Goal: Task Accomplishment & Management: Use online tool/utility

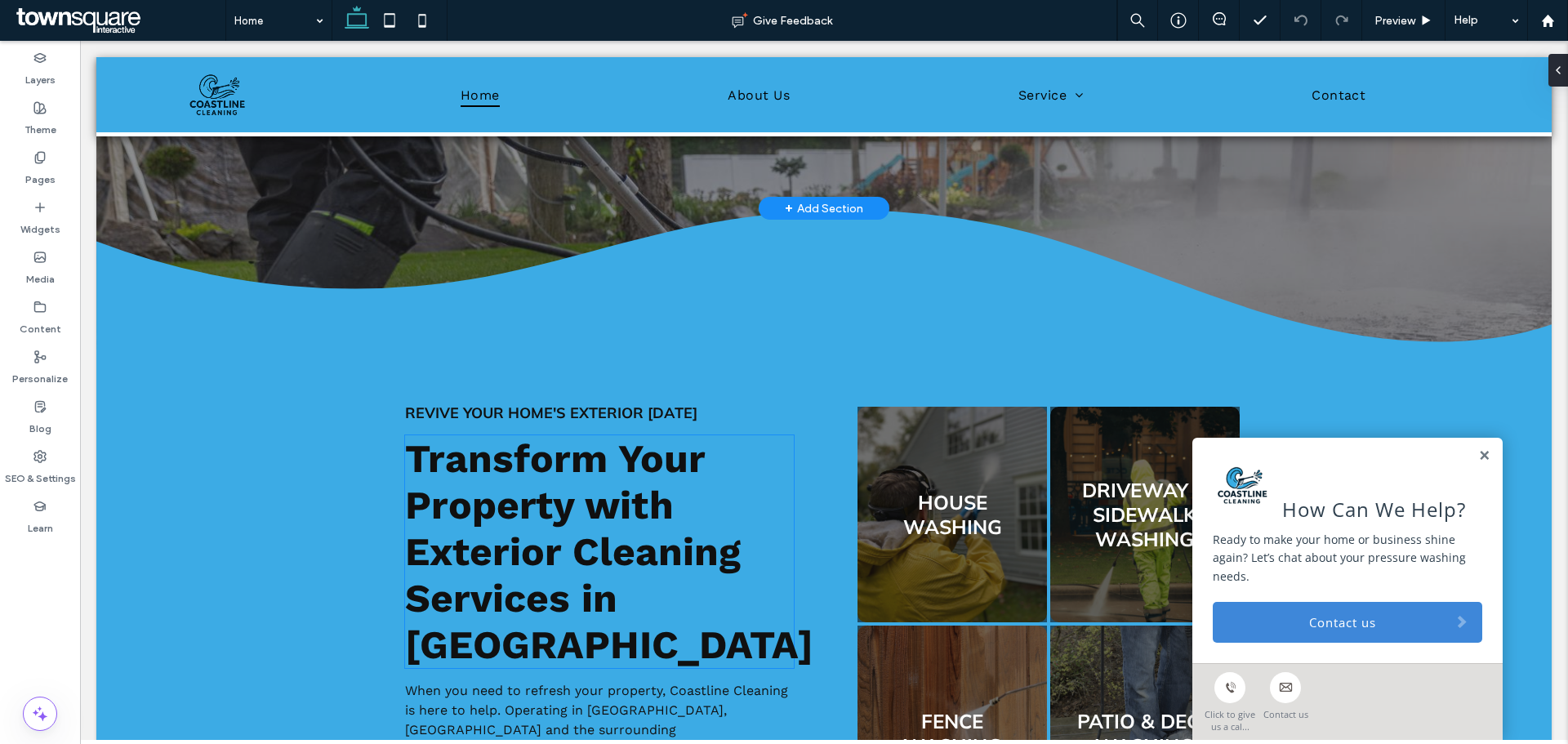
scroll to position [567, 0]
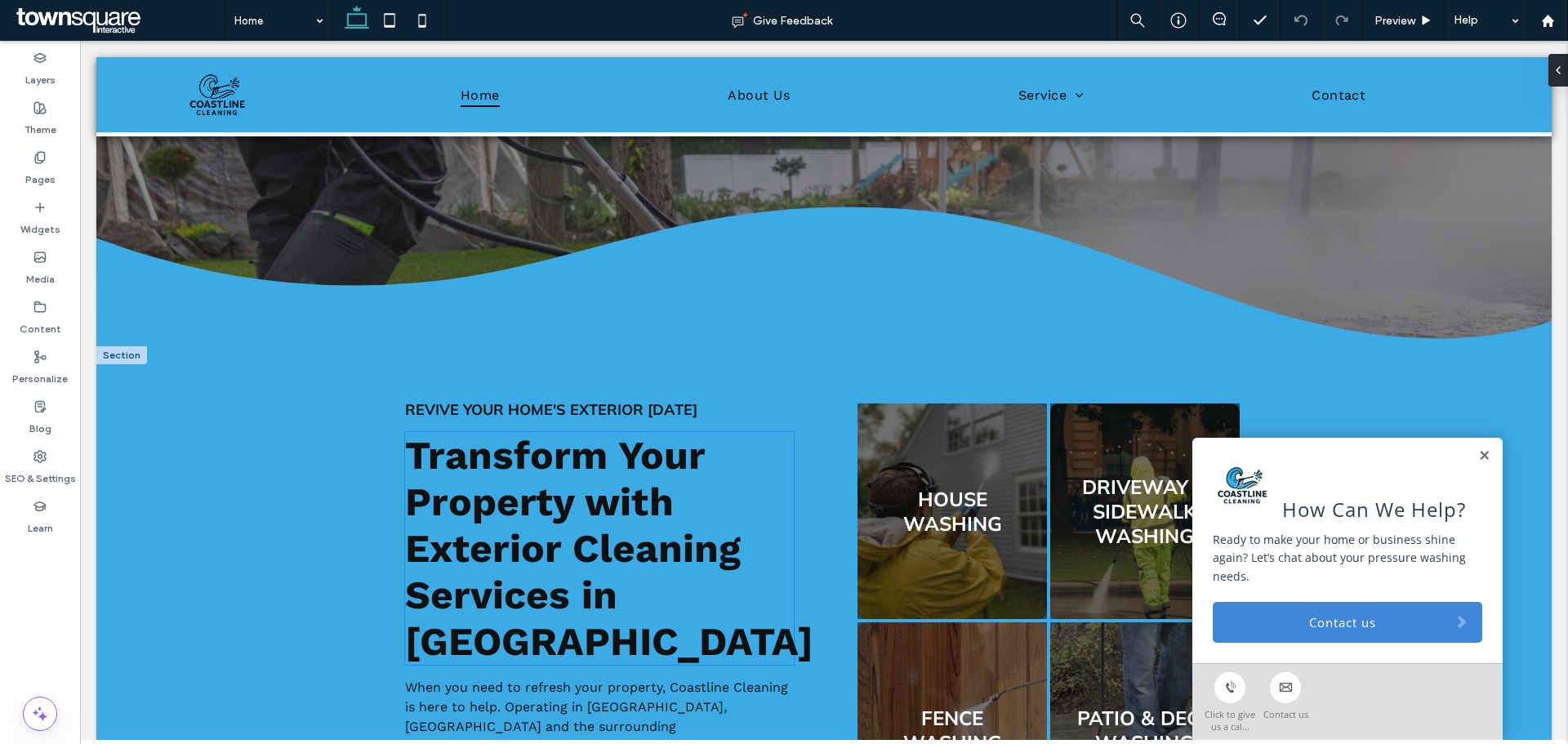
click at [541, 517] on span "Transform Your Property with Exterior Cleaning Services in [GEOGRAPHIC_DATA]" at bounding box center [609, 548] width 408 height 233
click at [541, 517] on div "Transform Your Property with Exterior Cleaning Services in [GEOGRAPHIC_DATA]" at bounding box center [599, 548] width 389 height 233
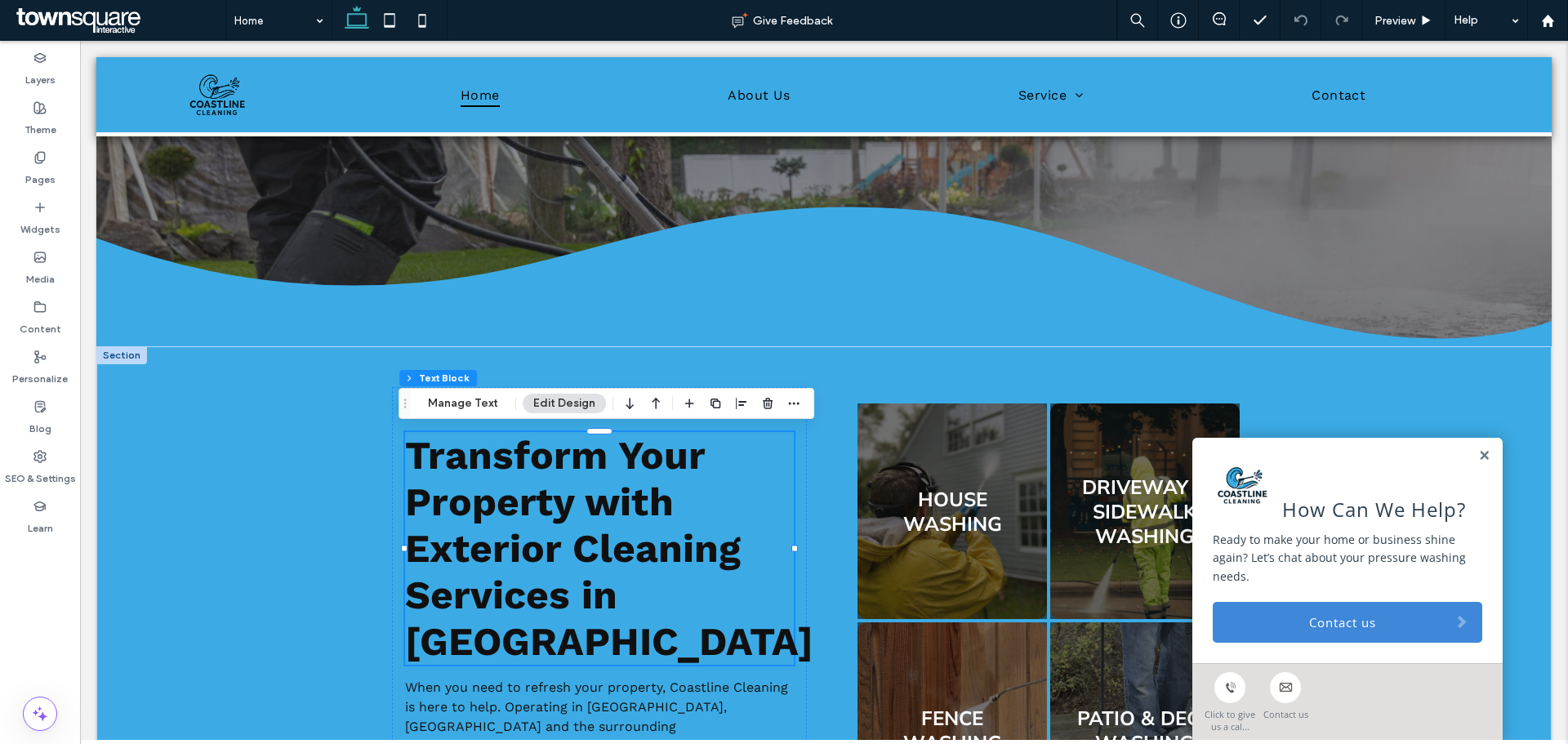
click at [541, 517] on div "Transform Your Property with Exterior Cleaning Services in [GEOGRAPHIC_DATA]" at bounding box center [599, 548] width 389 height 233
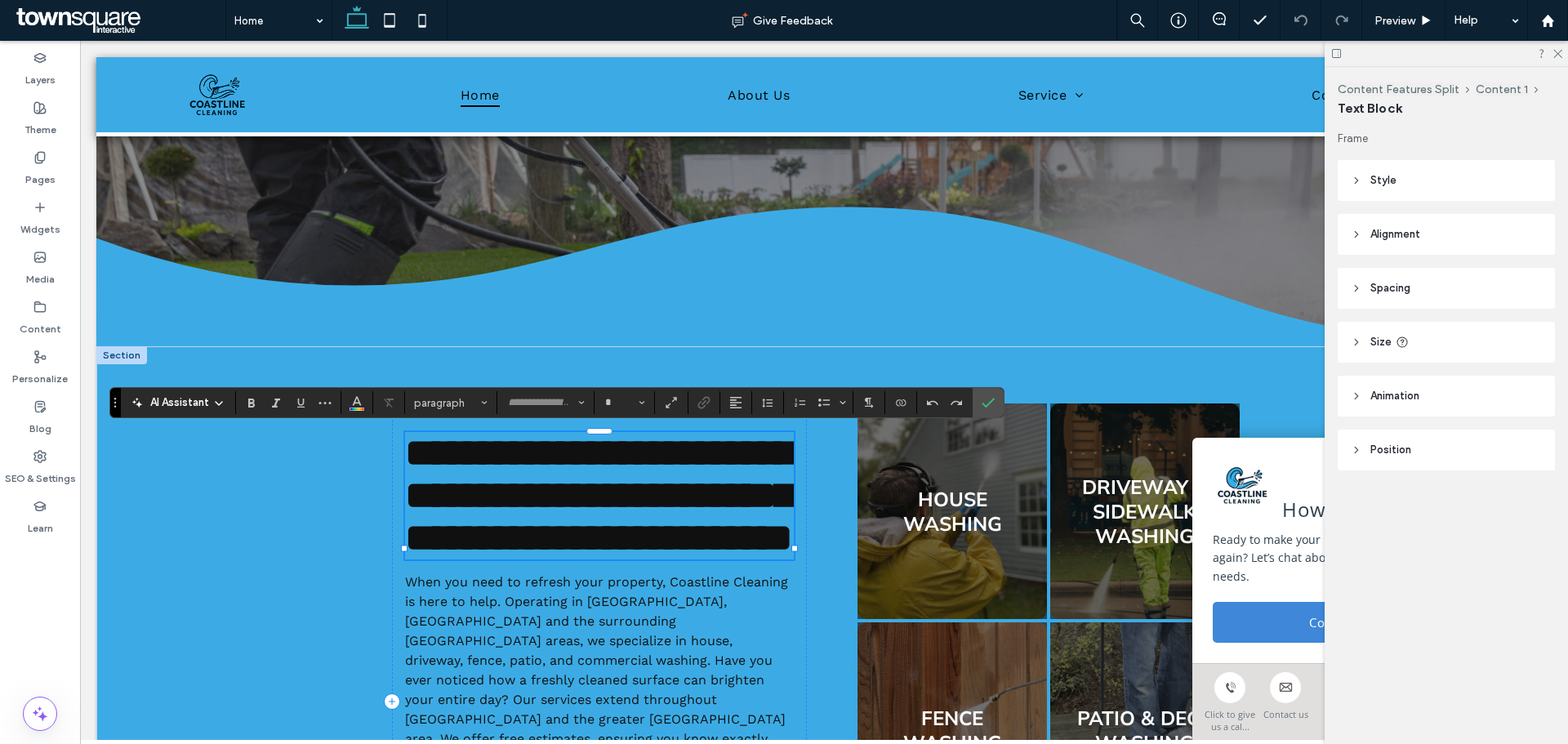
type input "*********"
type input "**"
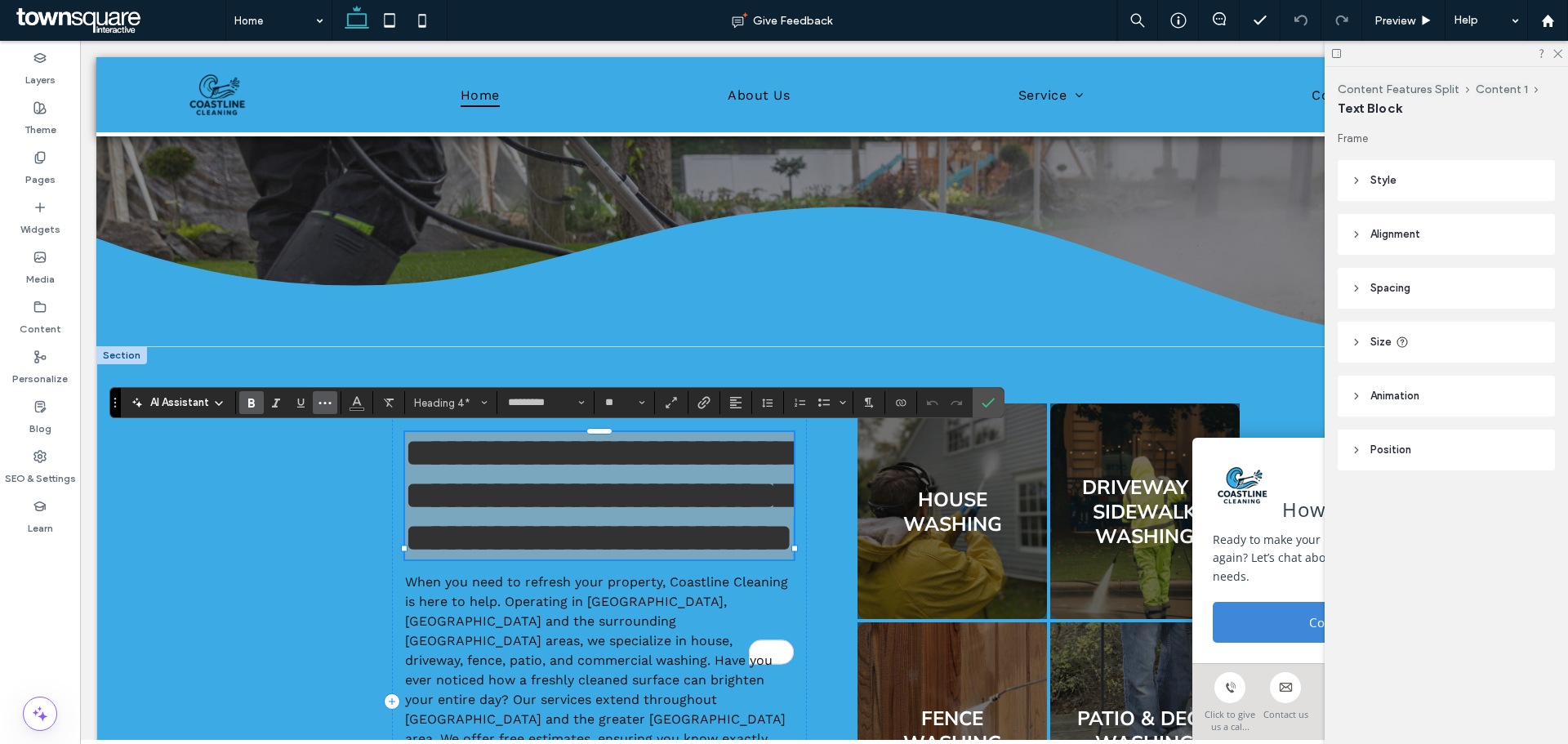
click at [319, 399] on icon "More" at bounding box center [324, 403] width 13 height 13
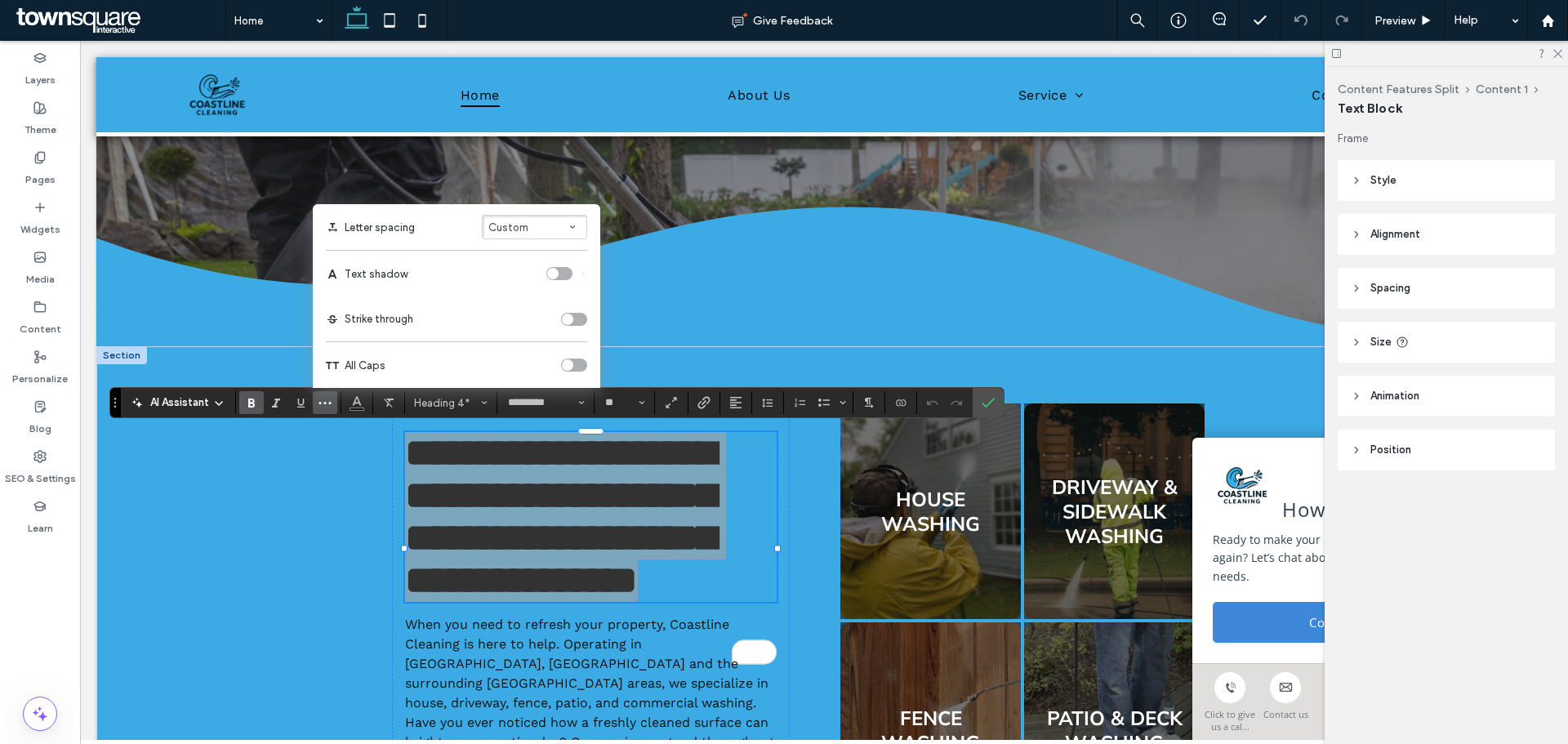
click at [553, 275] on div "toggle" at bounding box center [552, 273] width 11 height 11
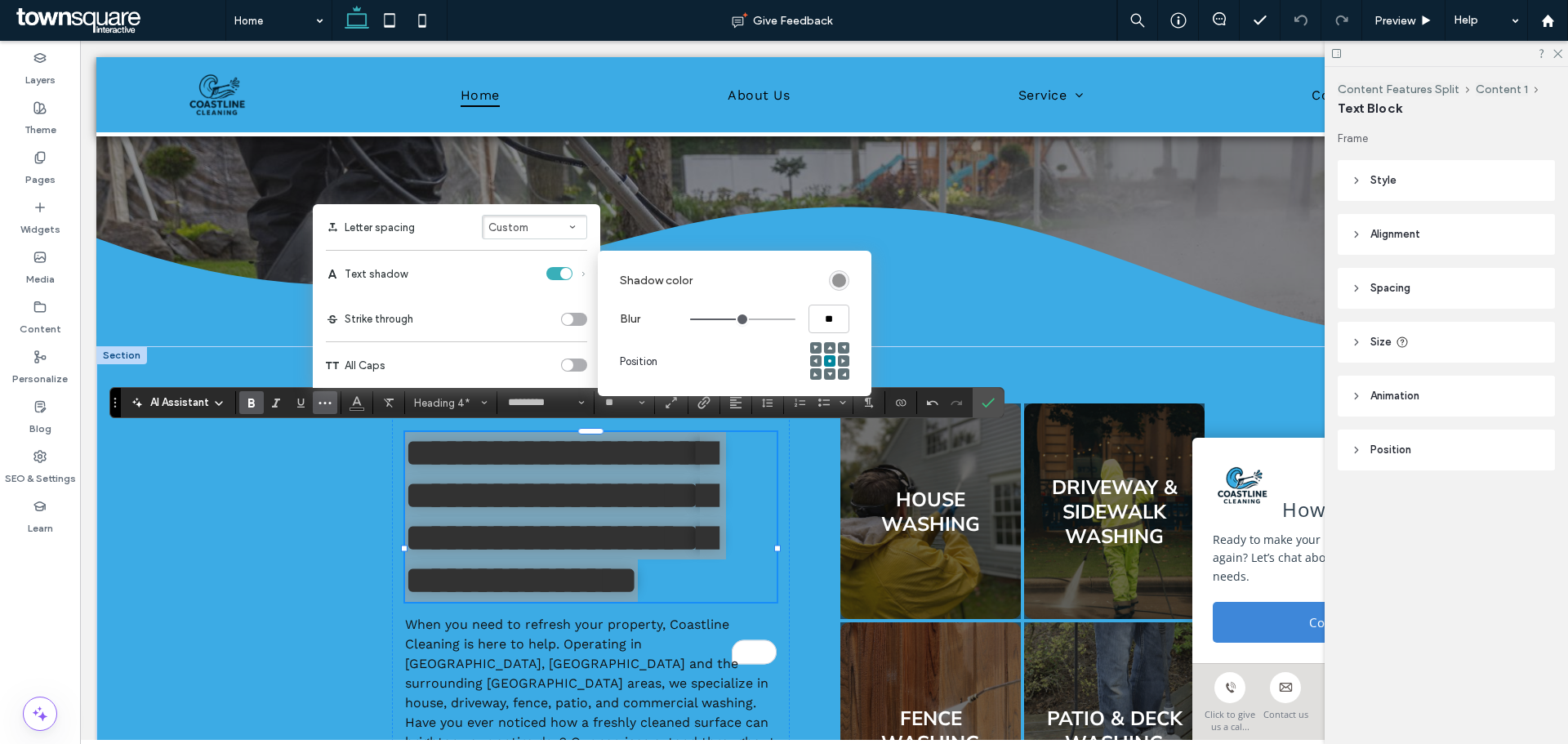
click at [828, 264] on section "Shadow color" at bounding box center [734, 280] width 230 height 47
click at [832, 275] on div "rgba(0, 0, 0, 0.4)" at bounding box center [838, 280] width 14 height 14
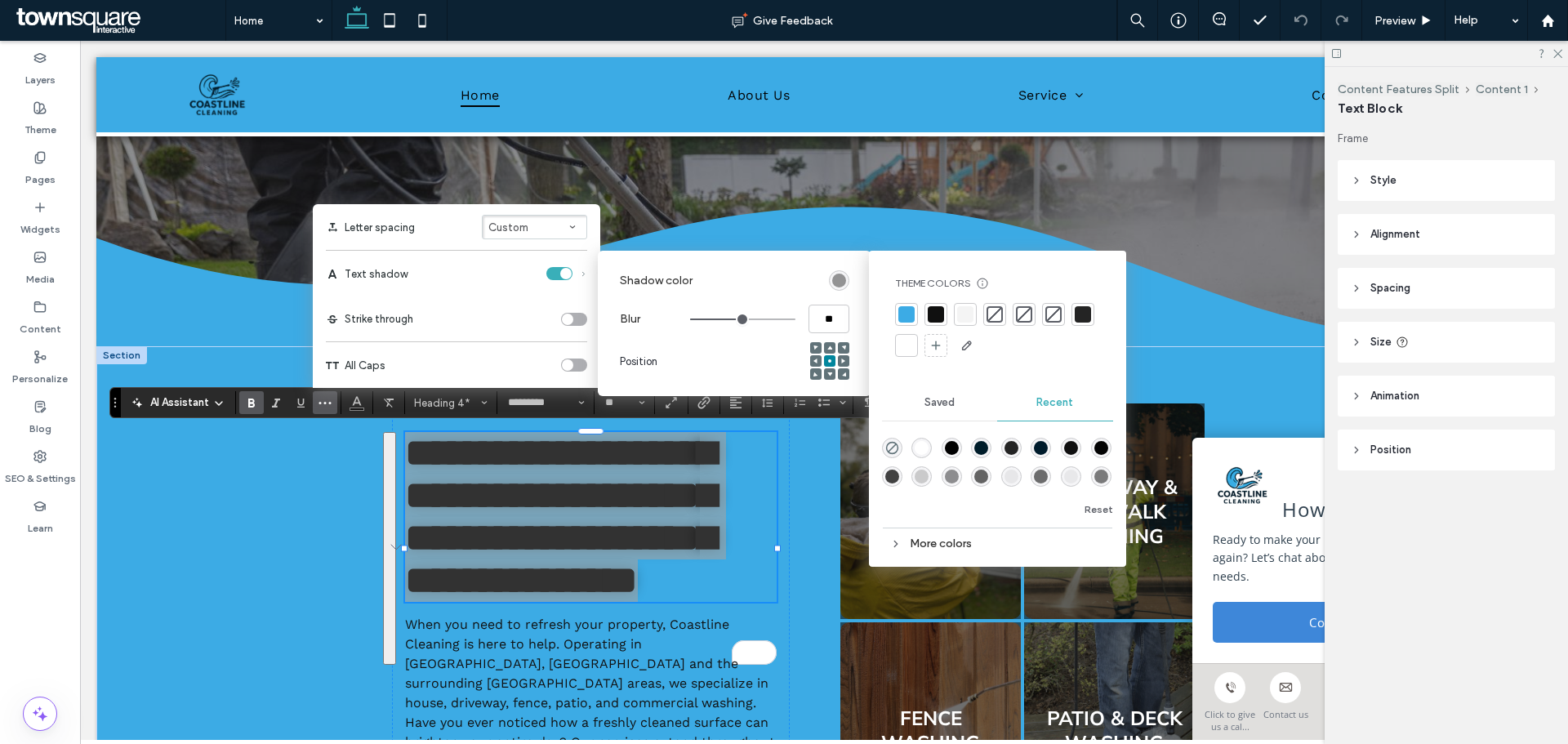
click at [908, 341] on div at bounding box center [906, 346] width 17 height 17
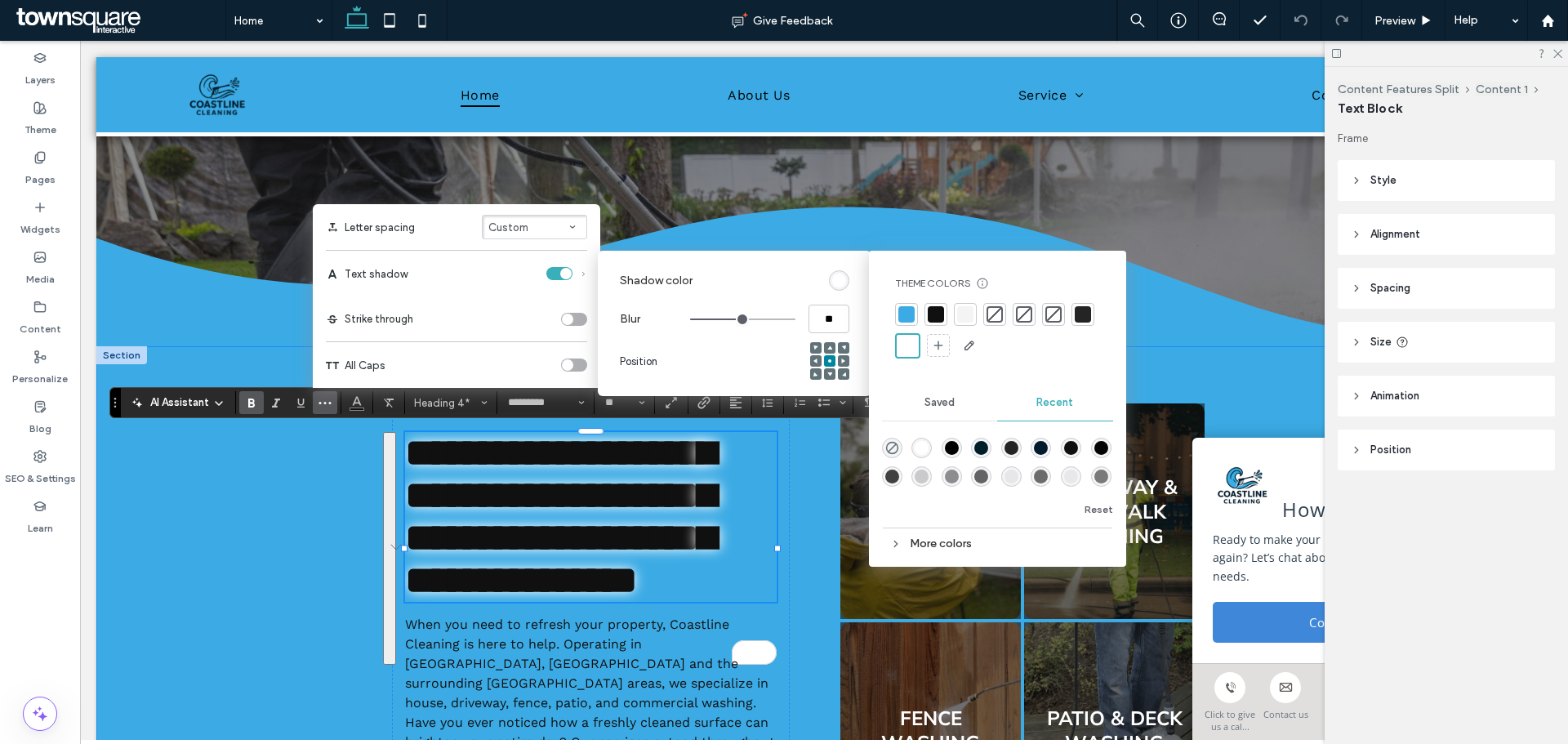
click at [263, 552] on div "**********" at bounding box center [824, 753] width 1455 height 813
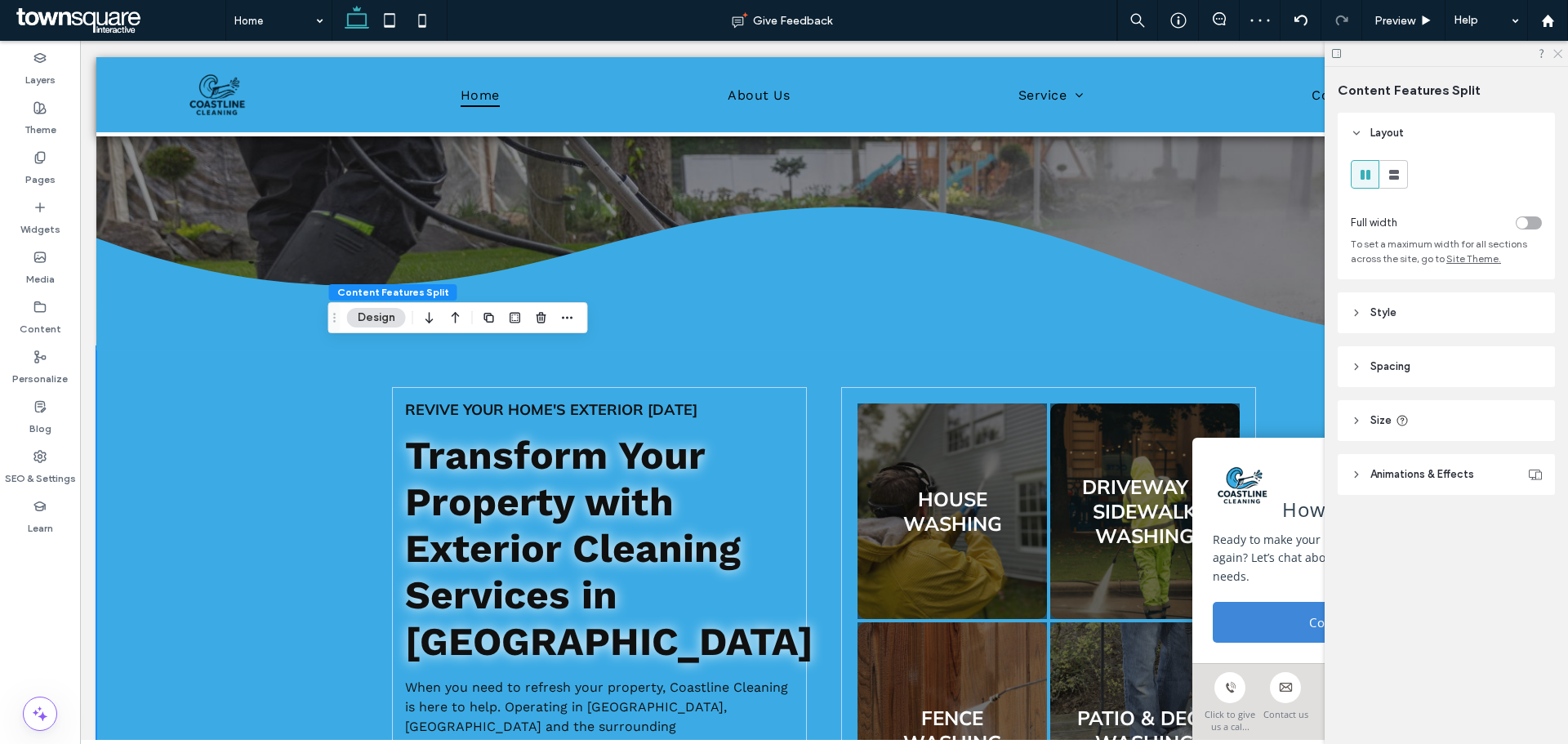
click at [1561, 52] on icon at bounding box center [1557, 53] width 11 height 11
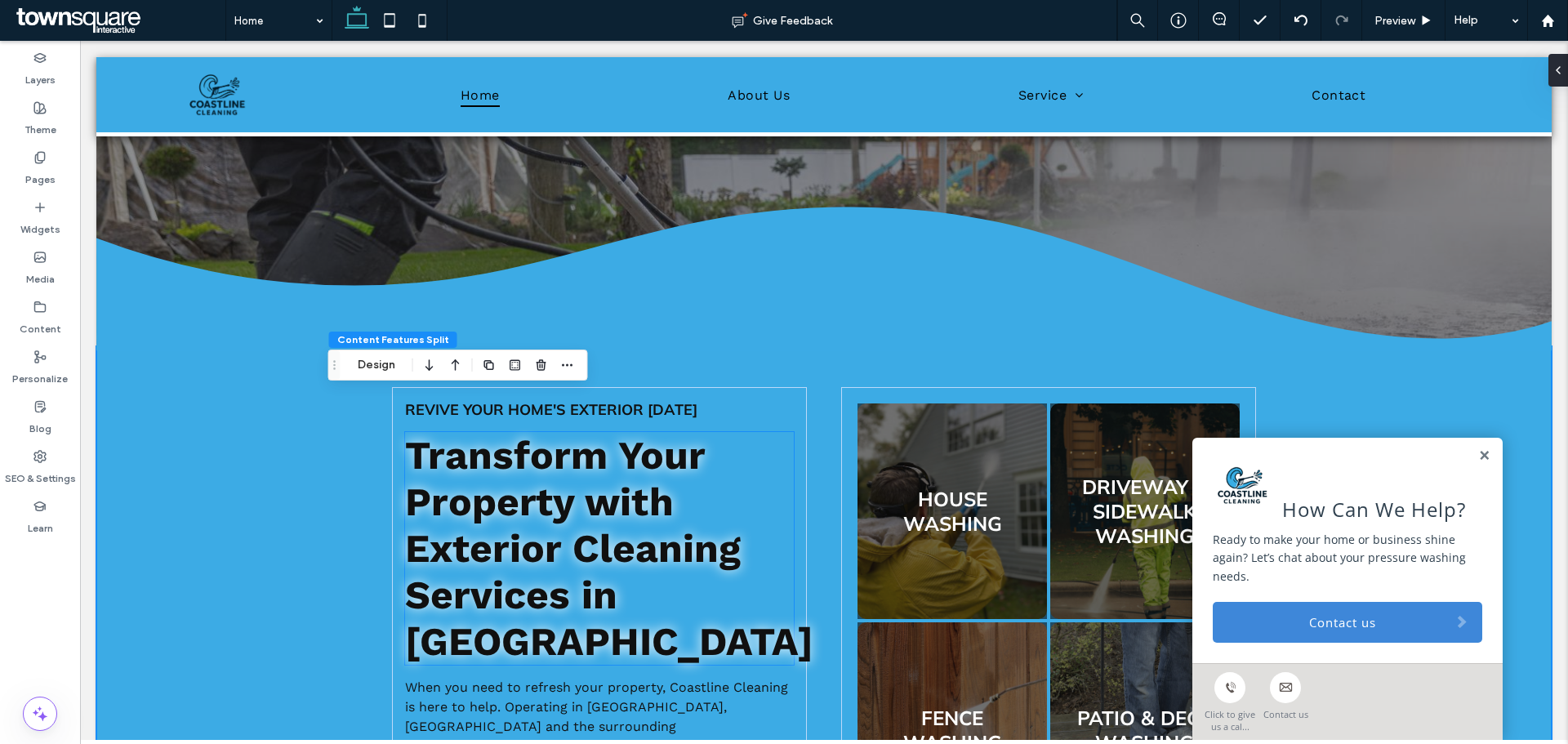
click at [576, 526] on span "Transform Your Property with Exterior Cleaning Services in [GEOGRAPHIC_DATA]" at bounding box center [609, 548] width 408 height 233
click at [576, 526] on div "Transform Your Property with Exterior Cleaning Services in [GEOGRAPHIC_DATA]" at bounding box center [599, 548] width 389 height 233
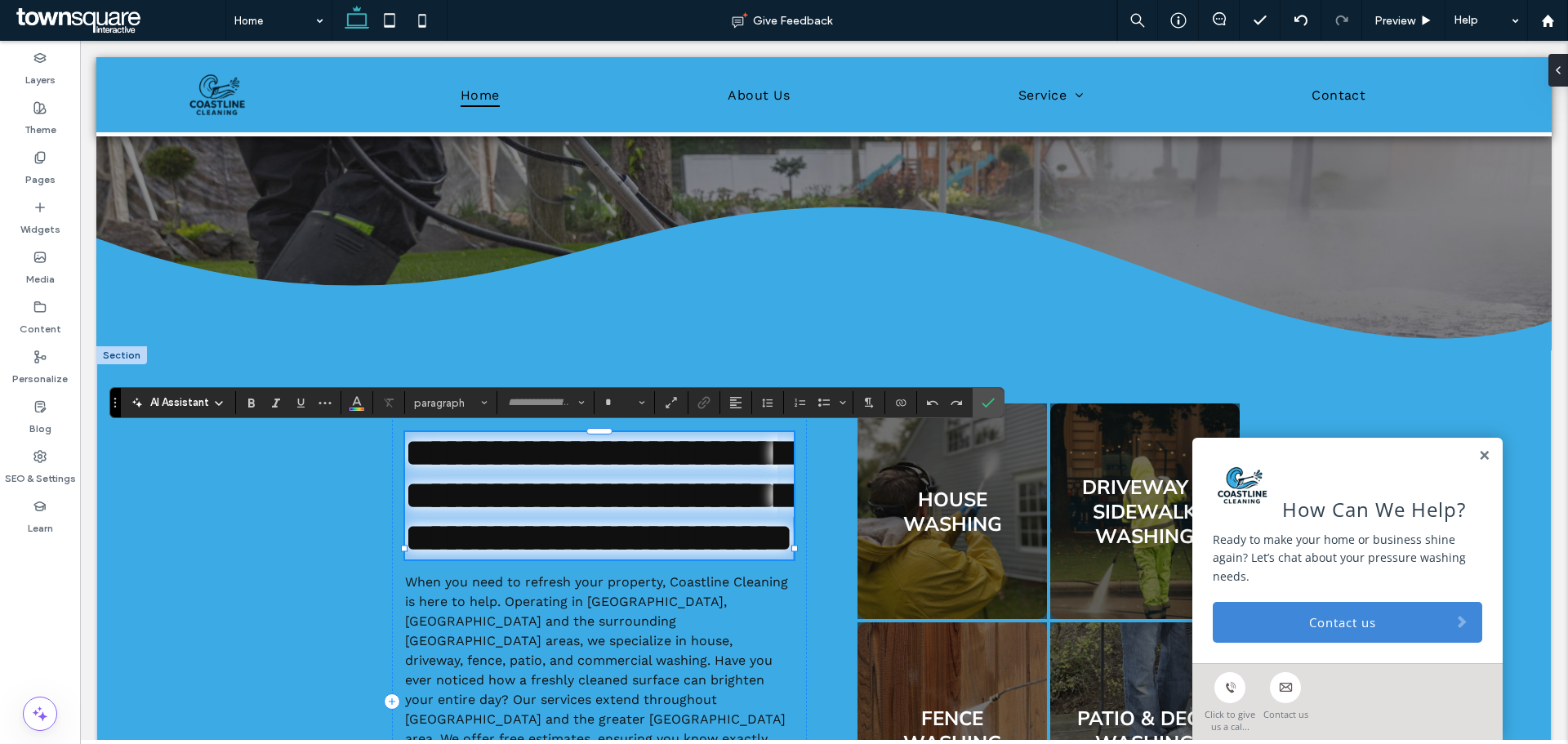
type input "*********"
type input "**"
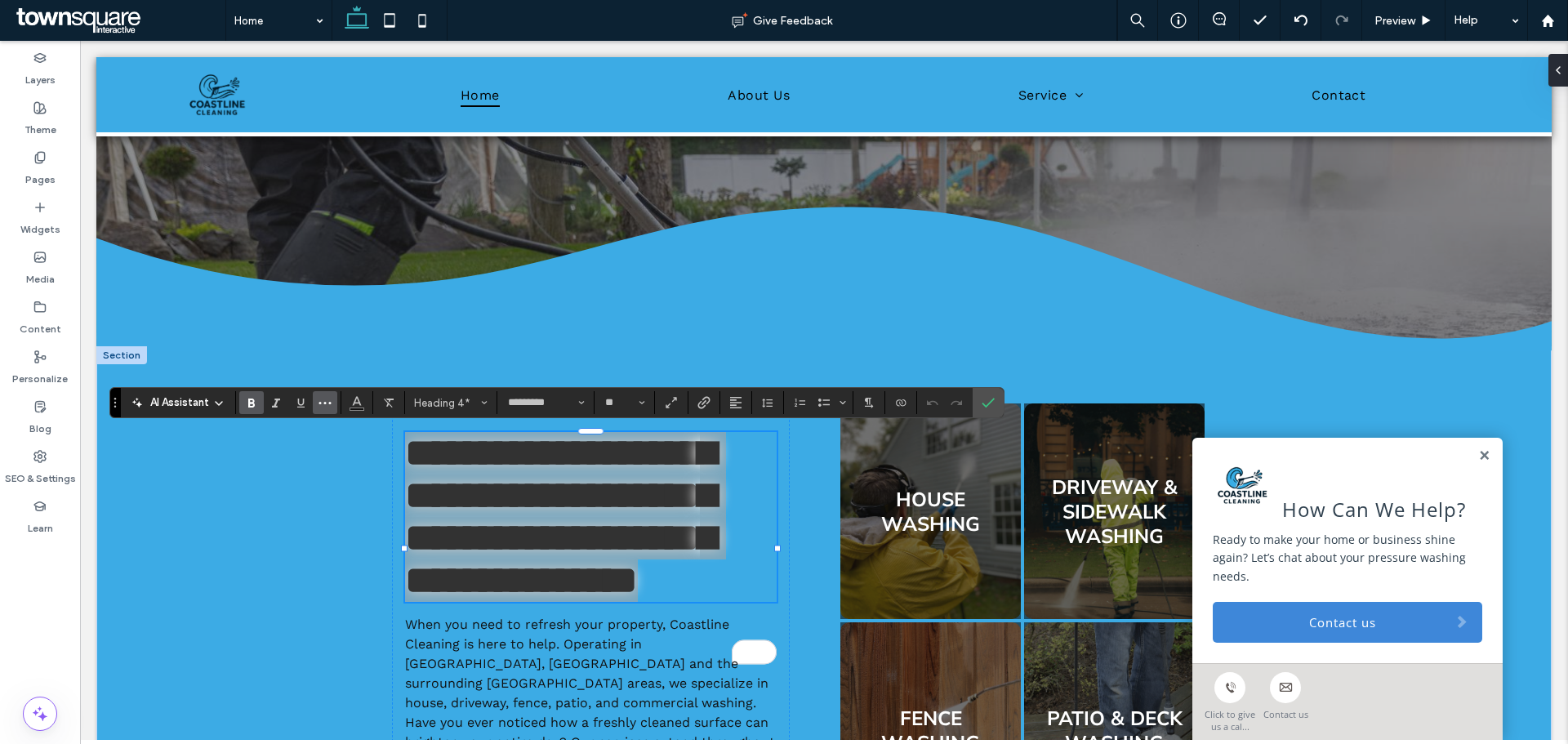
click at [321, 404] on use "More" at bounding box center [324, 403] width 12 height 3
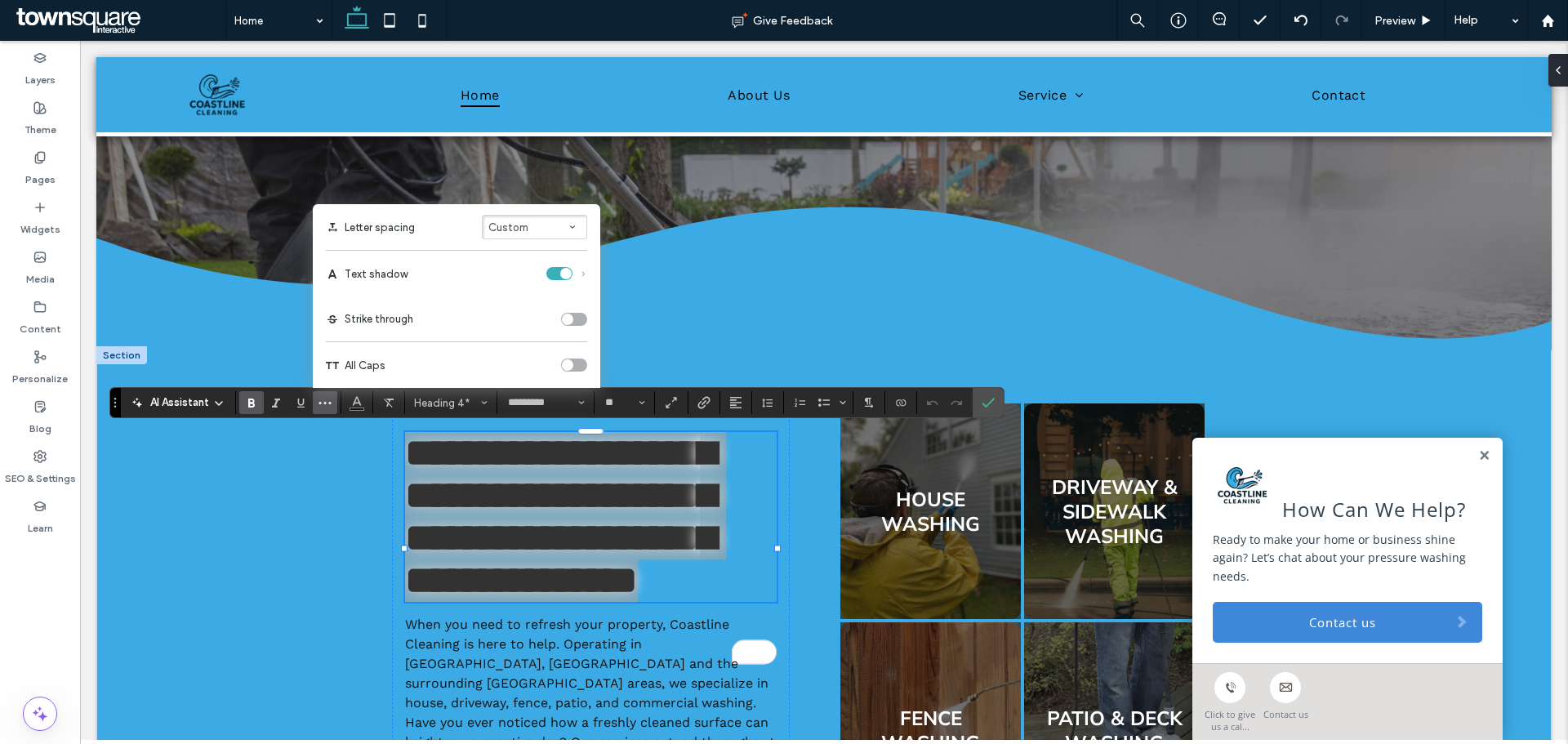
click at [560, 270] on div "toggle" at bounding box center [565, 273] width 11 height 11
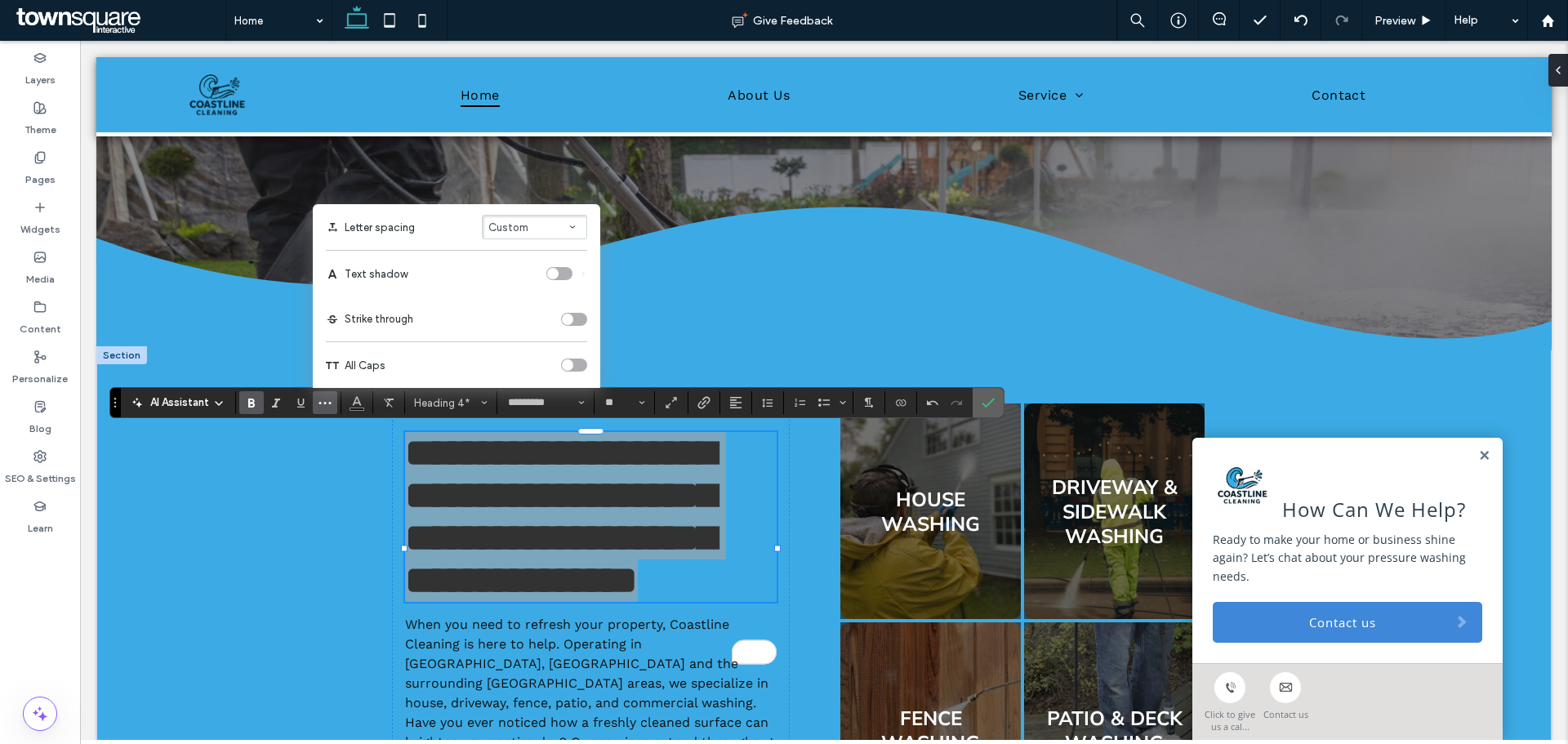
click at [986, 391] on span "Confirm" at bounding box center [985, 403] width 7 height 29
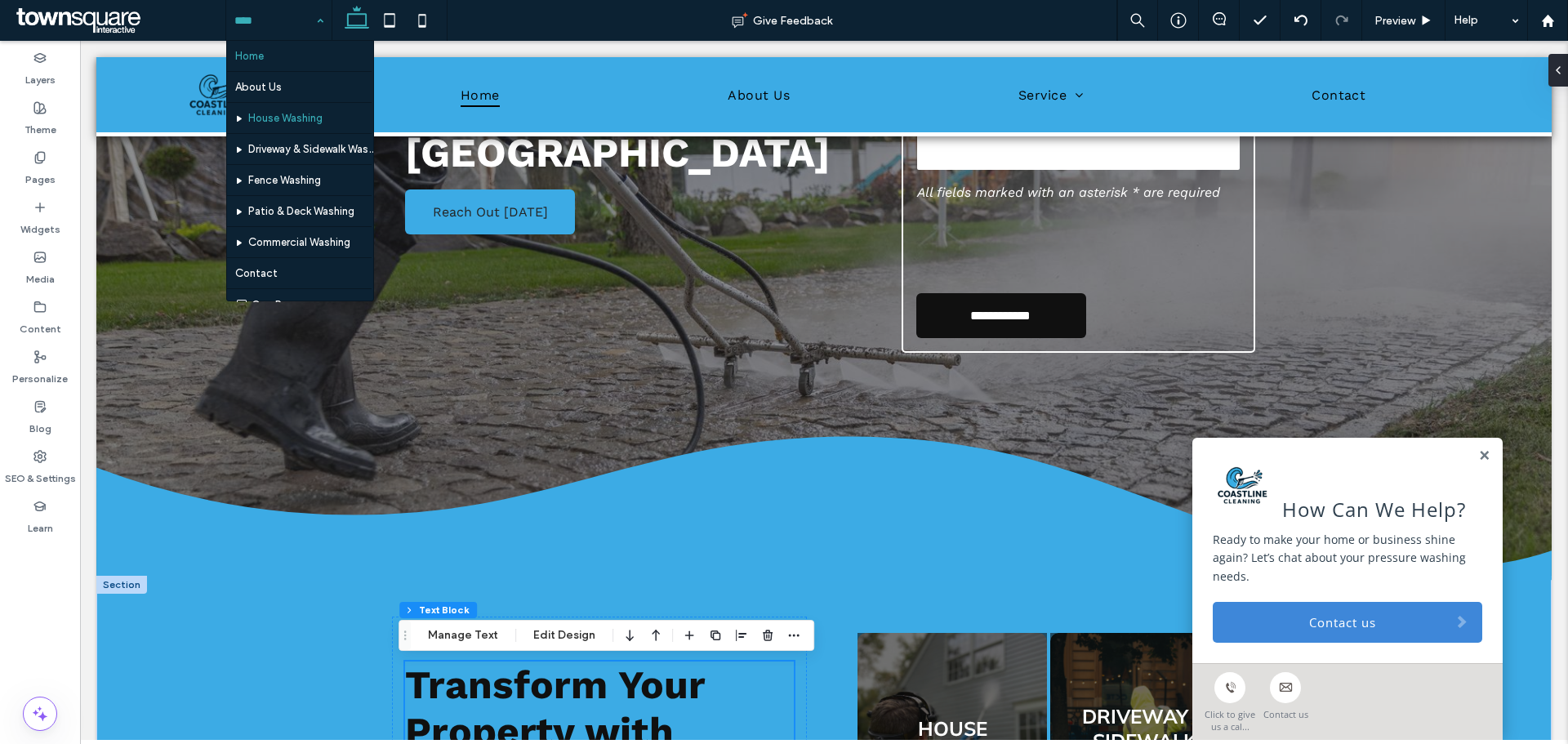
scroll to position [333, 0]
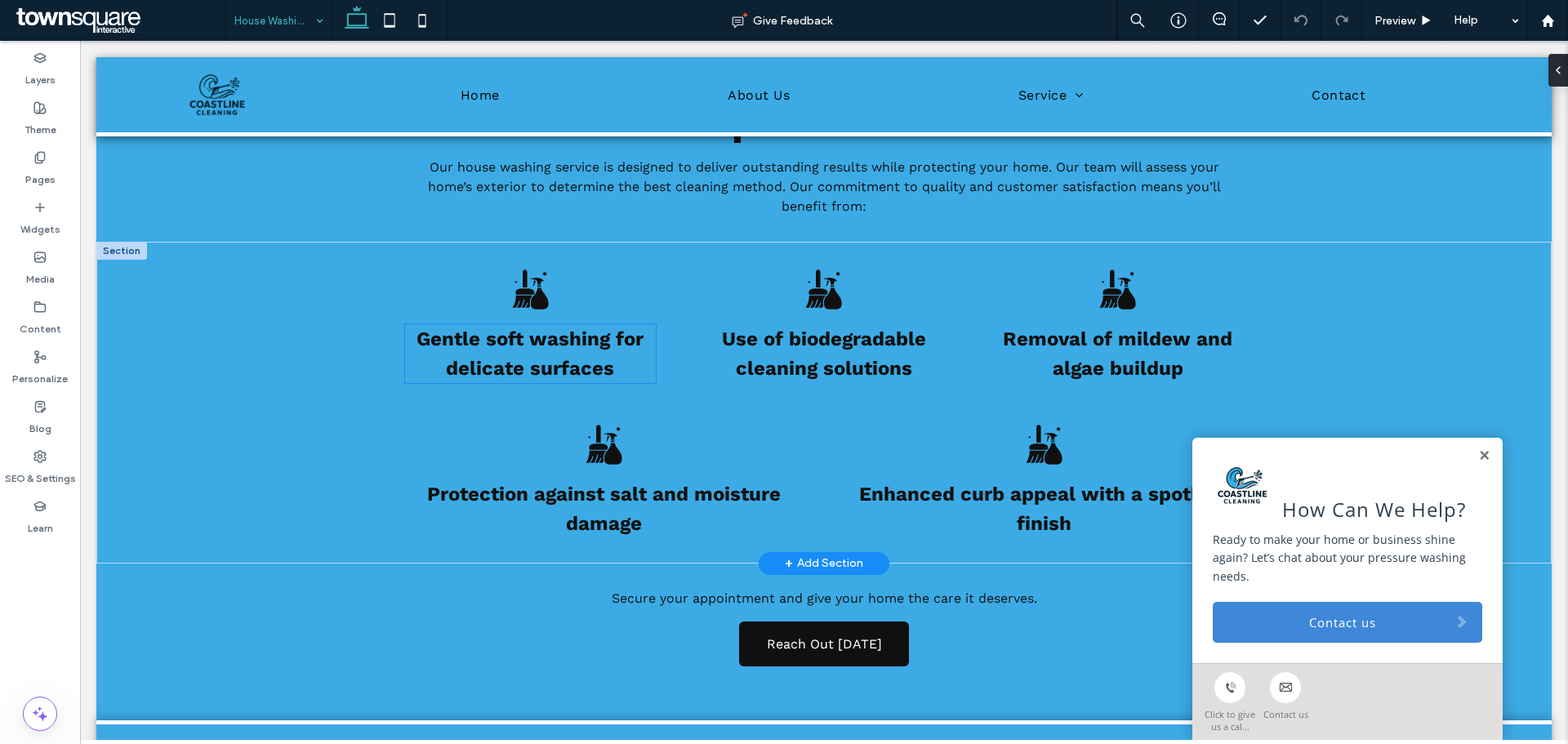
scroll to position [785, 0]
click at [159, 411] on div "Gentle soft washing for delicate surfaces Use of biodegradable cleaning solutio…" at bounding box center [824, 402] width 1455 height 322
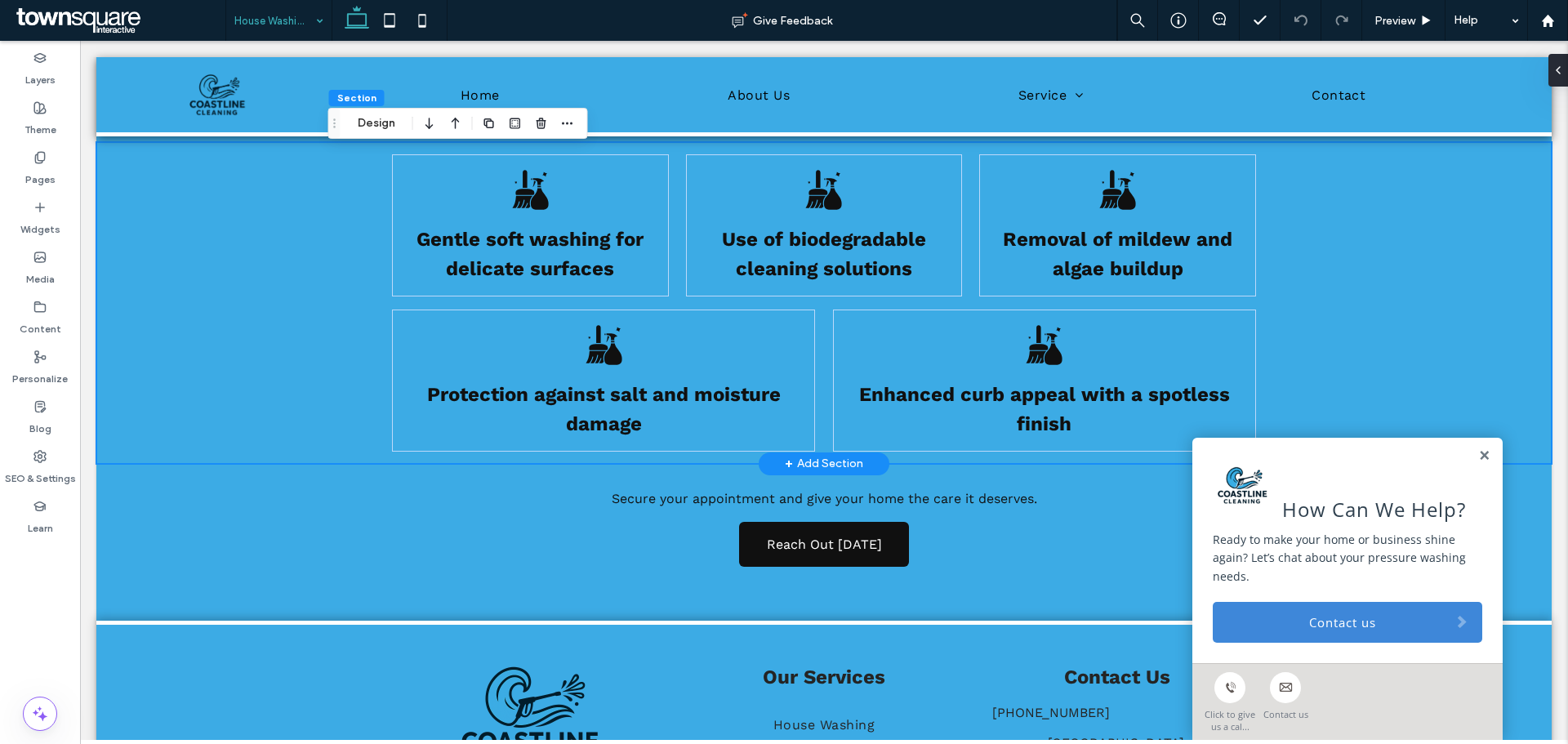
scroll to position [863, 0]
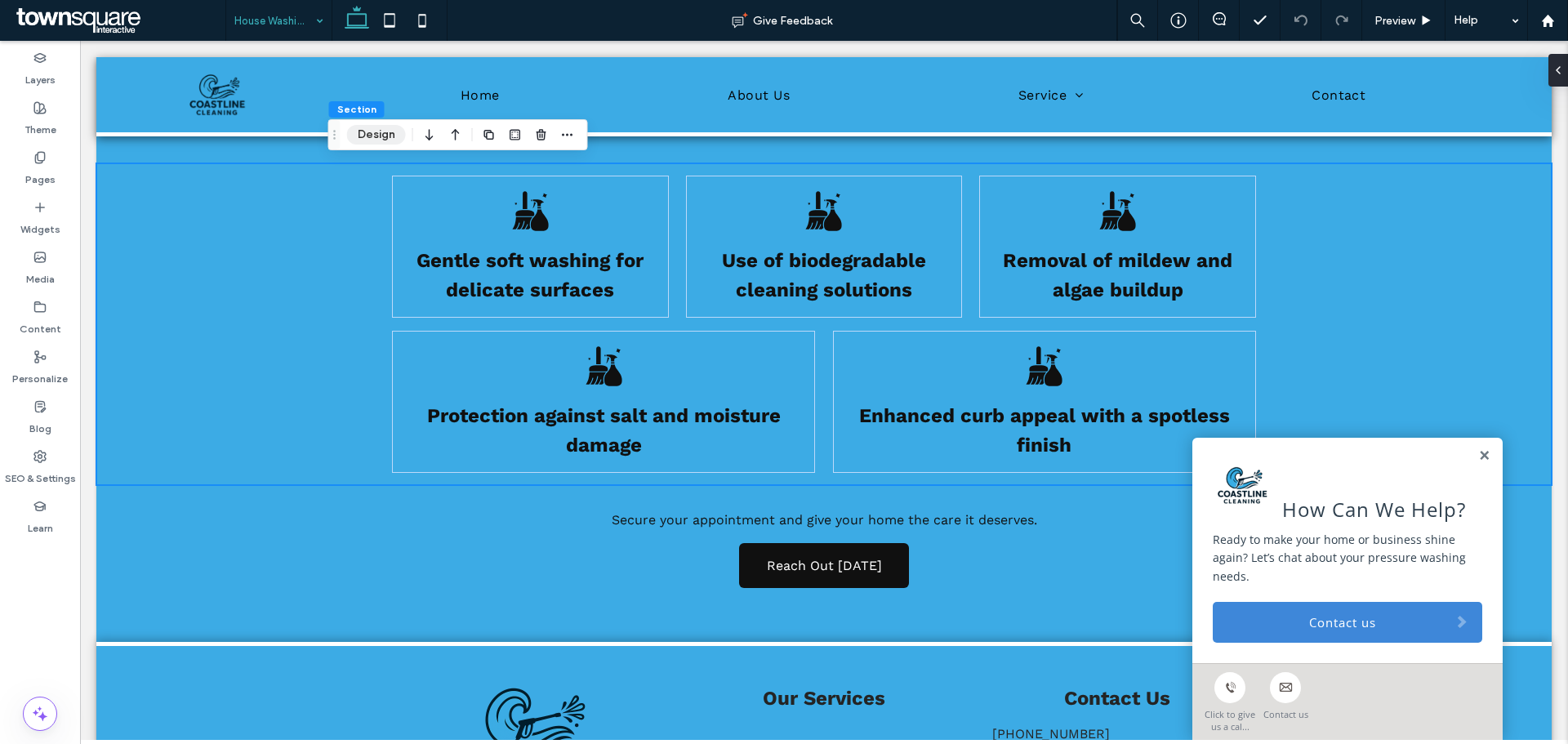
click at [380, 134] on button "Design" at bounding box center [377, 134] width 59 height 19
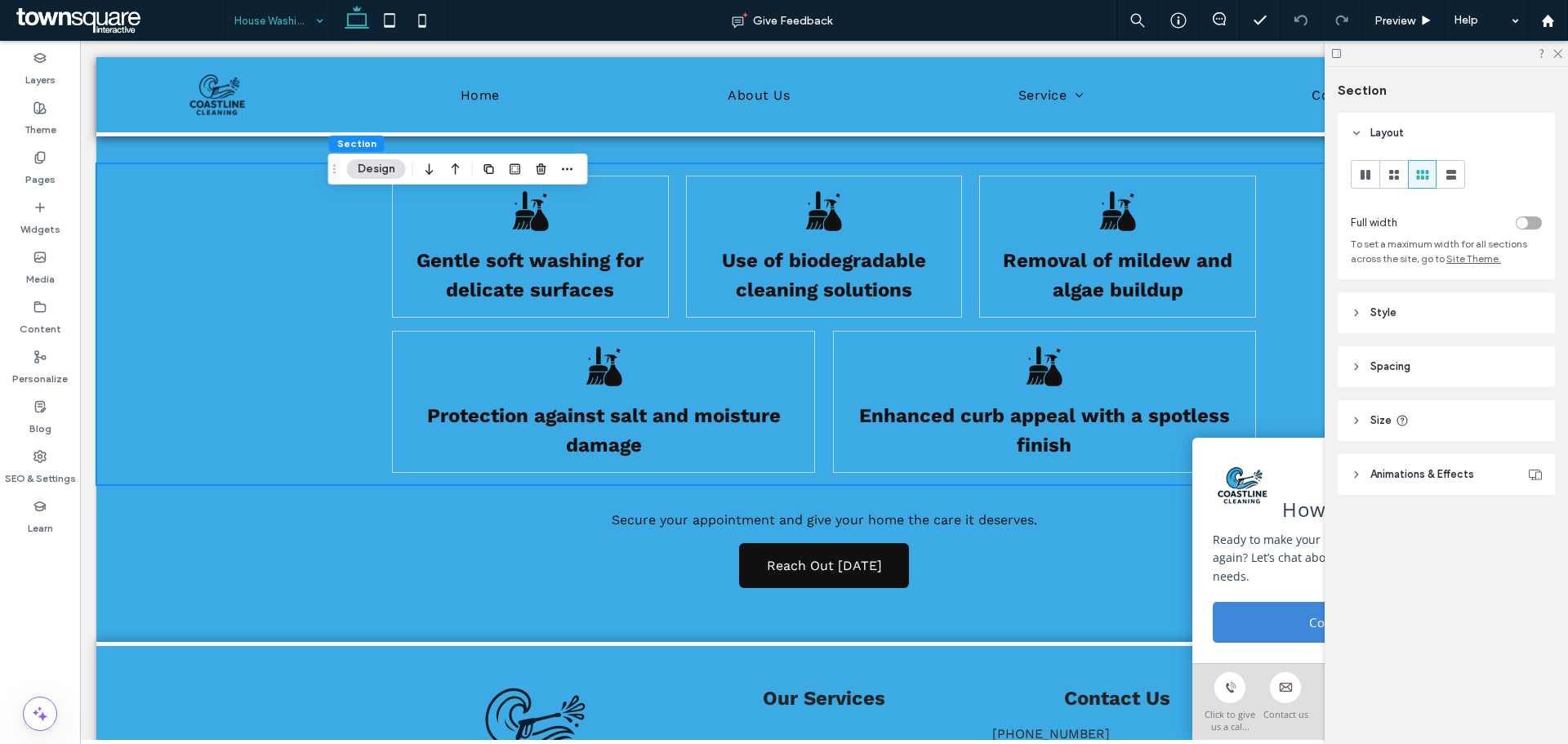
click at [1387, 466] on span "Animations & Effects" at bounding box center [1422, 475] width 104 height 17
click at [1395, 312] on header "Style" at bounding box center [1446, 313] width 217 height 40
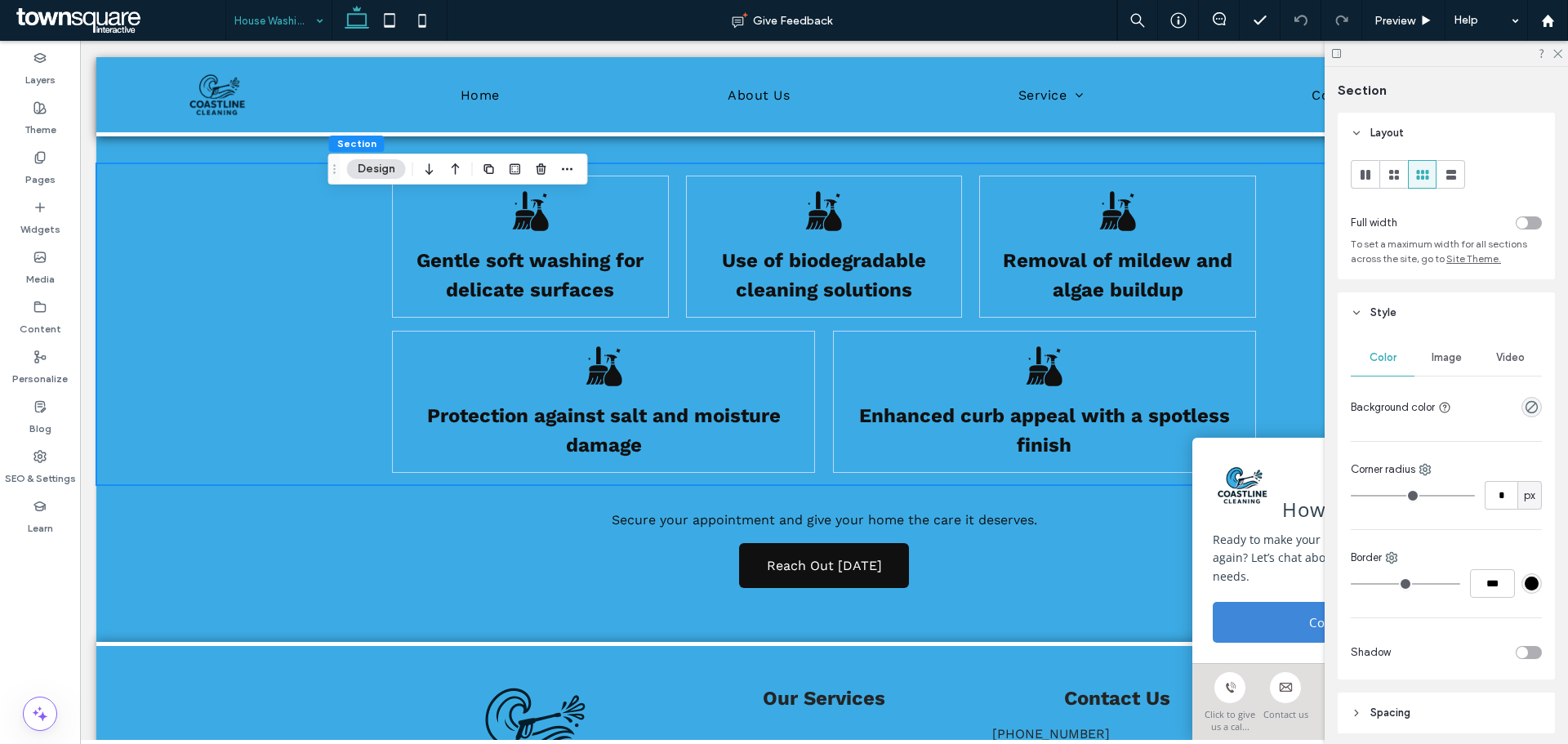
click at [1432, 349] on div "Image" at bounding box center [1446, 358] width 63 height 36
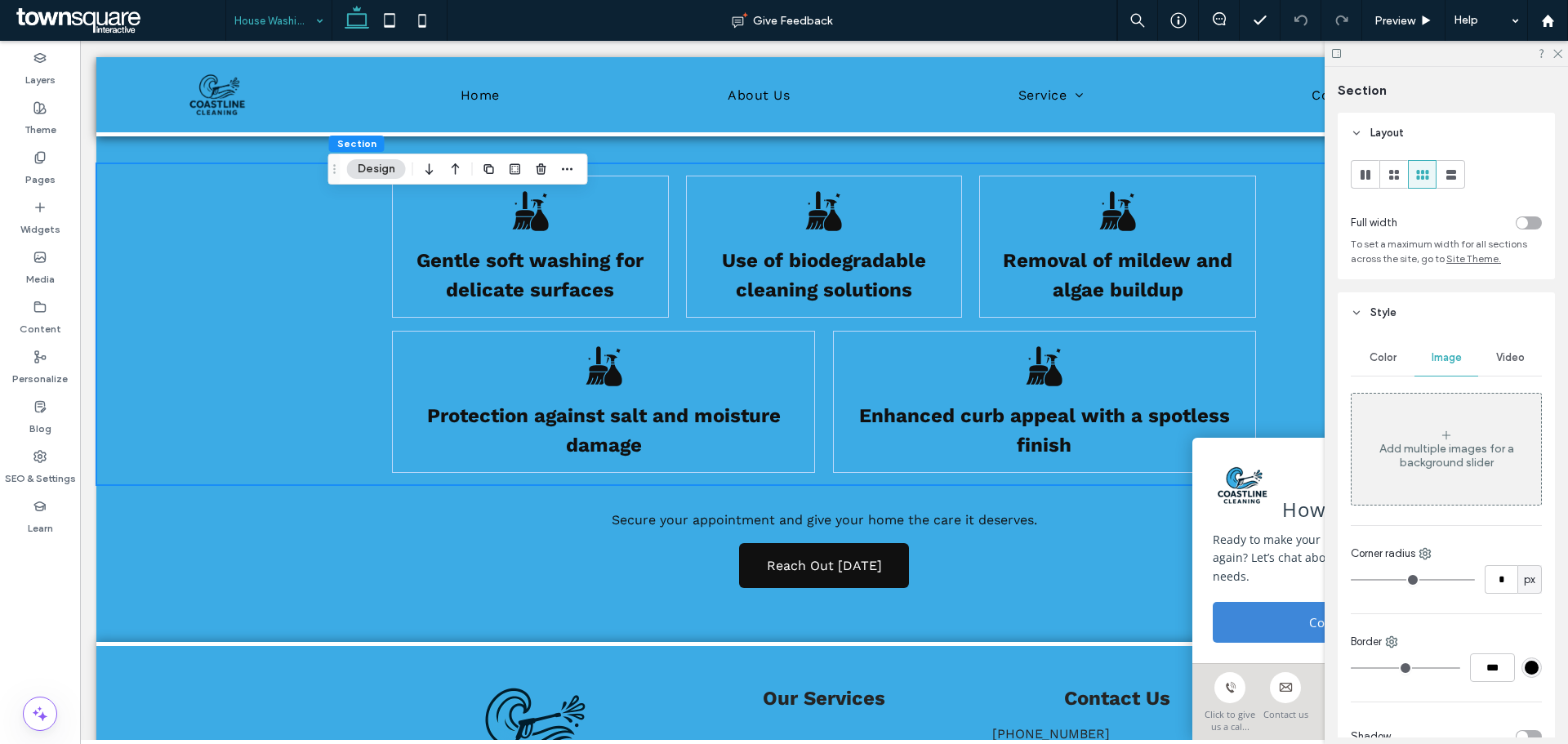
click at [1424, 453] on div "Add multiple images for a background slider" at bounding box center [1446, 456] width 189 height 28
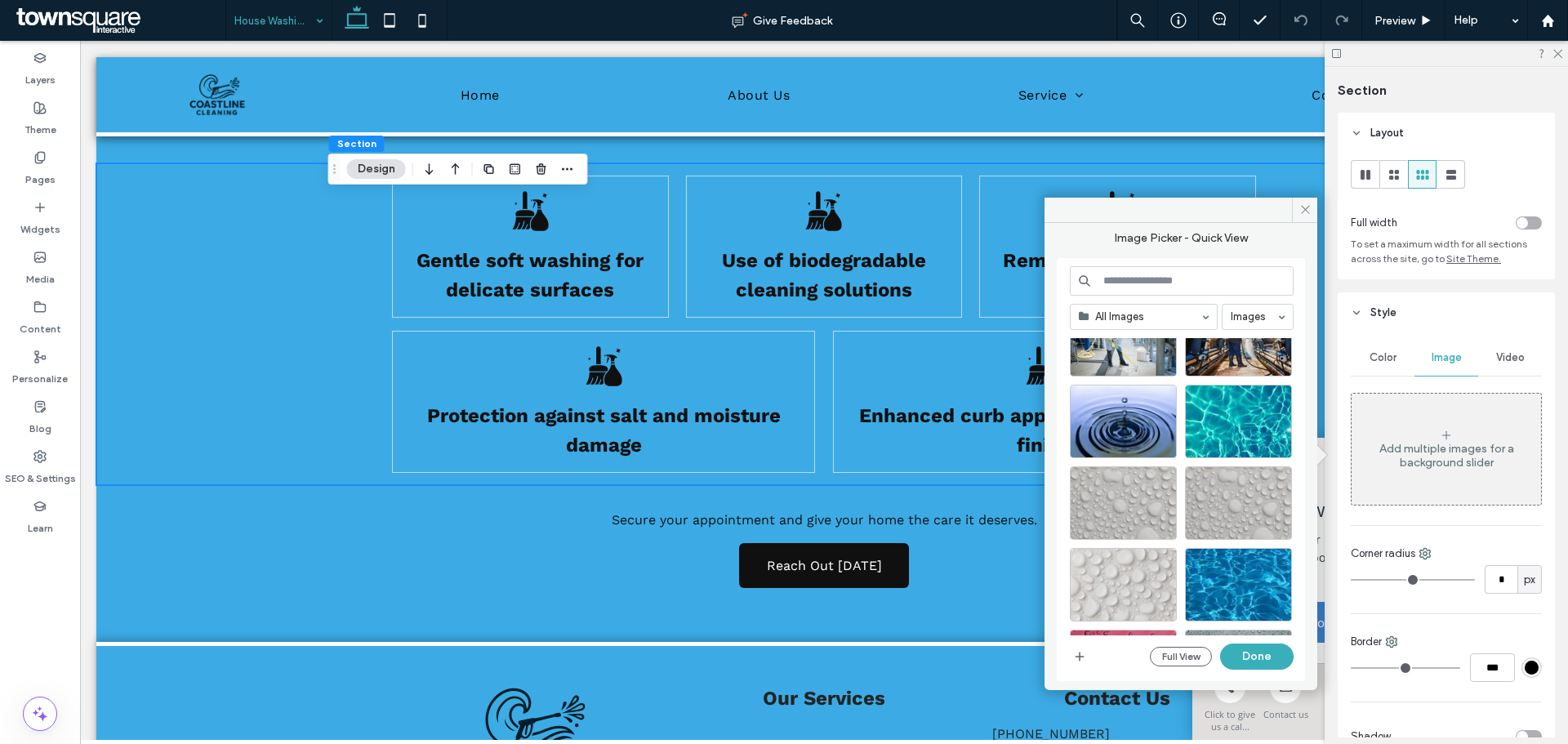
scroll to position [1203, 0]
drag, startPoint x: 1199, startPoint y: 545, endPoint x: 1108, endPoint y: 585, distance: 99.4
click at [1108, 585] on div at bounding box center [1123, 586] width 107 height 74
click at [1260, 655] on button "Done" at bounding box center [1256, 657] width 74 height 26
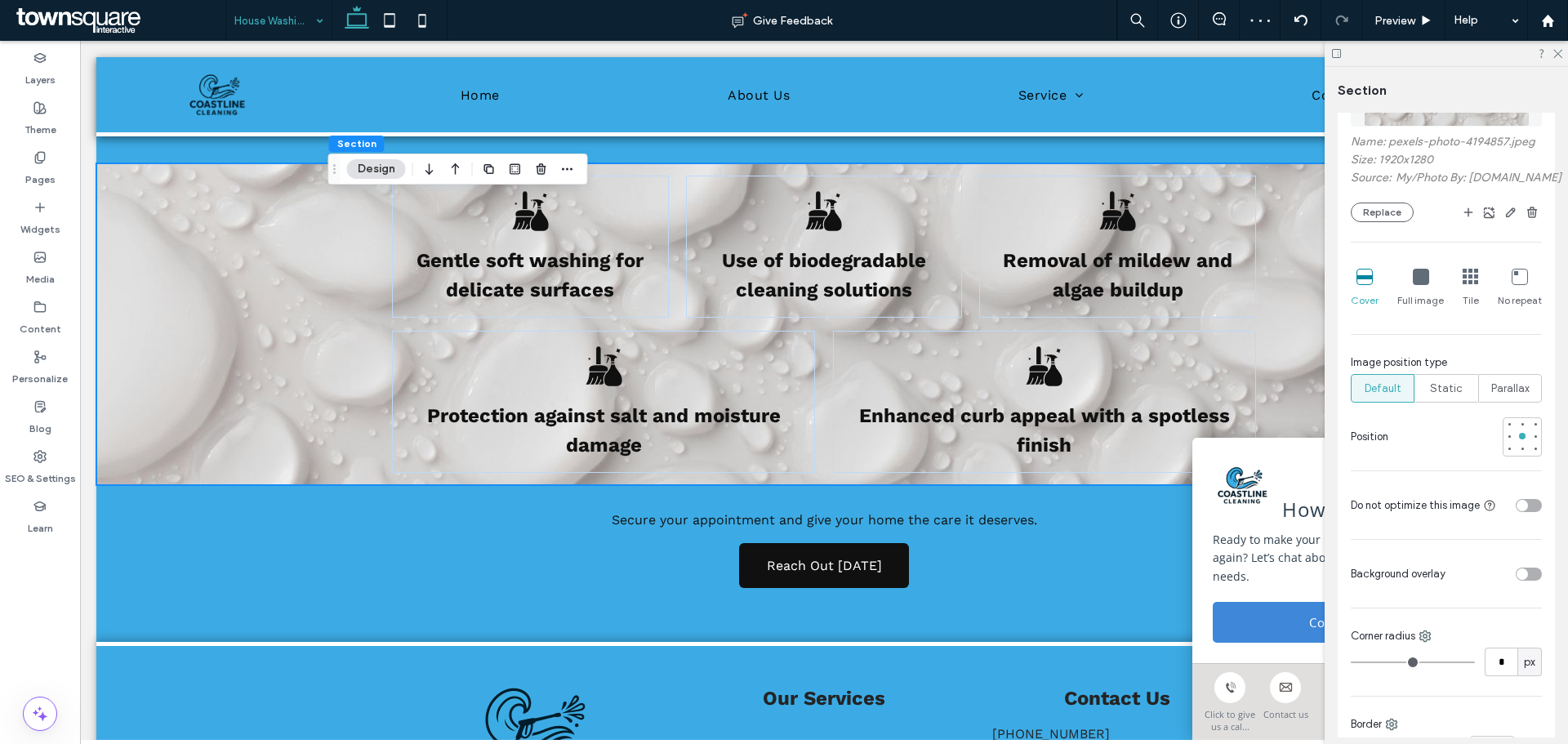
scroll to position [384, 0]
click at [1517, 581] on div "toggle" at bounding box center [1522, 575] width 11 height 11
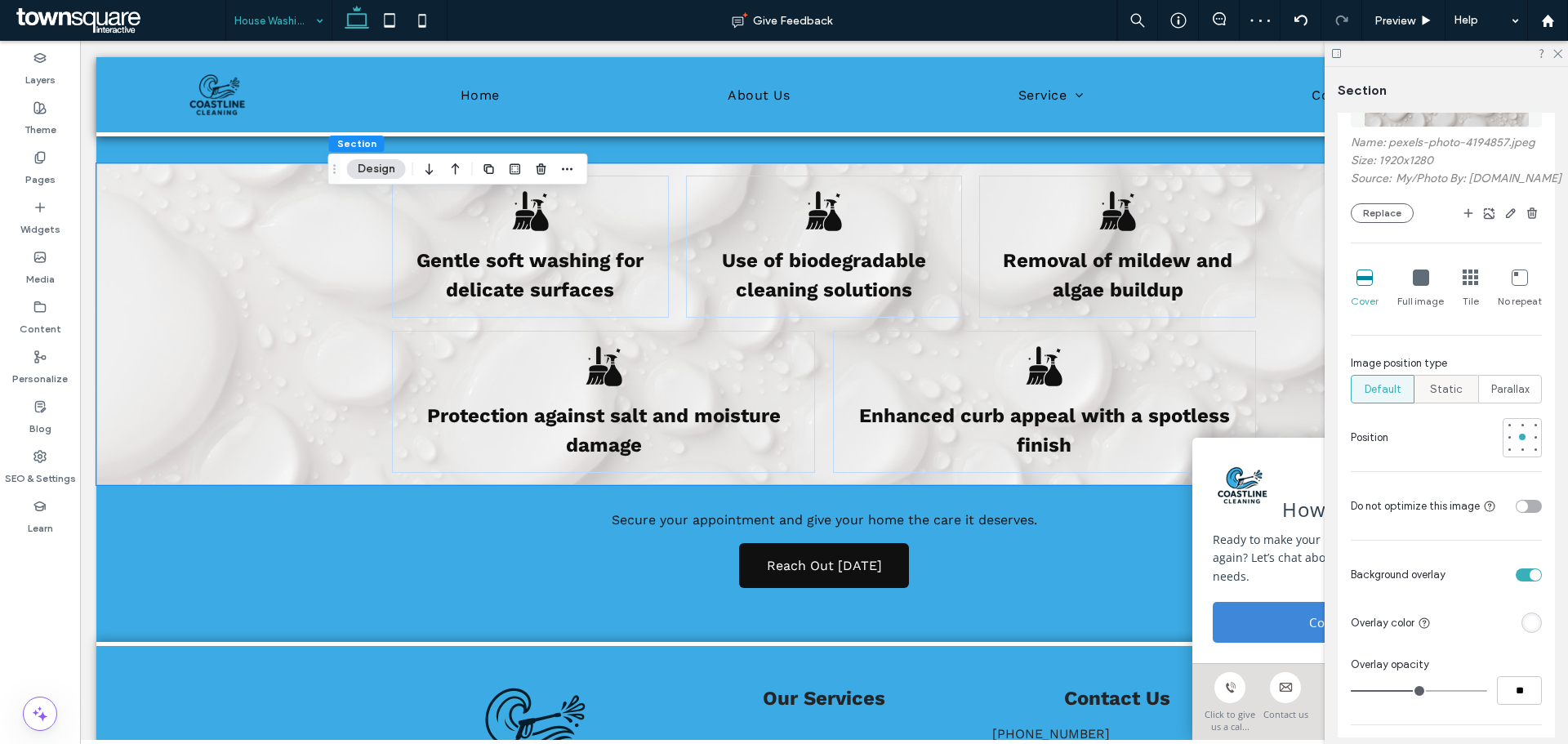
click at [1440, 398] on span "Static" at bounding box center [1447, 390] width 33 height 17
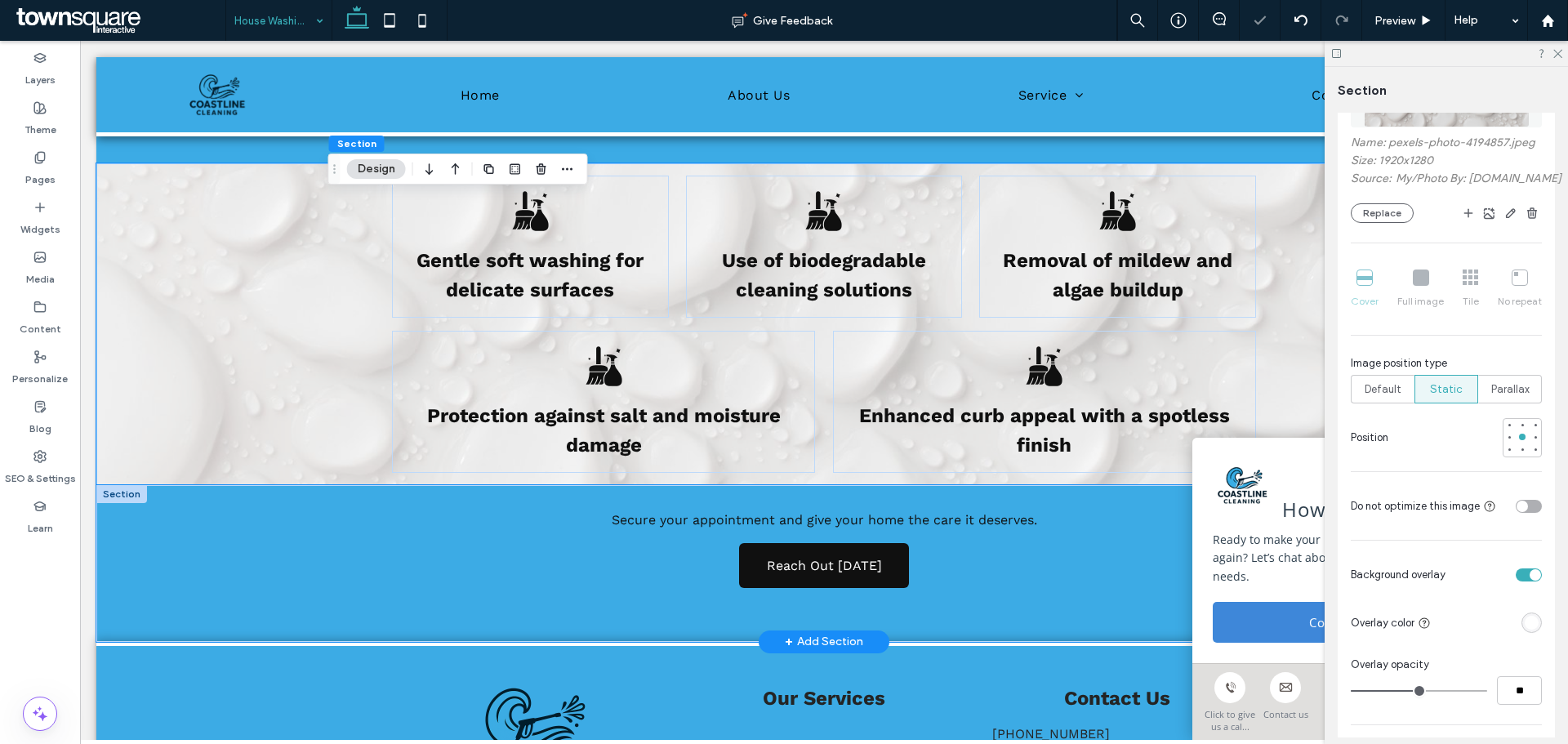
click at [260, 545] on div "Secure your appointment and give your home the care it deserves. Reach Out [DAT…" at bounding box center [824, 564] width 1455 height 157
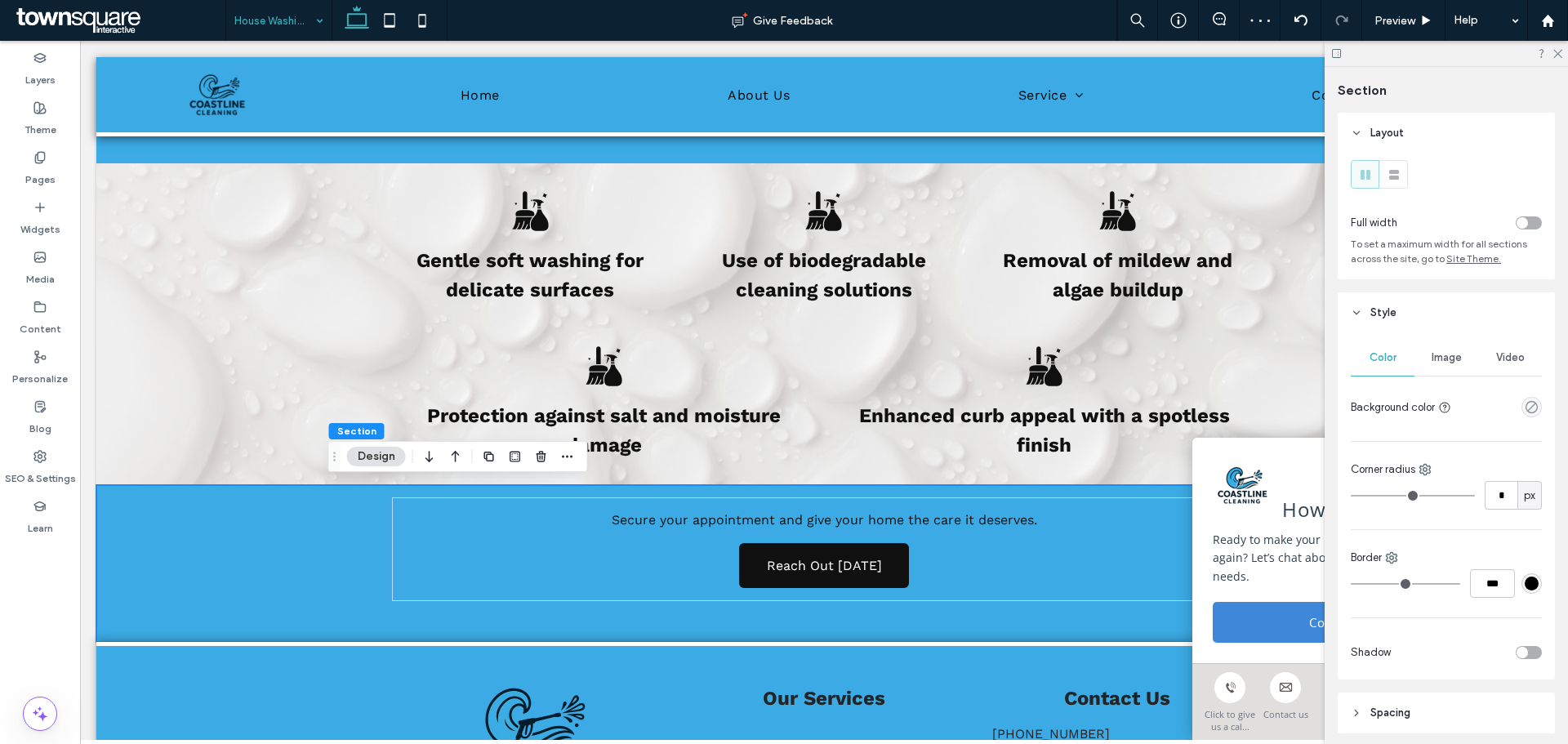
click at [1424, 361] on div "Image" at bounding box center [1446, 358] width 63 height 36
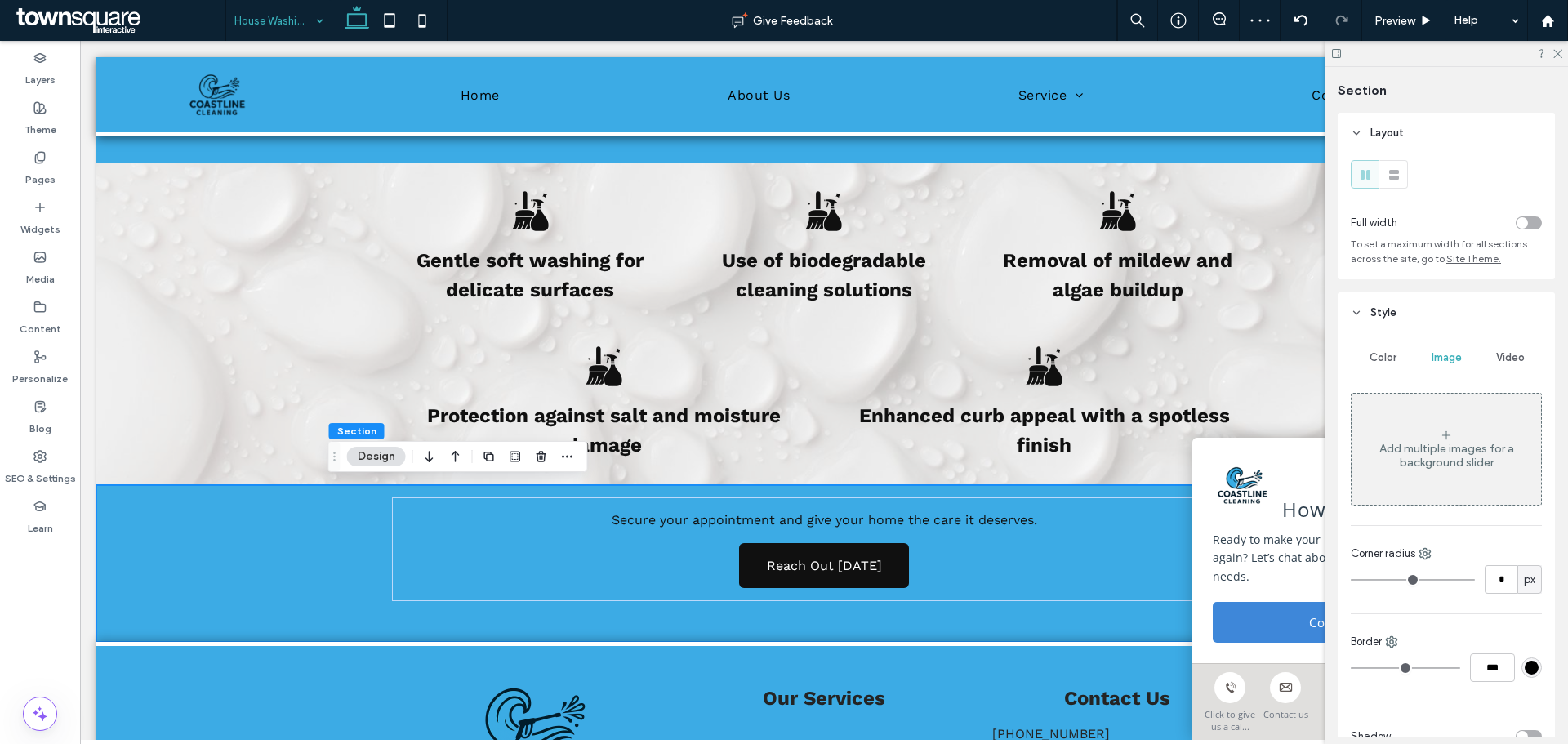
click at [1414, 472] on div "Add multiple images for a background slider" at bounding box center [1446, 449] width 189 height 108
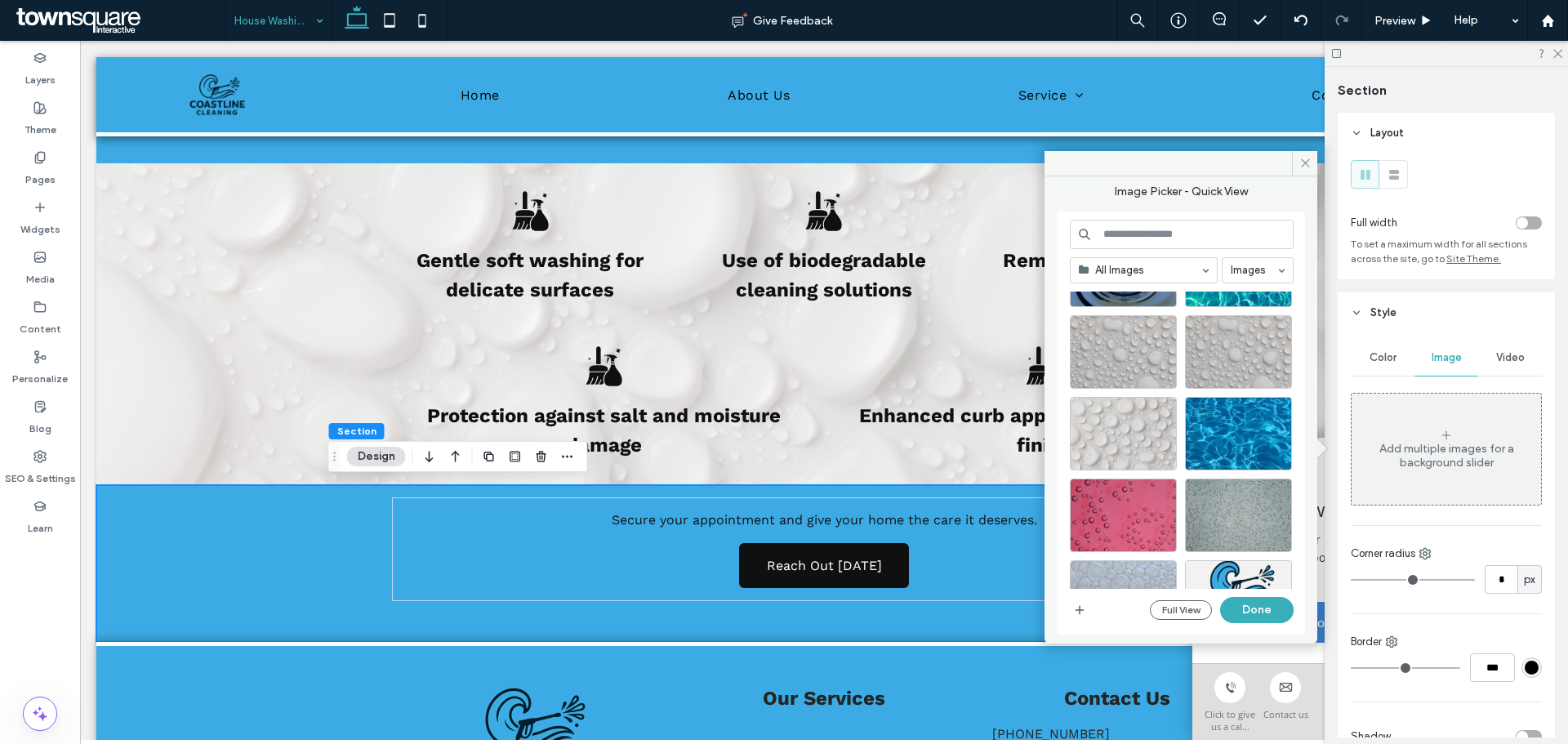
scroll to position [1308, 0]
click at [1123, 443] on div "Select" at bounding box center [1123, 434] width 107 height 74
click at [1263, 612] on button "Done" at bounding box center [1256, 610] width 74 height 26
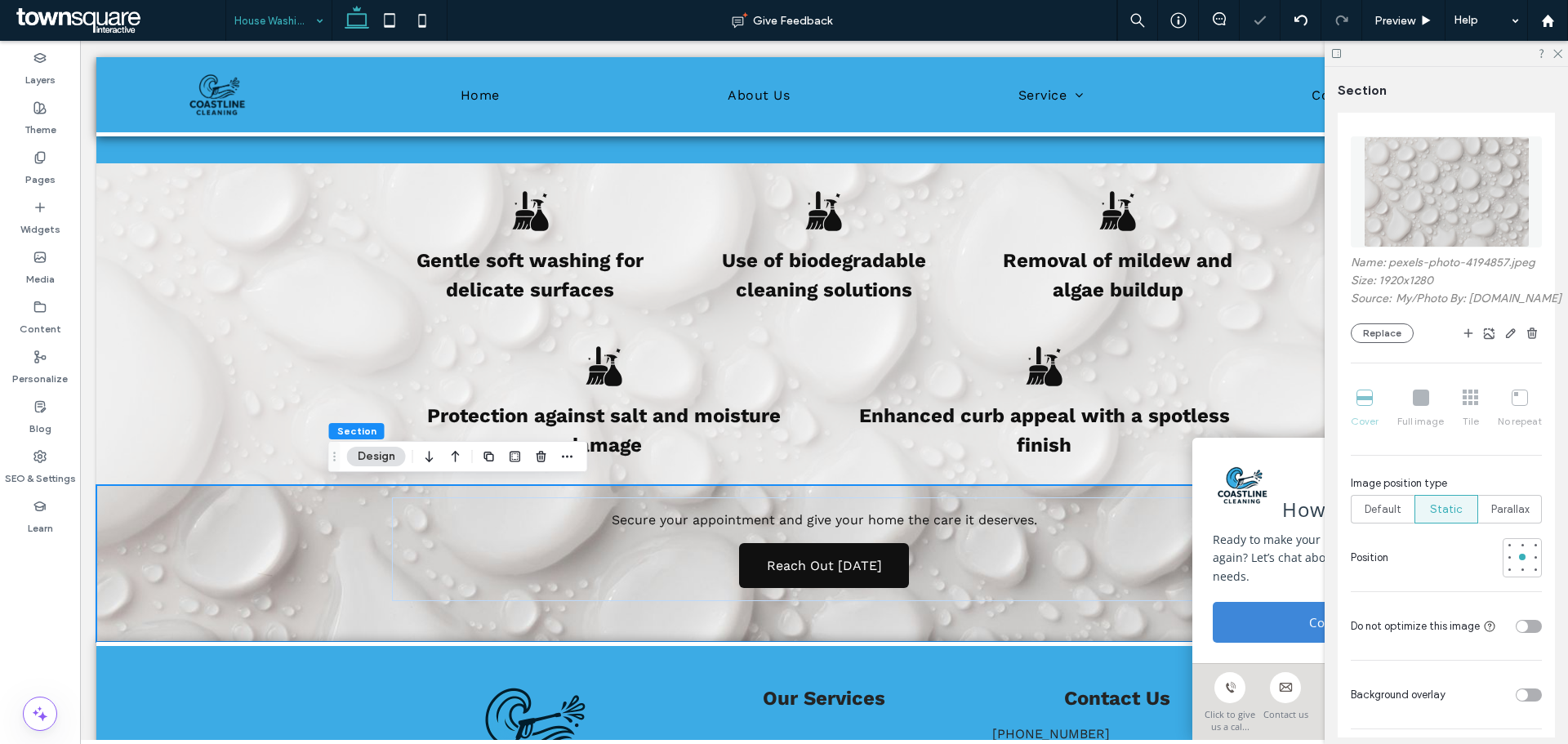
scroll to position [268, 0]
click at [1517, 698] on div "toggle" at bounding box center [1522, 692] width 11 height 11
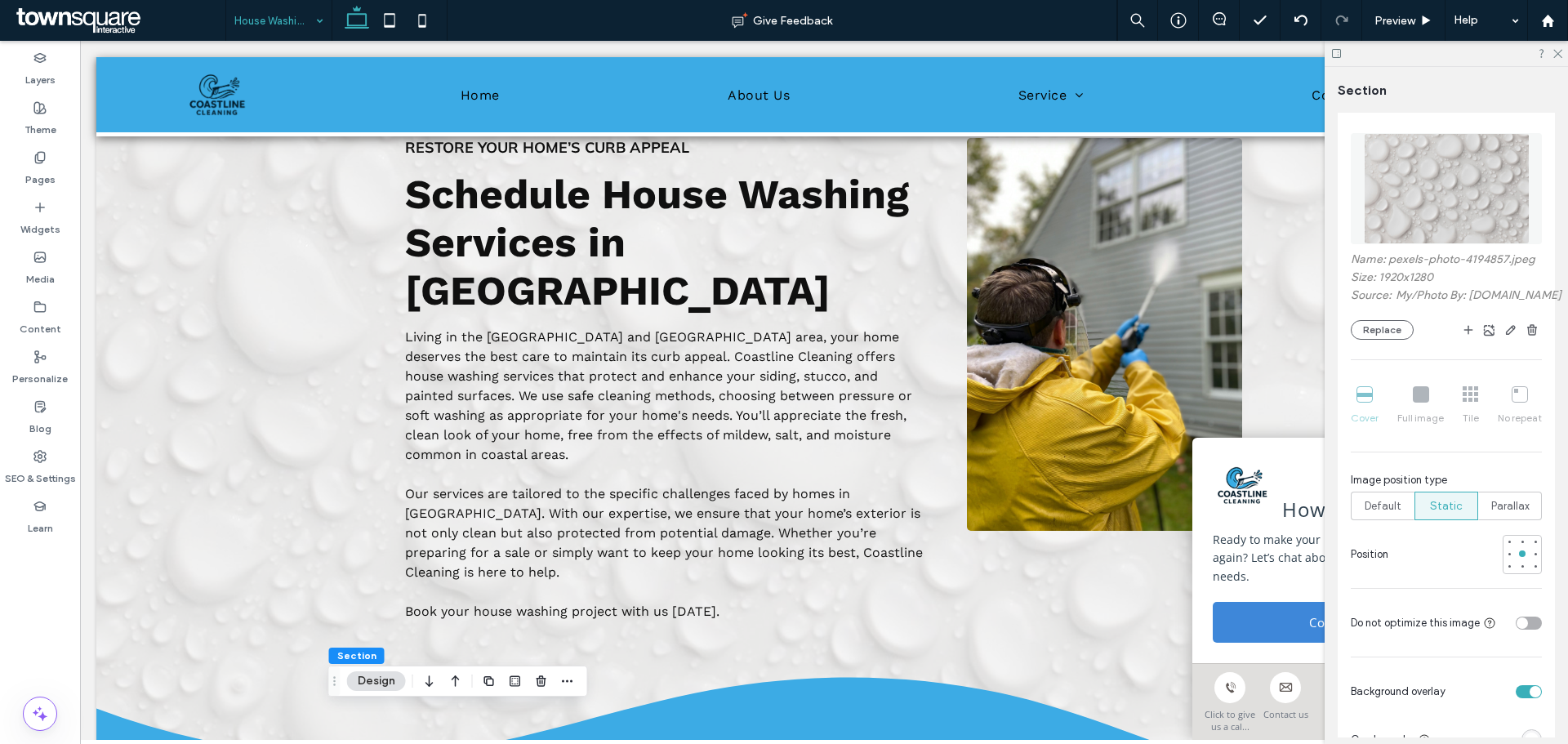
scroll to position [0, 0]
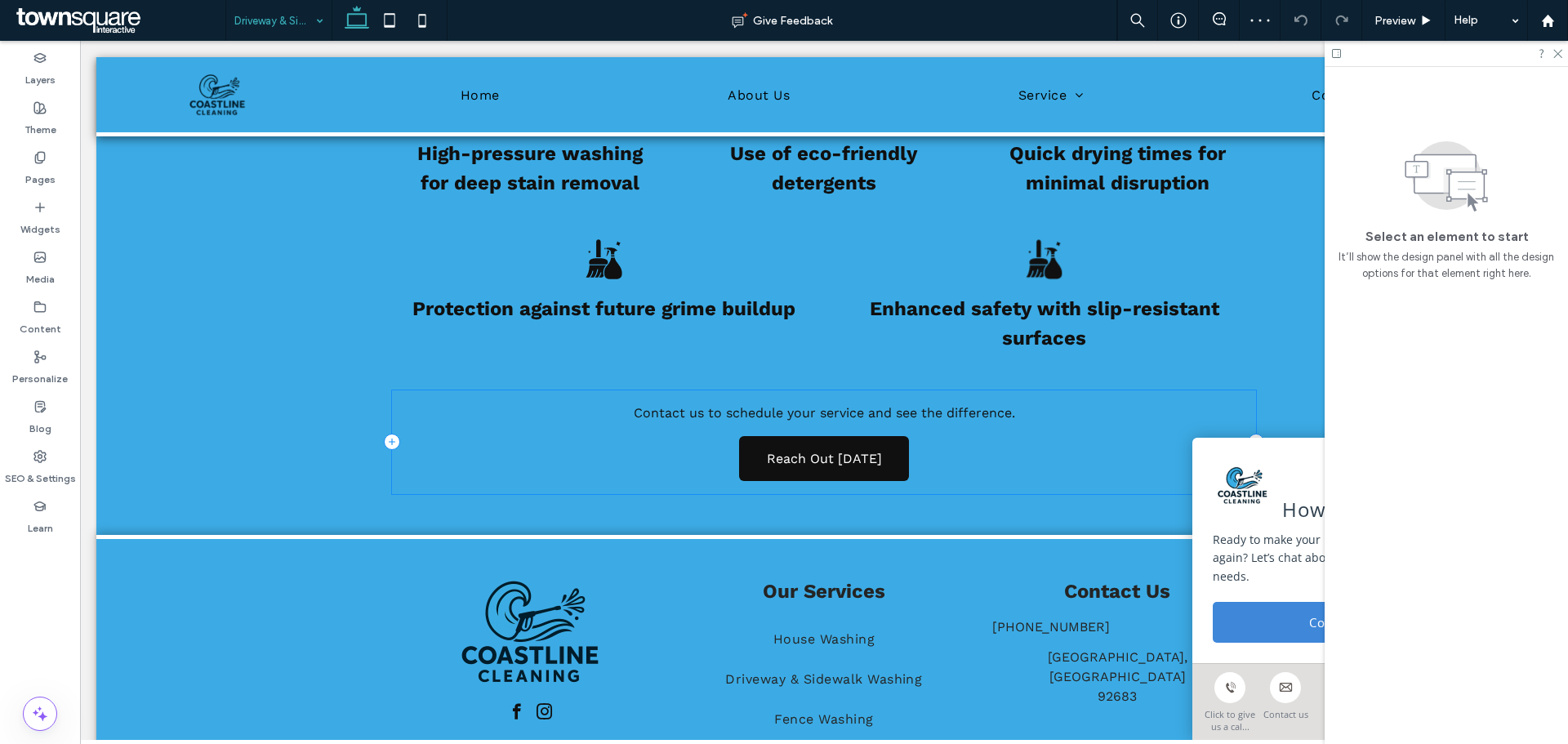
scroll to position [998, 0]
click at [165, 446] on div "Contact us to schedule your service and see the difference. Reach Out [DATE]" at bounding box center [824, 457] width 1455 height 157
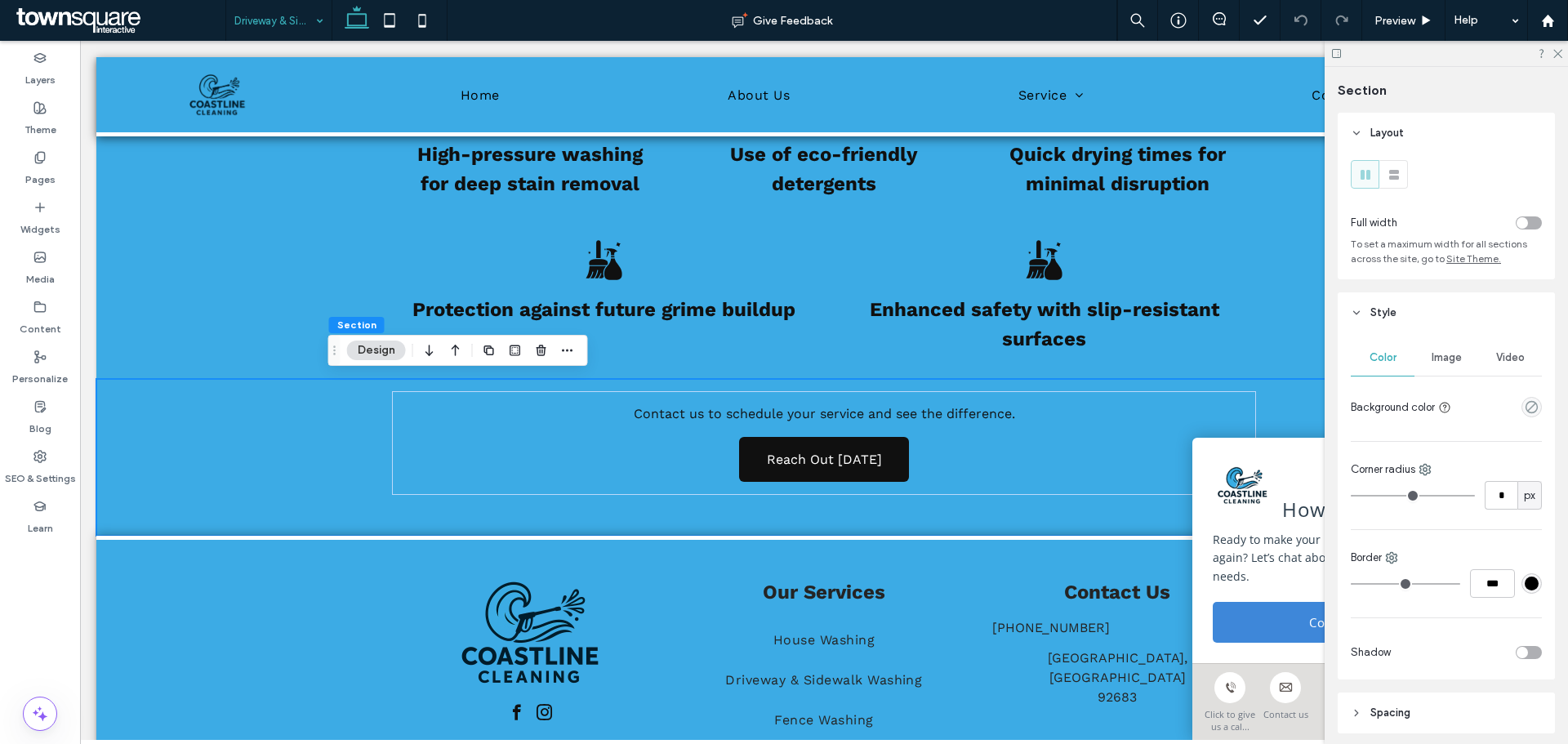
click at [1455, 364] on div "Image" at bounding box center [1446, 358] width 63 height 36
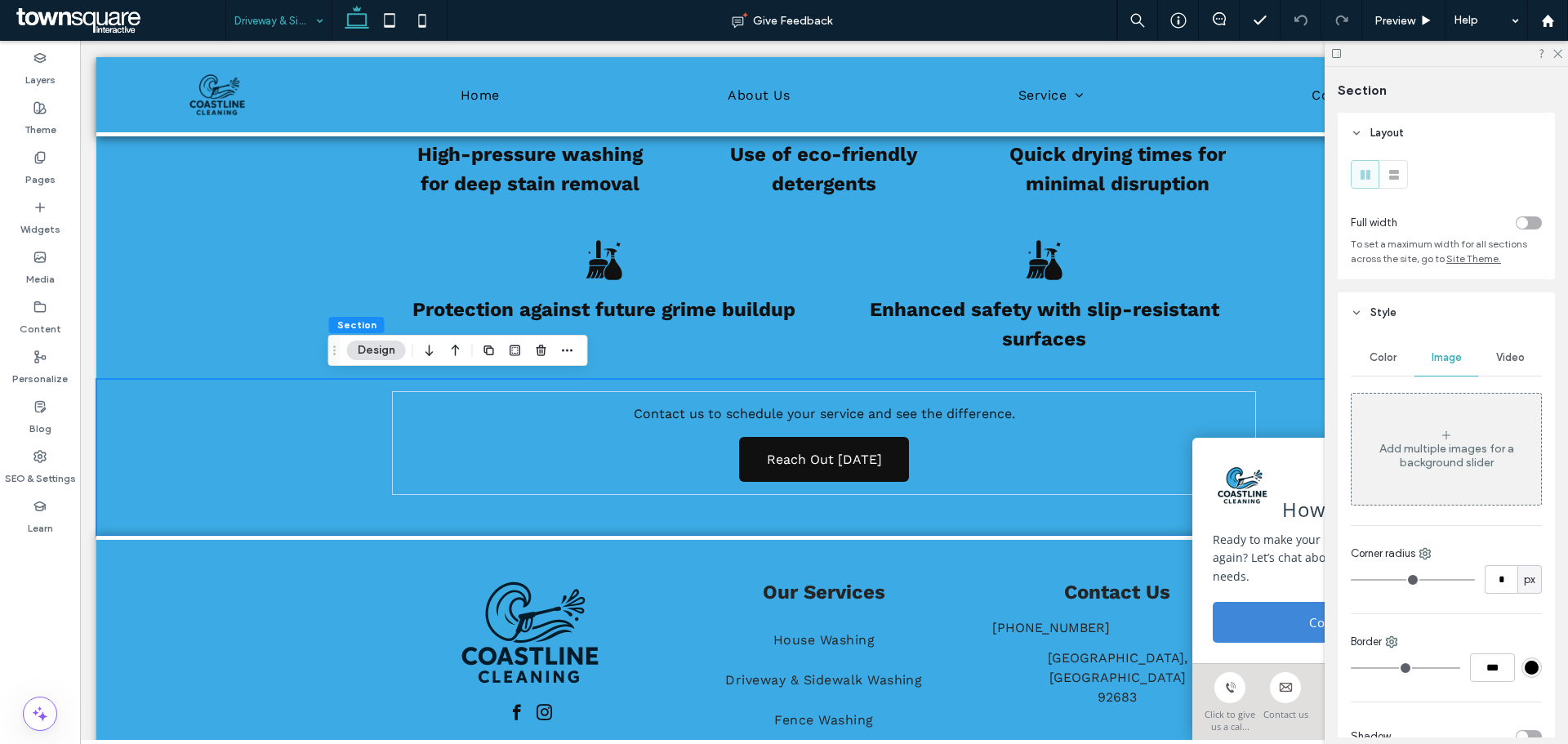
click at [1432, 417] on div "Add multiple images for a background slider" at bounding box center [1446, 449] width 189 height 108
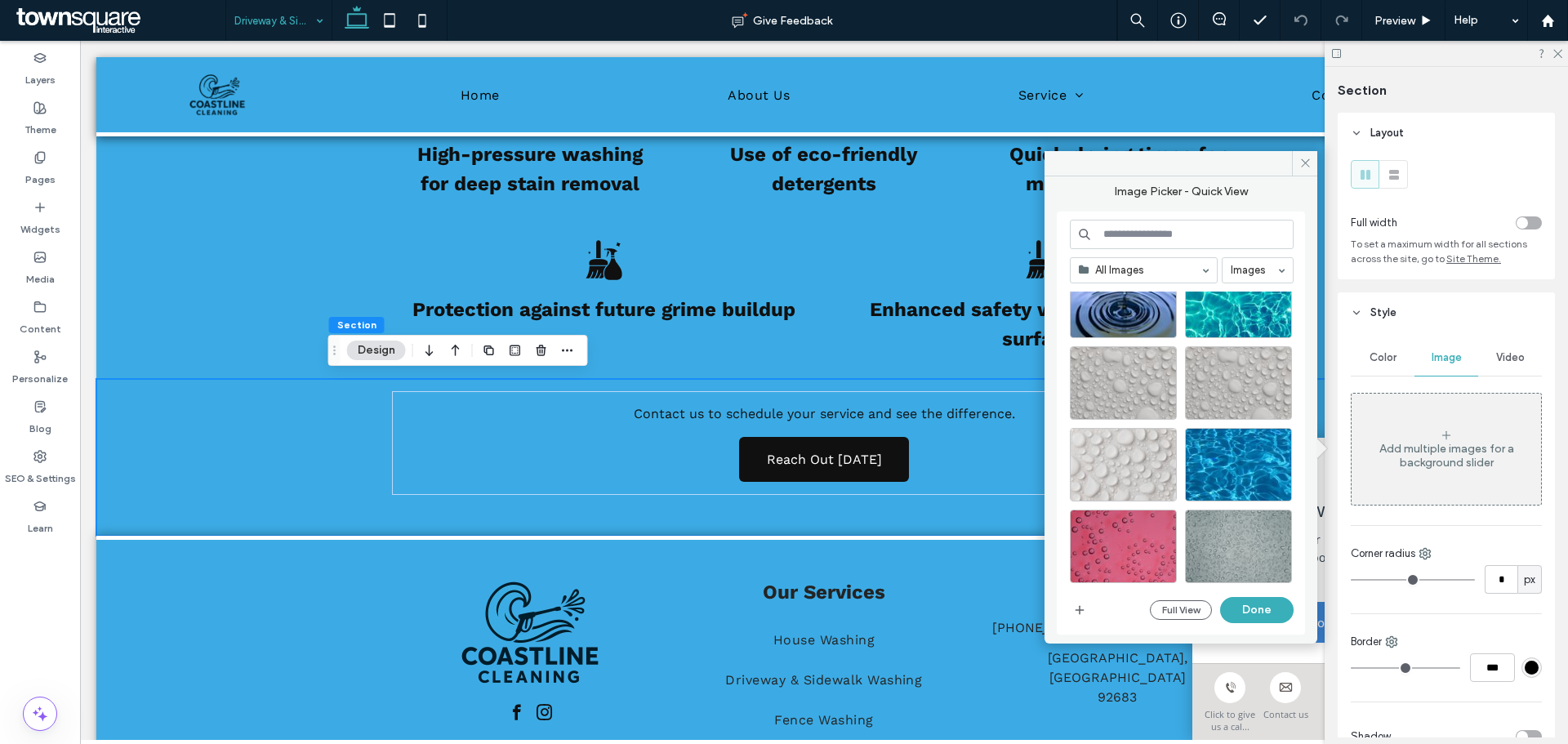
scroll to position [1361, 0]
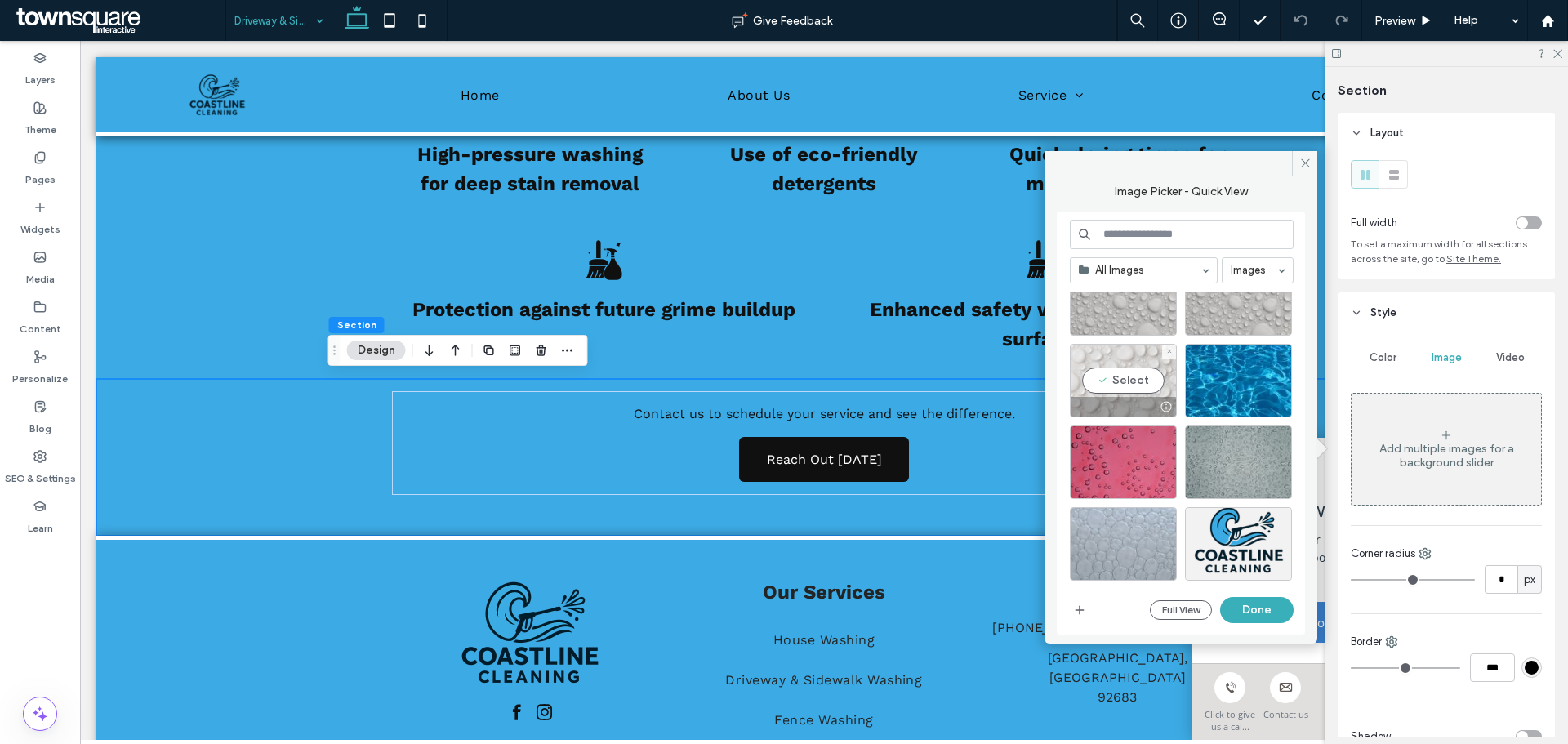
click at [1125, 383] on div "Select" at bounding box center [1123, 381] width 107 height 74
click at [1251, 606] on button "Done" at bounding box center [1256, 610] width 74 height 26
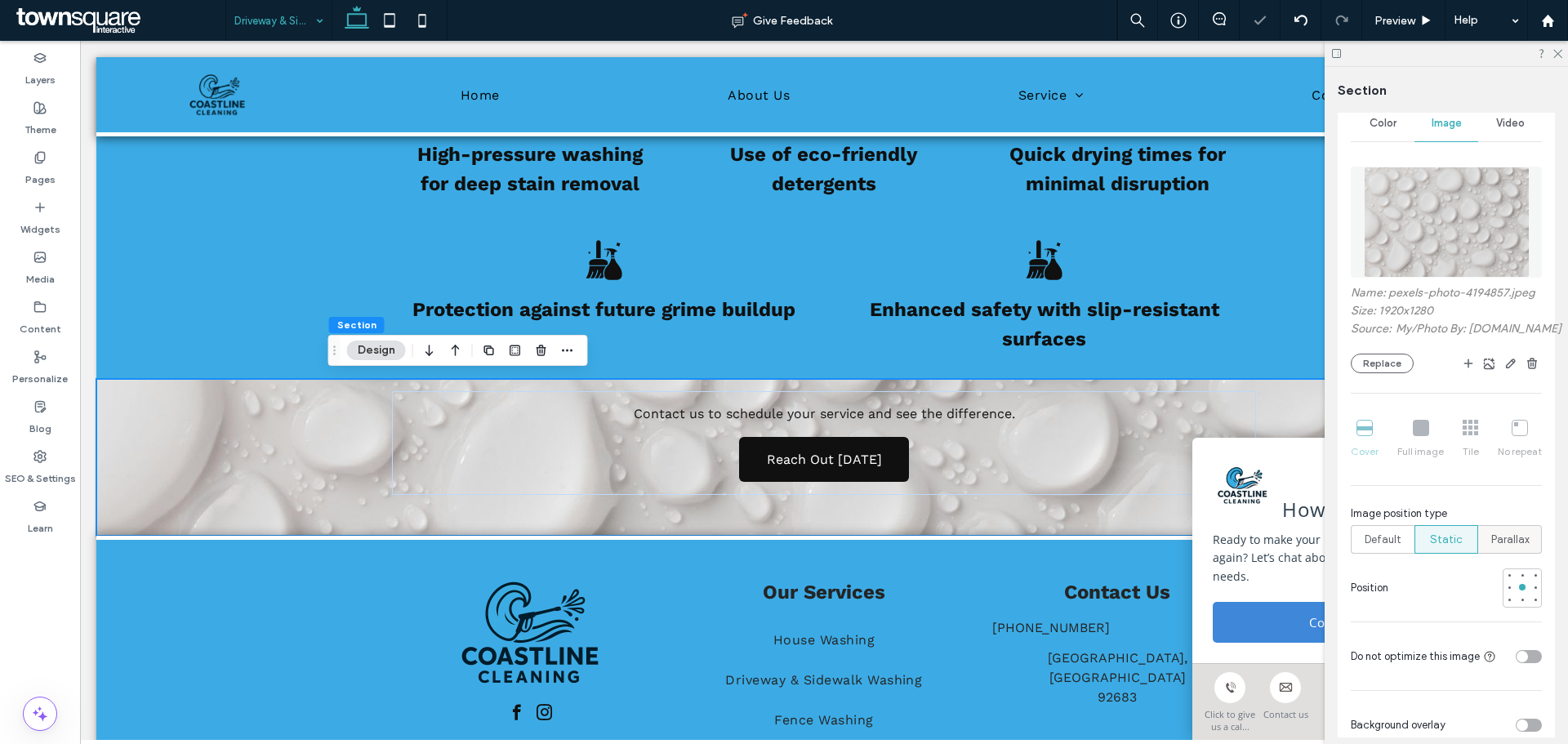
scroll to position [326, 0]
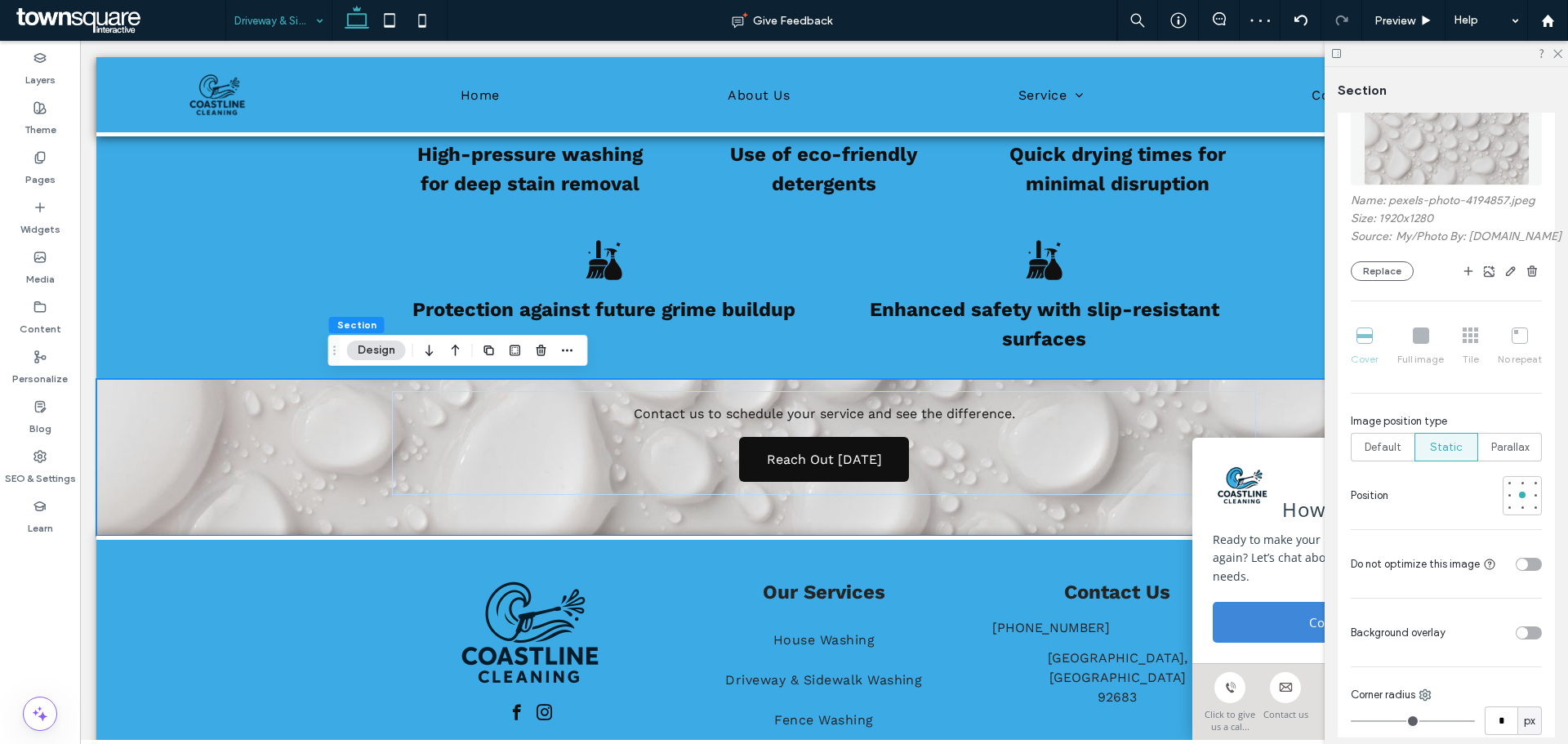
click at [1517, 639] on div "toggle" at bounding box center [1522, 633] width 11 height 11
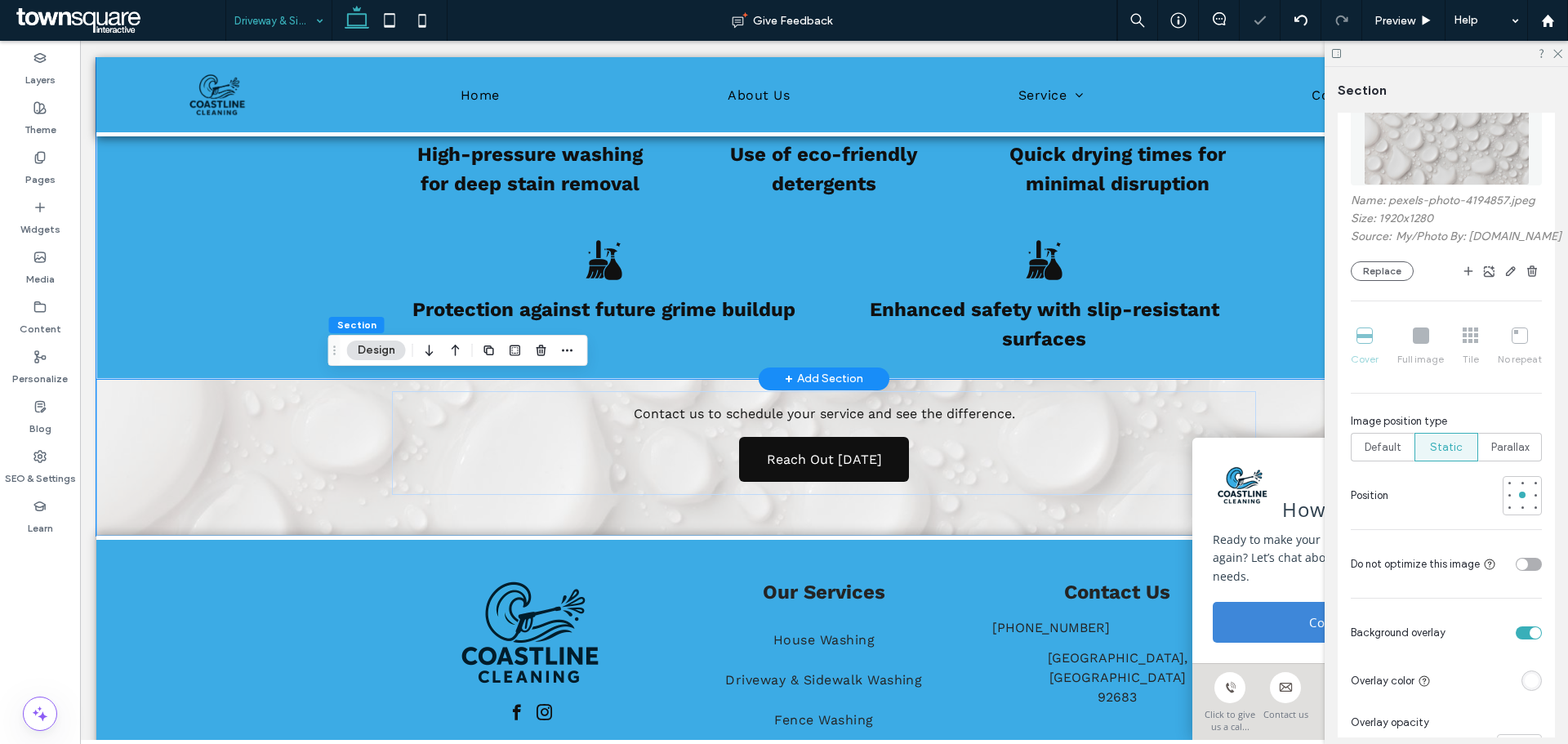
click at [301, 194] on div "High-pressure washing for deep stain removal Use of eco-friendly detergents Qui…" at bounding box center [824, 218] width 1455 height 322
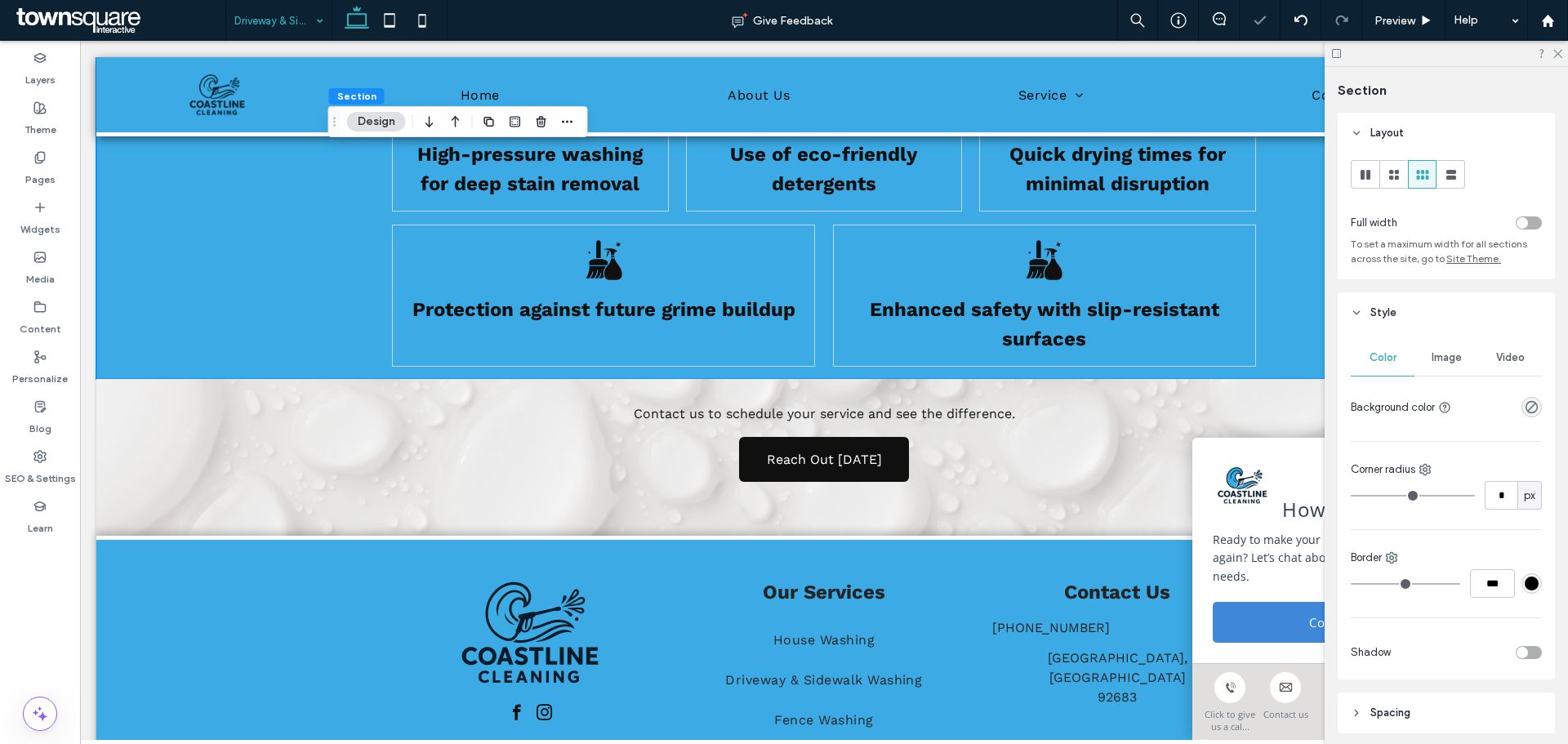
click at [1424, 355] on div "Image" at bounding box center [1446, 358] width 63 height 36
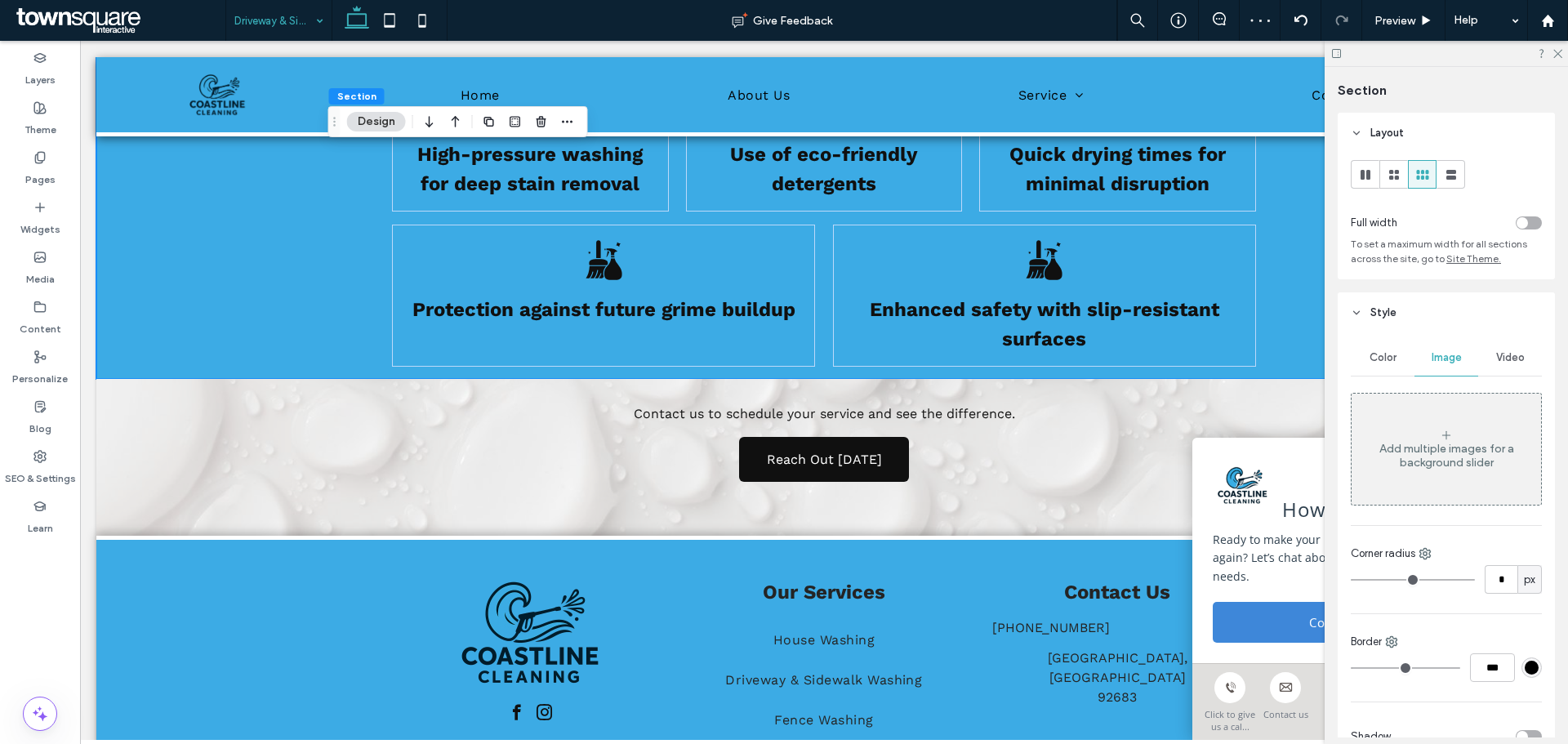
click at [1364, 438] on div "Add multiple images for a background slider" at bounding box center [1446, 449] width 189 height 108
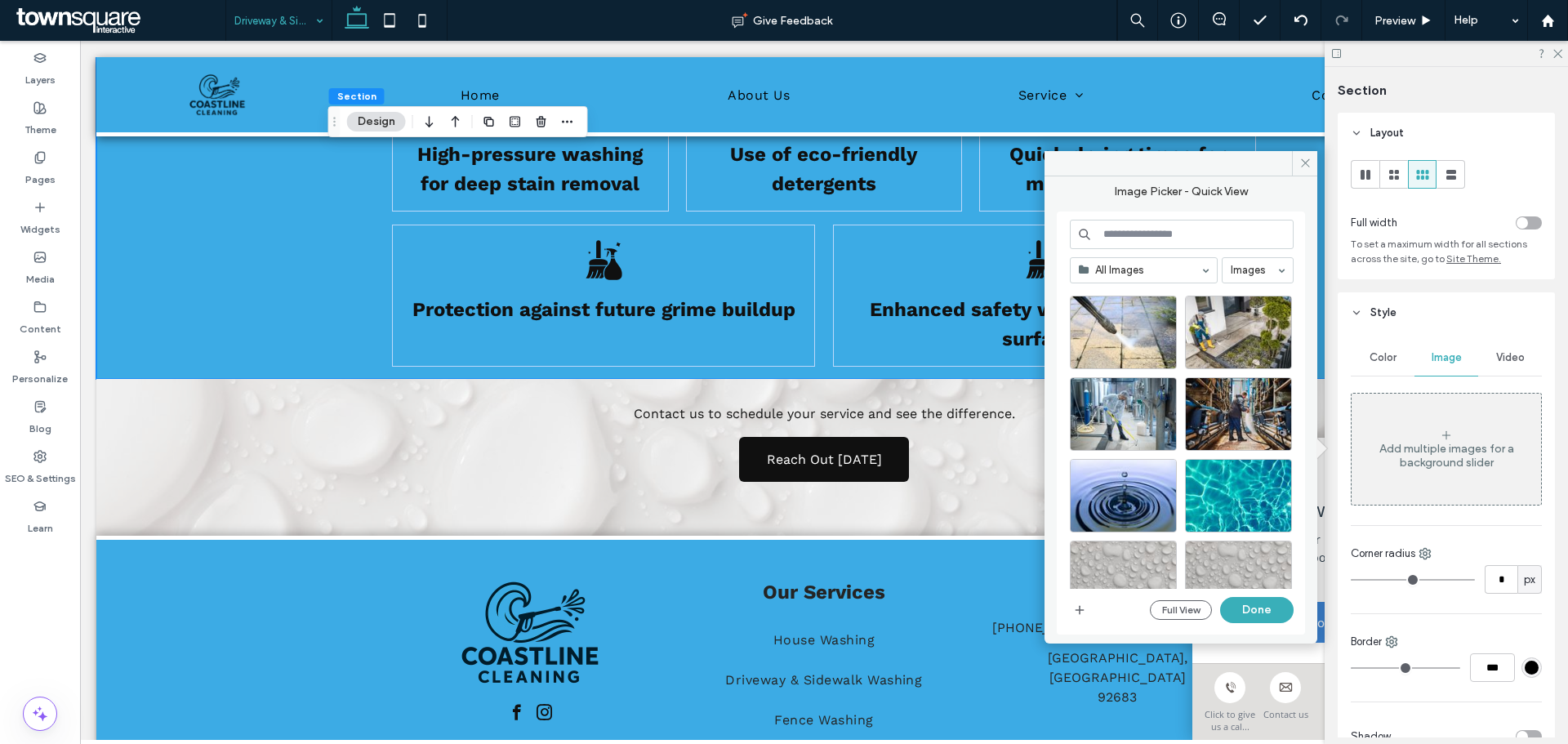
scroll to position [1279, 0]
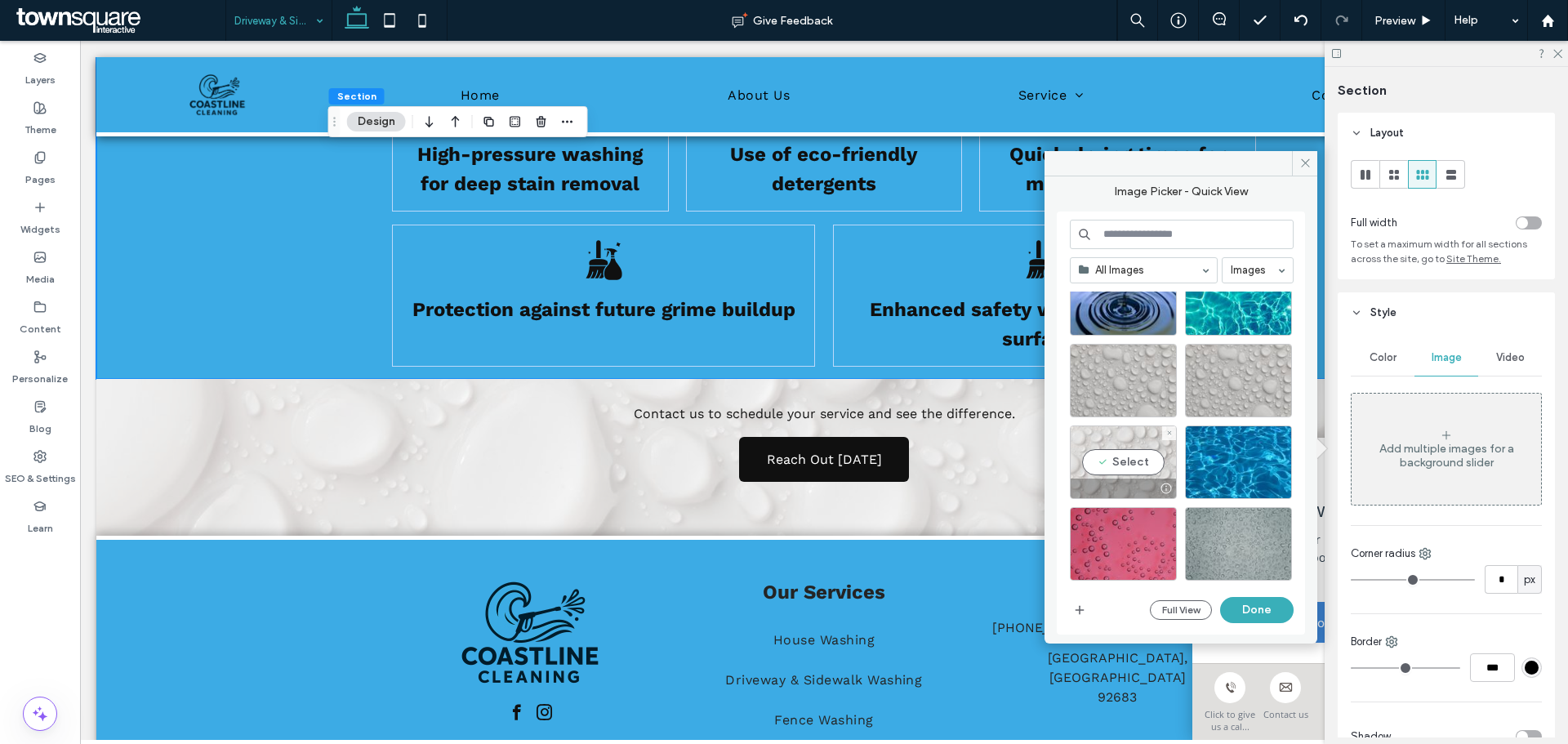
click at [1119, 464] on div "Select" at bounding box center [1123, 463] width 107 height 74
click at [1254, 608] on button "Done" at bounding box center [1256, 610] width 74 height 26
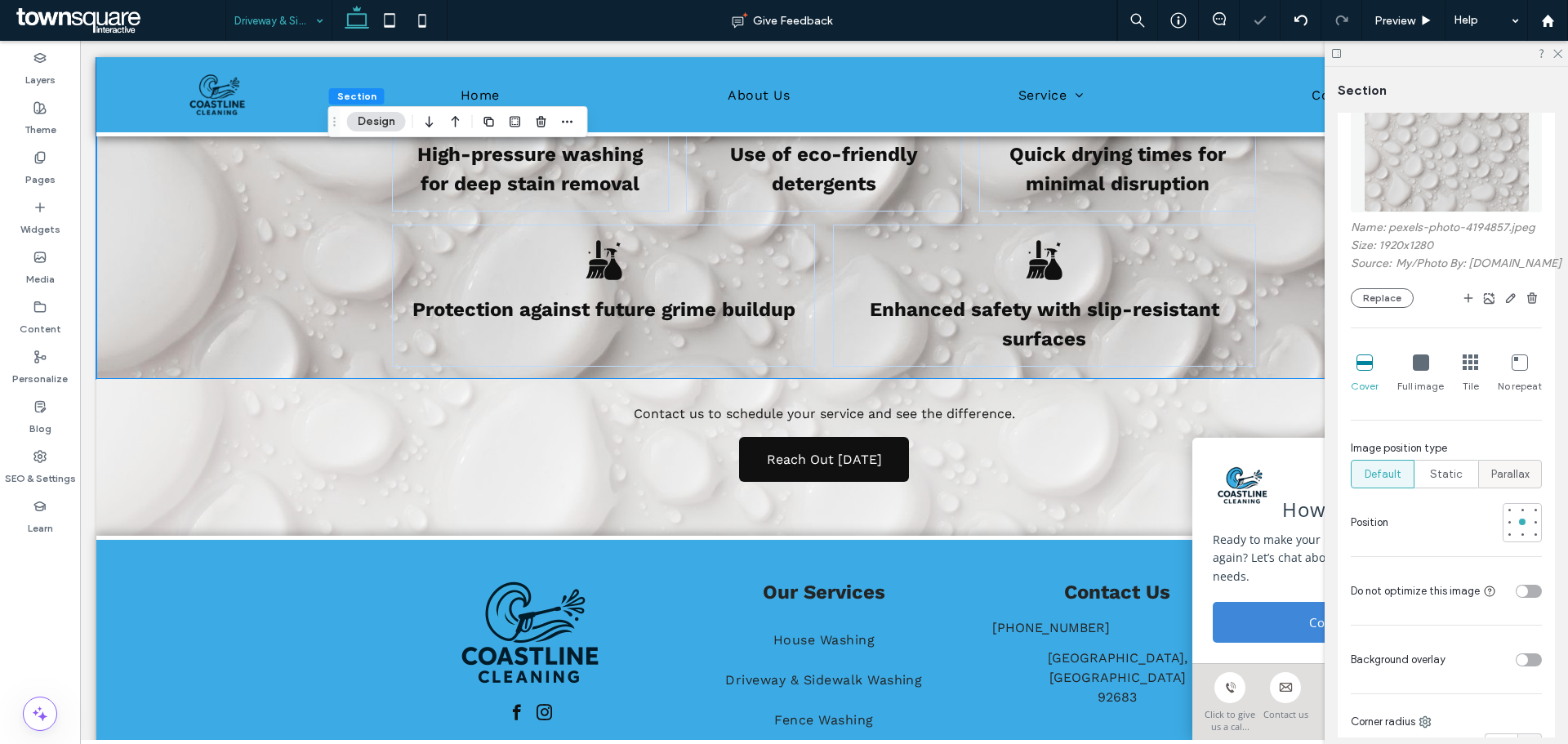
scroll to position [326, 0]
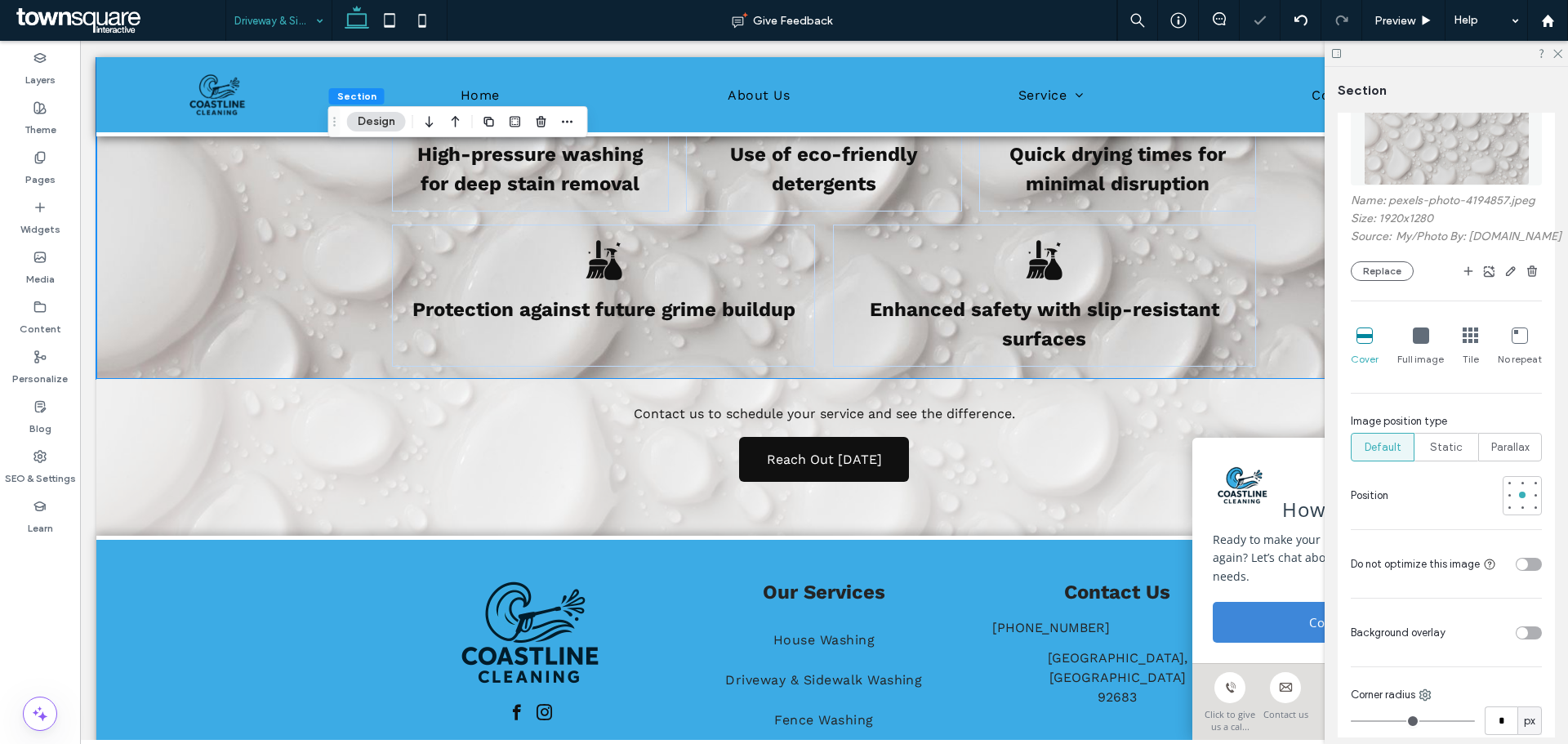
click at [1510, 640] on div at bounding box center [1497, 632] width 90 height 29
click at [1516, 640] on div "toggle" at bounding box center [1528, 633] width 26 height 13
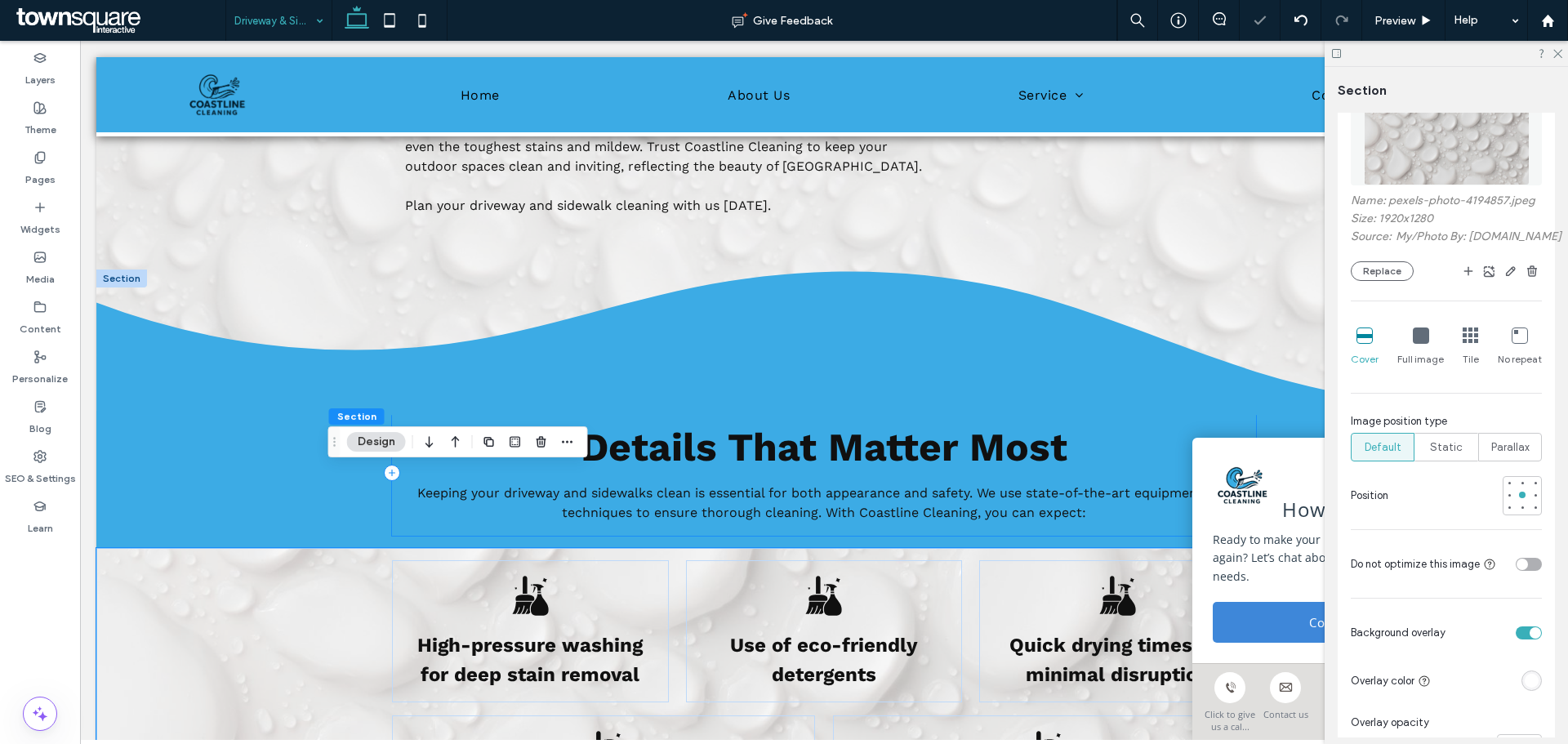
scroll to position [426, 0]
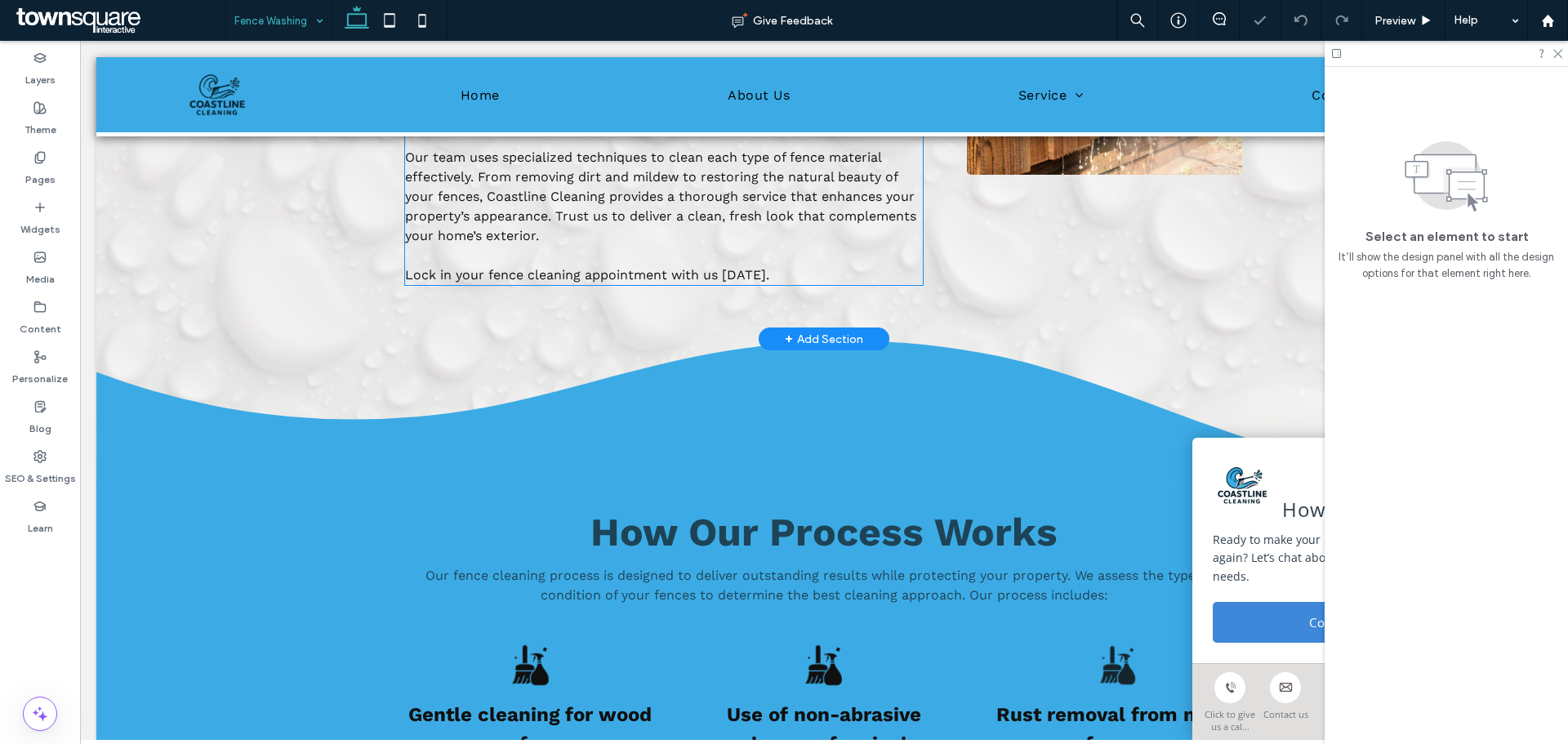
scroll to position [817, 0]
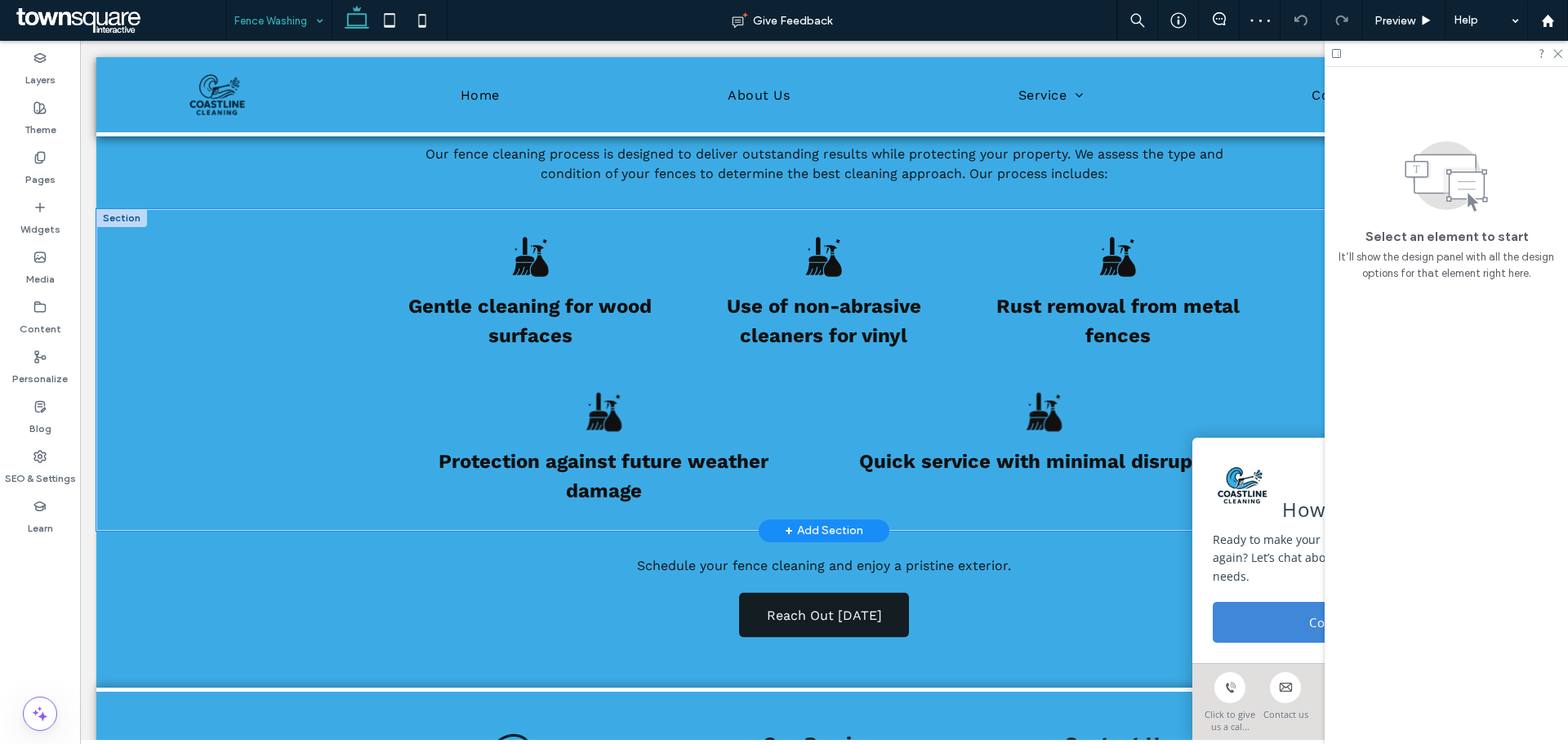
click at [168, 300] on div "Gentle cleaning for wood surfaces Use of non-abrasive cleaners for vinyl Rust r…" at bounding box center [824, 370] width 1455 height 322
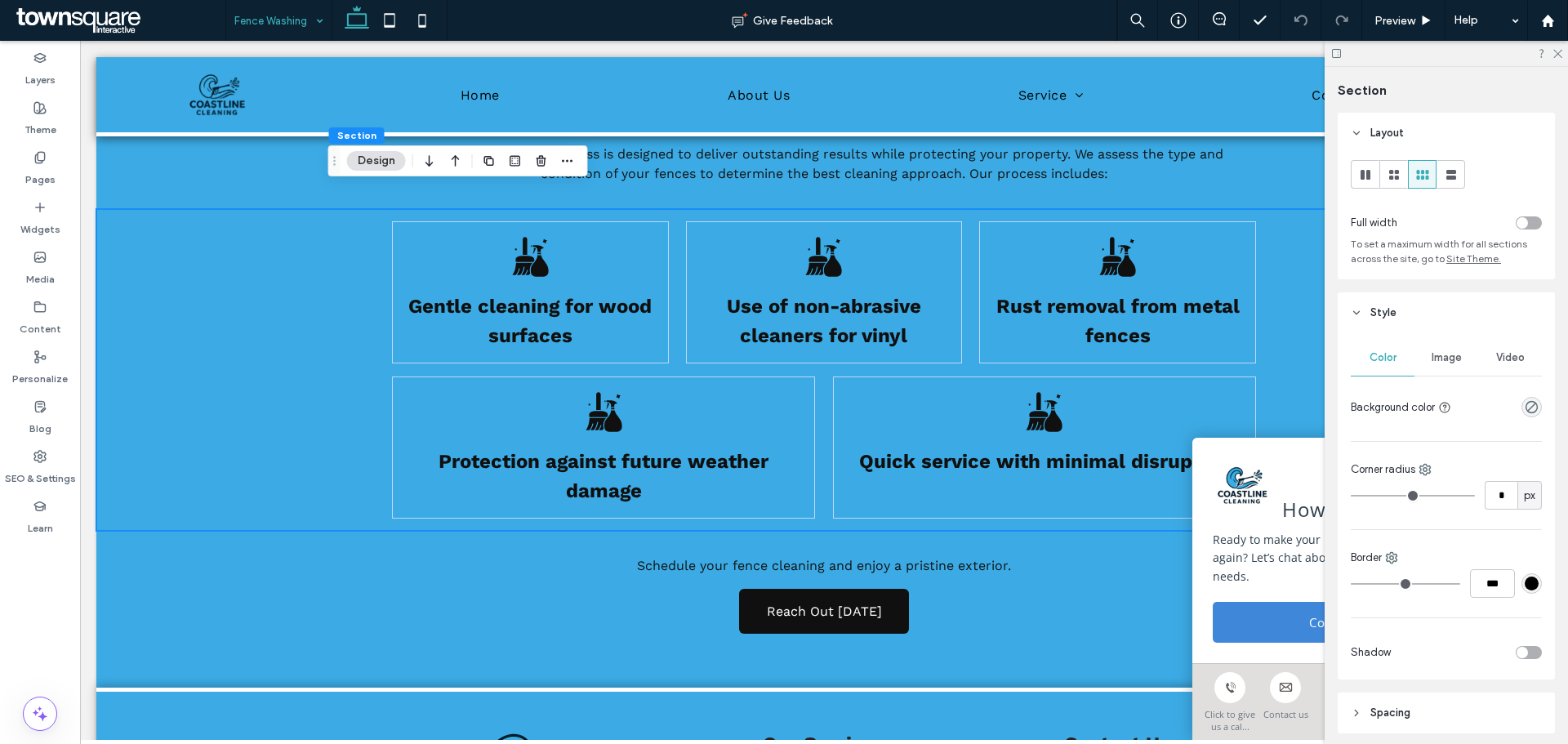
click at [1426, 355] on div "Image" at bounding box center [1446, 358] width 63 height 36
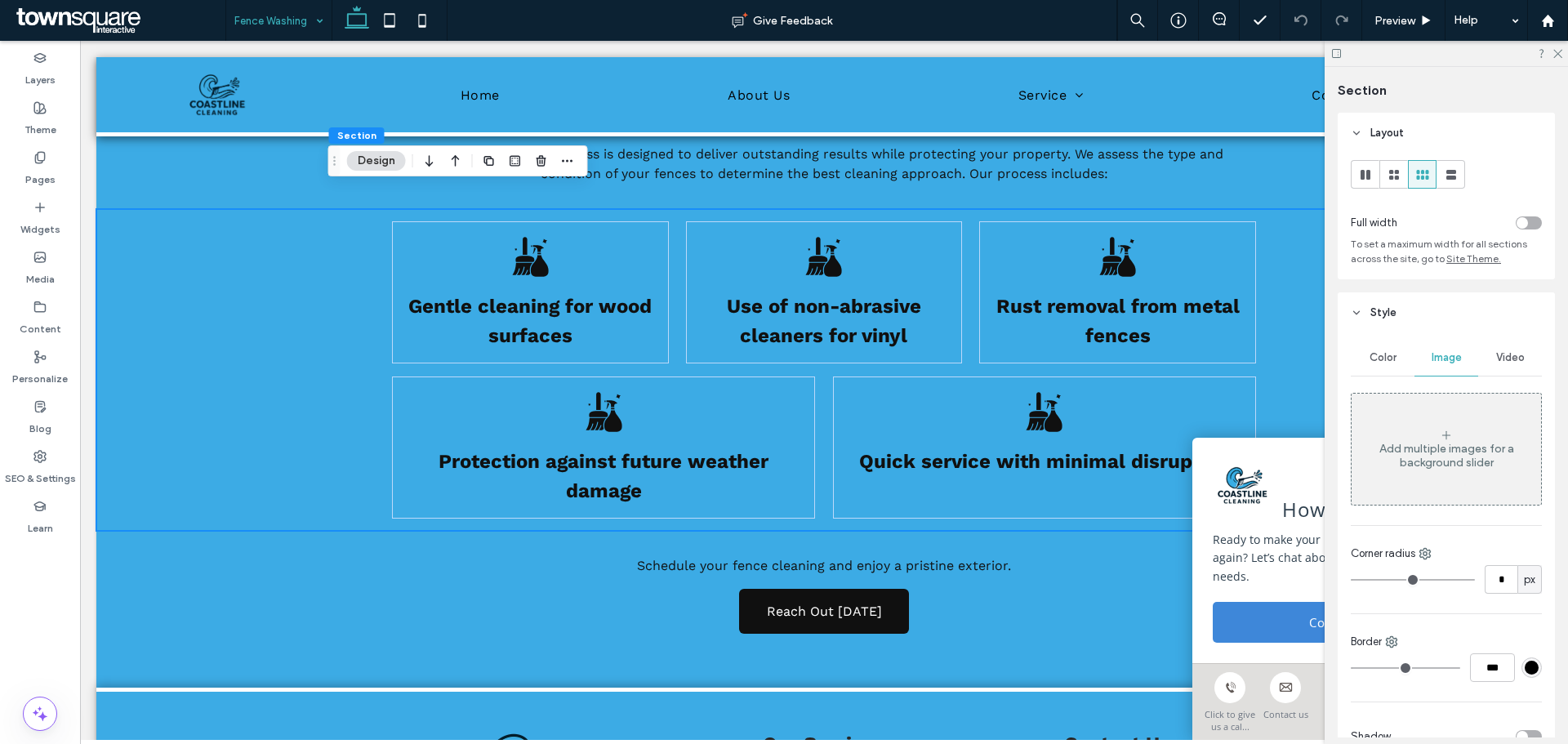
click at [1397, 459] on div "Add multiple images for a background slider" at bounding box center [1446, 456] width 189 height 28
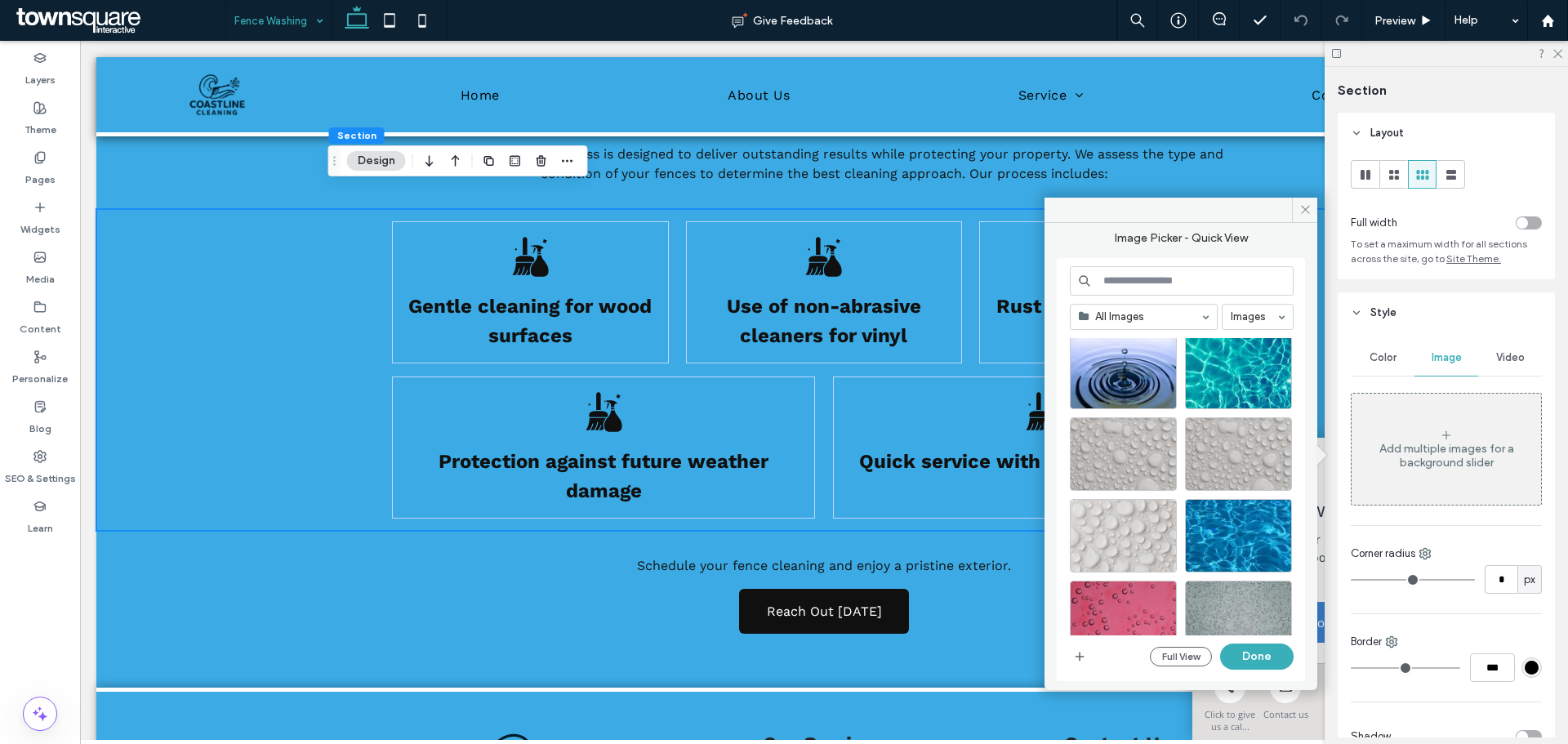
scroll to position [1279, 0]
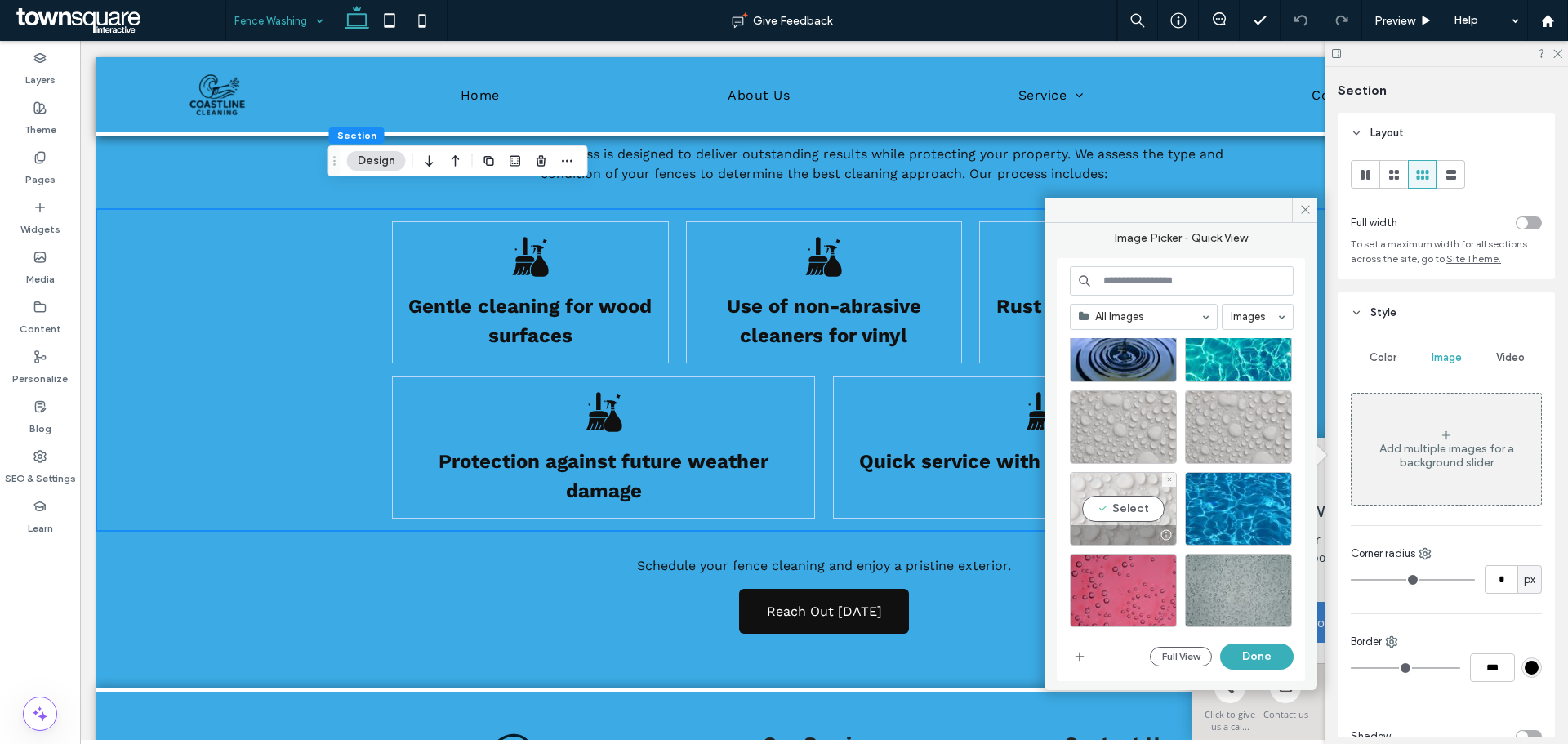
click at [1128, 505] on div "Select" at bounding box center [1123, 509] width 107 height 74
drag, startPoint x: 1267, startPoint y: 663, endPoint x: 1191, endPoint y: 620, distance: 87.3
click at [1267, 663] on button "Done" at bounding box center [1256, 657] width 74 height 26
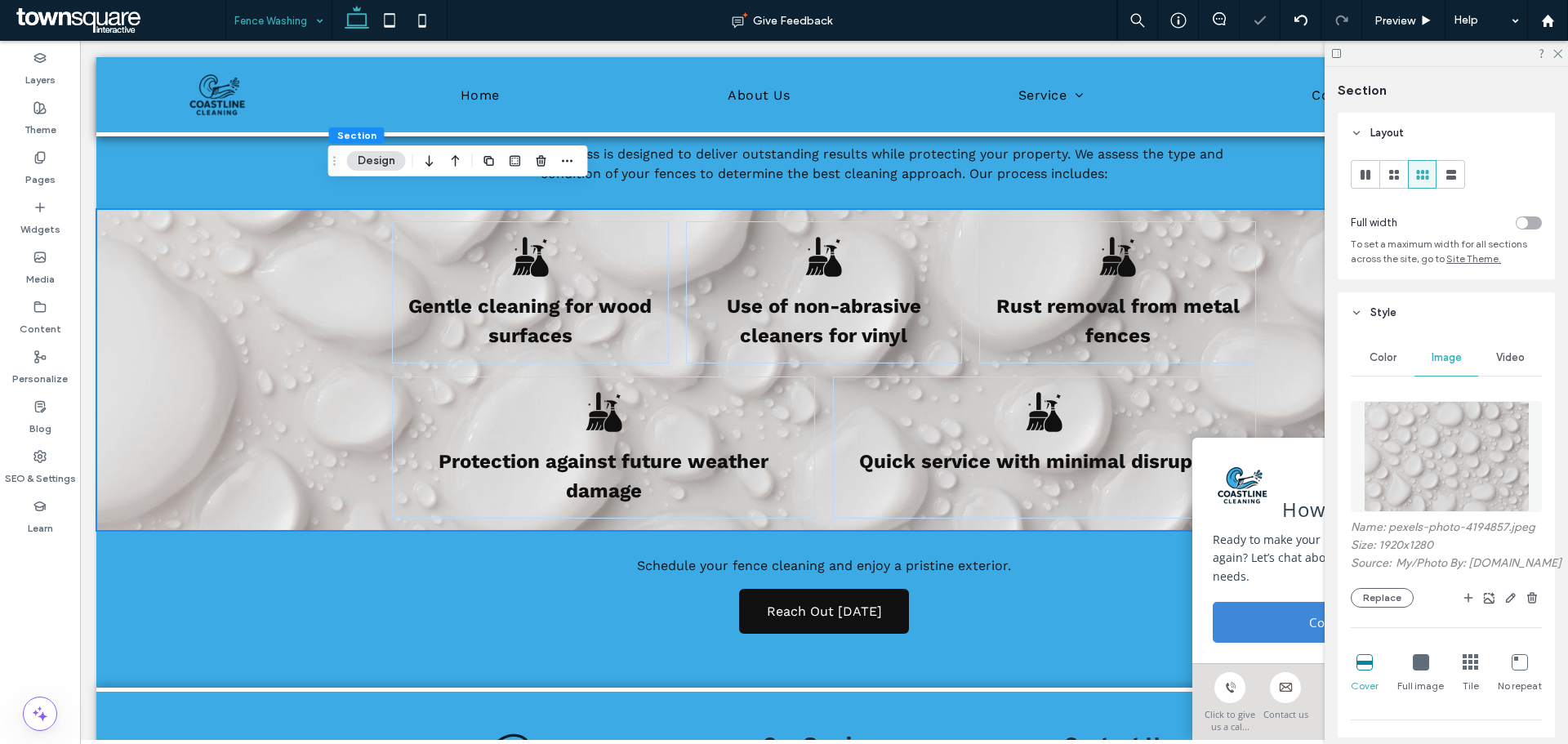
scroll to position [164, 0]
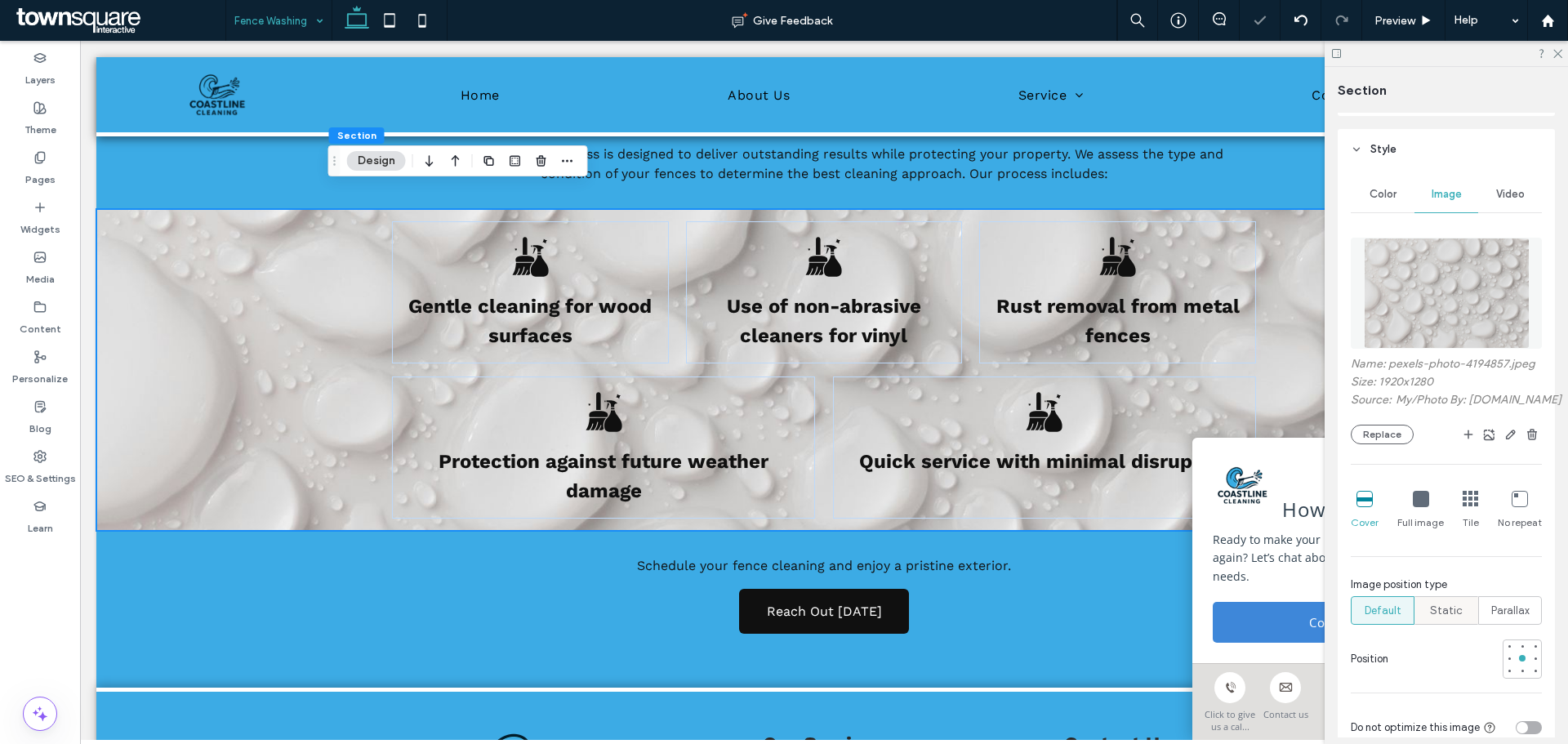
click at [1430, 618] on span "Static" at bounding box center [1447, 612] width 33 height 17
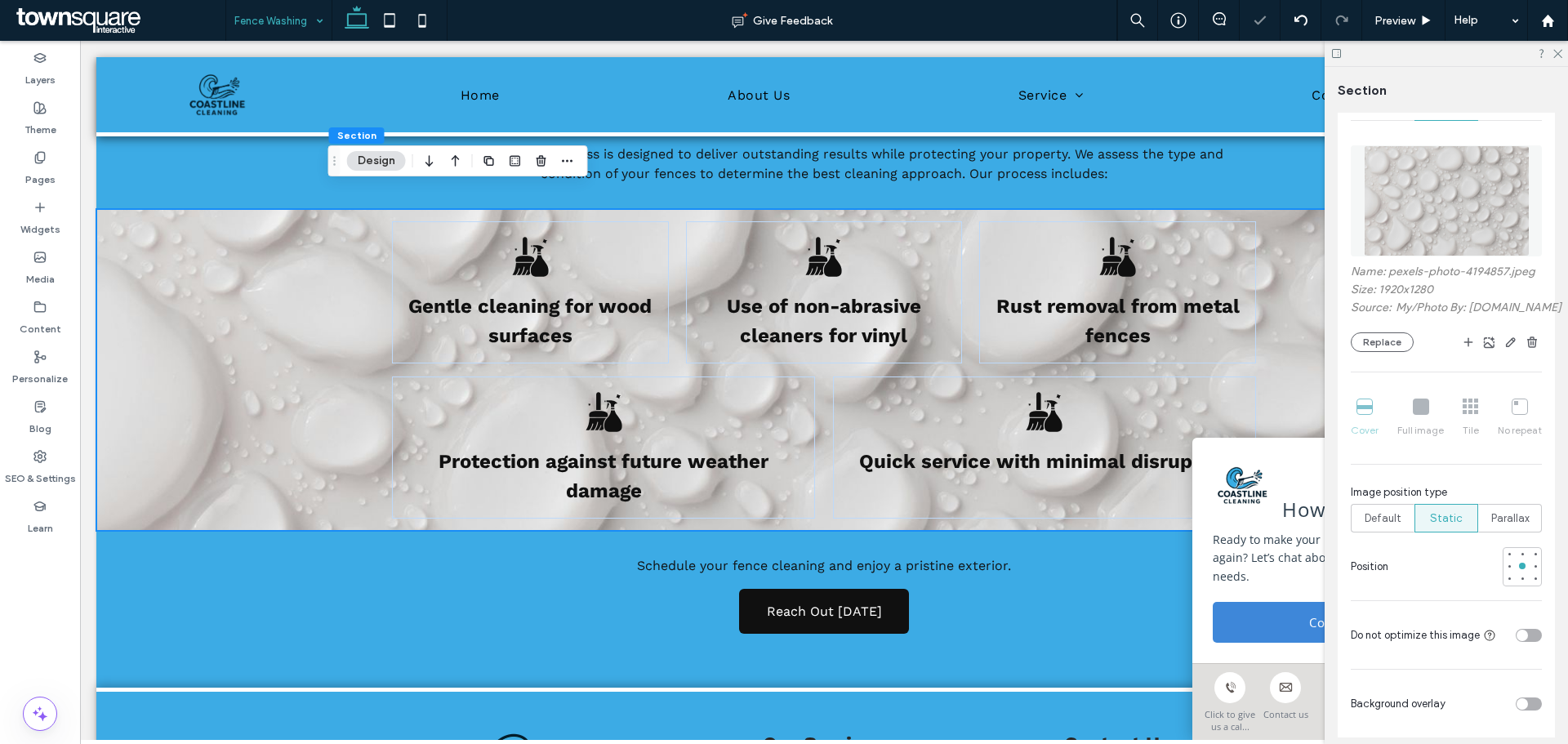
scroll to position [408, 0]
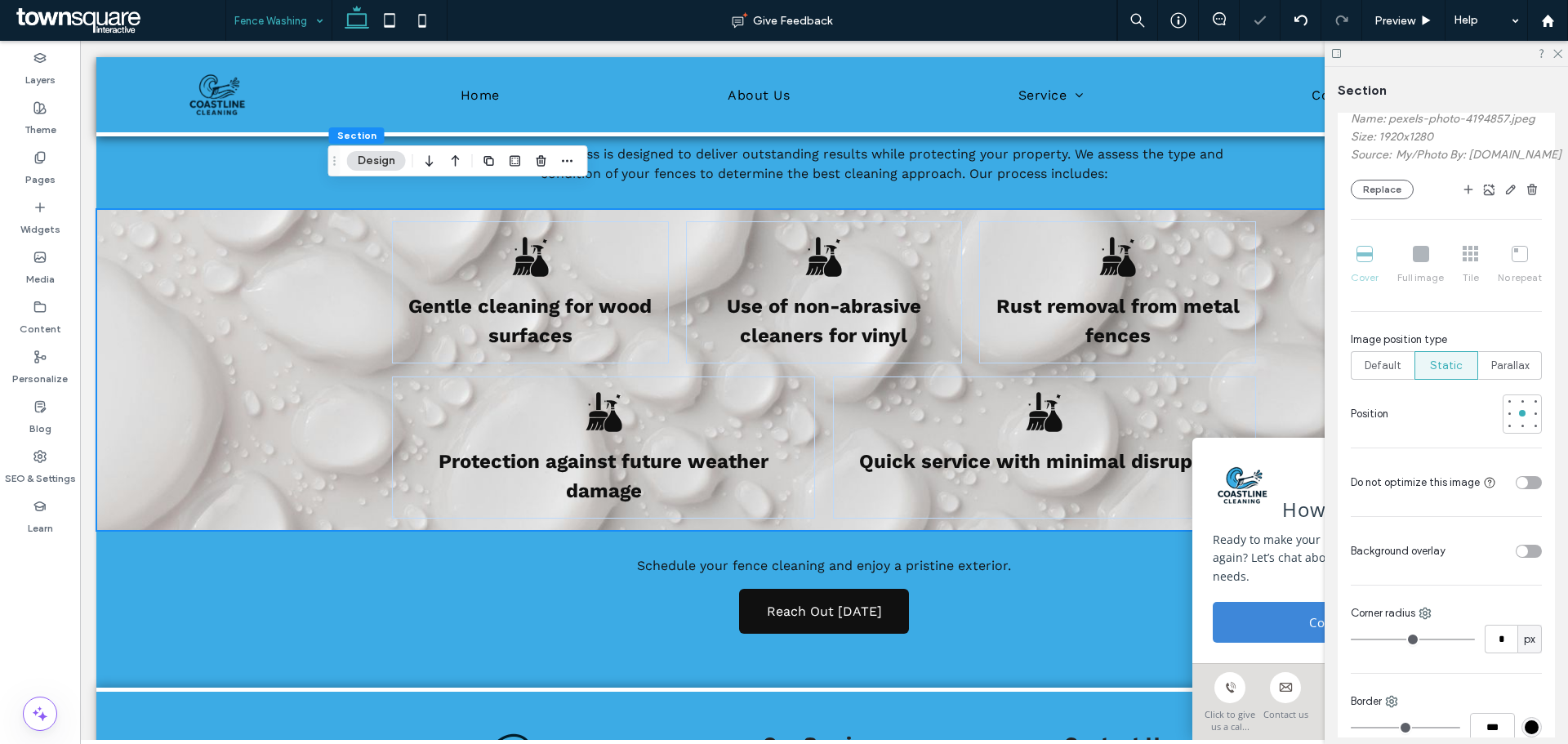
click at [1517, 557] on div "toggle" at bounding box center [1522, 551] width 11 height 11
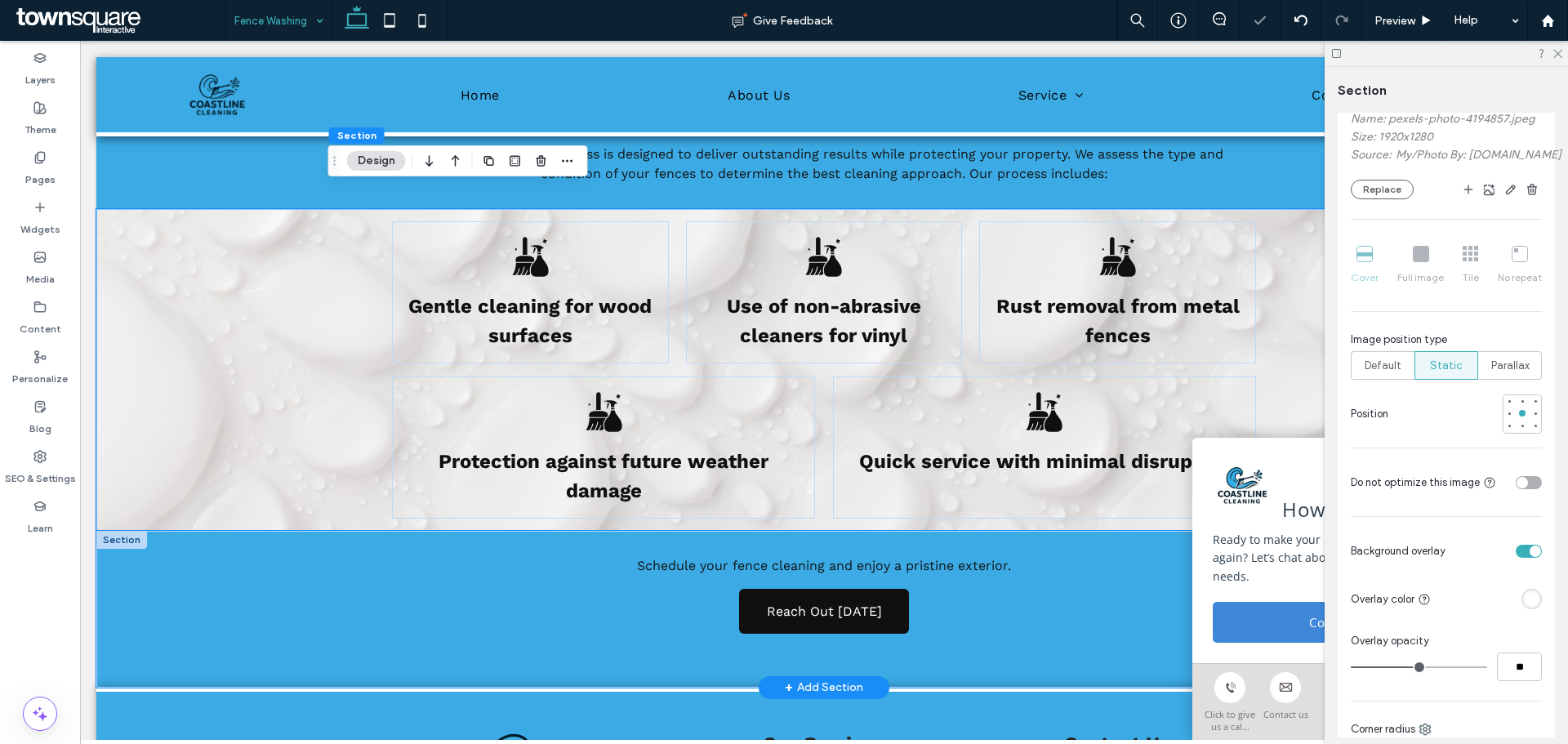
click at [232, 545] on div "Schedule your fence cleaning and enjoy a pristine exterior. Reach Out [DATE]" at bounding box center [824, 609] width 1455 height 157
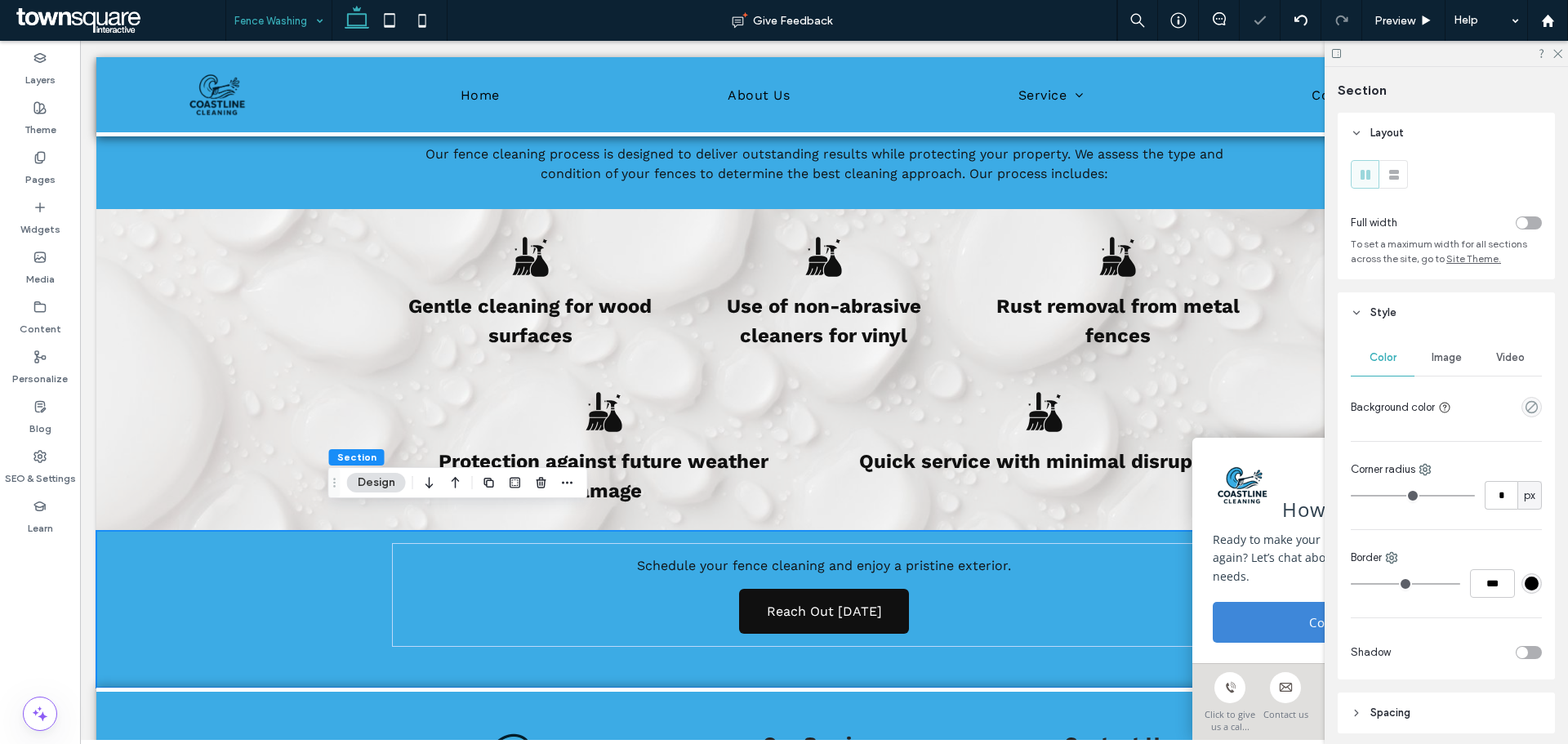
click at [1445, 362] on span "Image" at bounding box center [1446, 358] width 30 height 13
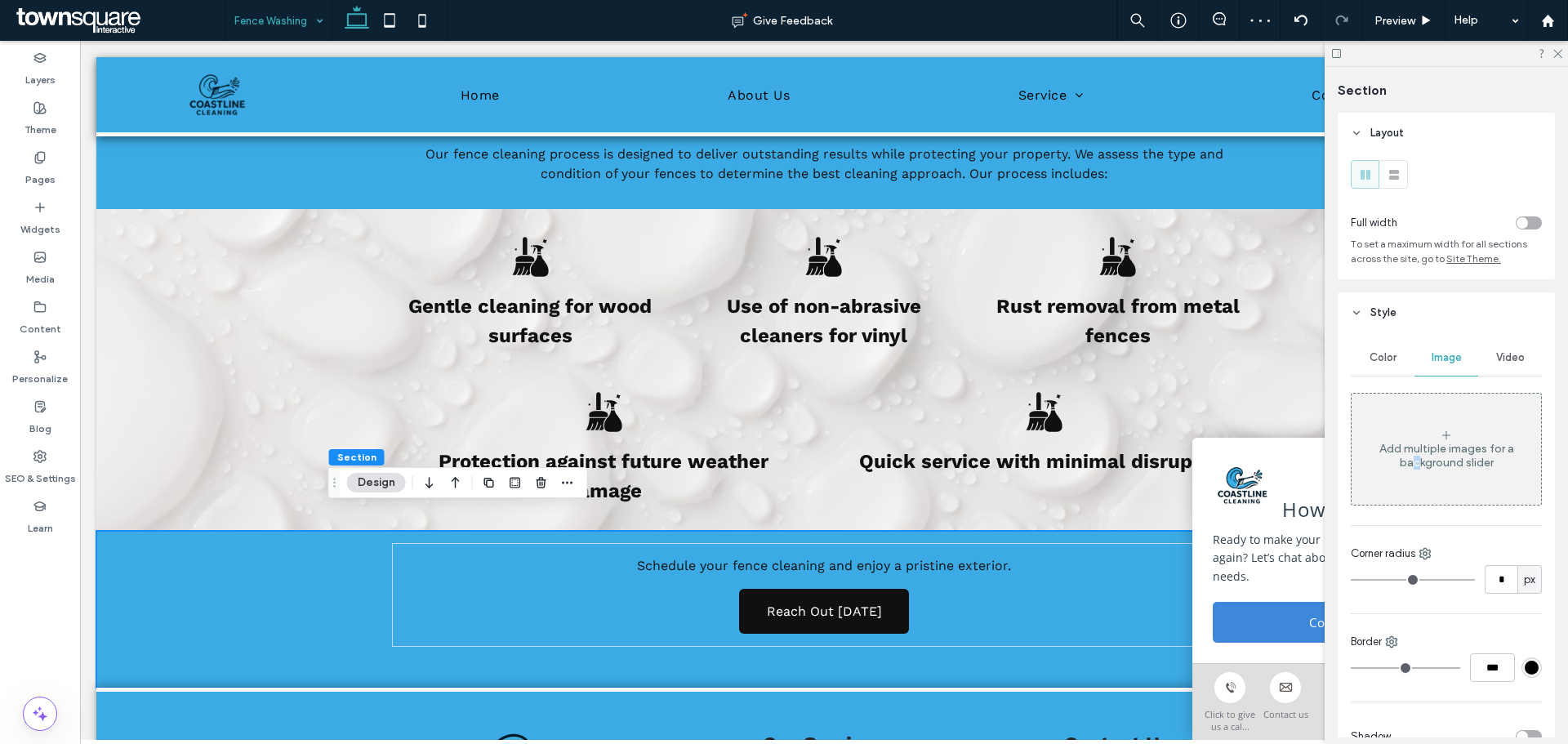
click at [1411, 471] on div "Add multiple images for a background slider" at bounding box center [1446, 449] width 189 height 108
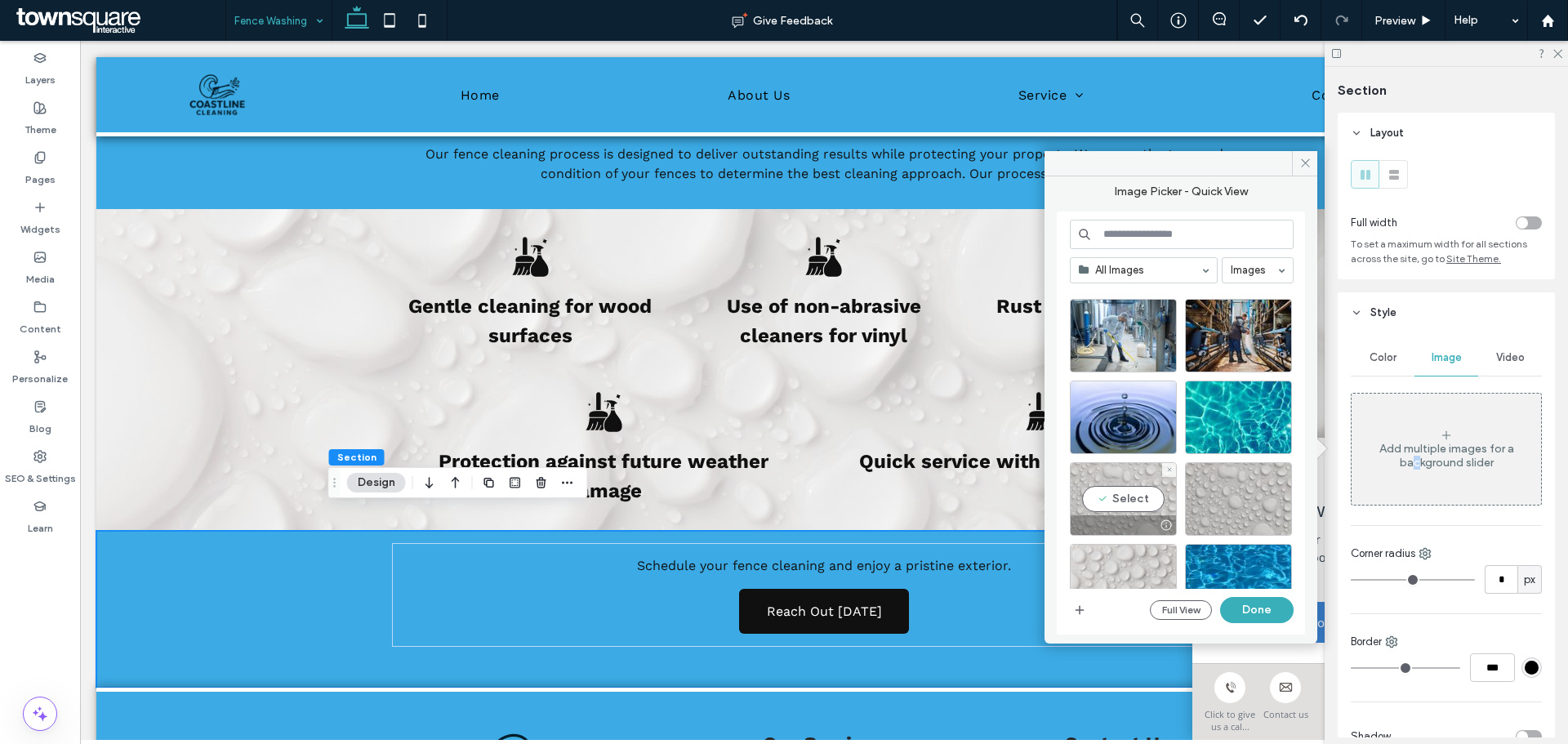
scroll to position [1197, 0]
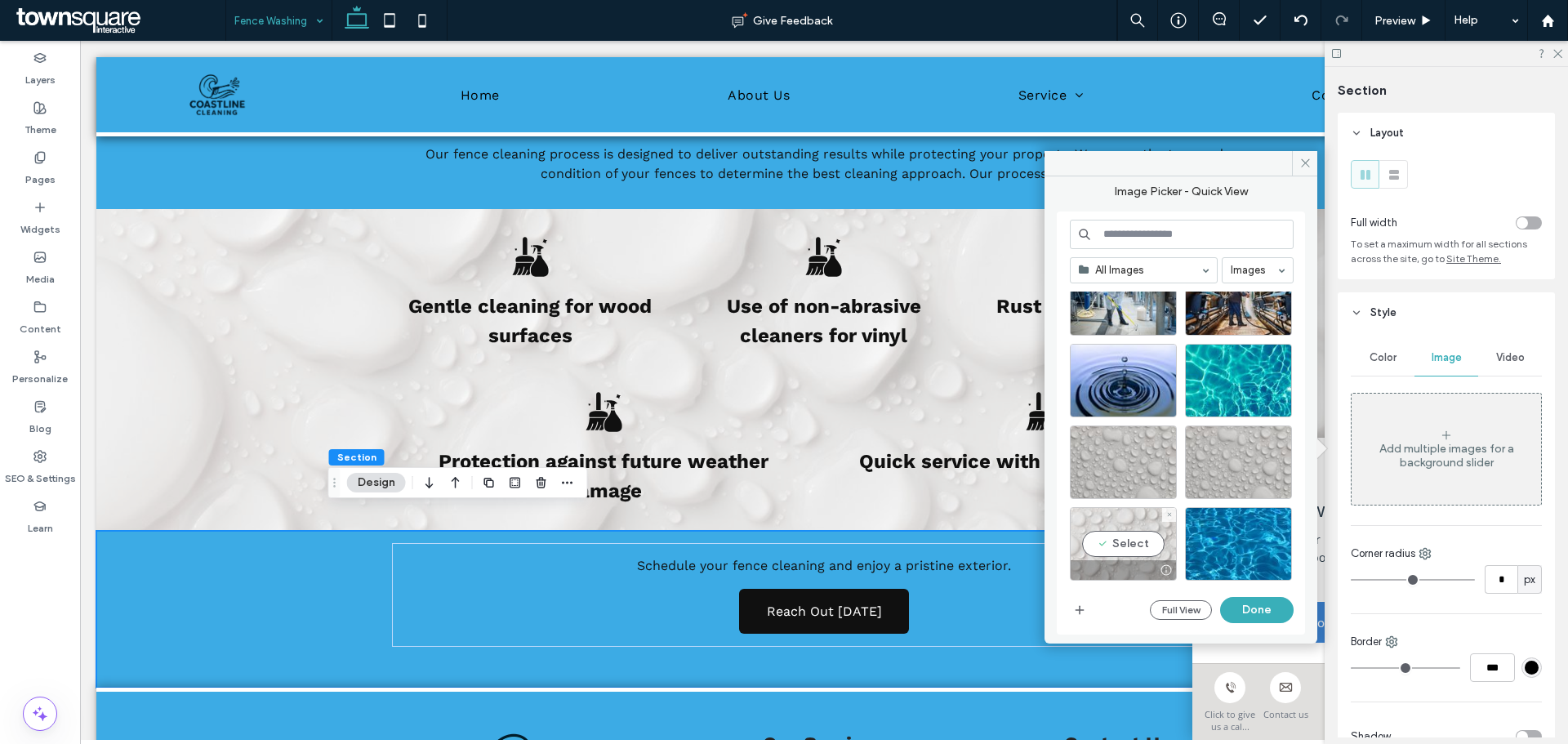
click at [1129, 544] on div "Select" at bounding box center [1123, 544] width 107 height 74
drag, startPoint x: 1247, startPoint y: 611, endPoint x: 1167, endPoint y: 567, distance: 91.3
click at [1247, 611] on button "Done" at bounding box center [1256, 610] width 74 height 26
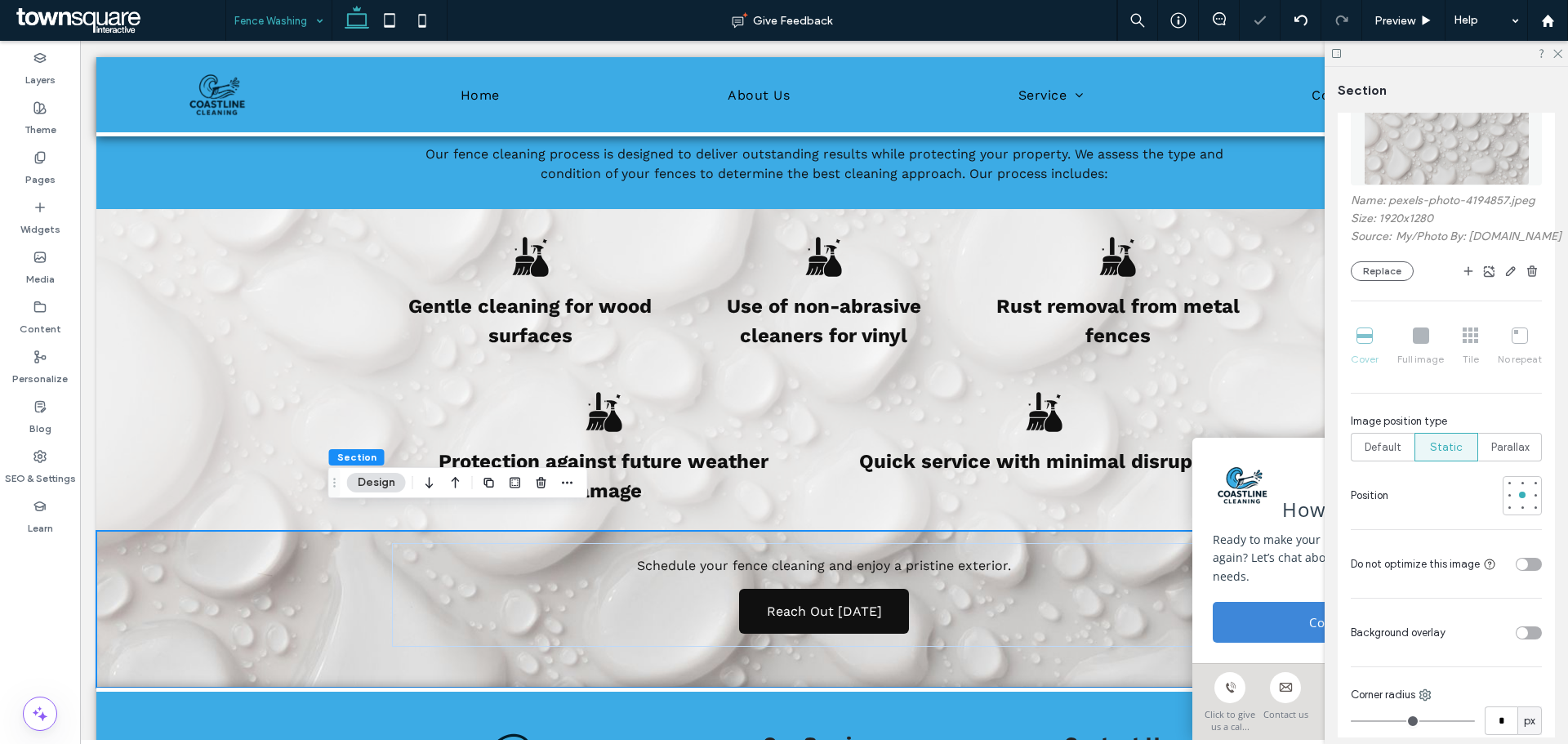
scroll to position [408, 0]
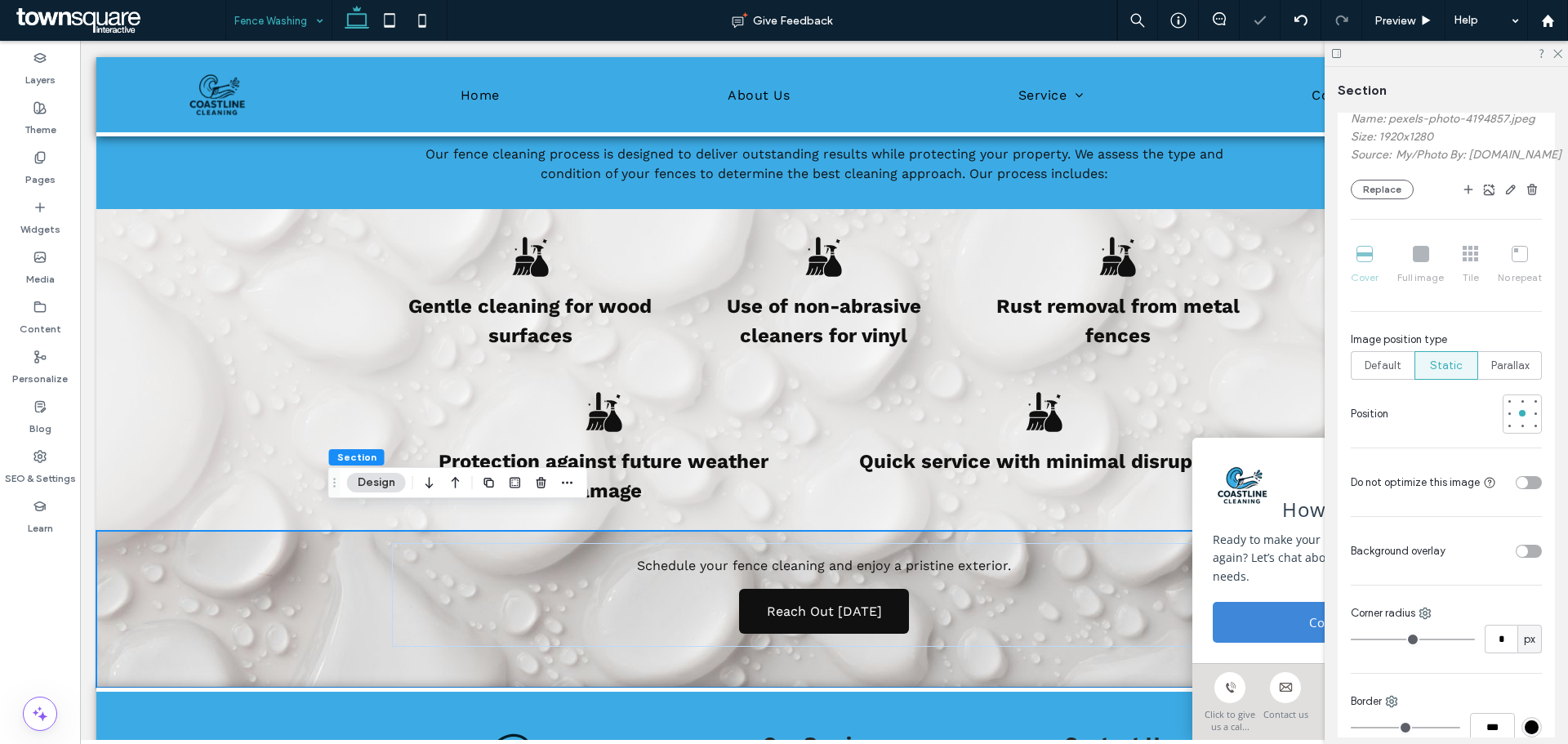
click at [1517, 557] on div "toggle" at bounding box center [1522, 551] width 11 height 11
type input "**"
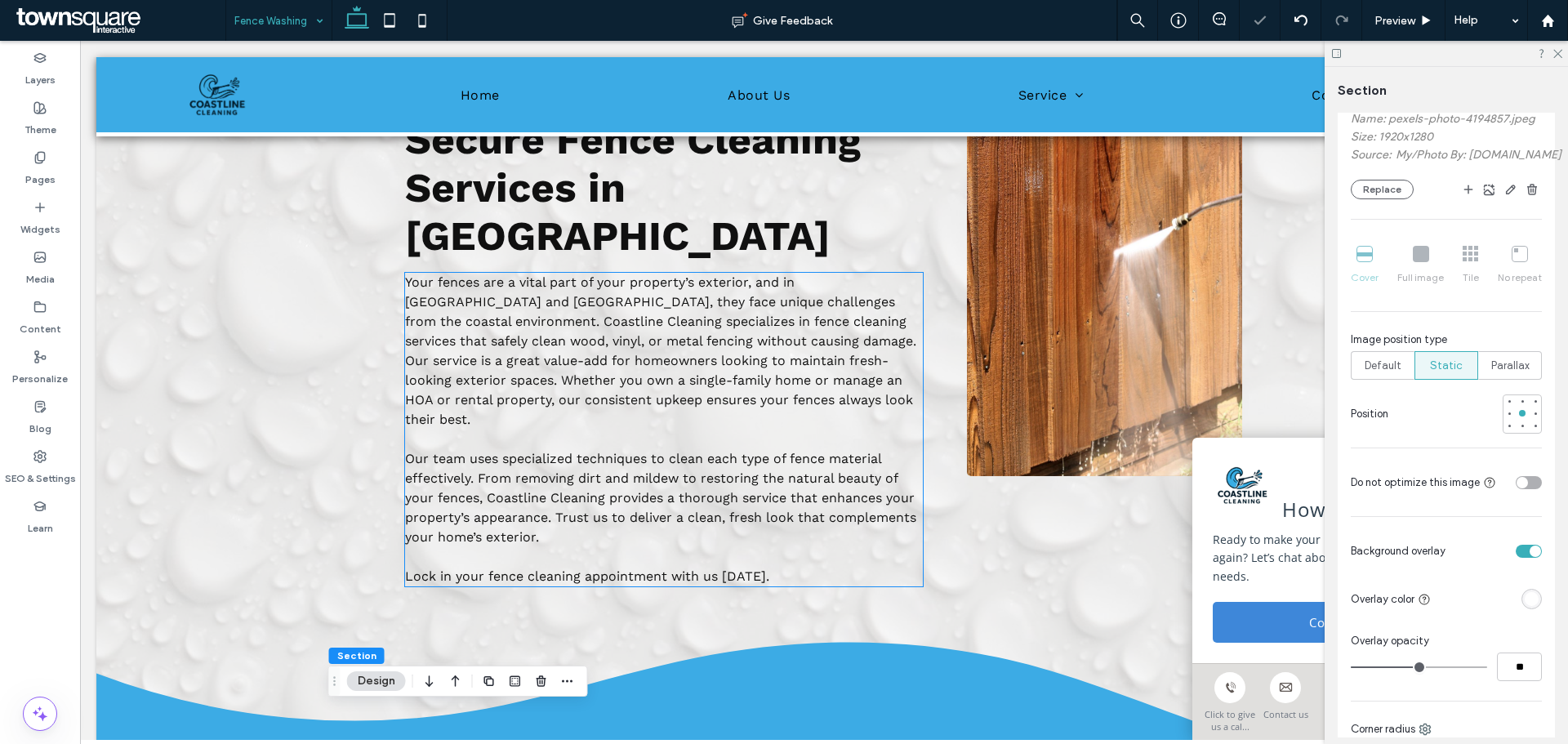
scroll to position [0, 0]
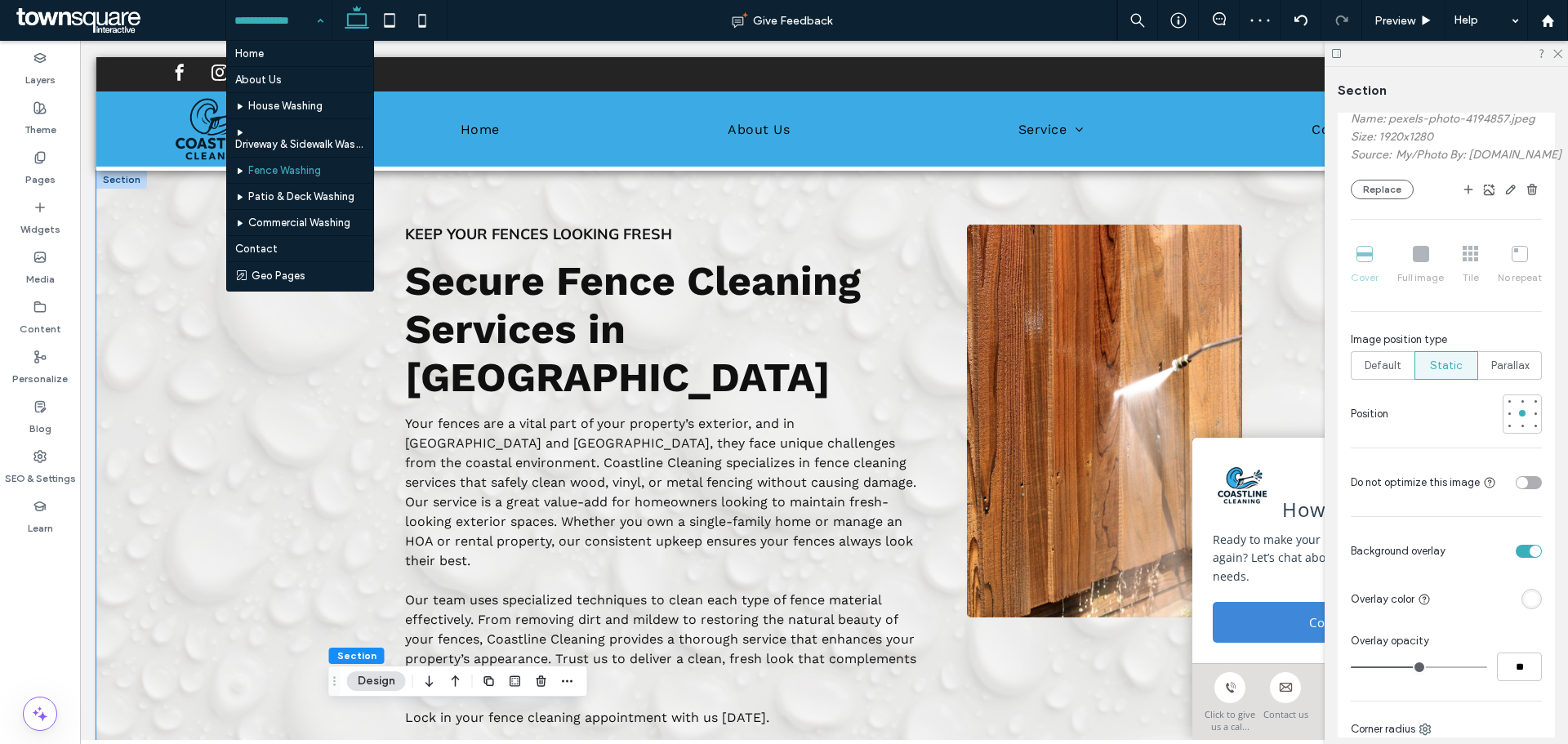
click at [253, 322] on div "Keep Your Fences Looking Fresh Secure Fence Cleaning Services in [GEOGRAPHIC_DA…" at bounding box center [824, 476] width 1455 height 612
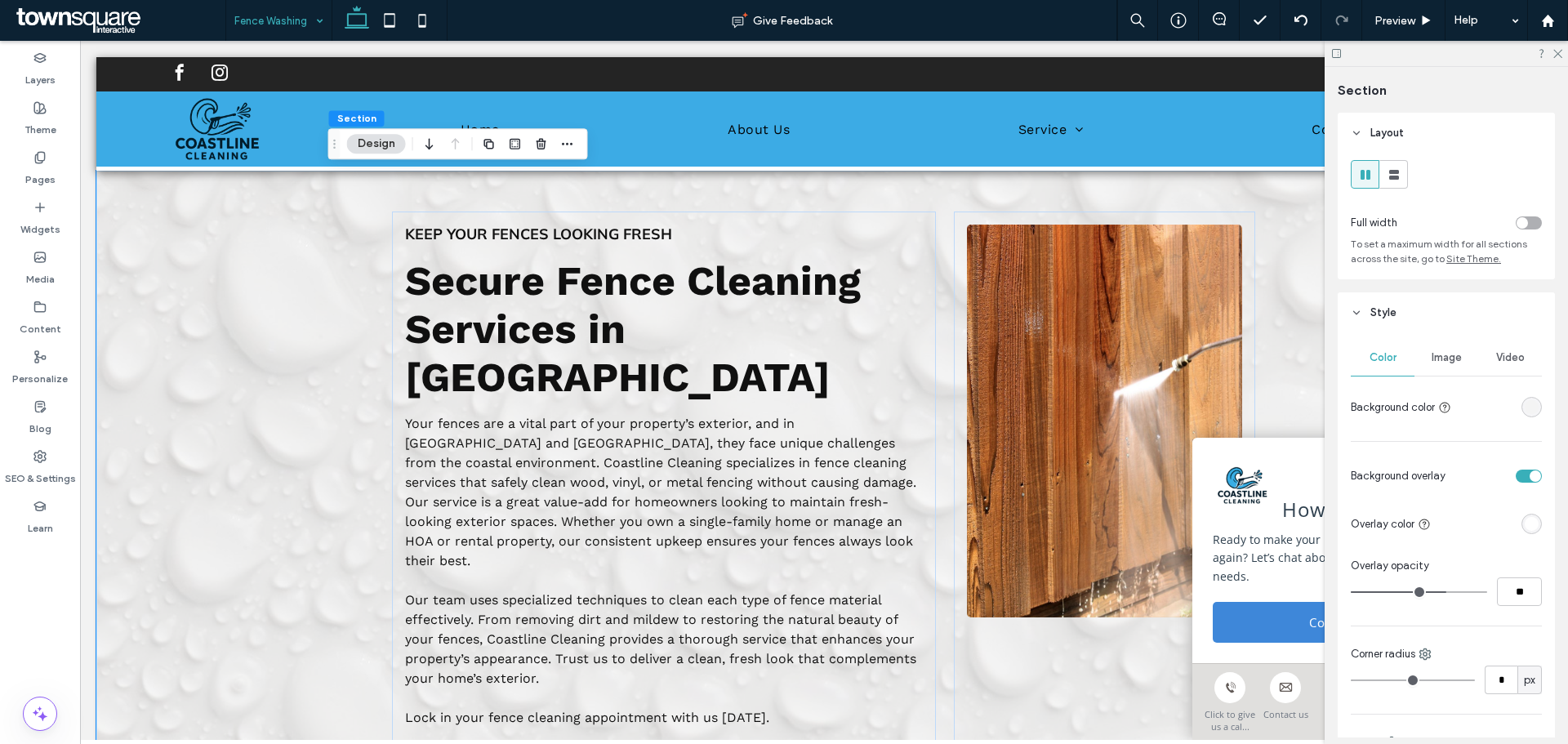
click at [1517, 227] on div "toggle" at bounding box center [1522, 223] width 11 height 11
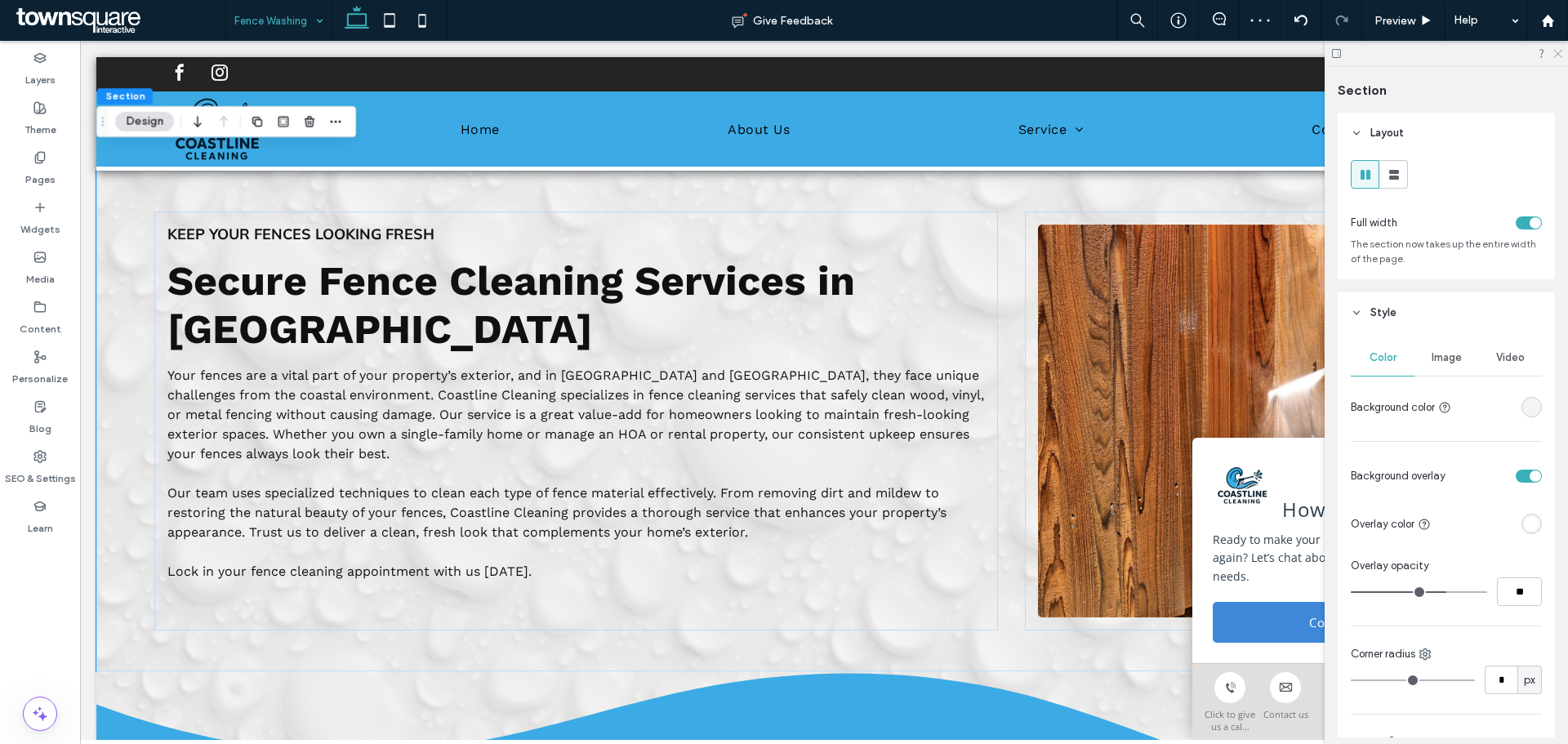
click at [1555, 49] on icon at bounding box center [1557, 53] width 11 height 11
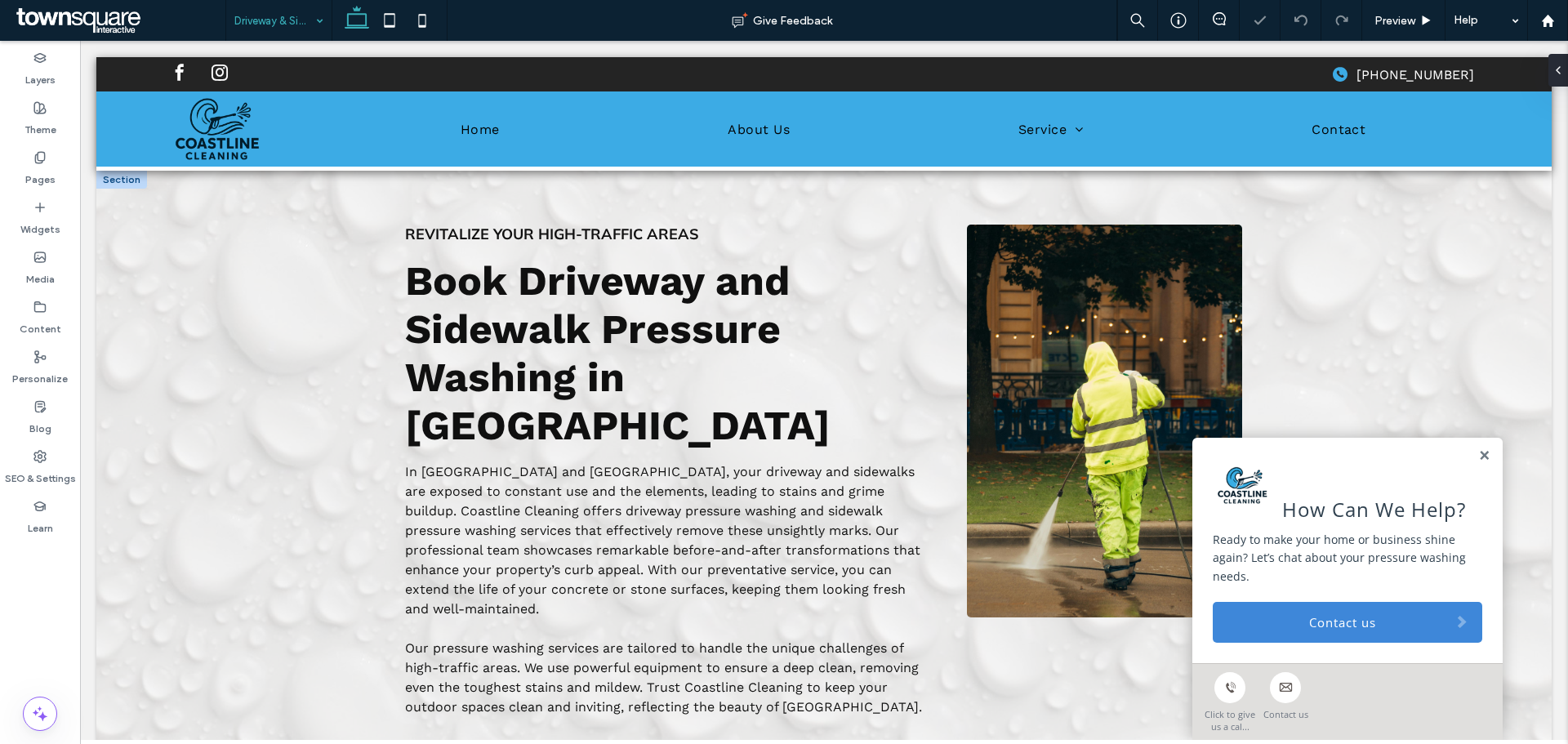
click at [112, 180] on div at bounding box center [121, 180] width 51 height 18
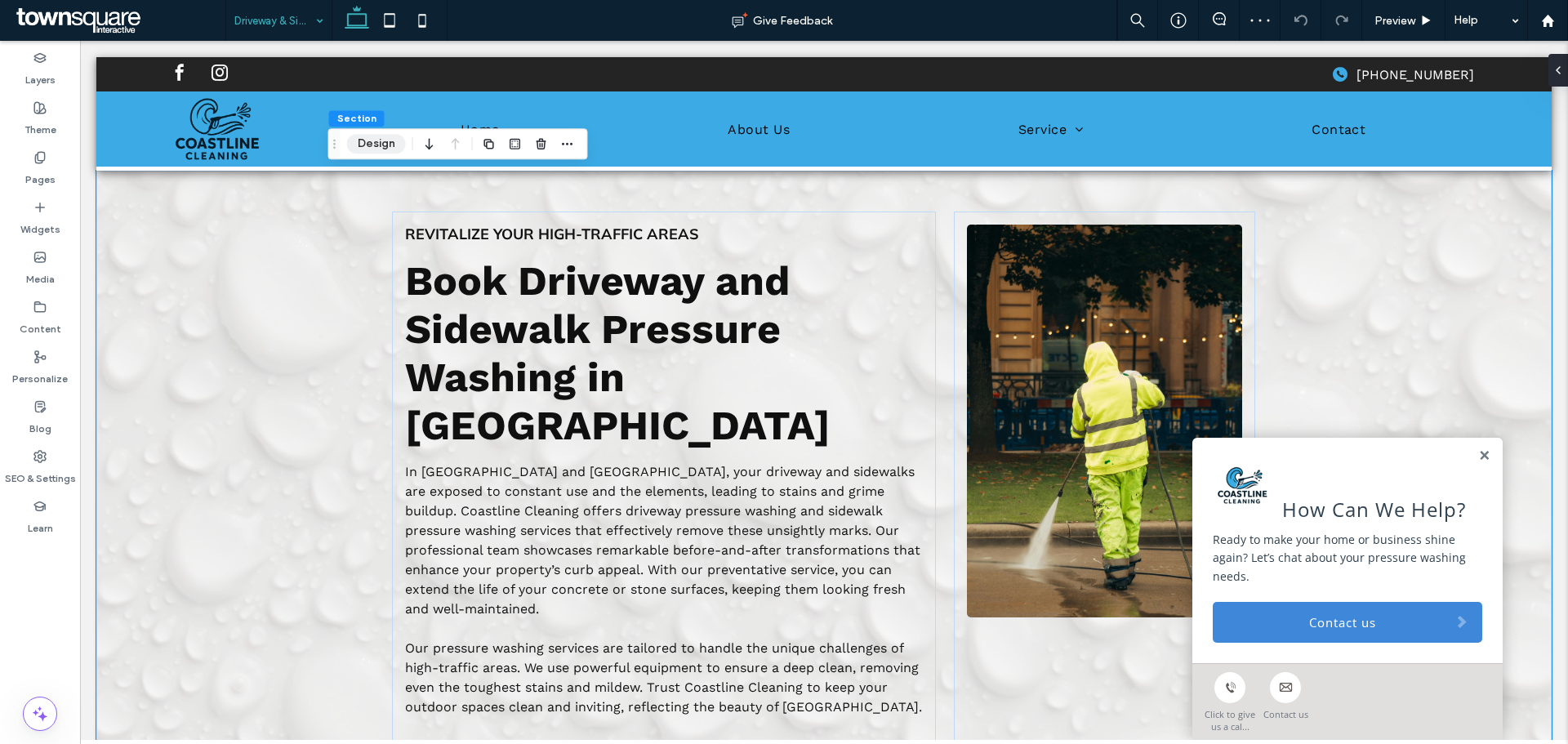
click at [364, 147] on button "Design" at bounding box center [377, 143] width 59 height 19
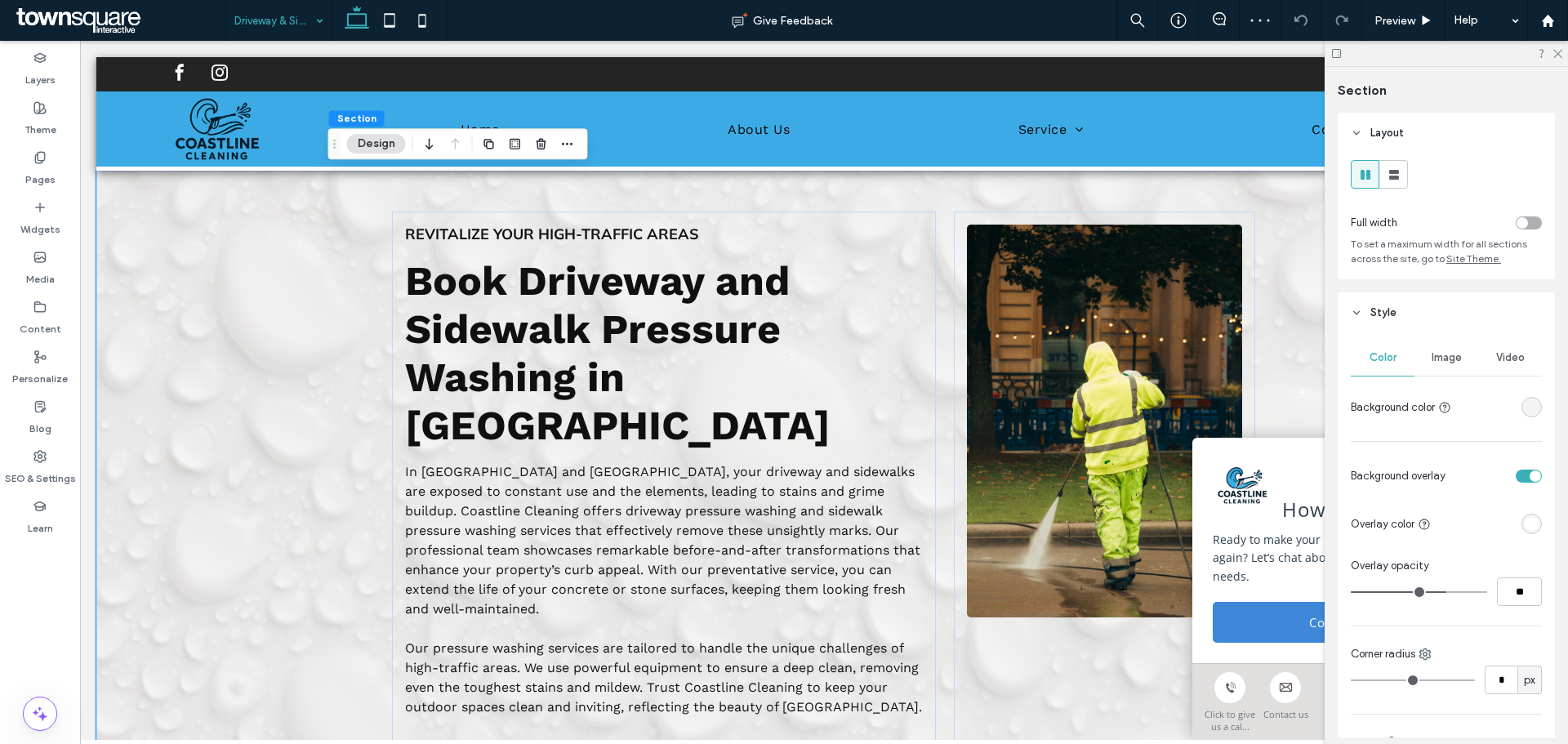
click at [1522, 223] on div "toggle" at bounding box center [1528, 223] width 26 height 13
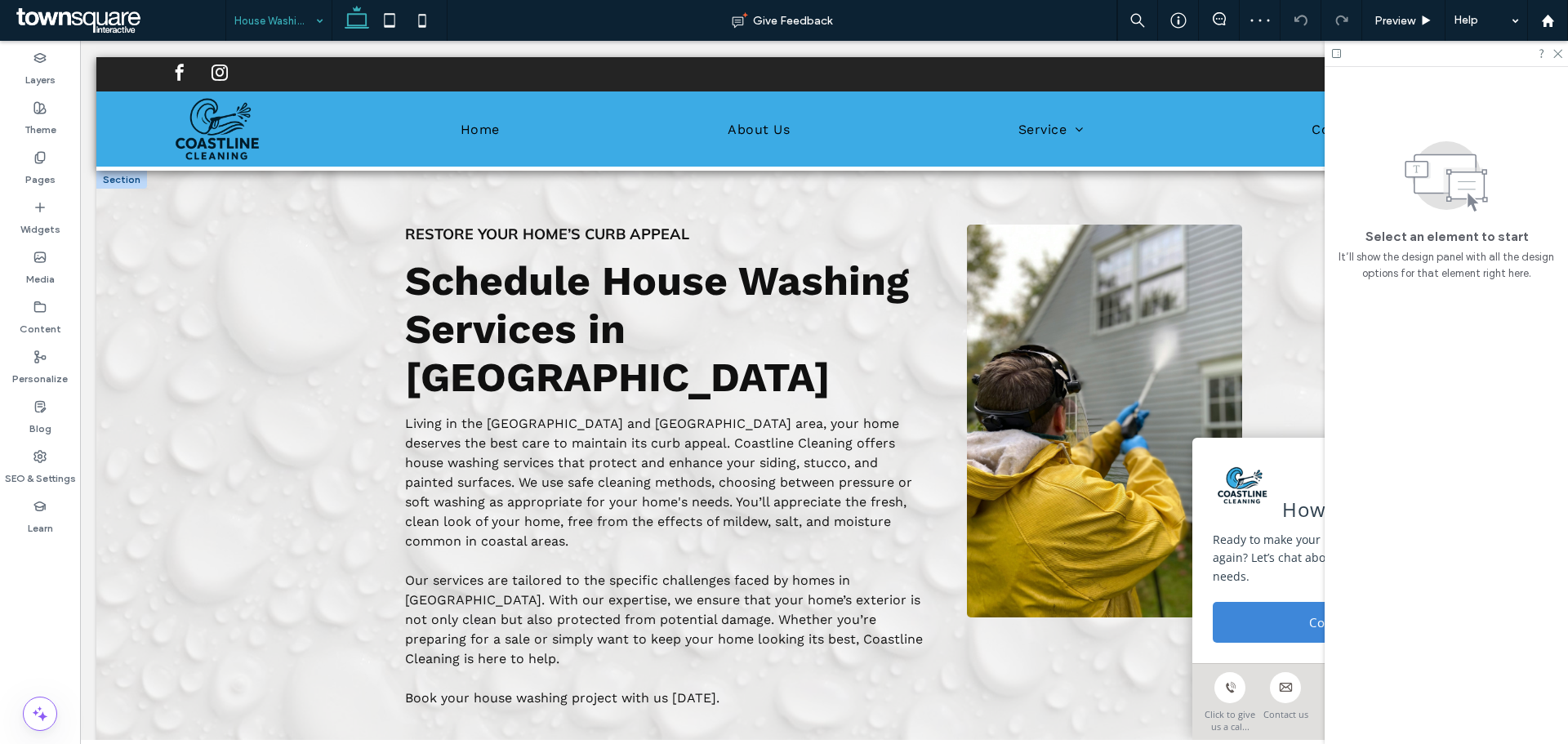
click at [134, 186] on div at bounding box center [121, 180] width 51 height 18
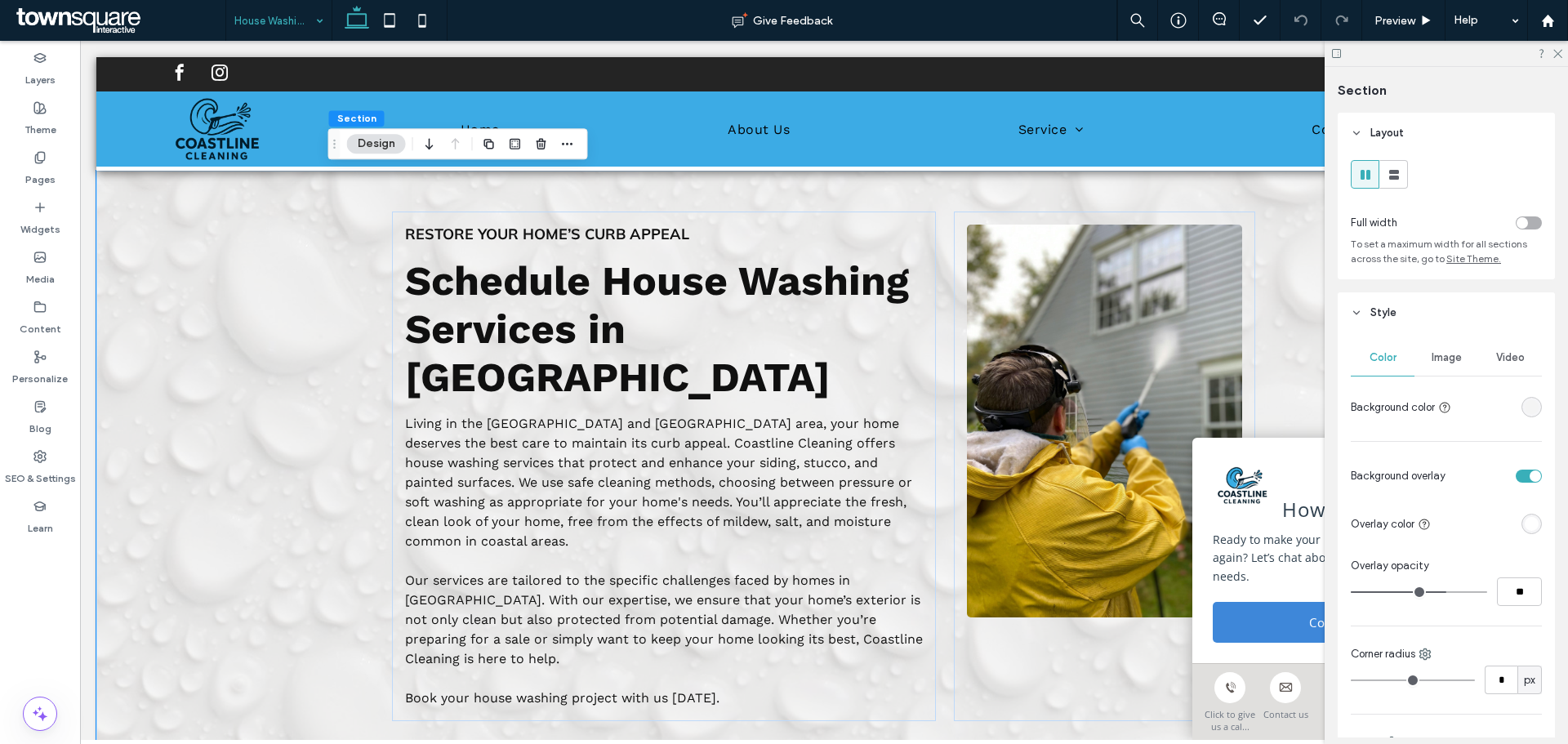
click at [1517, 223] on div "toggle" at bounding box center [1522, 223] width 11 height 11
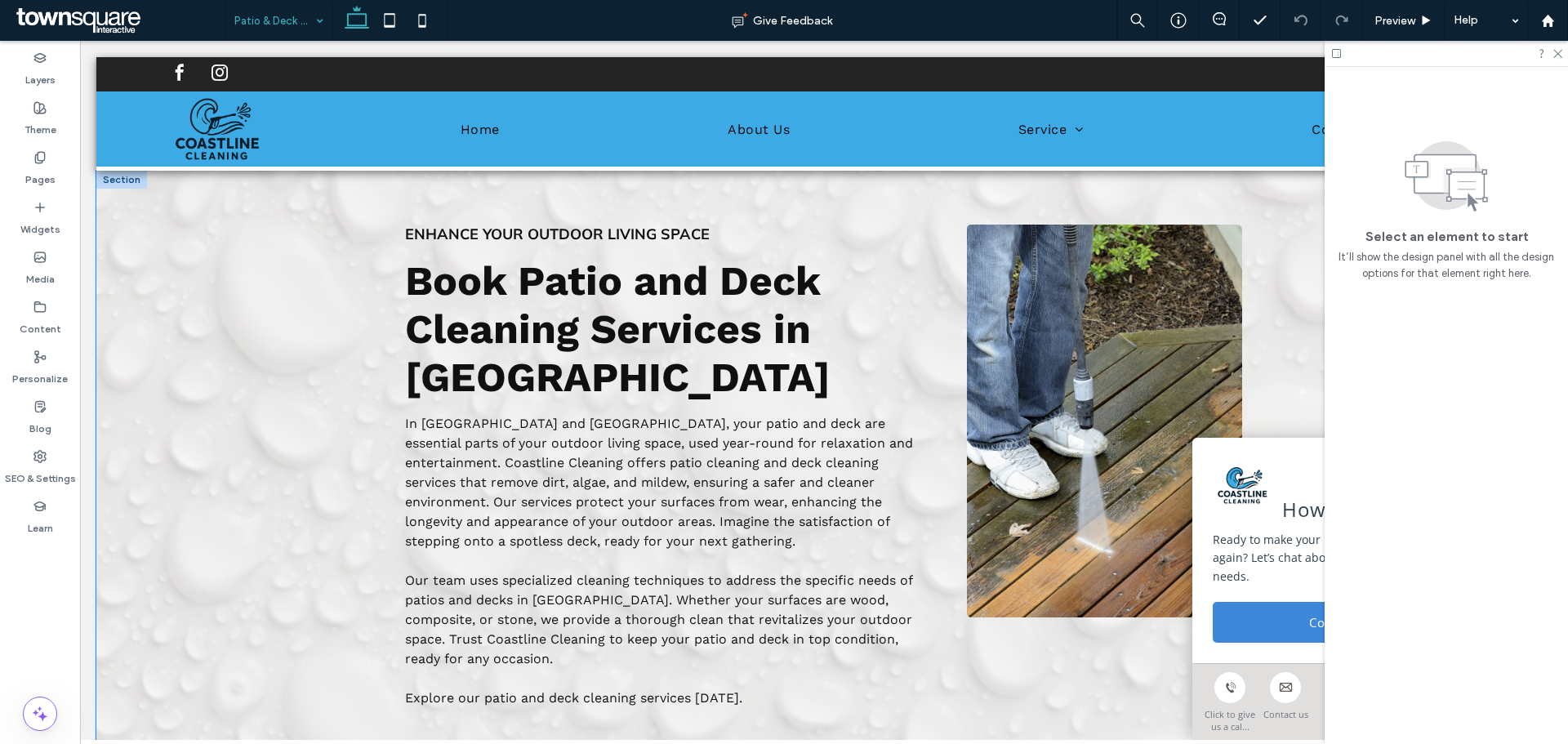
click at [153, 194] on div "Enhance Your Outdoor Living Space Book Patio and Deck Cleaning Services in [GEO…" at bounding box center [824, 466] width 1455 height 591
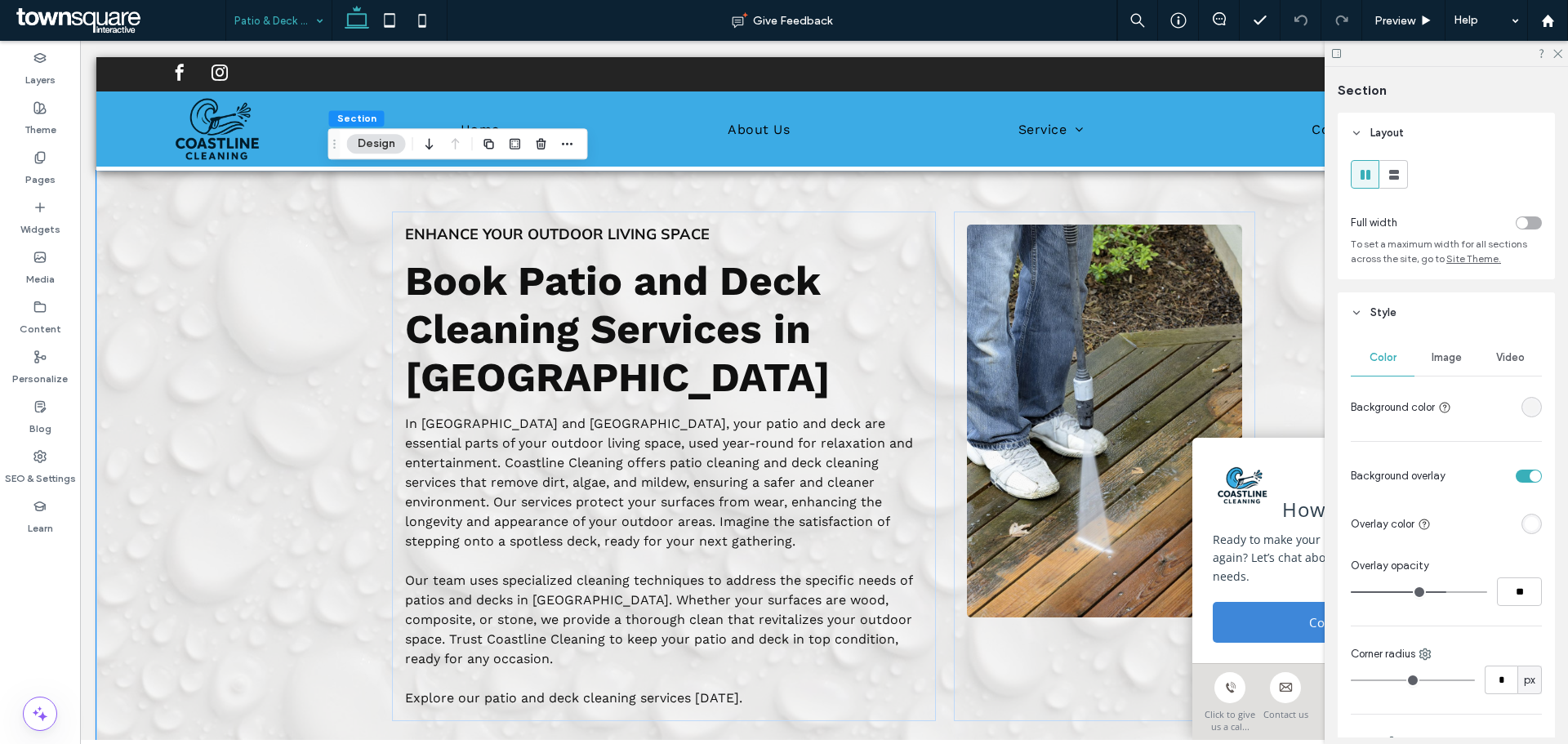
click at [1517, 227] on div "toggle" at bounding box center [1522, 223] width 11 height 11
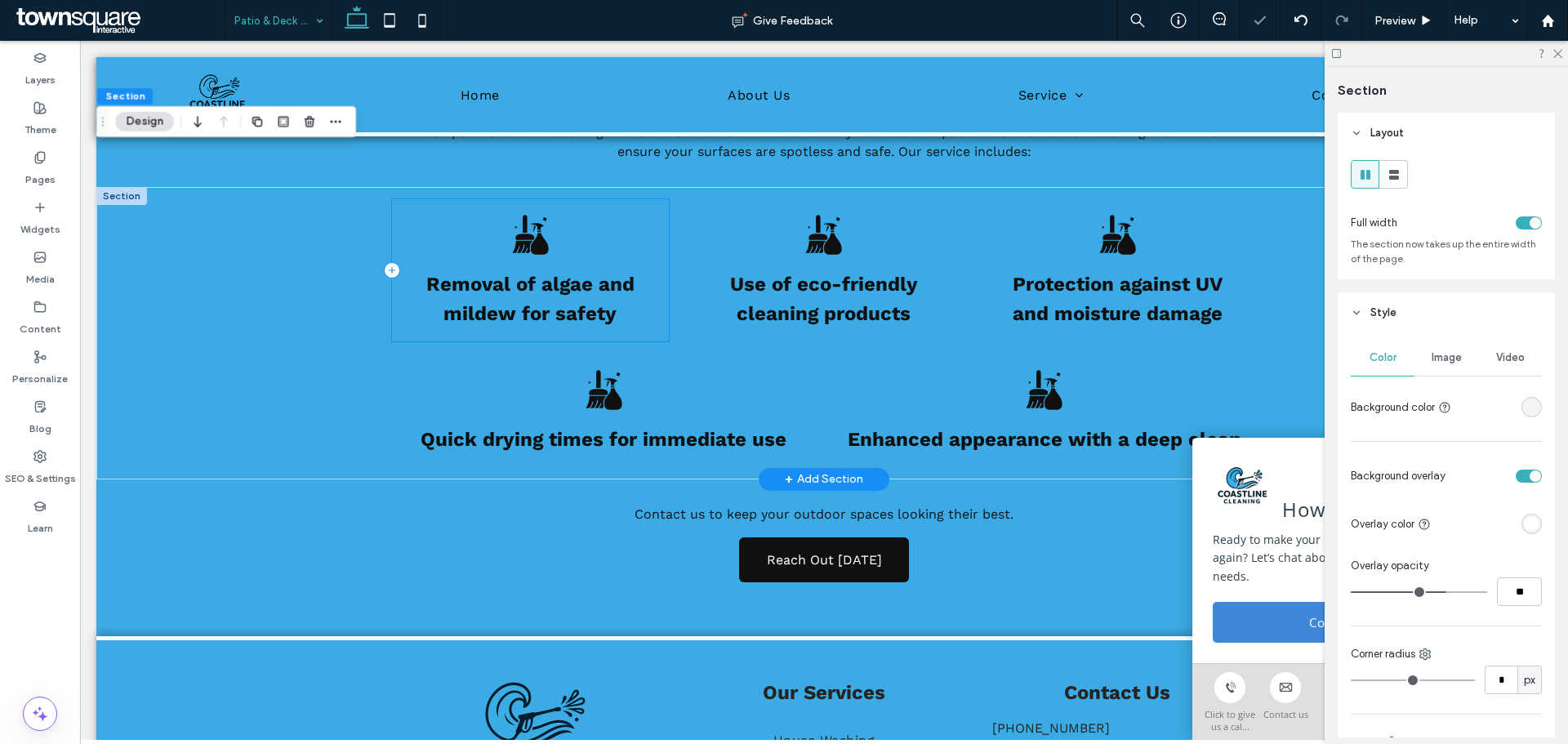
scroll to position [736, 0]
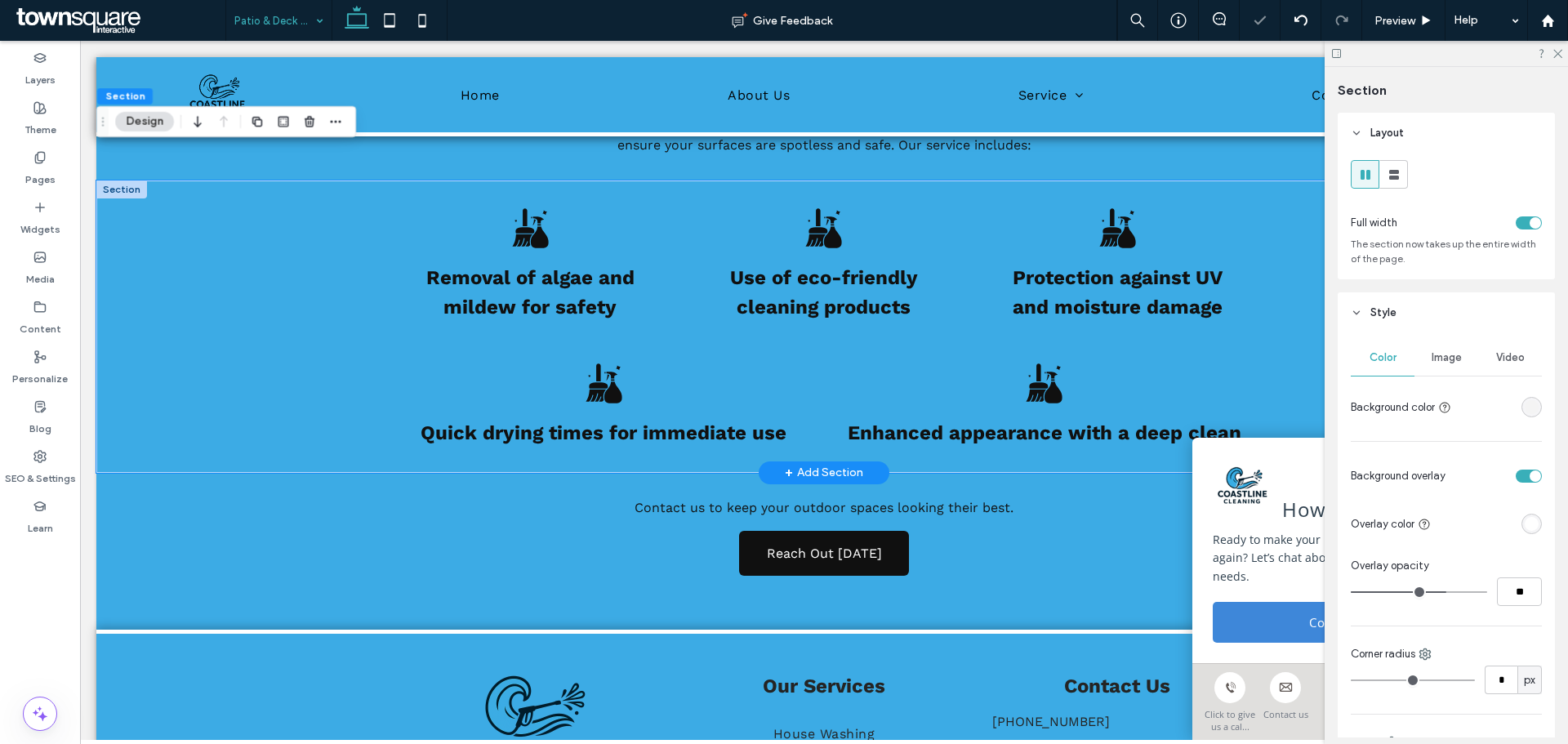
click at [239, 299] on div "Removal of algae and mildew for safety Use of eco-friendly cleaning products Pr…" at bounding box center [824, 326] width 1455 height 292
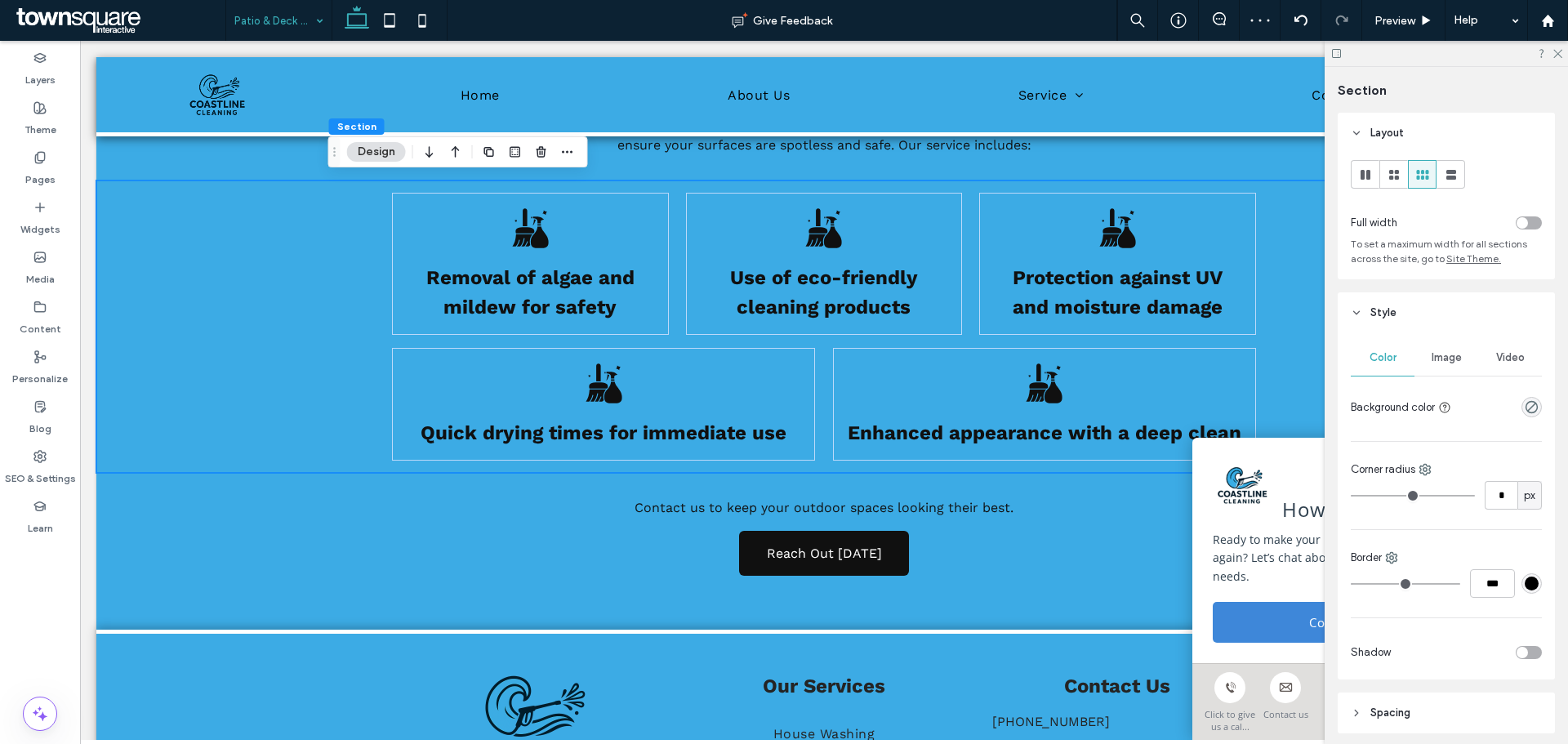
click at [1435, 358] on span "Image" at bounding box center [1446, 358] width 30 height 13
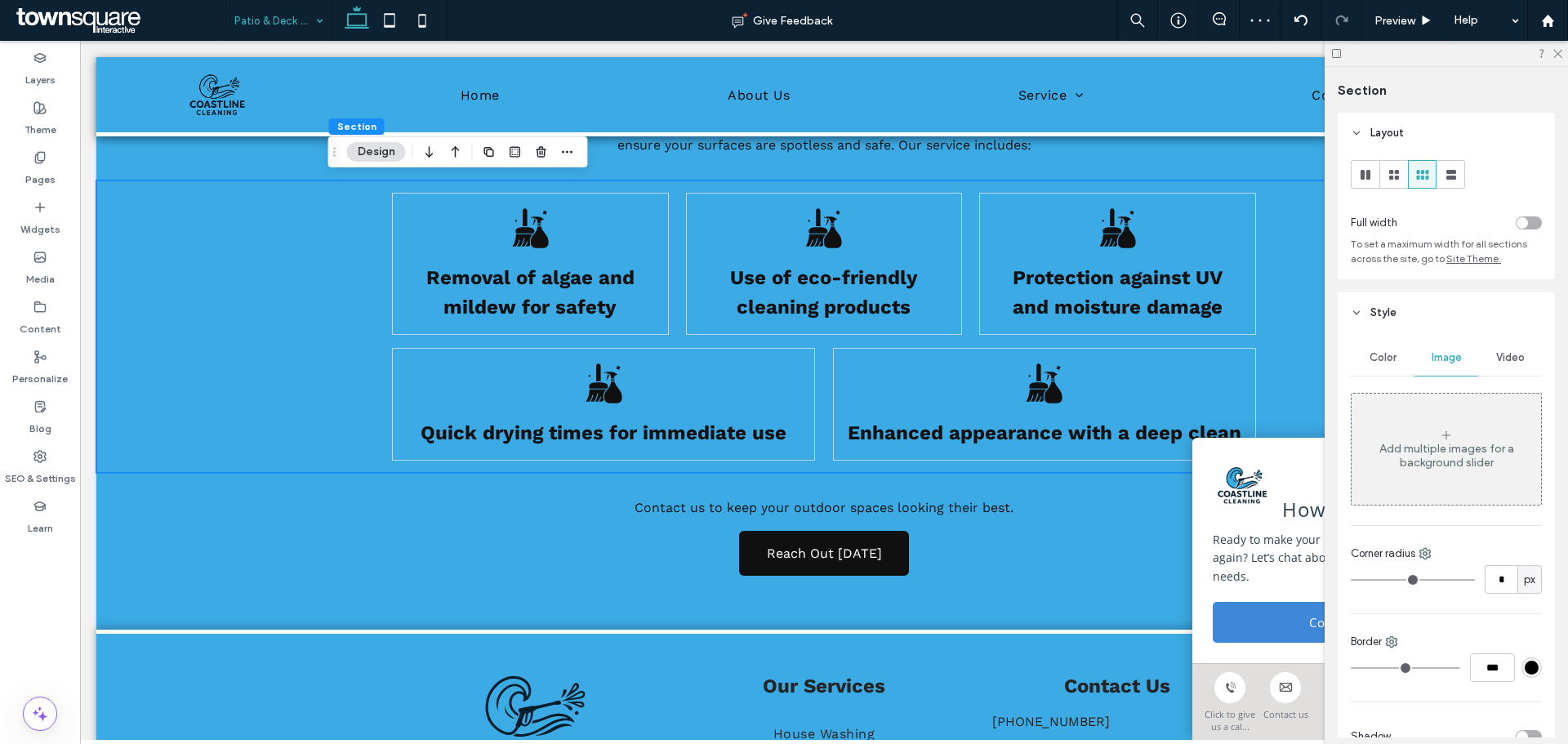
click at [1437, 427] on div "Add multiple images for a background slider" at bounding box center [1446, 449] width 189 height 108
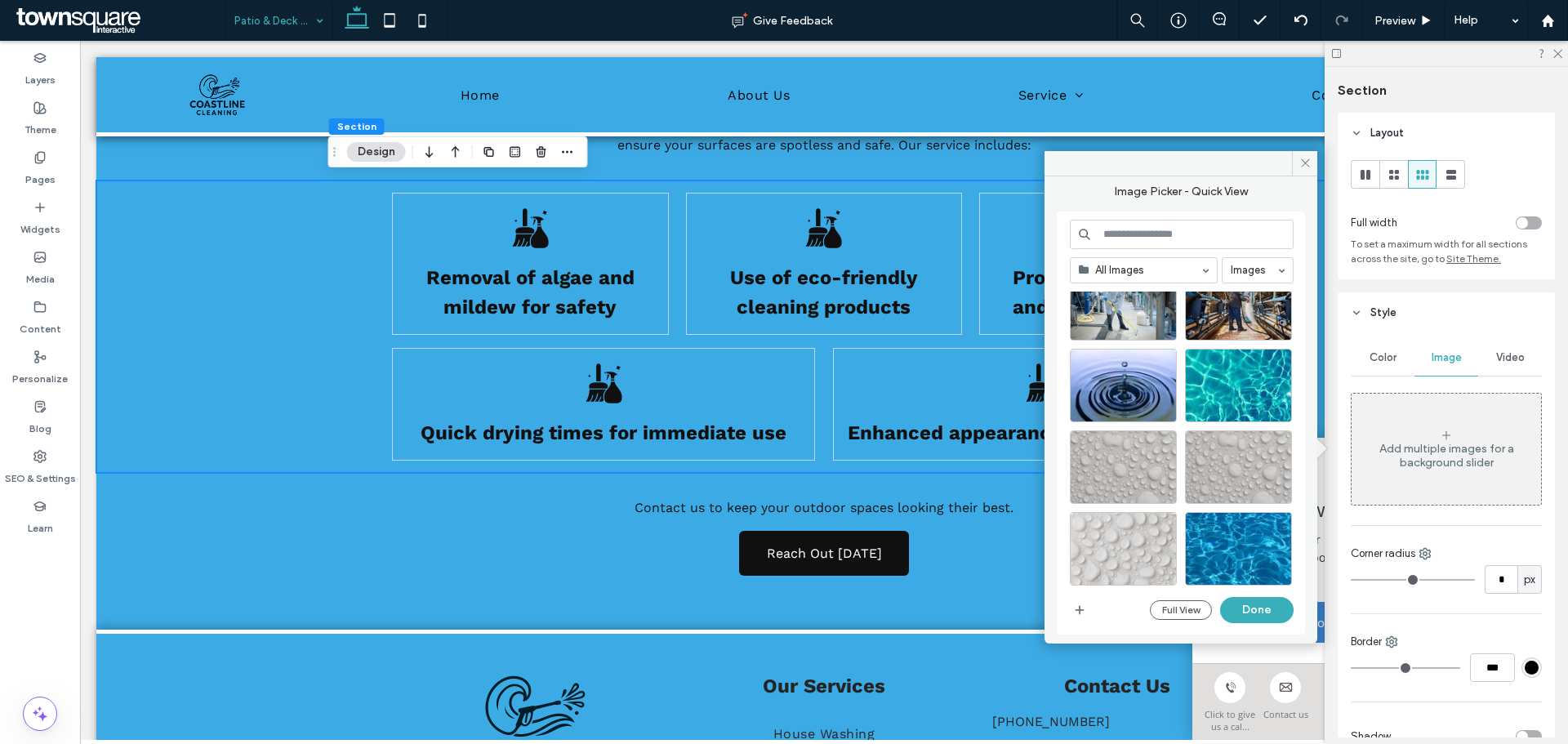
scroll to position [1279, 0]
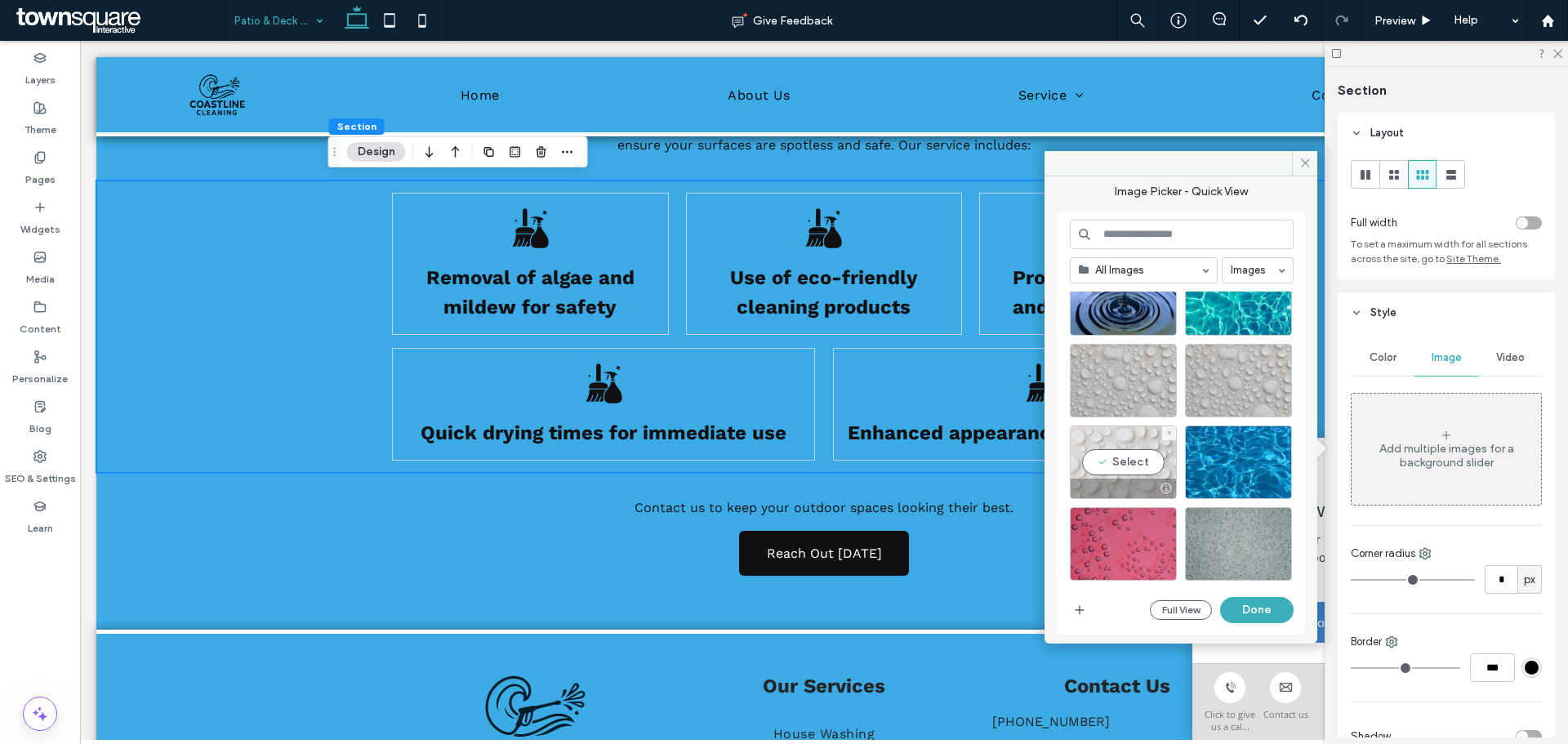
drag, startPoint x: 1118, startPoint y: 479, endPoint x: 1147, endPoint y: 481, distance: 29.1
click at [1117, 479] on div at bounding box center [1123, 488] width 106 height 19
drag, startPoint x: 1228, startPoint y: 612, endPoint x: 1236, endPoint y: 569, distance: 43.7
click at [1228, 612] on button "Done" at bounding box center [1256, 610] width 74 height 26
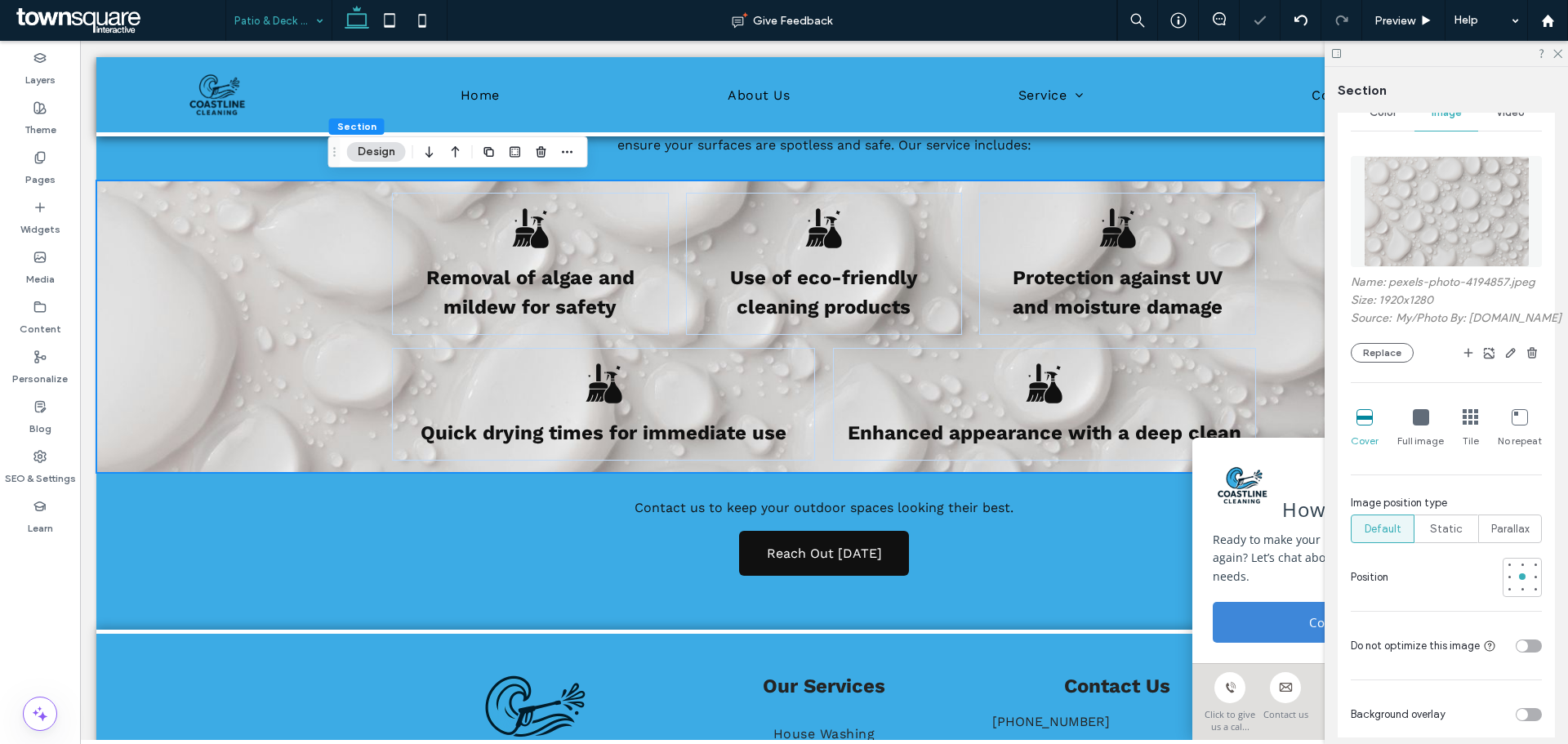
scroll to position [408, 0]
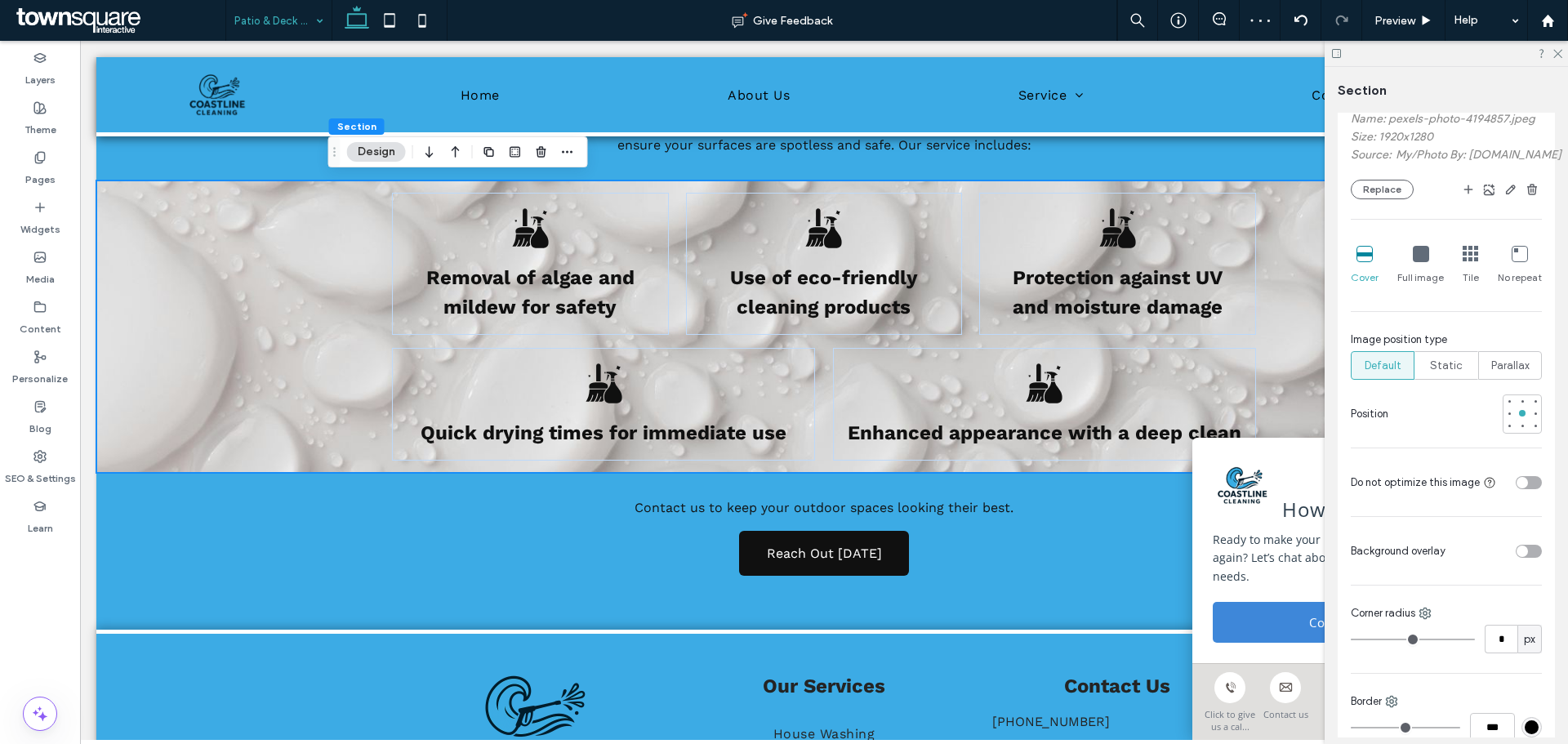
click at [1517, 557] on div "toggle" at bounding box center [1522, 551] width 11 height 11
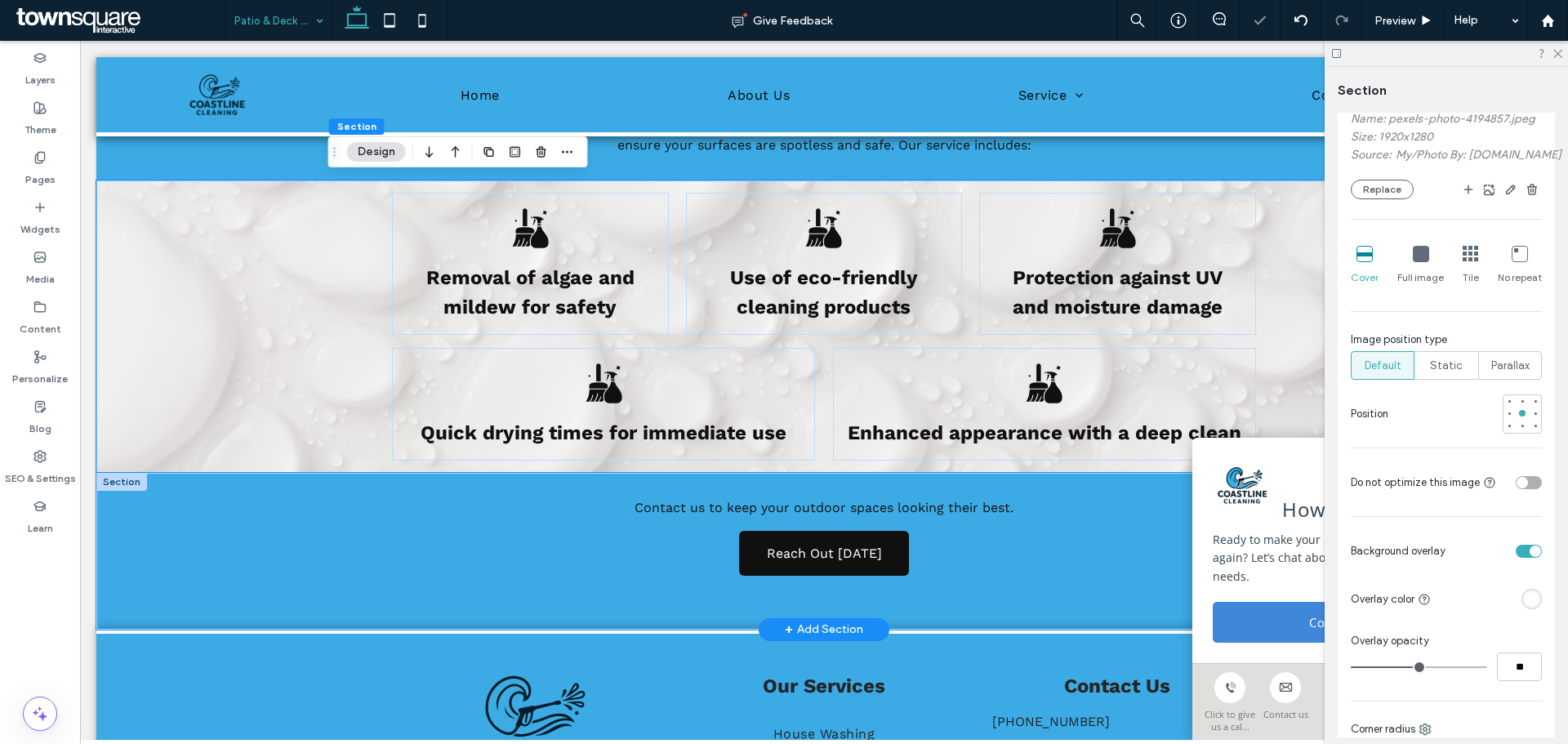
click at [259, 476] on div "Contact us to keep your outdoor spaces looking their best. Reach Out [DATE]" at bounding box center [824, 551] width 1455 height 157
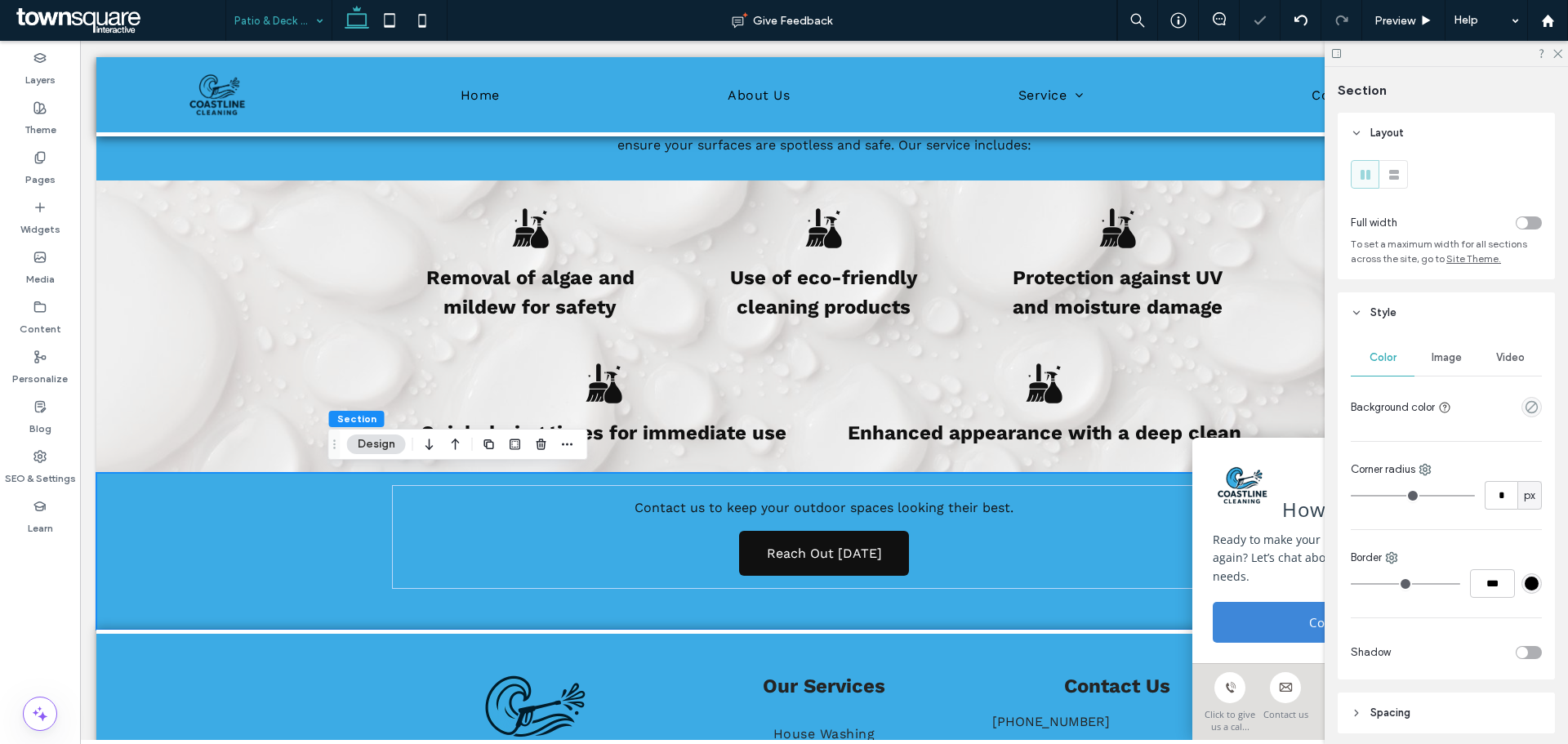
click at [1438, 368] on div "Image" at bounding box center [1446, 358] width 63 height 36
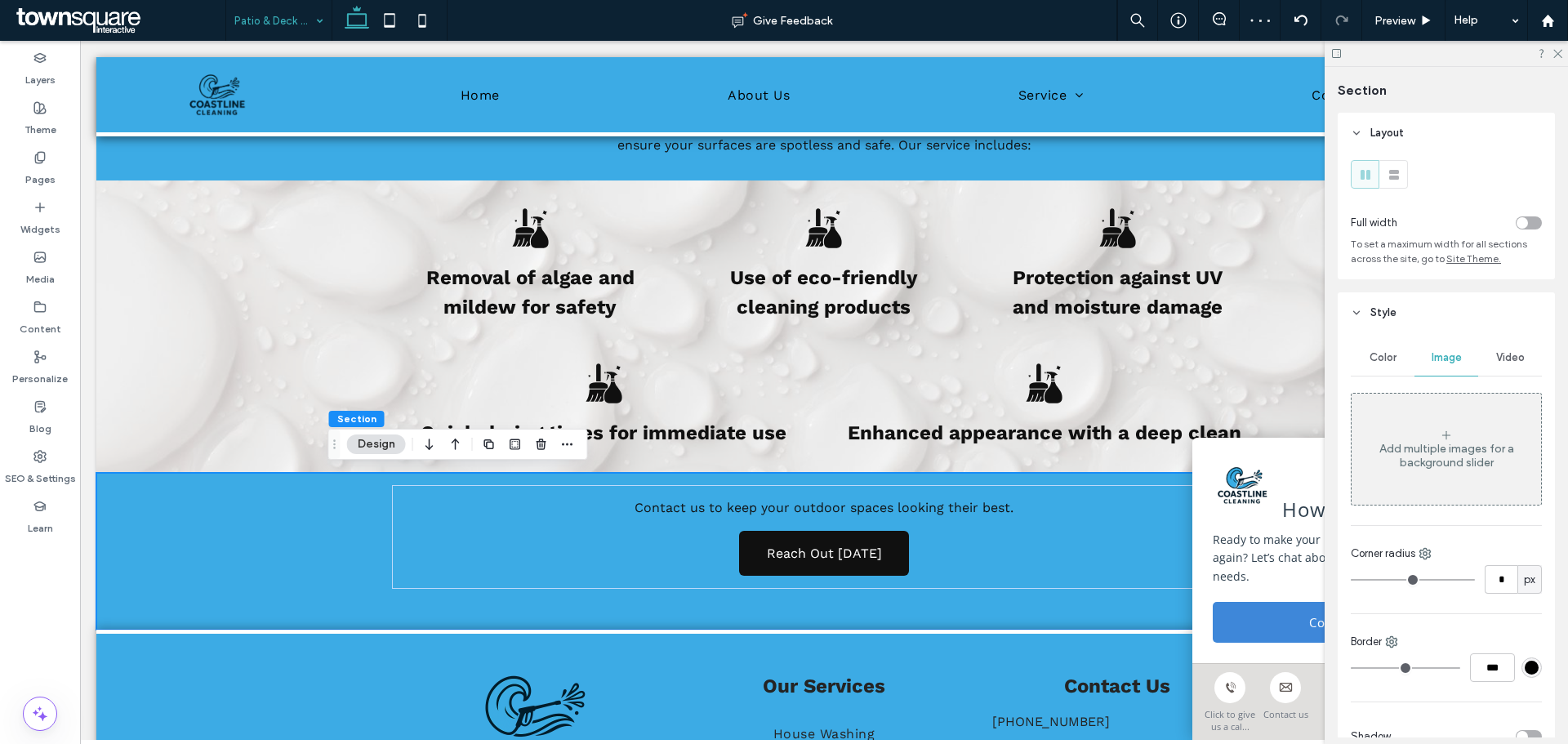
click at [1449, 464] on div "Add multiple images for a background slider" at bounding box center [1446, 456] width 189 height 28
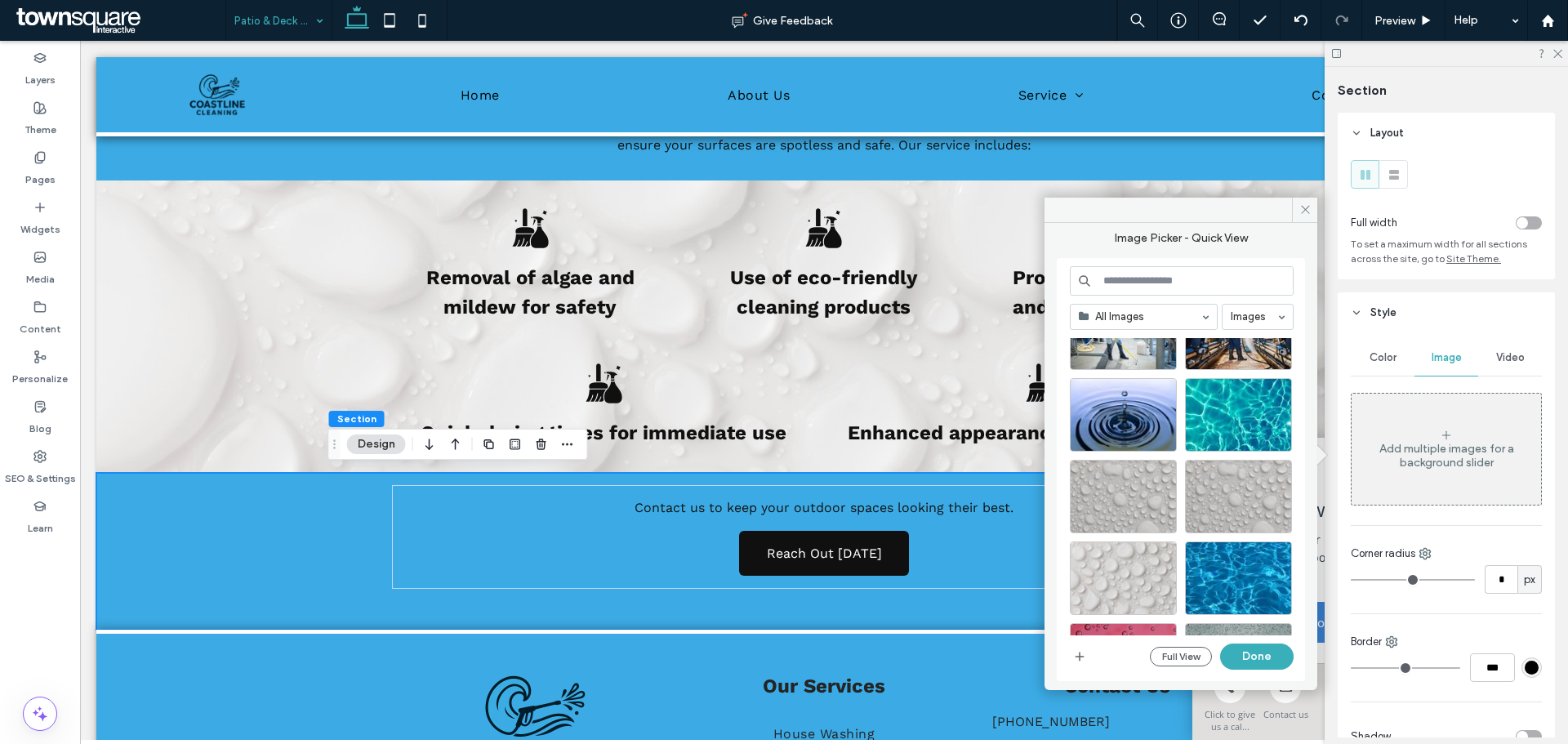
scroll to position [1212, 0]
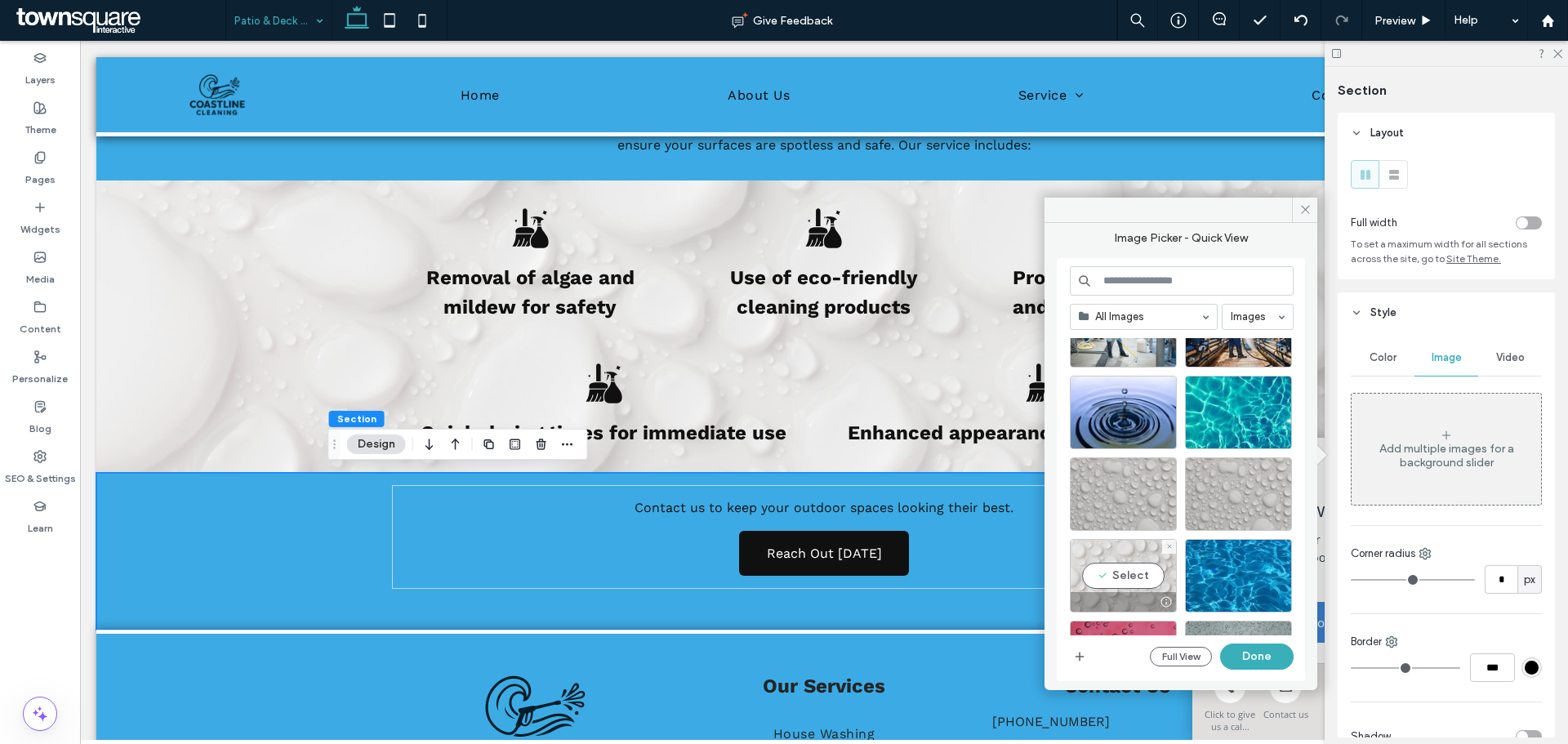
click at [1125, 568] on div "Select" at bounding box center [1123, 576] width 107 height 74
drag, startPoint x: 1254, startPoint y: 654, endPoint x: 1173, endPoint y: 609, distance: 92.7
click at [1254, 654] on button "Done" at bounding box center [1256, 657] width 74 height 26
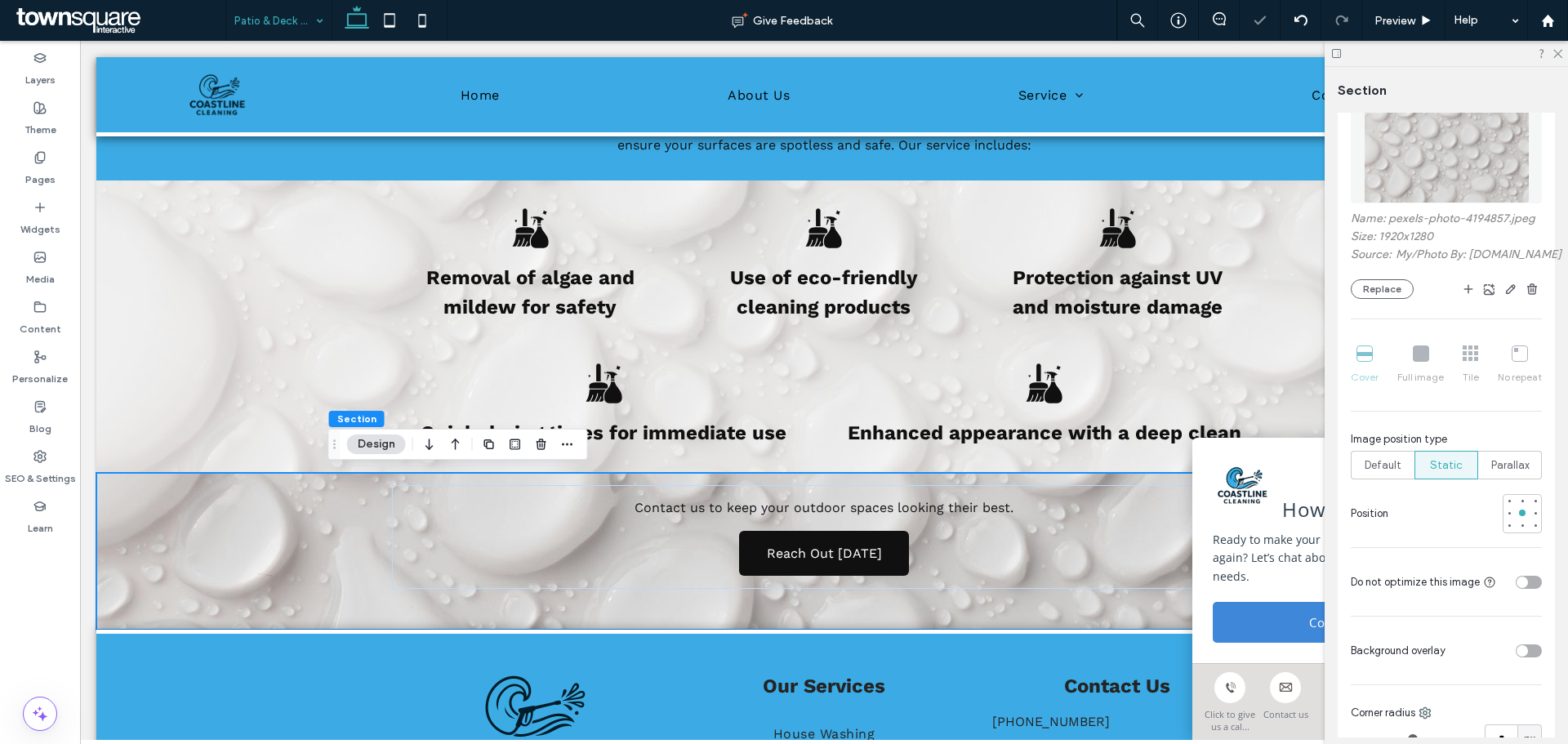
scroll to position [408, 0]
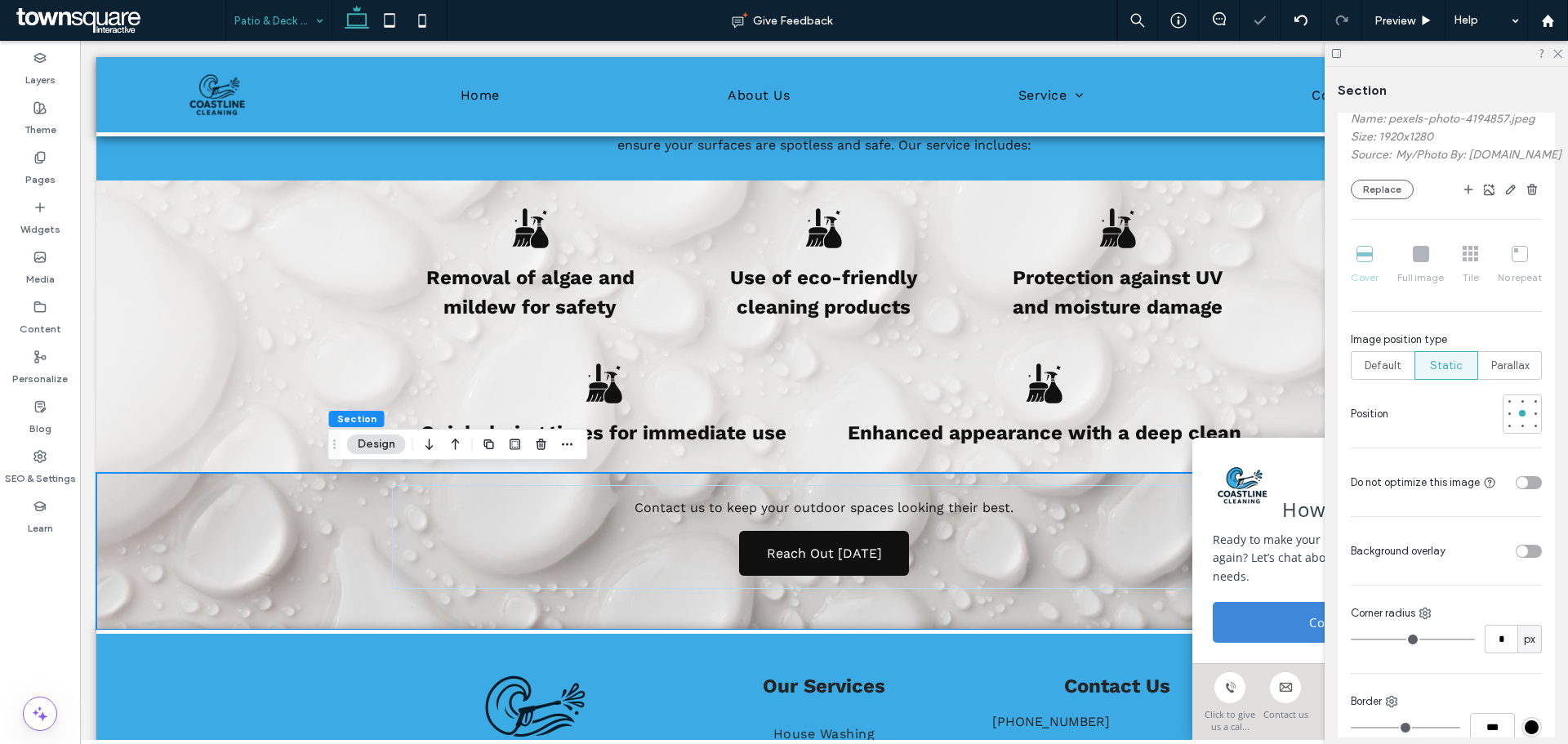
click at [1511, 556] on div at bounding box center [1497, 551] width 90 height 29
click at [1520, 558] on div "toggle" at bounding box center [1528, 552] width 26 height 13
type input "**"
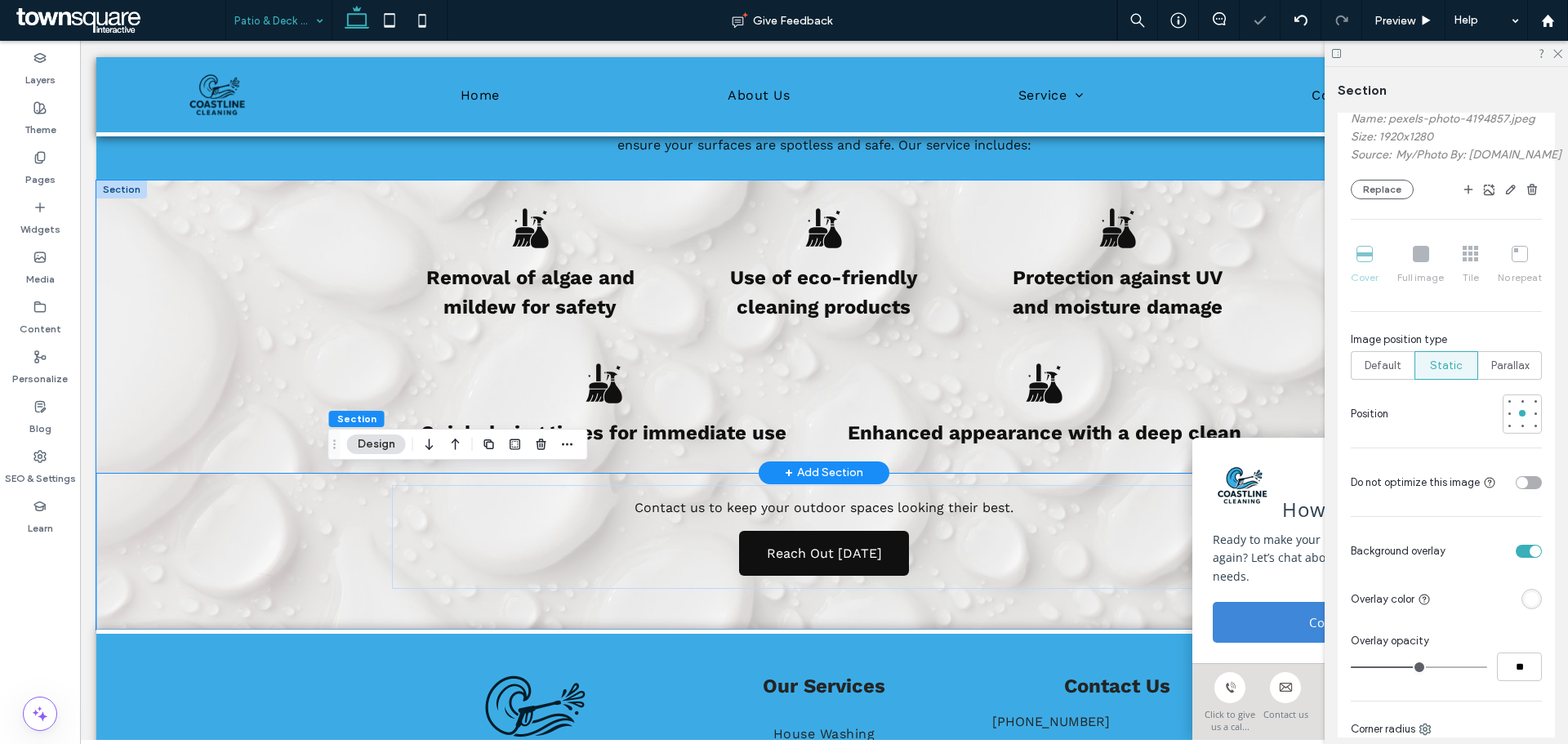
click at [1266, 272] on div "Removal of algae and mildew for safety Use of eco-friendly cleaning products Pr…" at bounding box center [824, 326] width 980 height 292
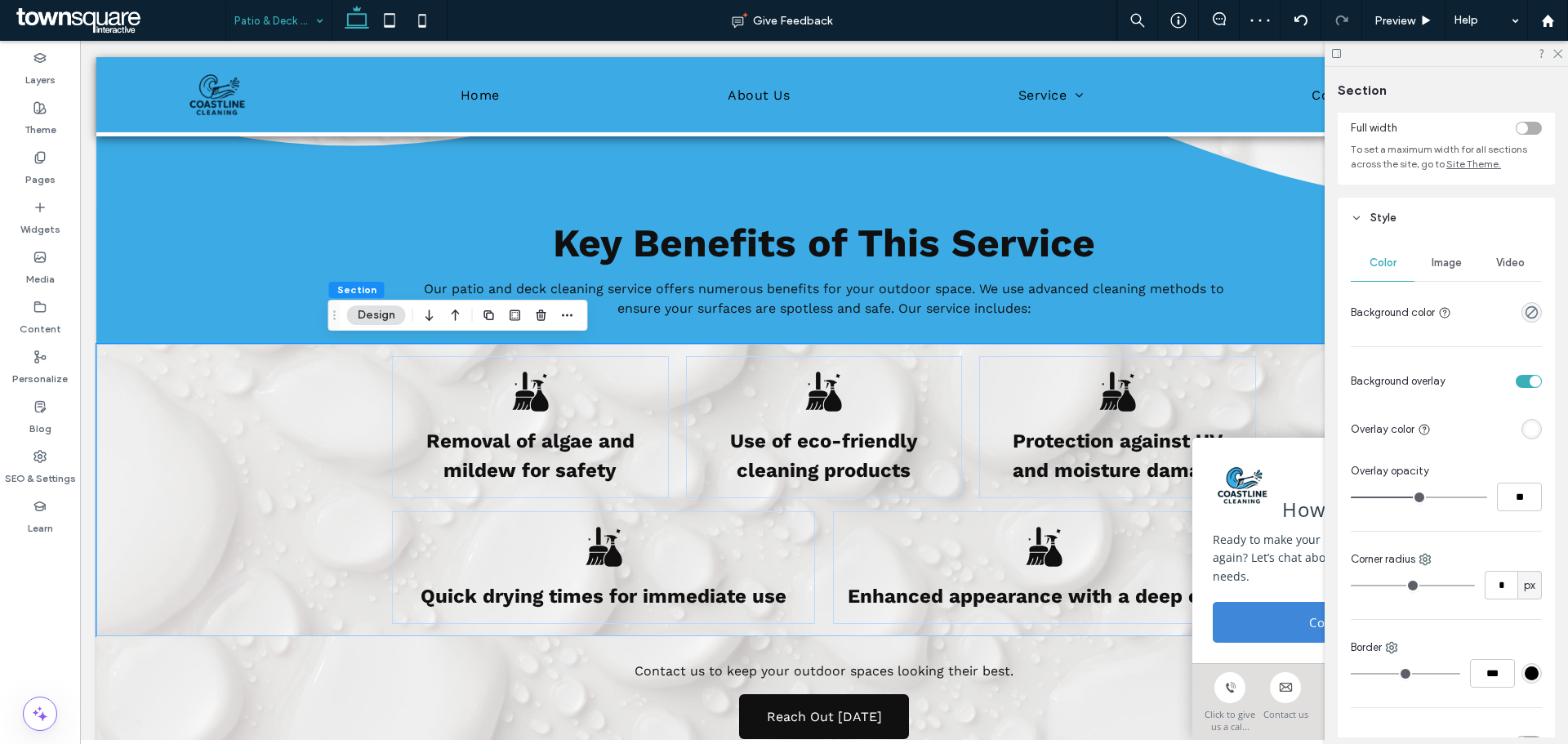
scroll to position [0, 0]
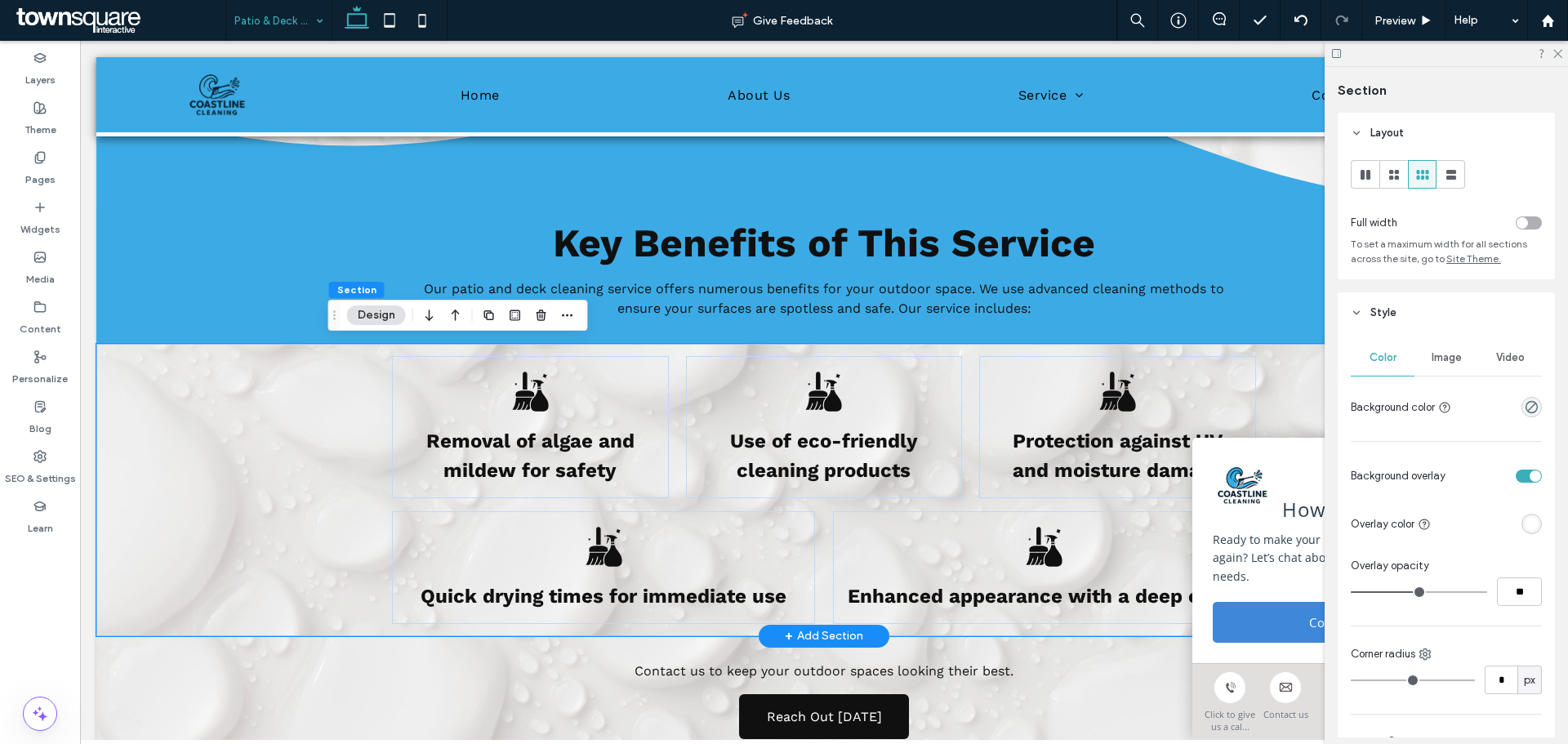
click at [280, 464] on div "Removal of algae and mildew for safety Use of eco-friendly cleaning products Pr…" at bounding box center [824, 490] width 1455 height 292
click at [1437, 359] on span "Image" at bounding box center [1446, 358] width 30 height 13
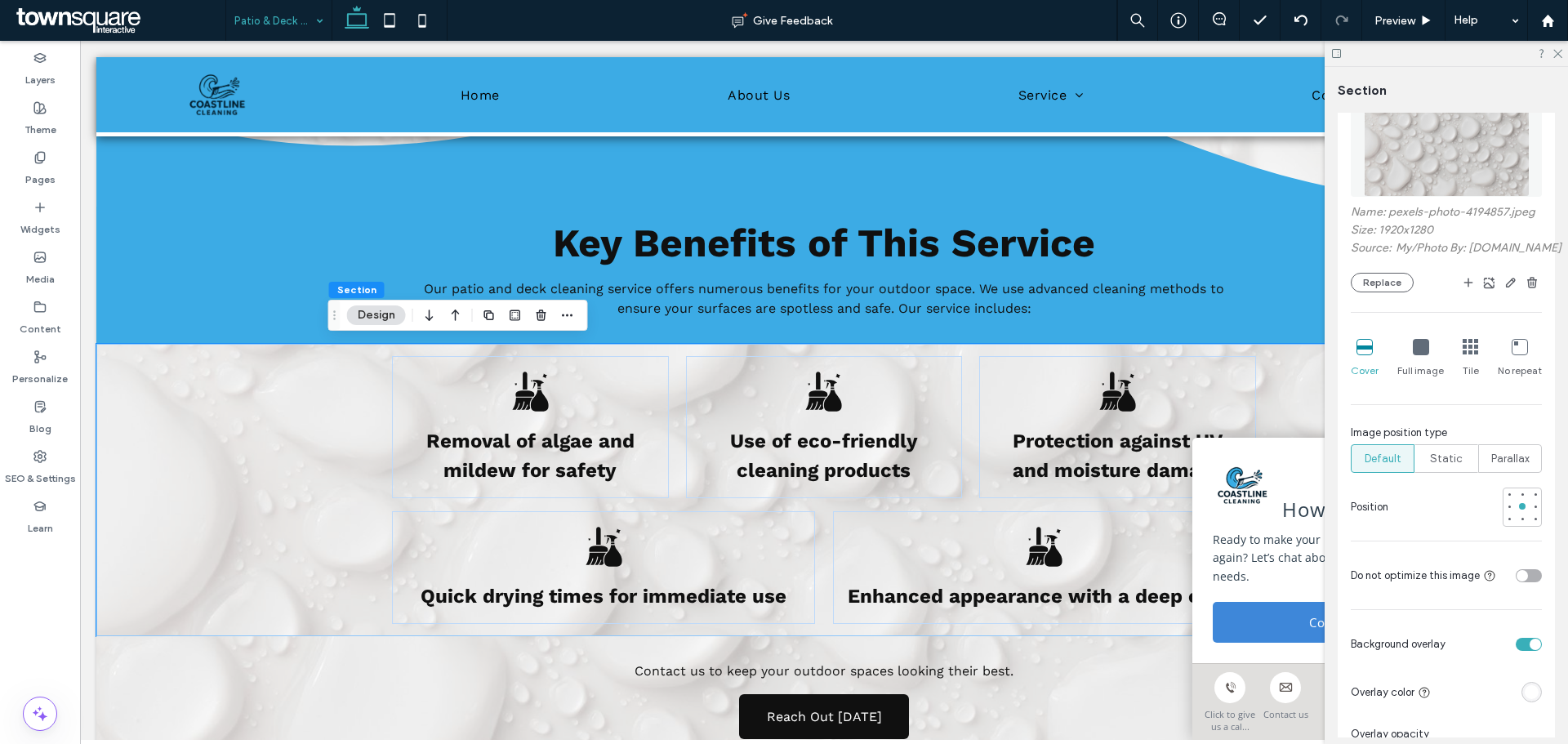
scroll to position [326, 0]
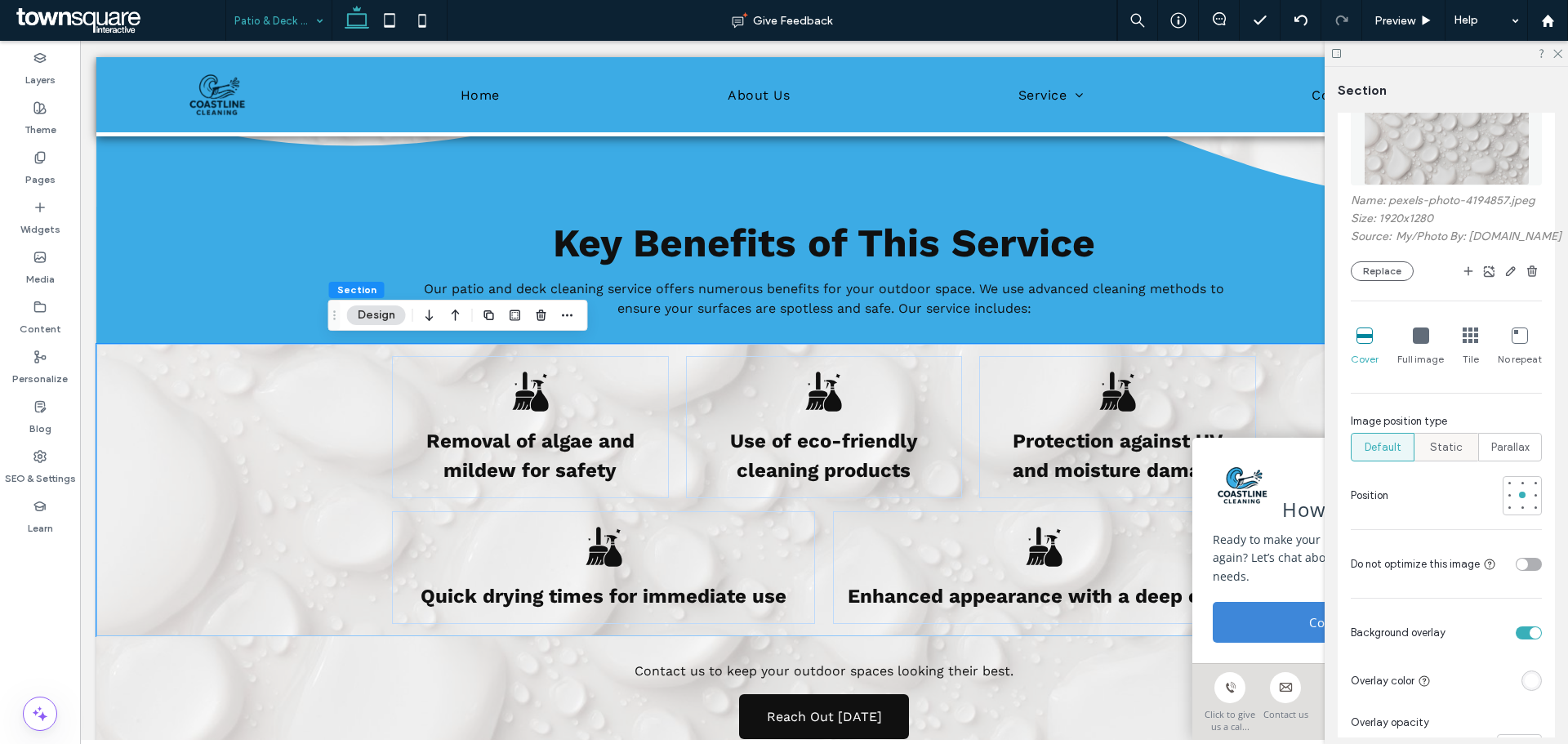
click at [1430, 456] on span "Static" at bounding box center [1447, 448] width 33 height 17
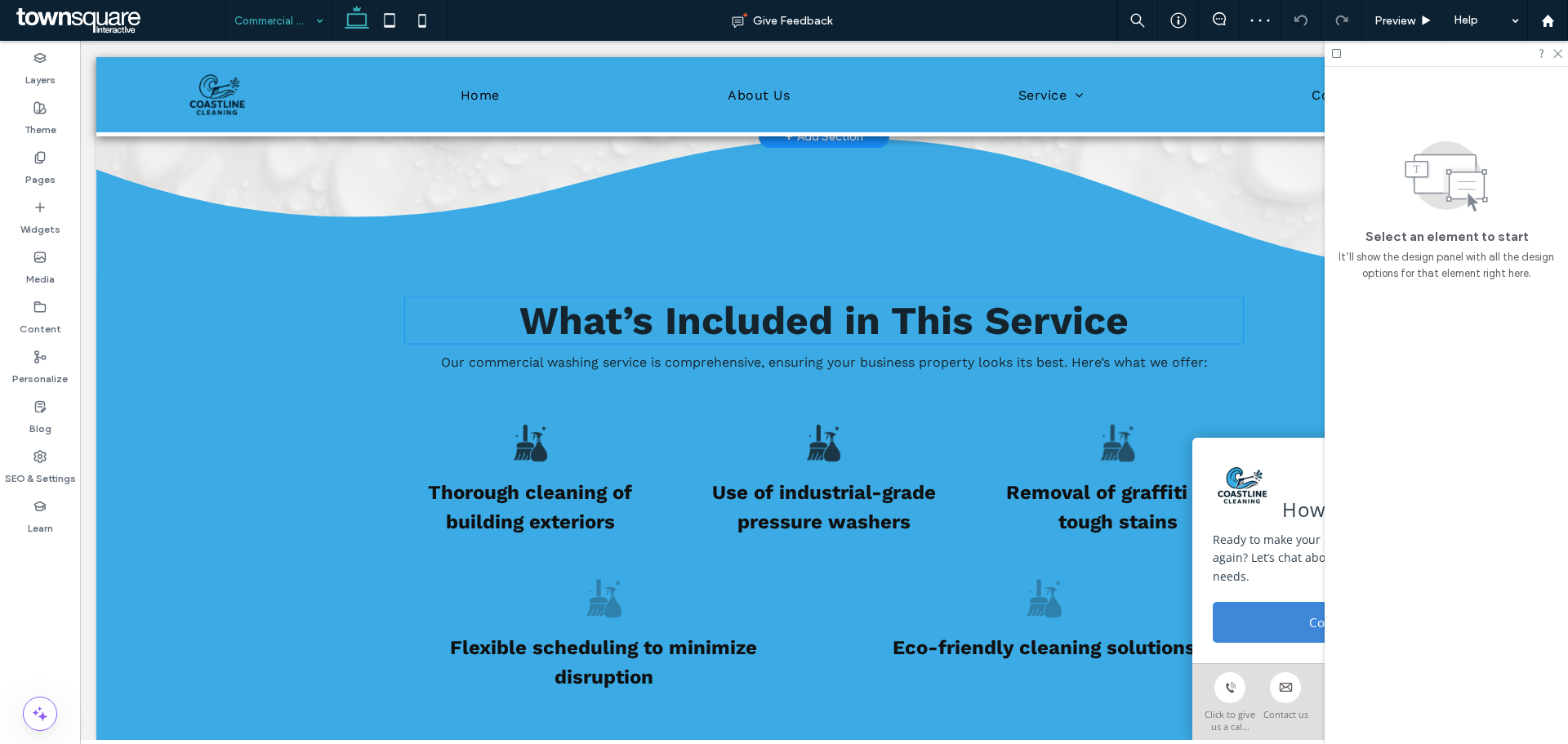
scroll to position [899, 0]
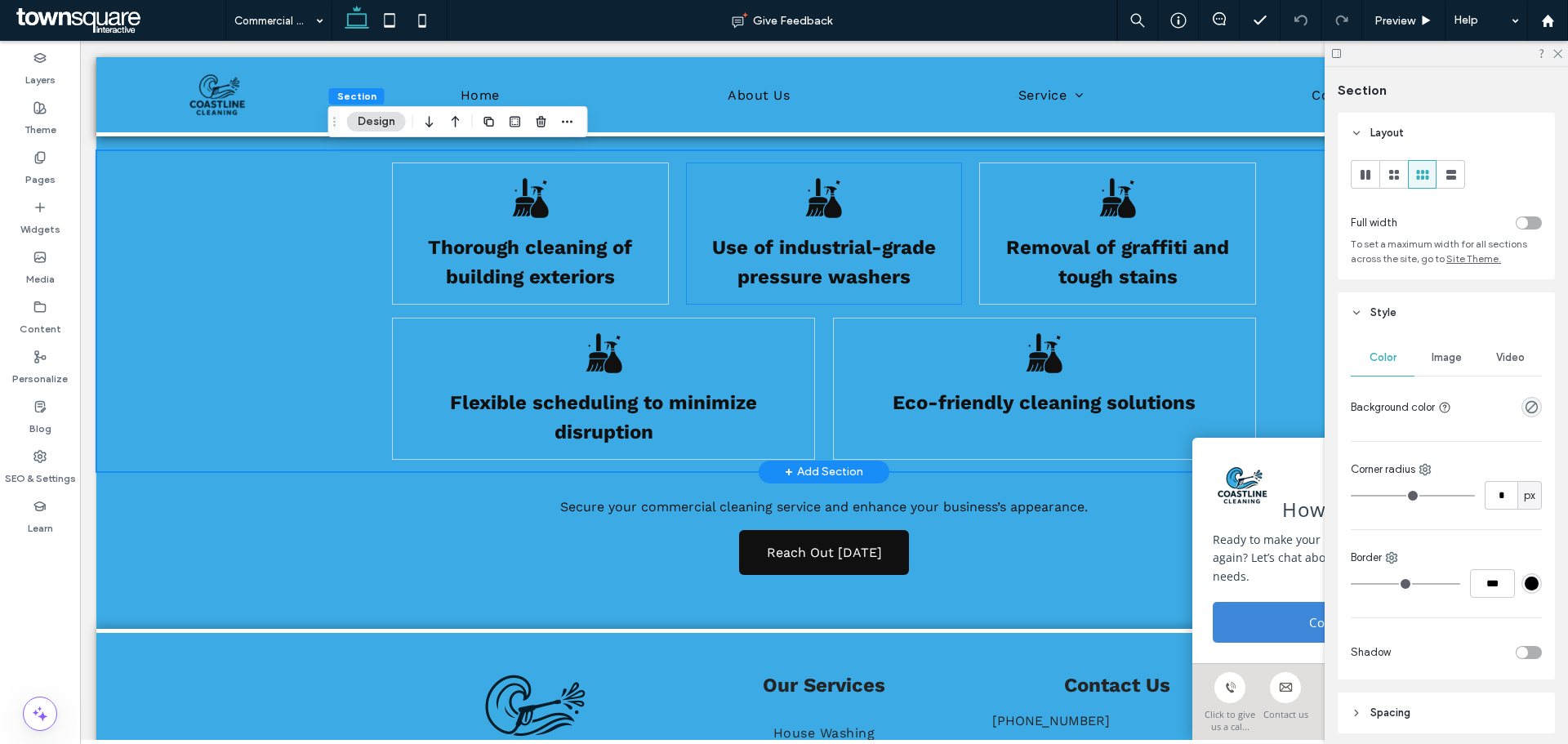
scroll to position [817, 0]
click at [1432, 369] on div "Image" at bounding box center [1446, 358] width 63 height 36
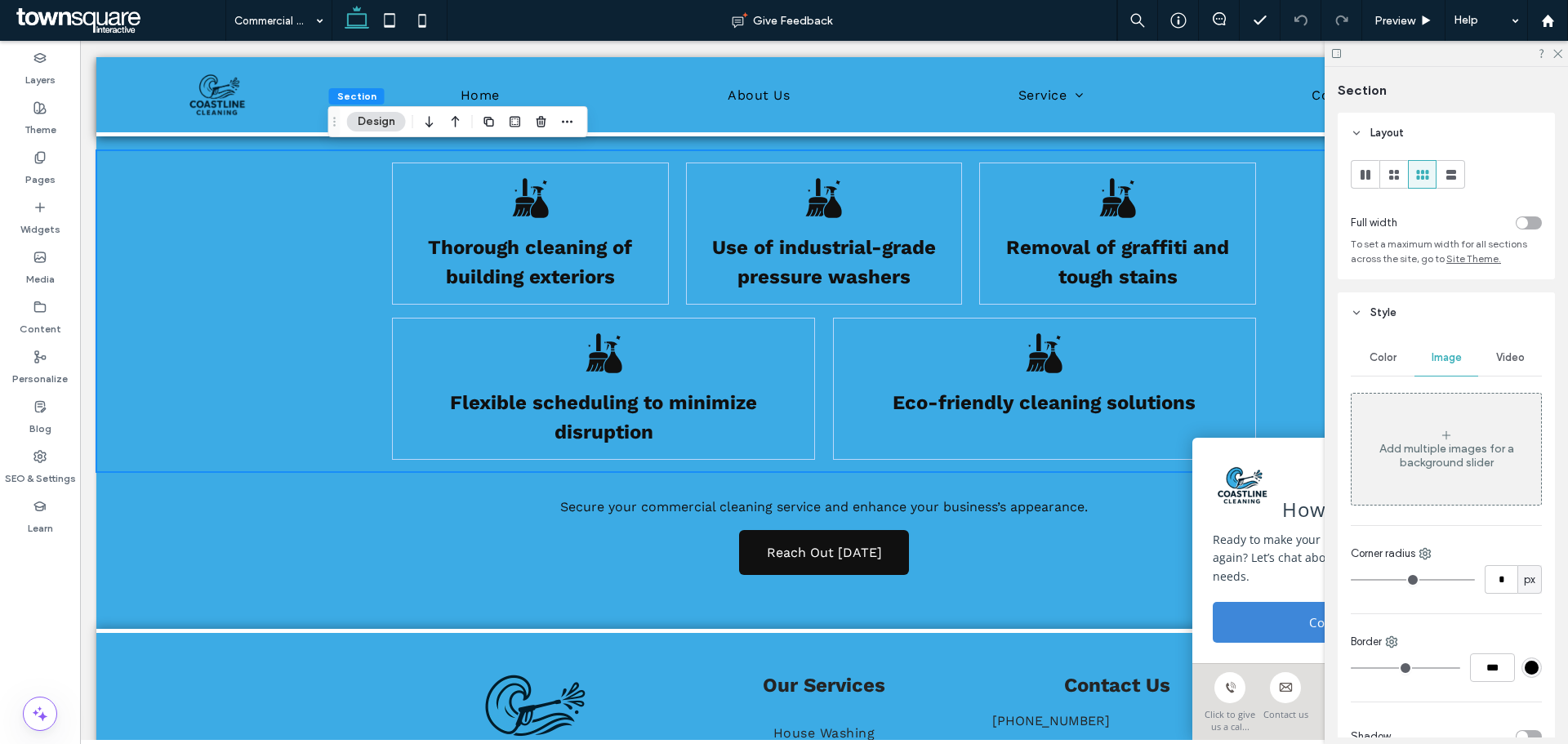
click at [1455, 459] on div "Add multiple images for a background slider" at bounding box center [1446, 456] width 189 height 28
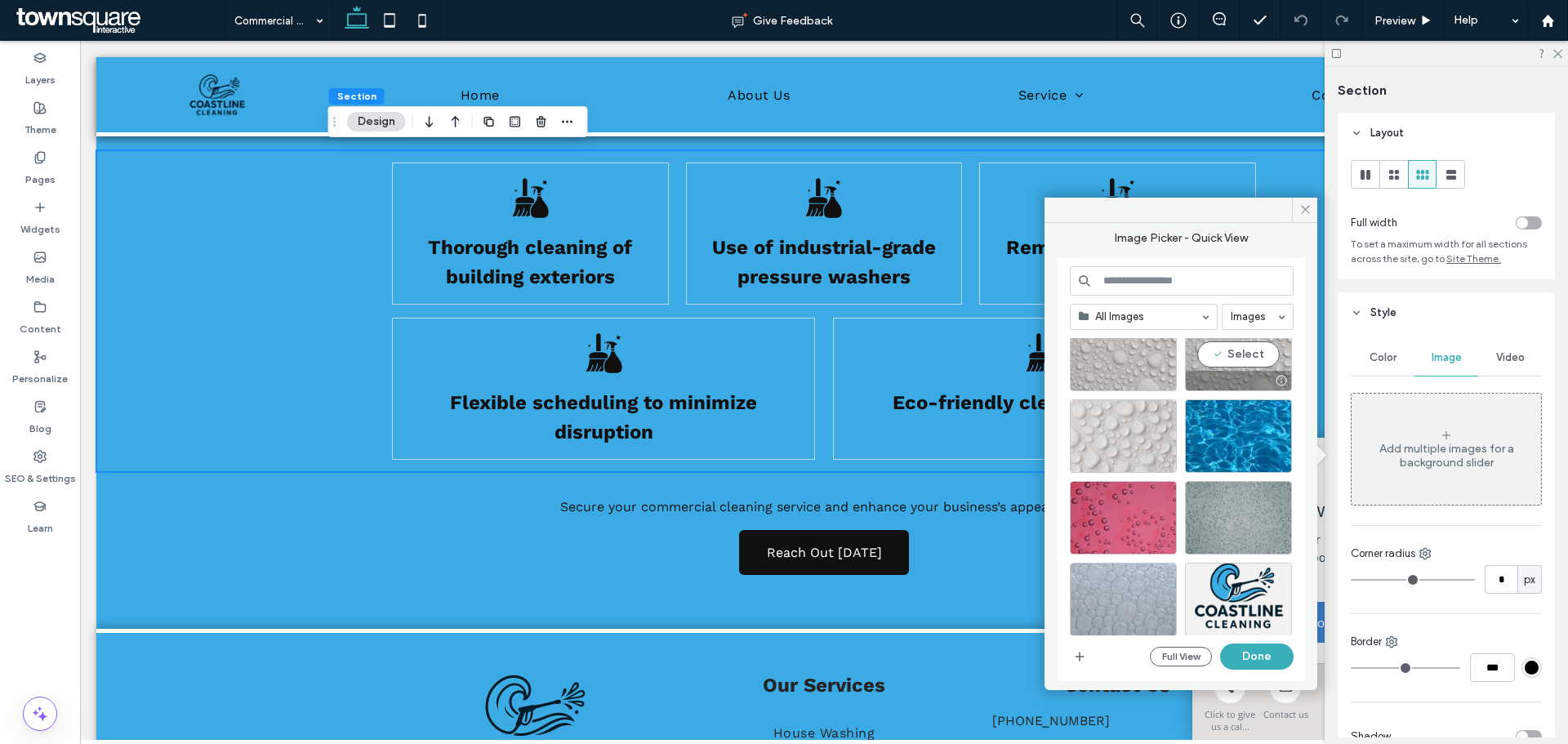
scroll to position [1376, 0]
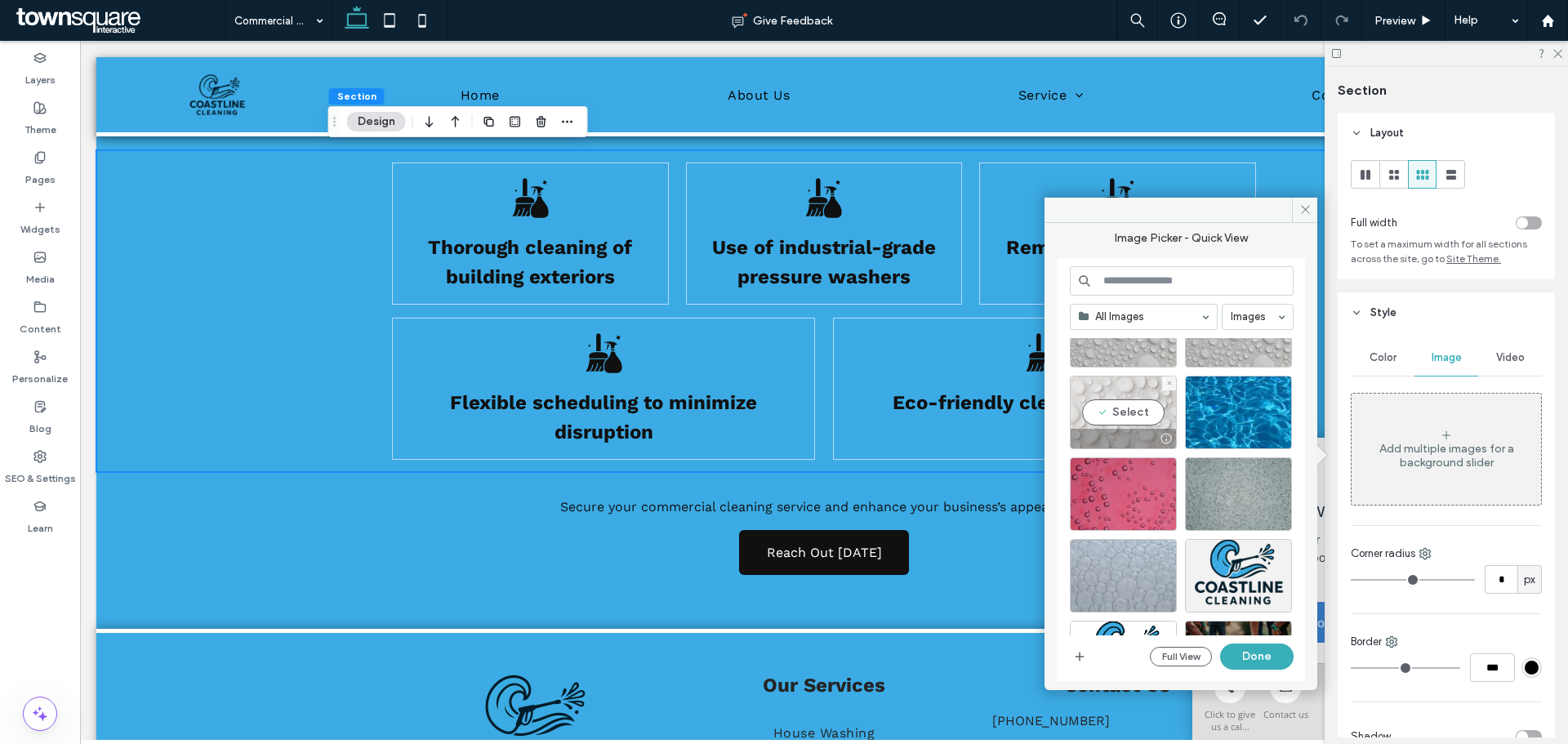
click at [1107, 416] on div "Select" at bounding box center [1123, 413] width 107 height 74
click at [1254, 644] on button "Done" at bounding box center [1256, 657] width 74 height 26
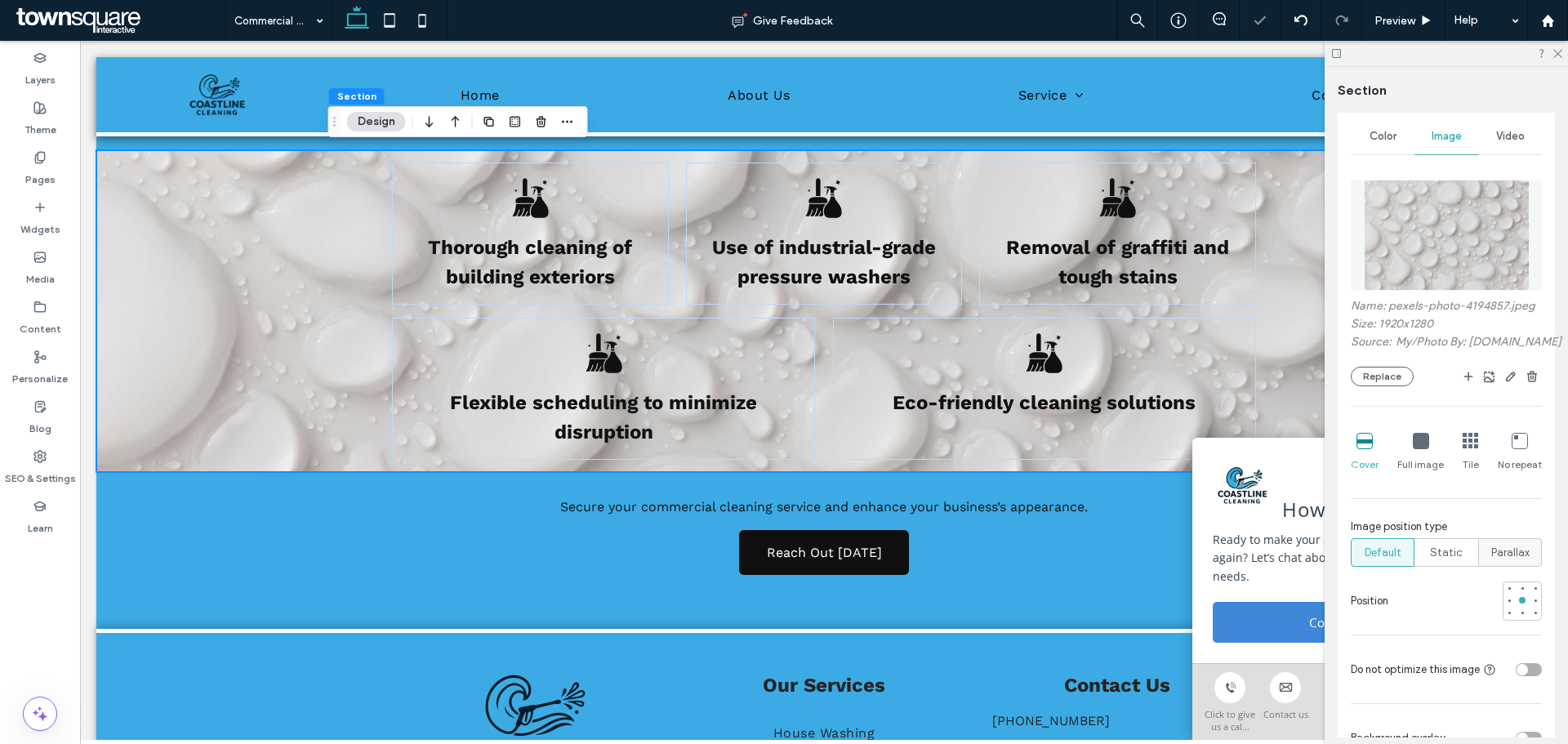
scroll to position [246, 0]
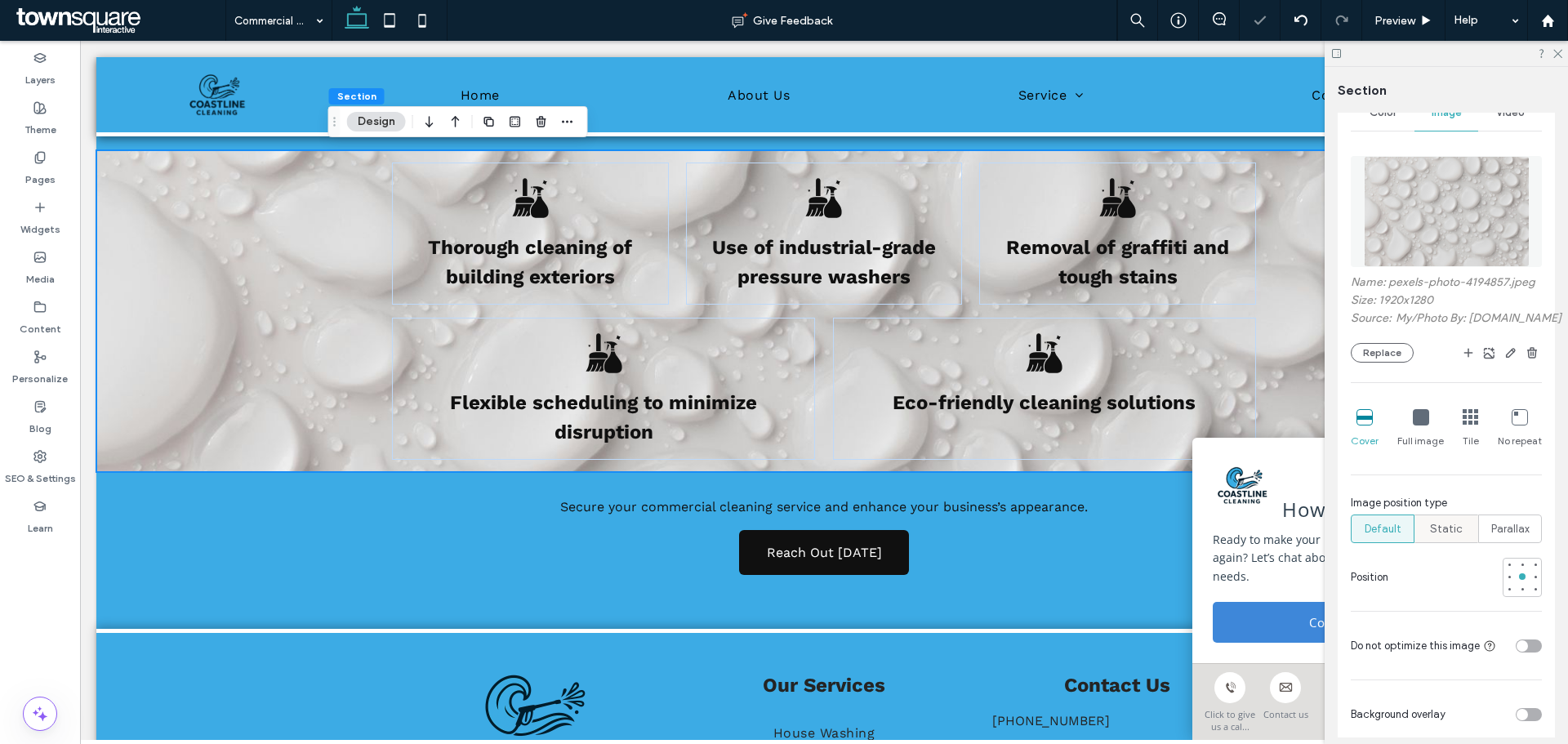
click at [1437, 538] on span "Static" at bounding box center [1447, 530] width 33 height 17
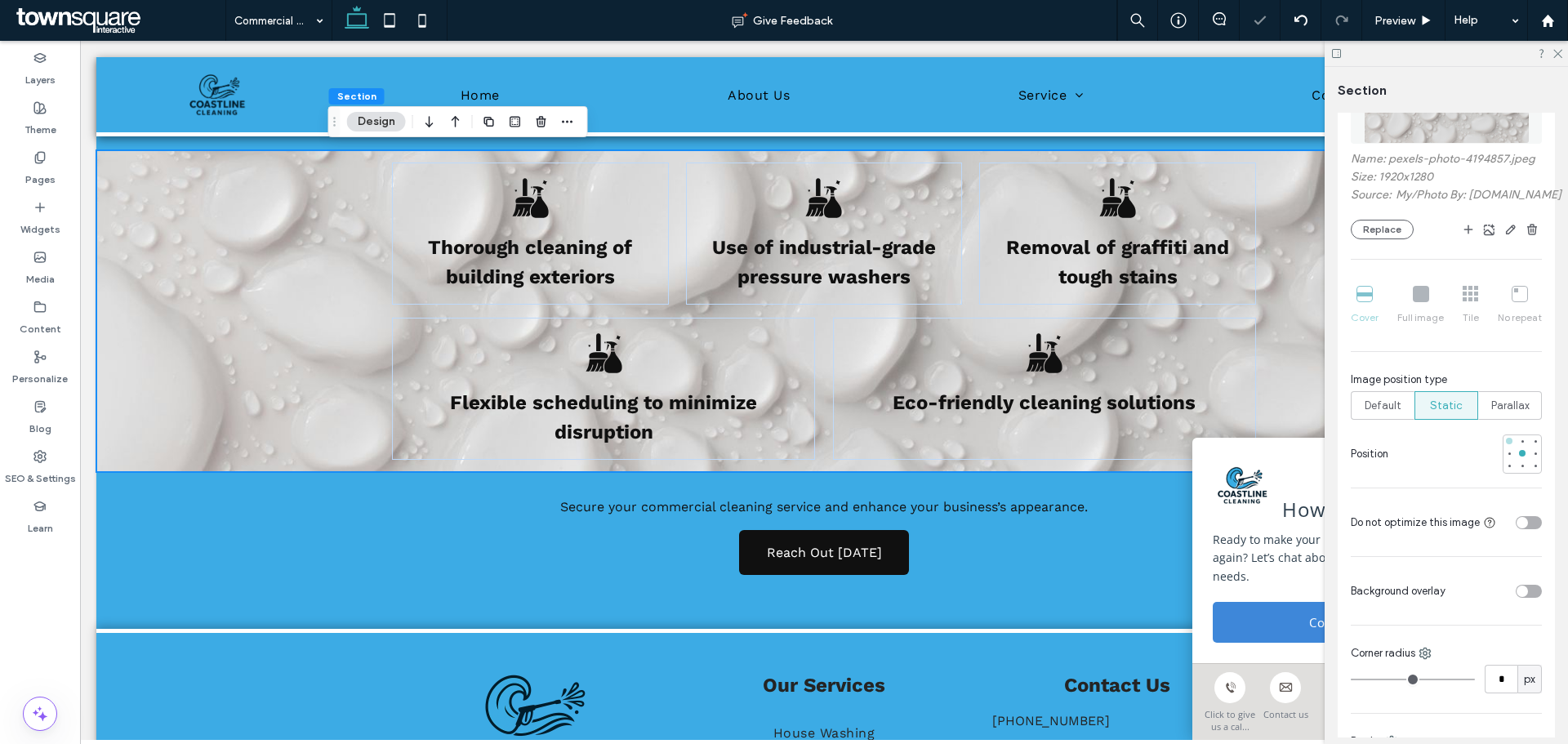
scroll to position [572, 0]
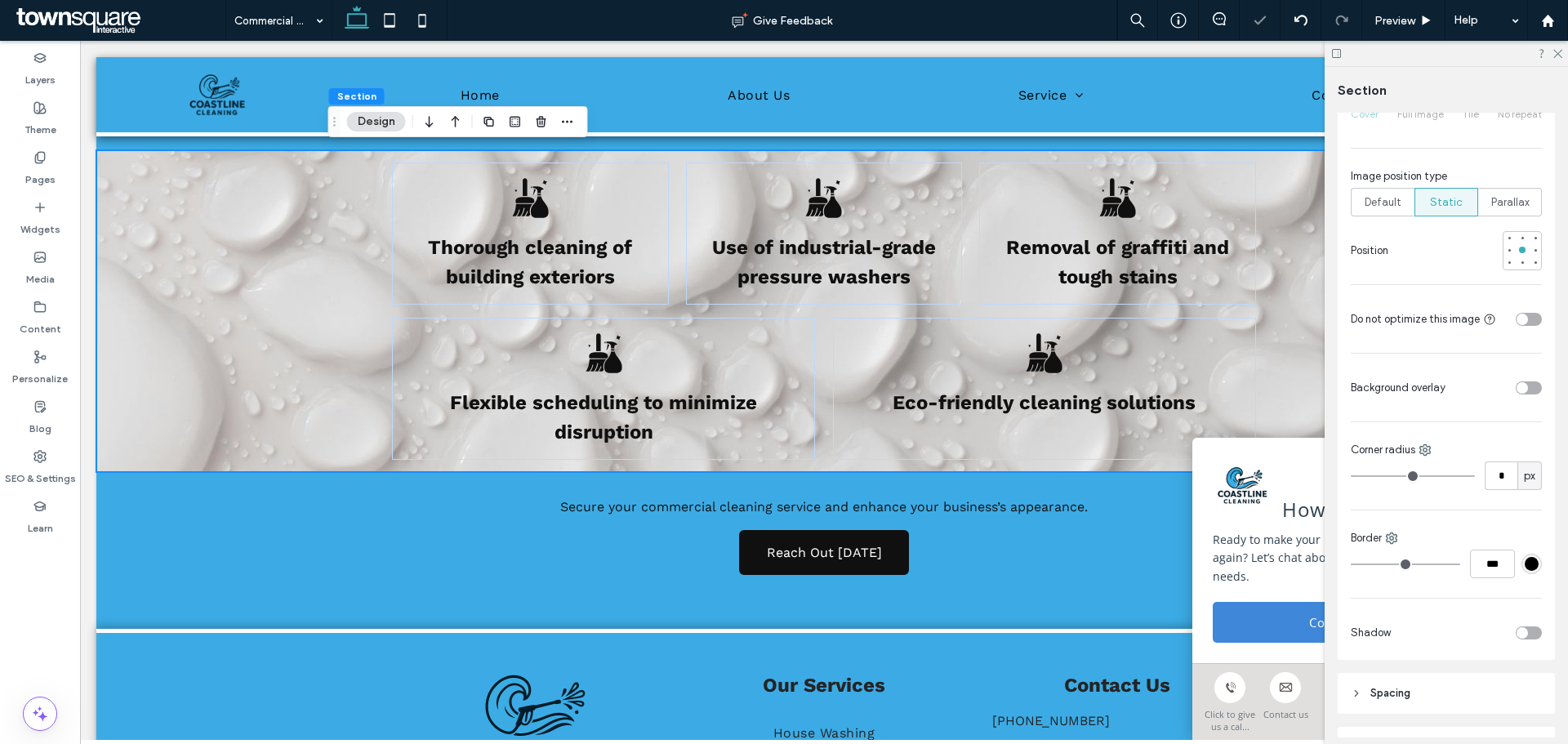
click at [1517, 394] on div "toggle" at bounding box center [1522, 388] width 11 height 11
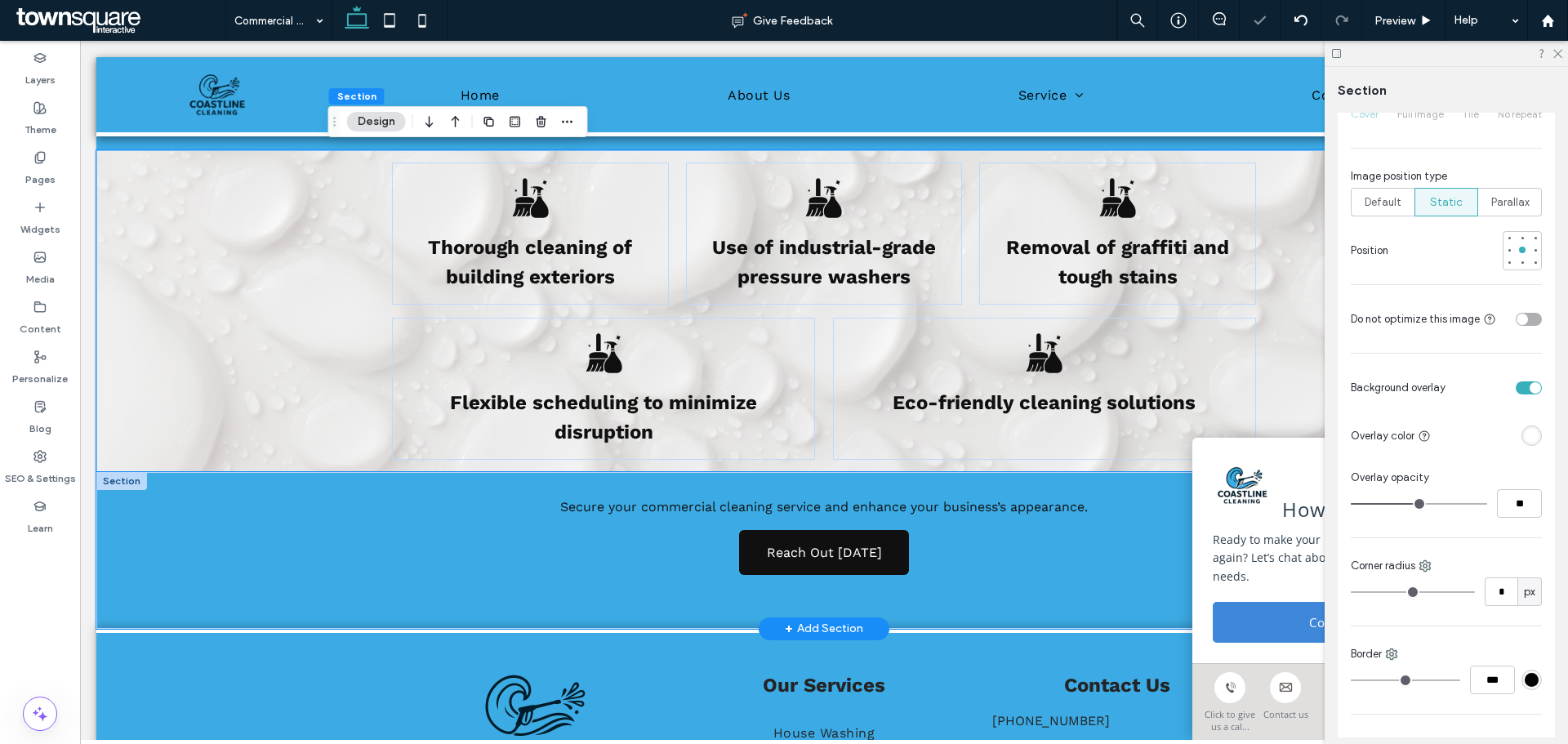
click at [278, 510] on div "Secure your commercial cleaning service and enhance your business’s appearance.…" at bounding box center [824, 550] width 1455 height 157
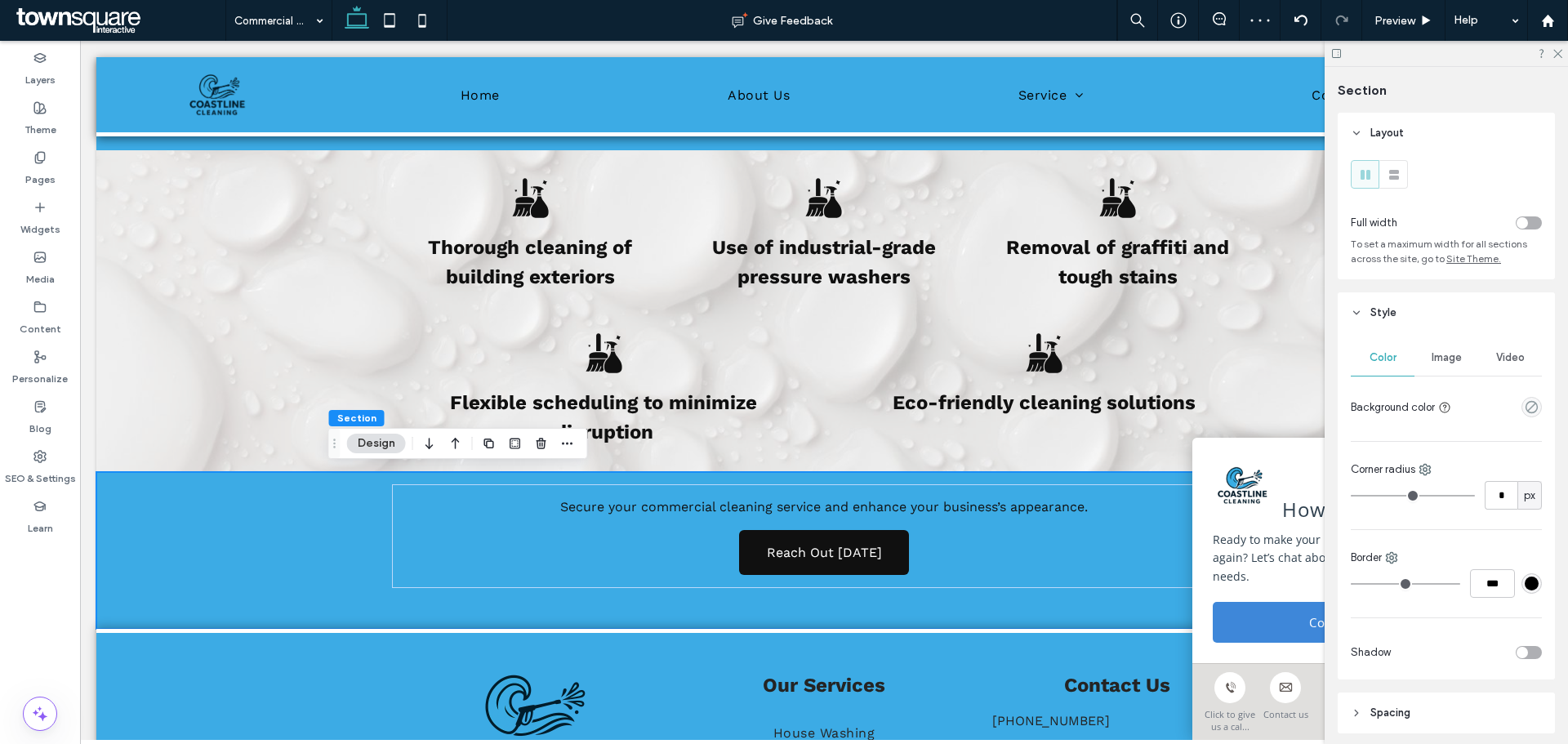
click at [1449, 353] on span "Image" at bounding box center [1446, 358] width 30 height 13
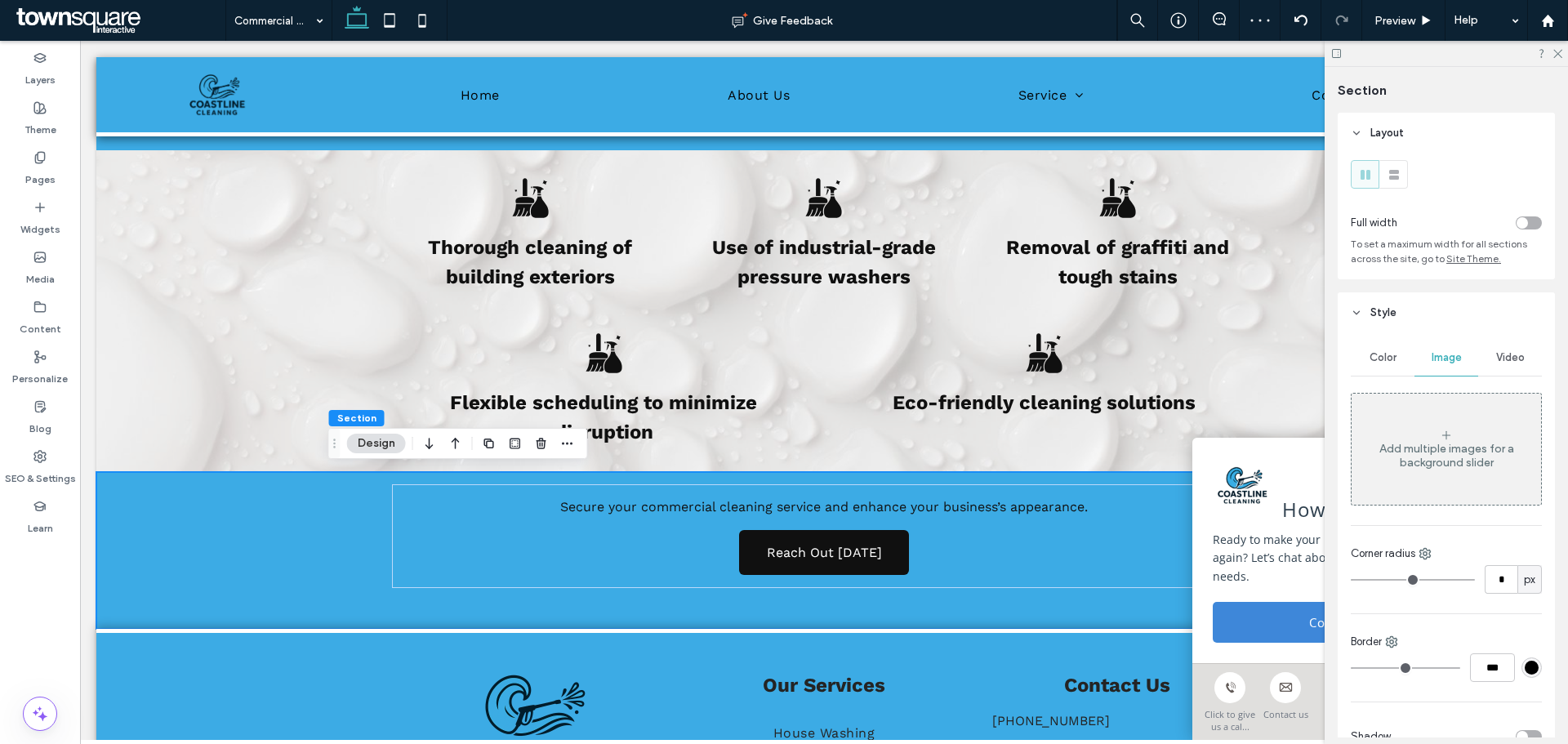
click at [1422, 464] on div "Add multiple images for a background slider" at bounding box center [1446, 456] width 189 height 28
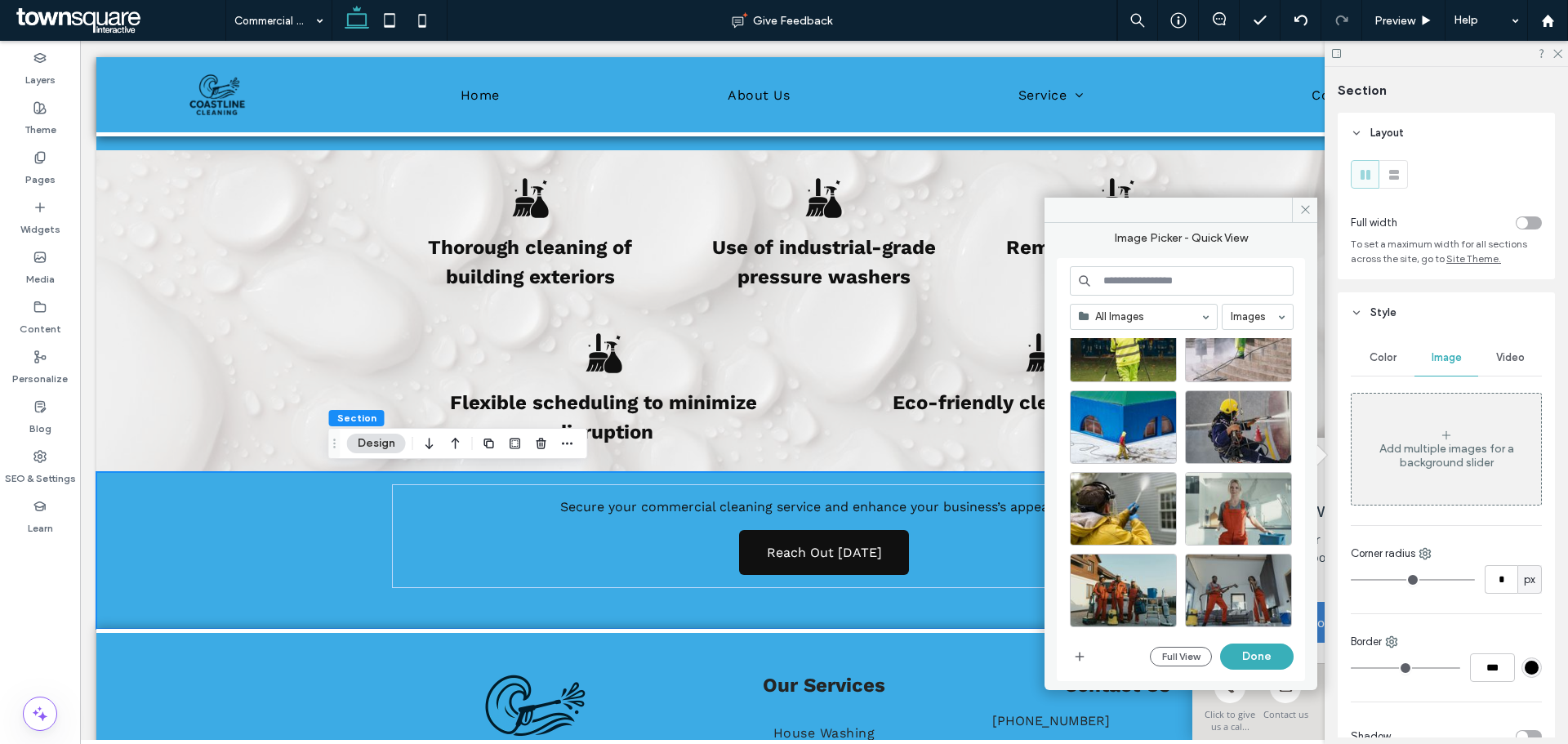
scroll to position [1279, 0]
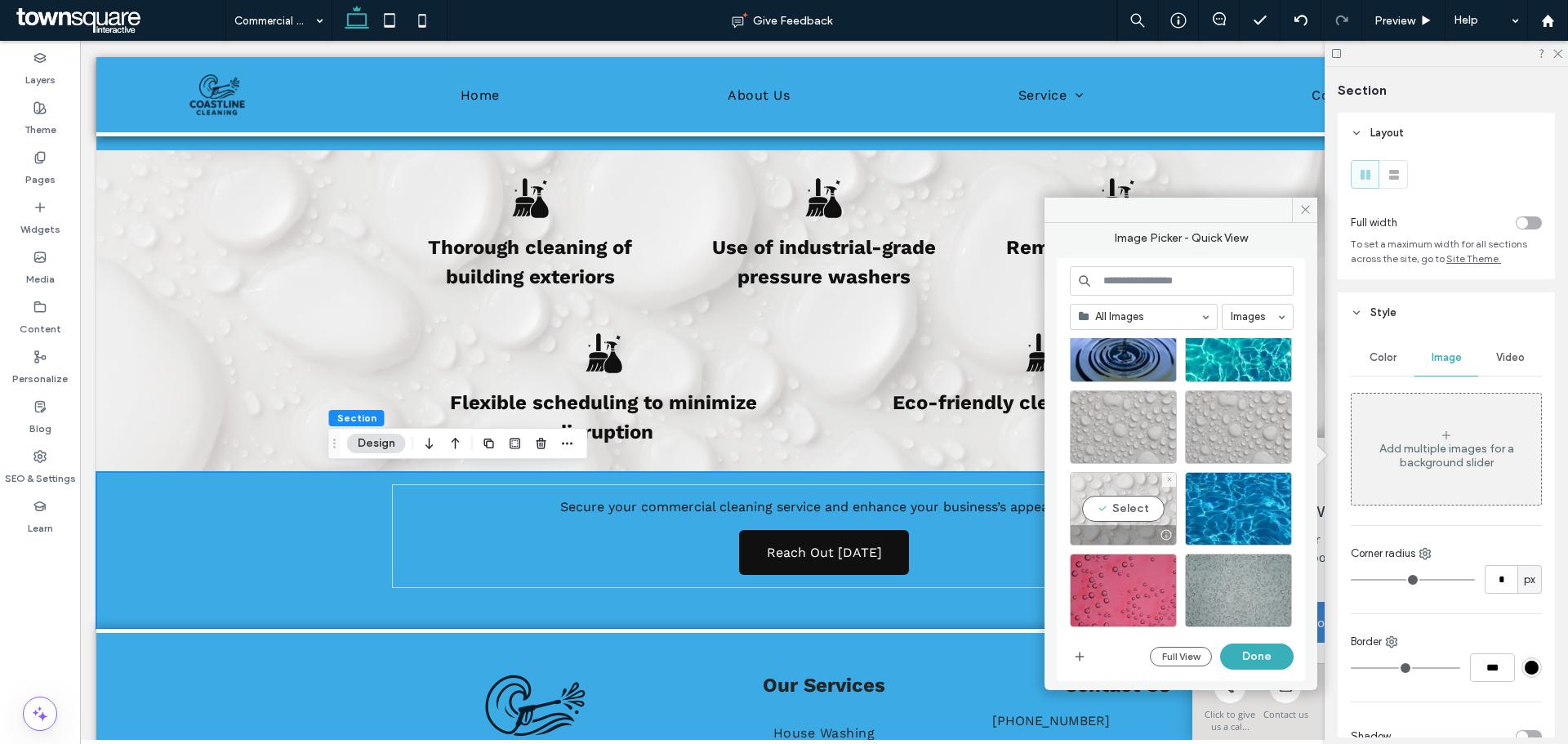
click at [1128, 519] on div "Select" at bounding box center [1123, 509] width 107 height 74
click at [1270, 655] on button "Done" at bounding box center [1256, 657] width 74 height 26
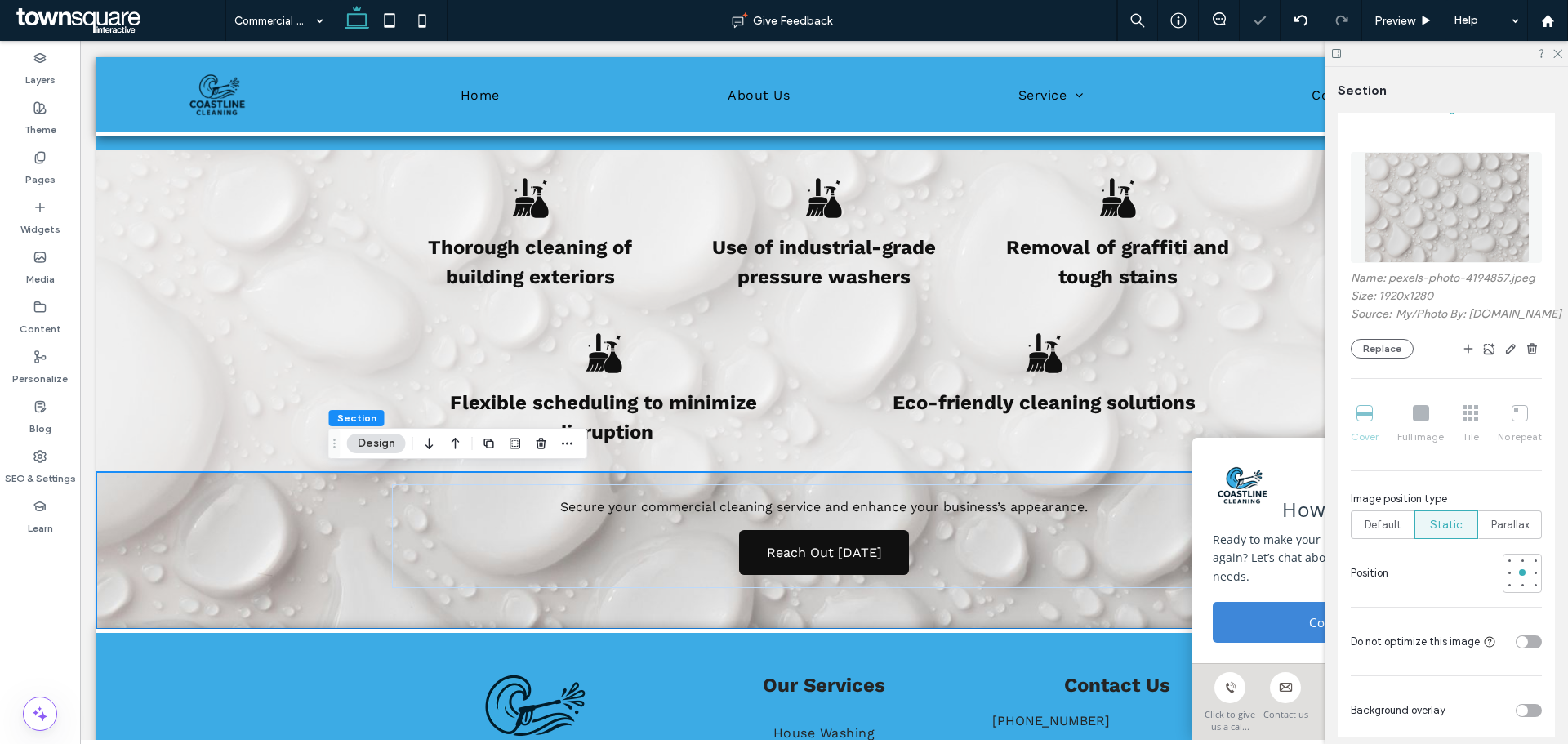
scroll to position [326, 0]
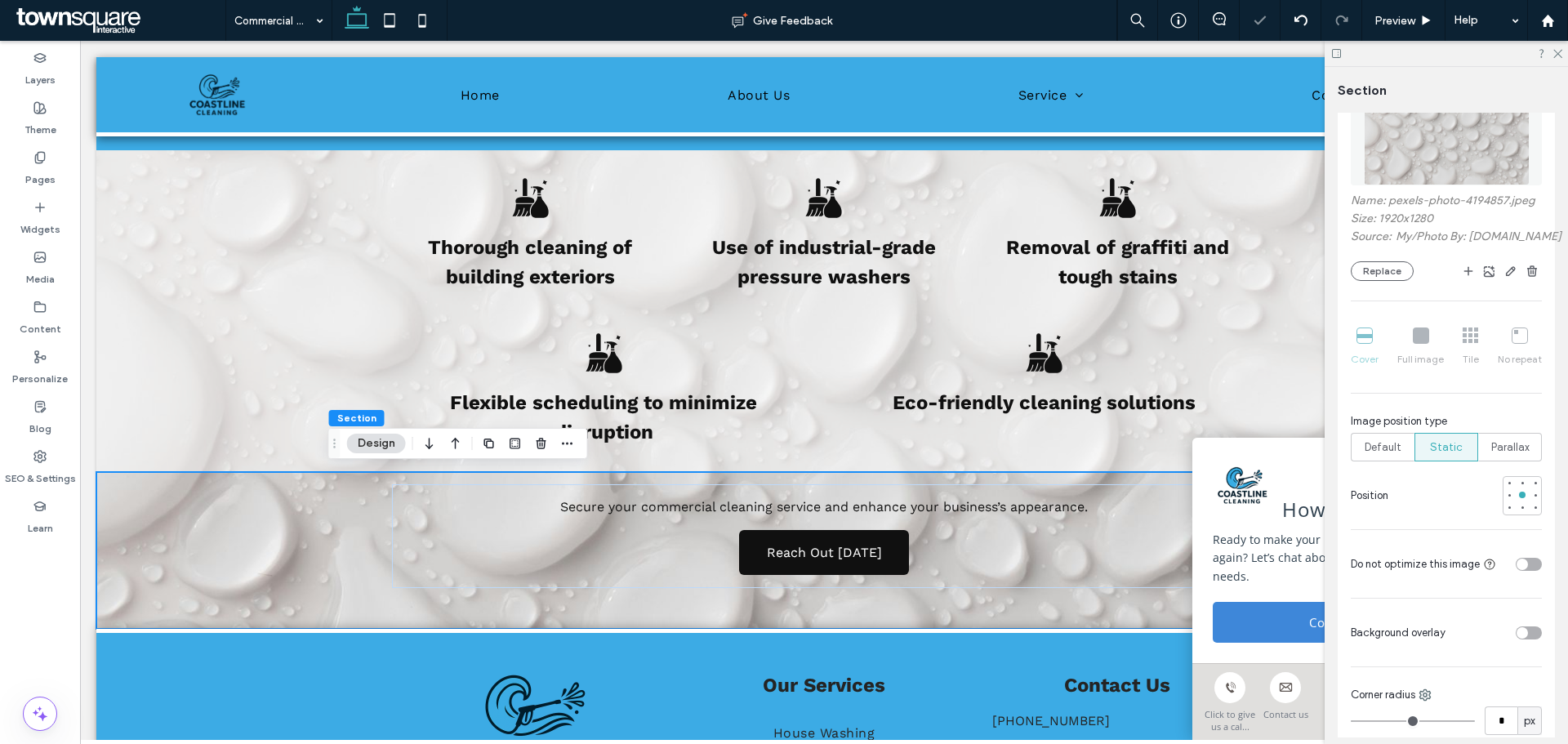
click at [1517, 639] on div "toggle" at bounding box center [1522, 633] width 11 height 11
type input "**"
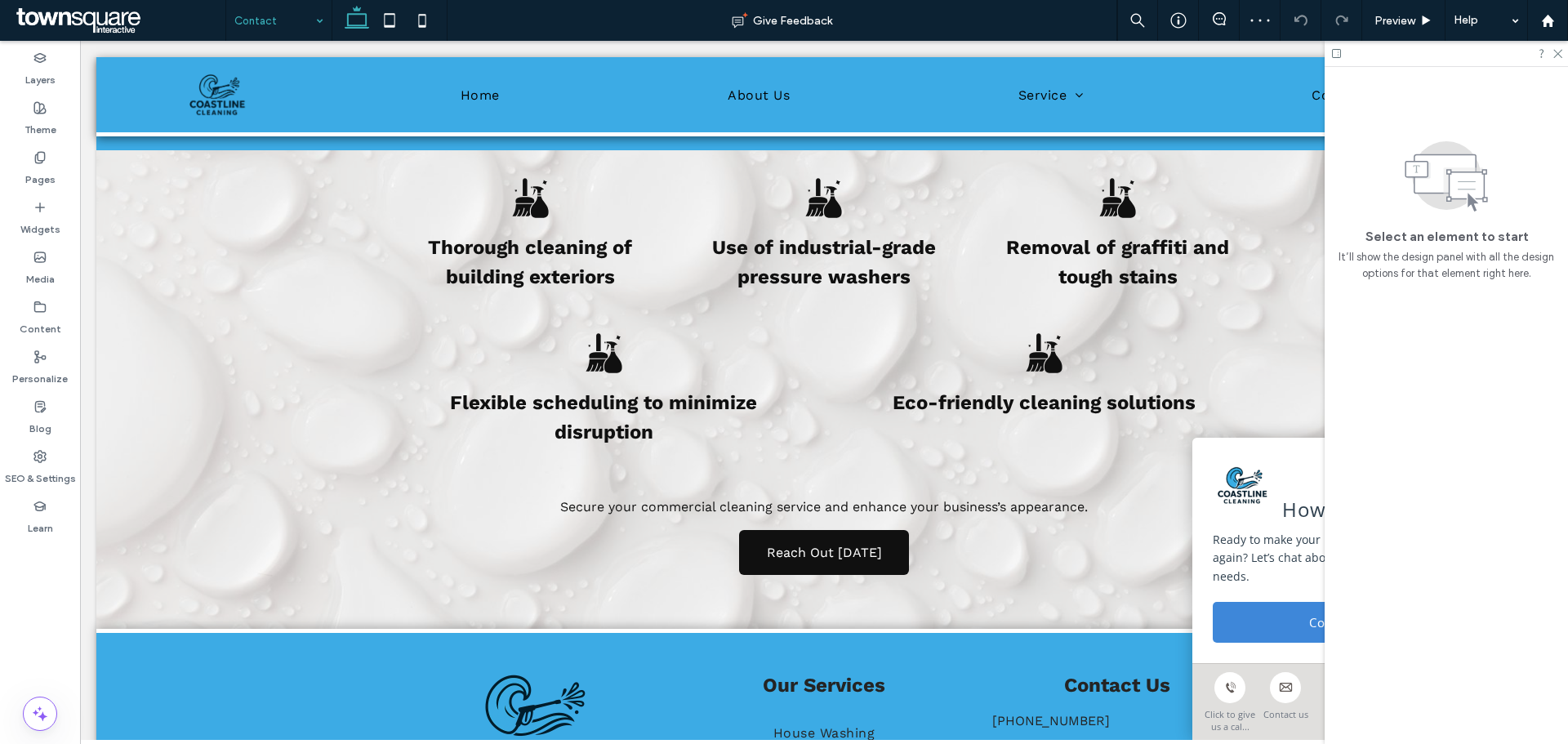
click at [245, 12] on input at bounding box center [275, 20] width 81 height 40
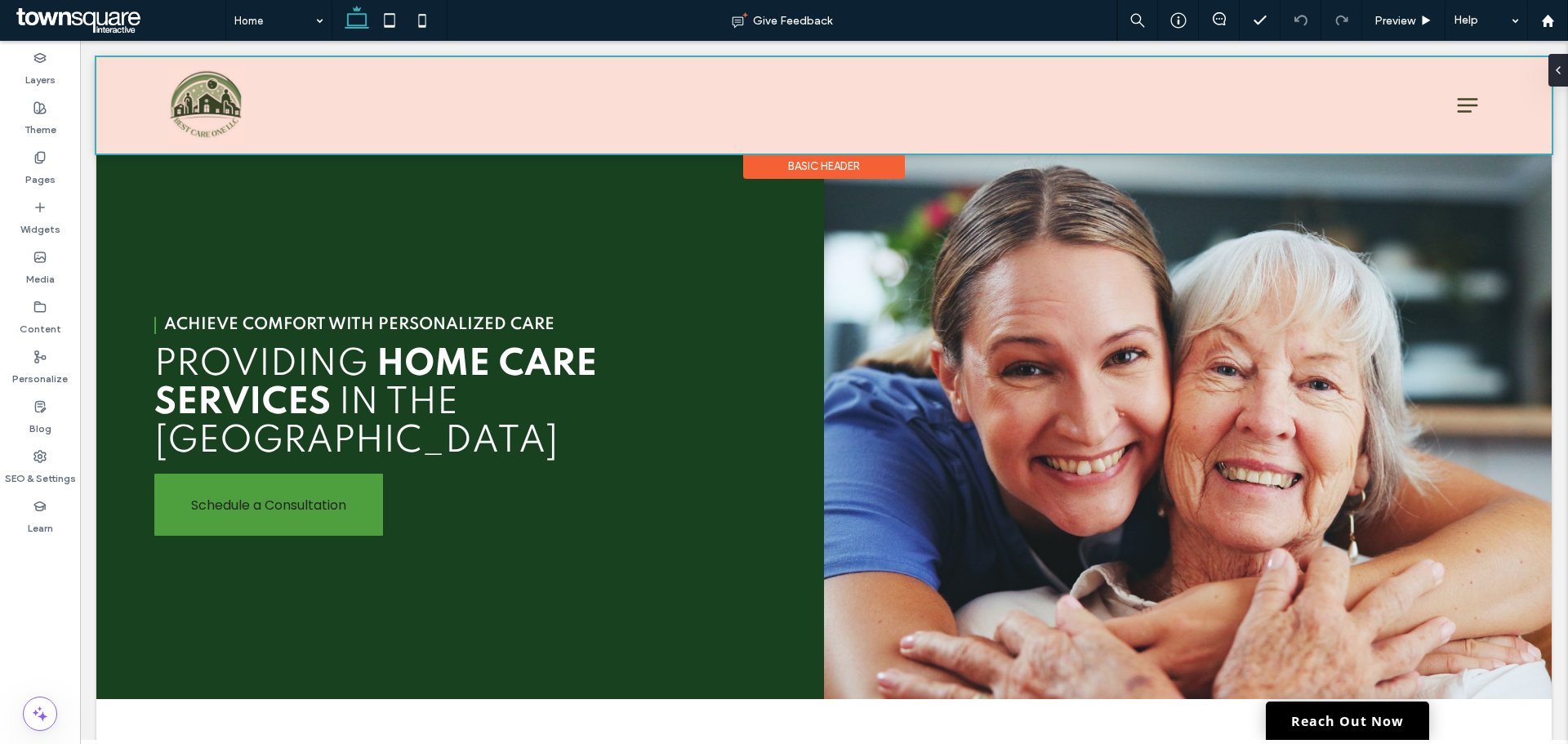
click at [647, 98] on div at bounding box center [824, 105] width 1455 height 97
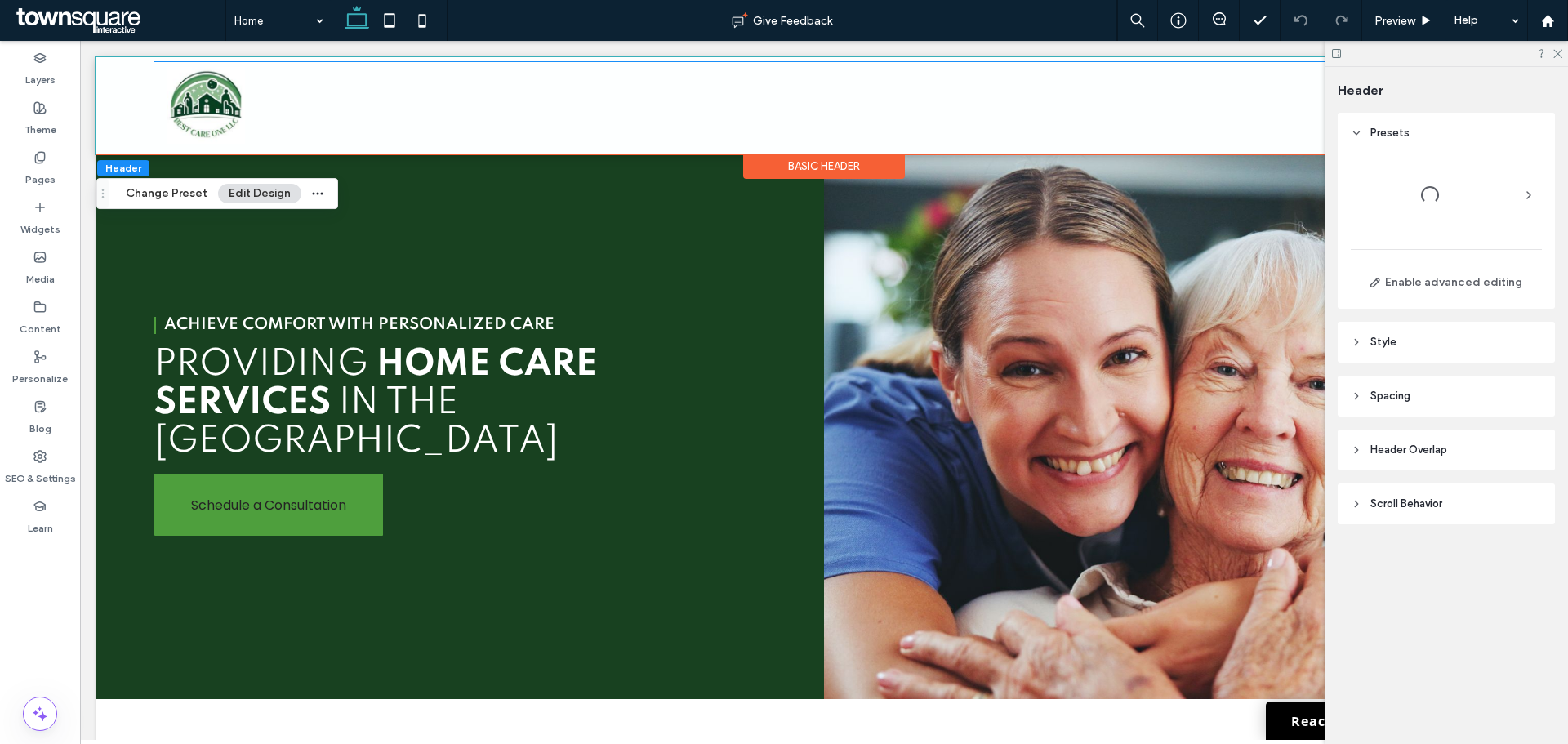
click at [792, 162] on div "Basic Header" at bounding box center [824, 166] width 162 height 26
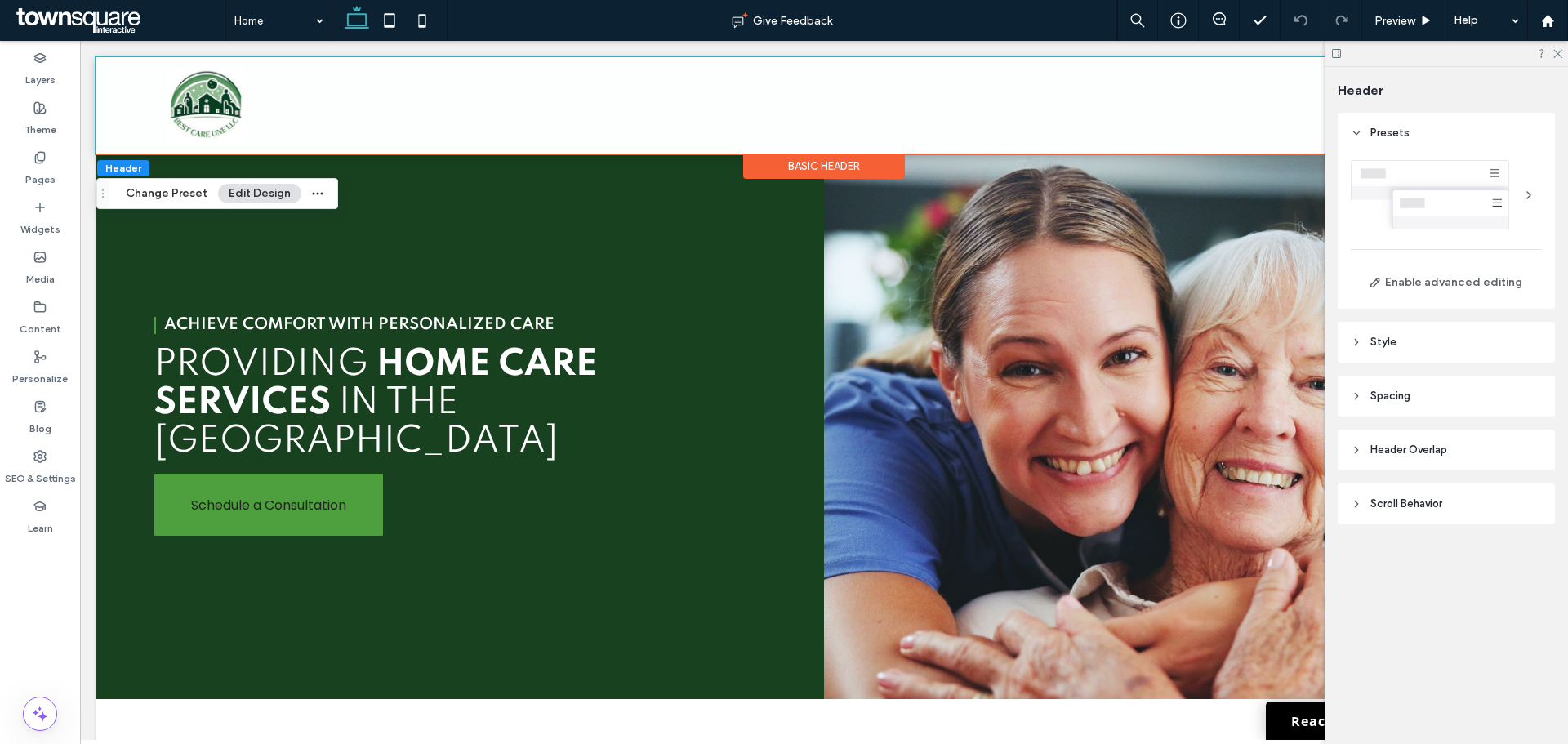
click at [1421, 176] on div at bounding box center [1446, 195] width 191 height 70
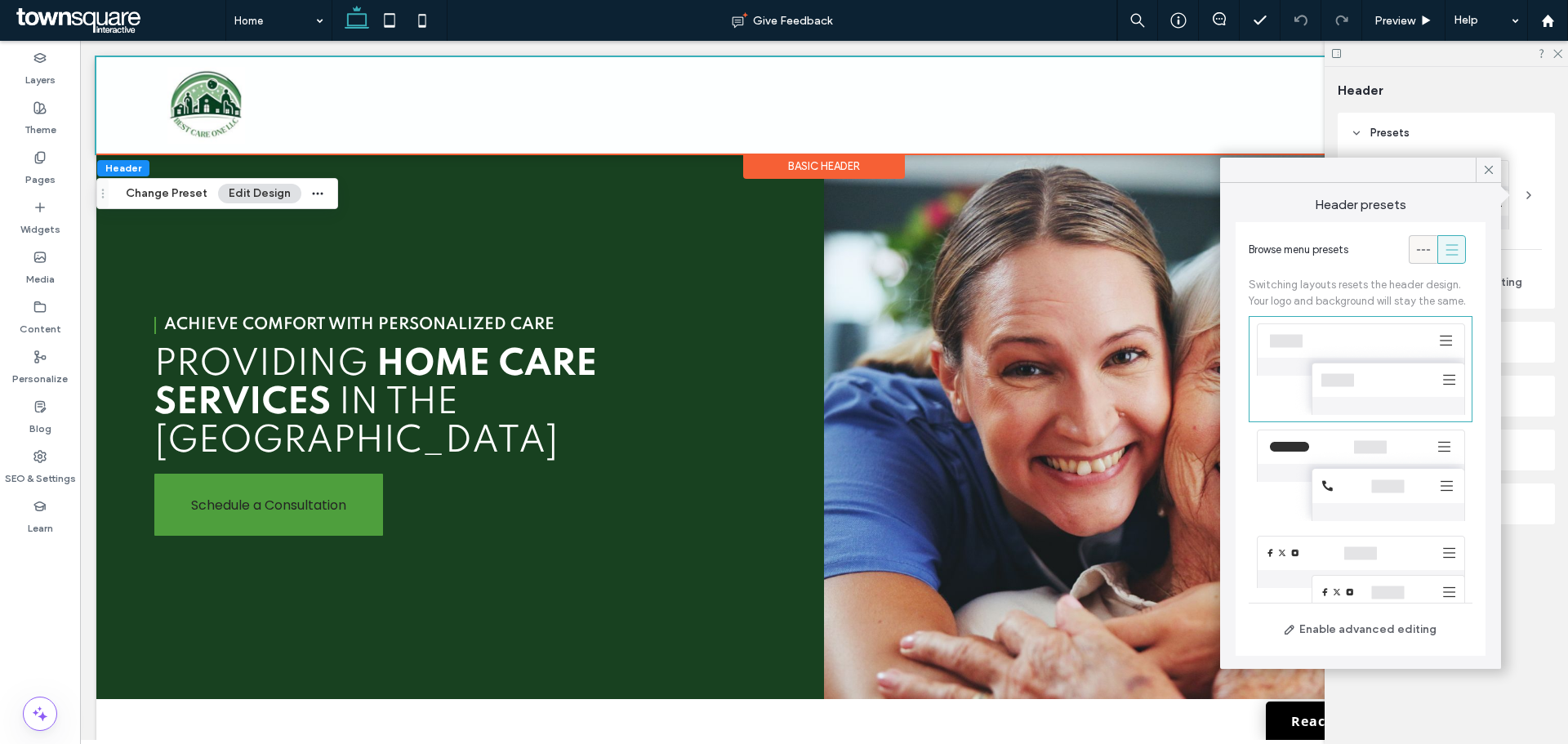
click at [1415, 247] on icon at bounding box center [1424, 250] width 17 height 17
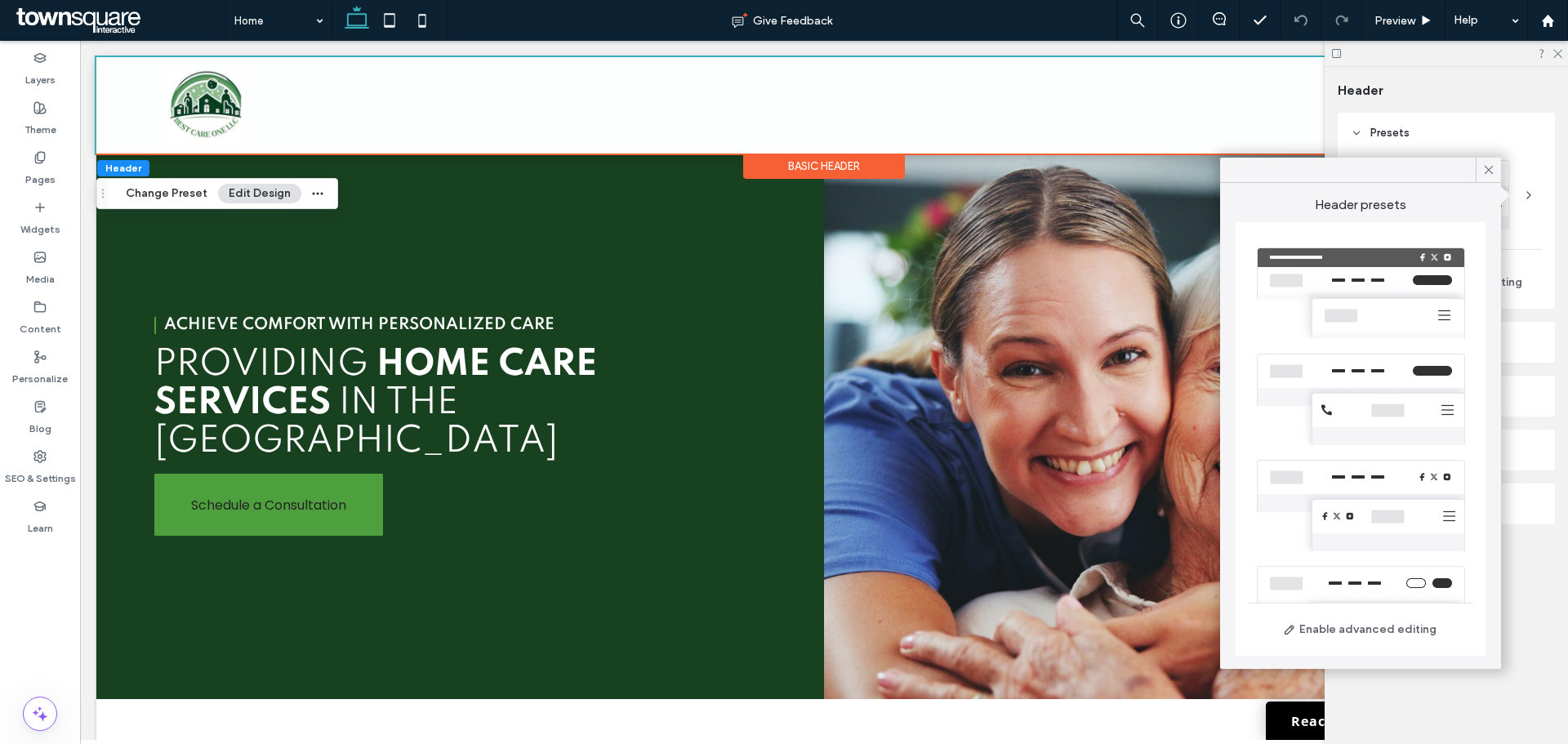
scroll to position [172, 0]
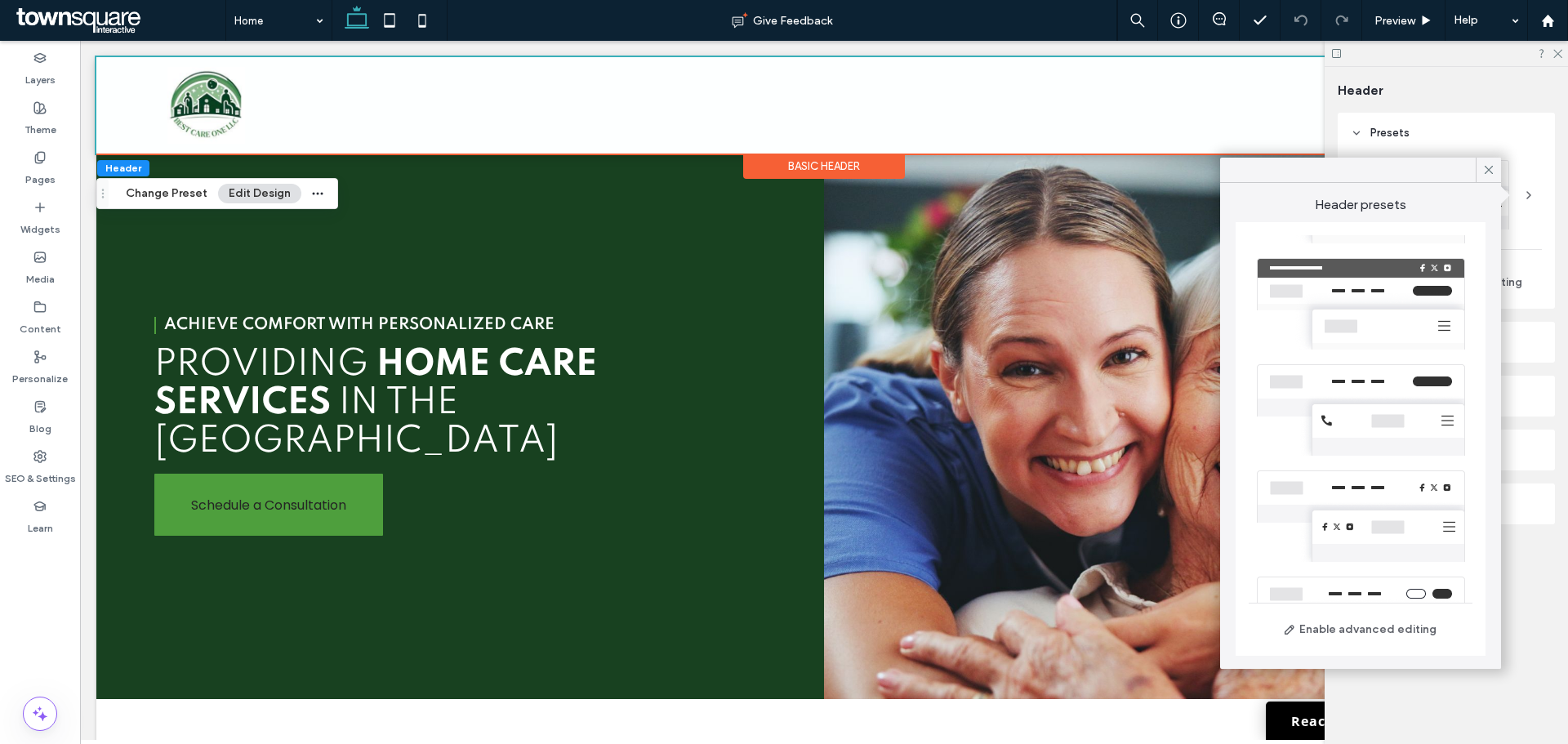
click at [1358, 402] on div at bounding box center [1359, 409] width 223 height 106
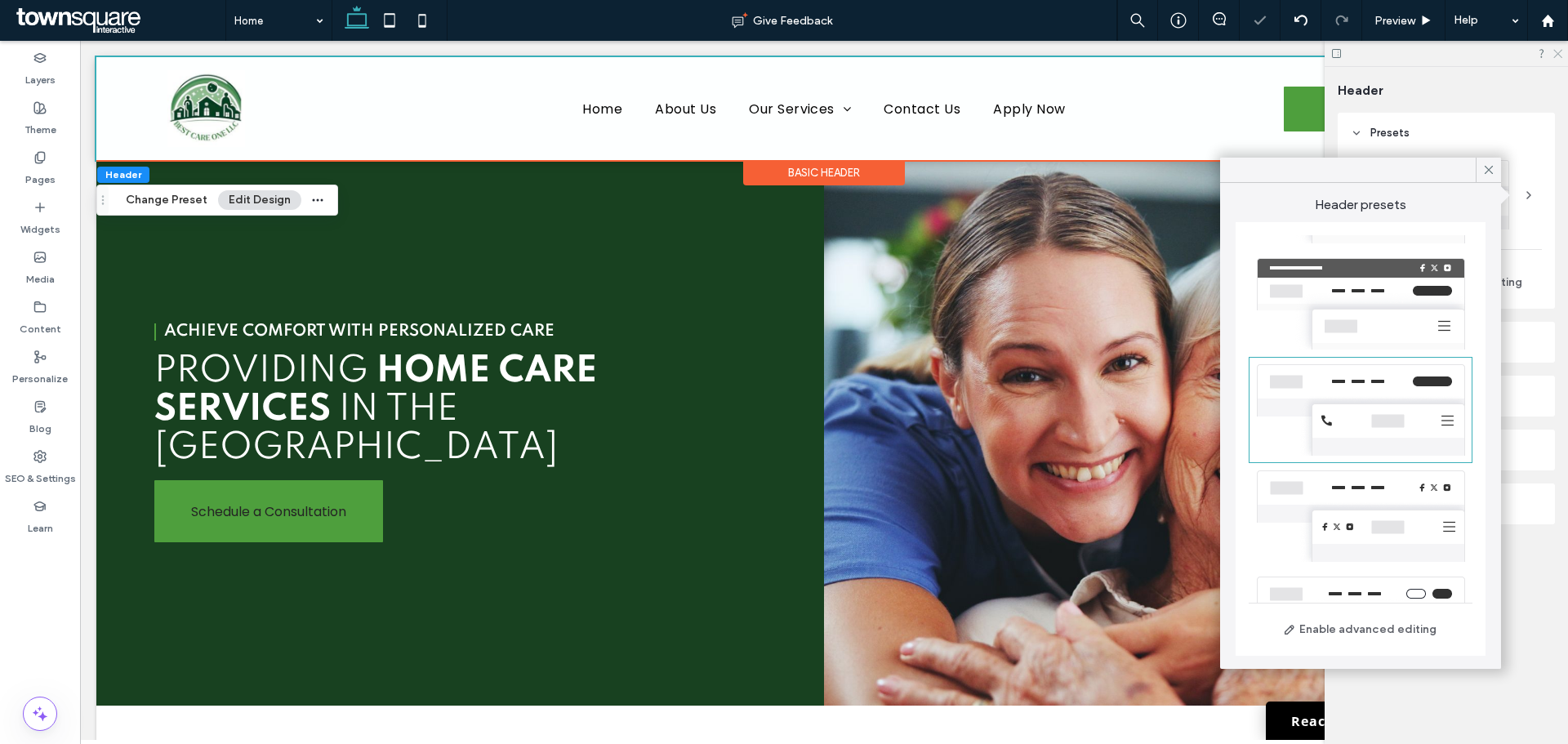
click at [1556, 53] on icon at bounding box center [1557, 53] width 11 height 11
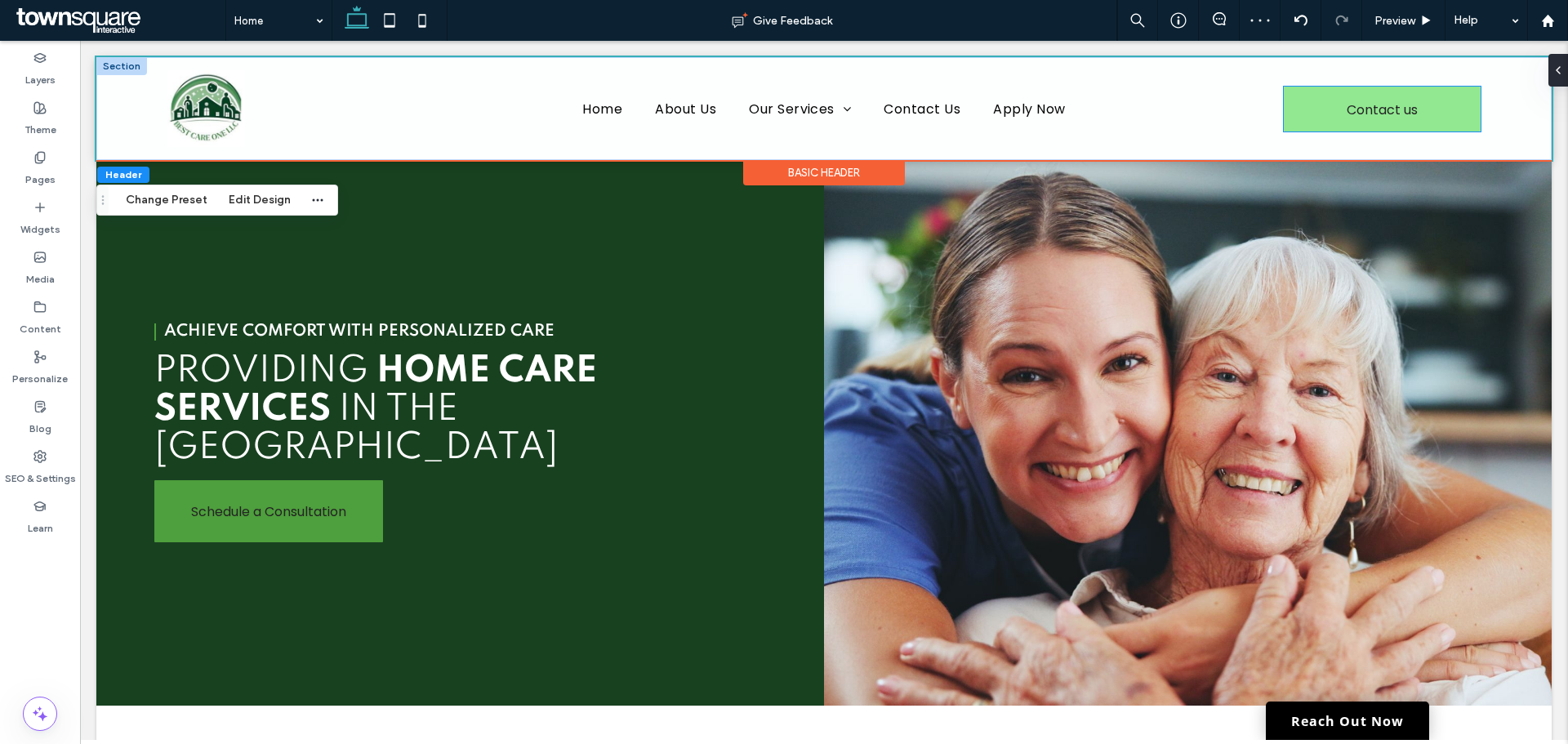
click at [1325, 104] on link "Contact us" at bounding box center [1382, 109] width 197 height 45
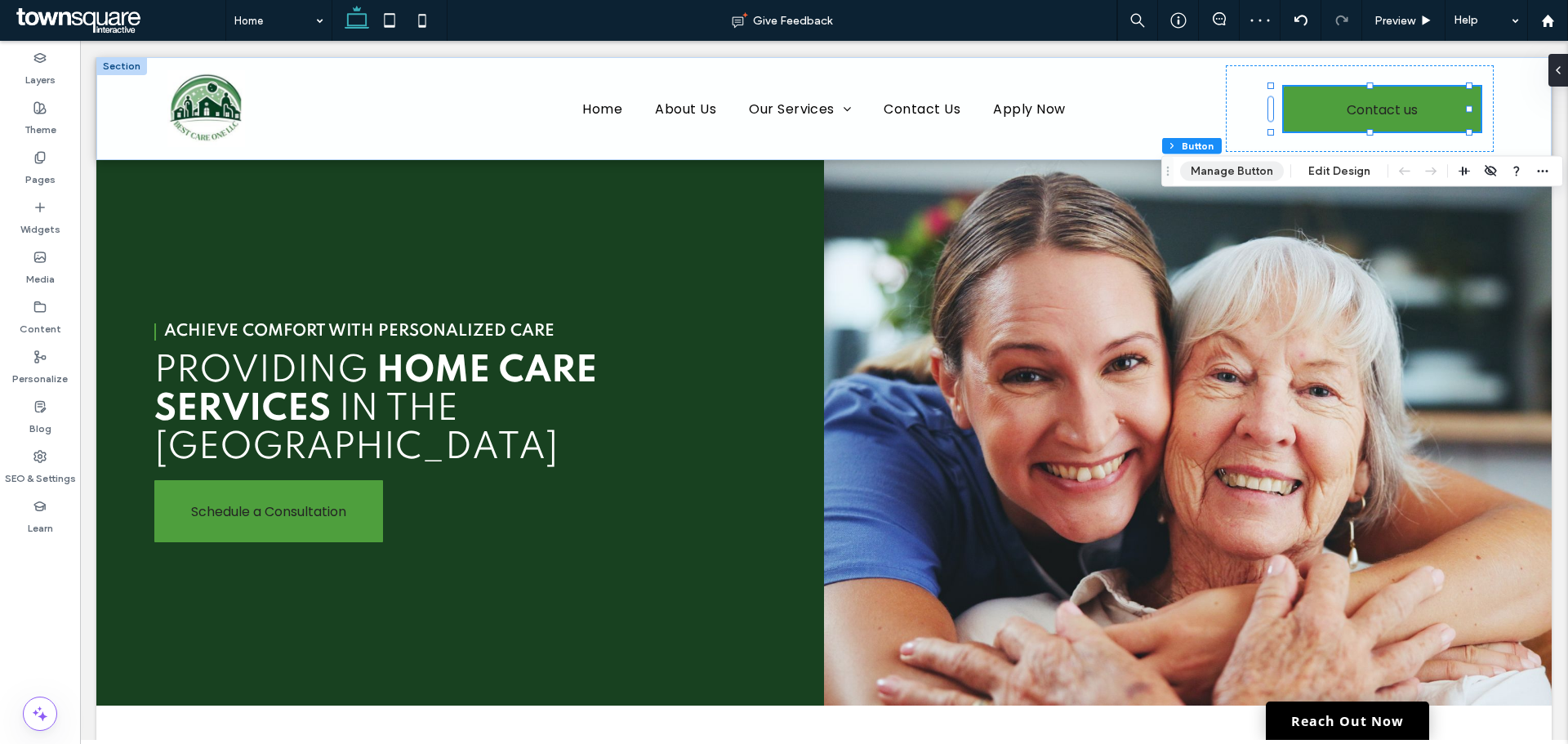
click at [1207, 166] on button "Manage Button" at bounding box center [1232, 171] width 104 height 19
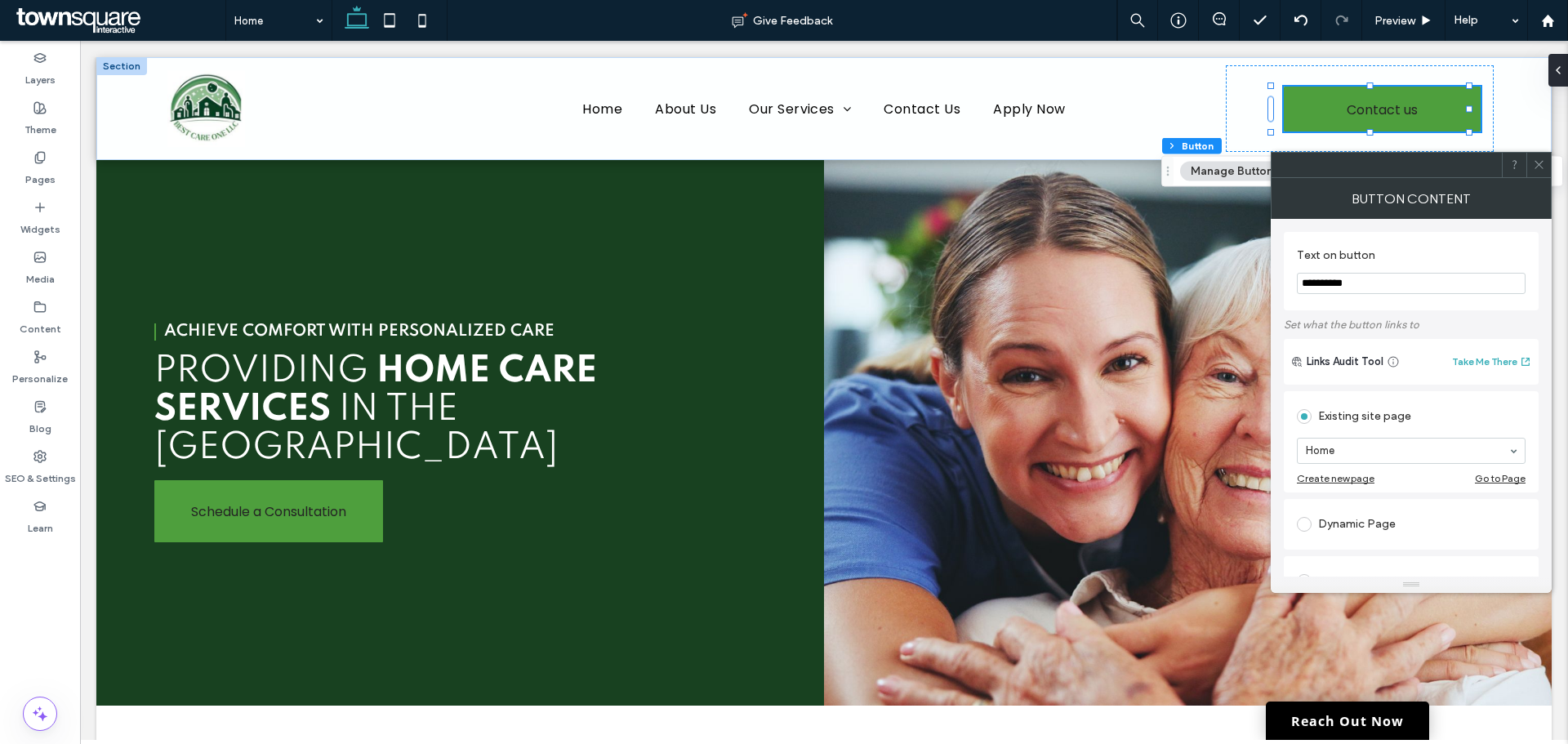
click at [1373, 281] on input "**********" at bounding box center [1411, 283] width 229 height 21
type input "*"
paste input "**********"
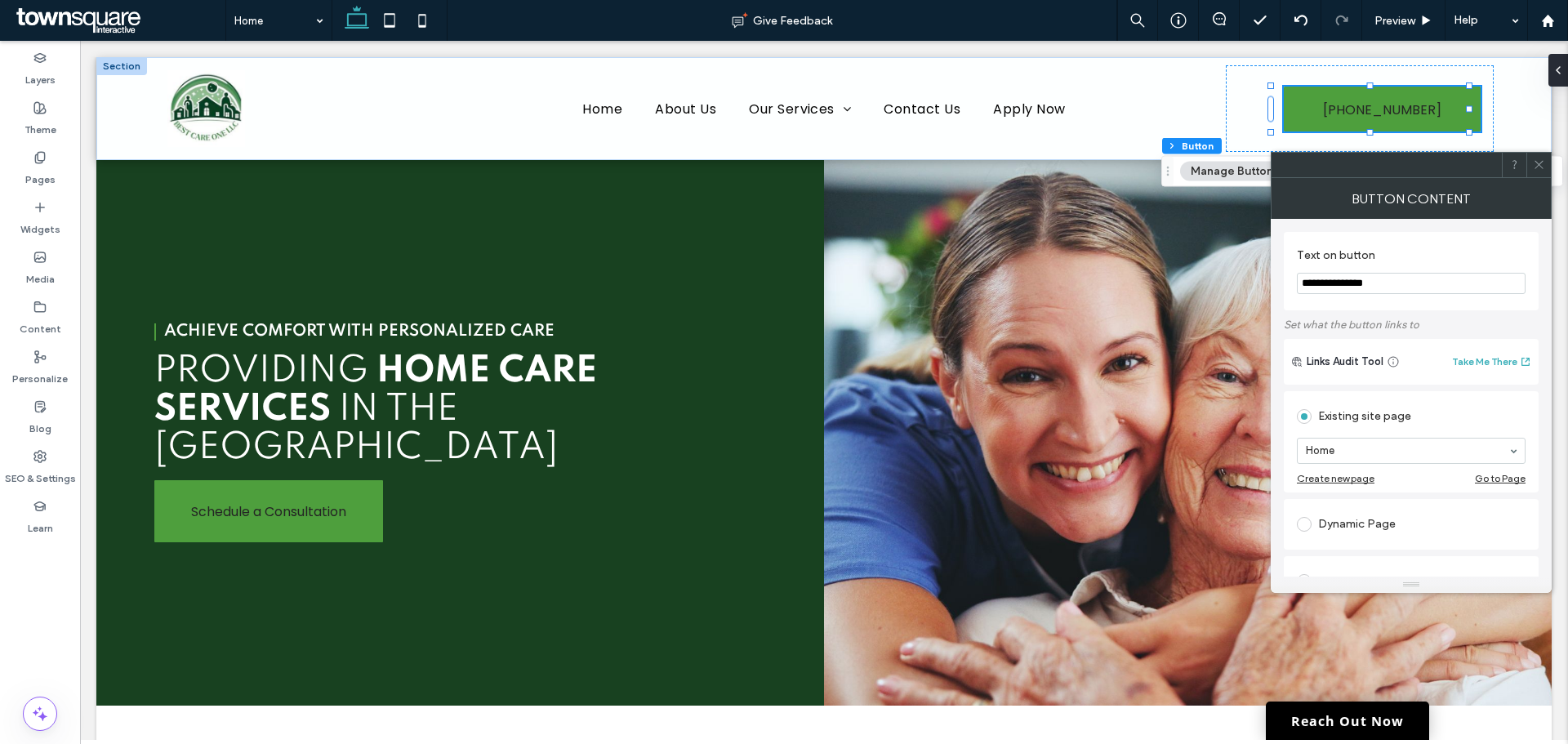
click at [1302, 281] on input "**********" at bounding box center [1411, 283] width 229 height 21
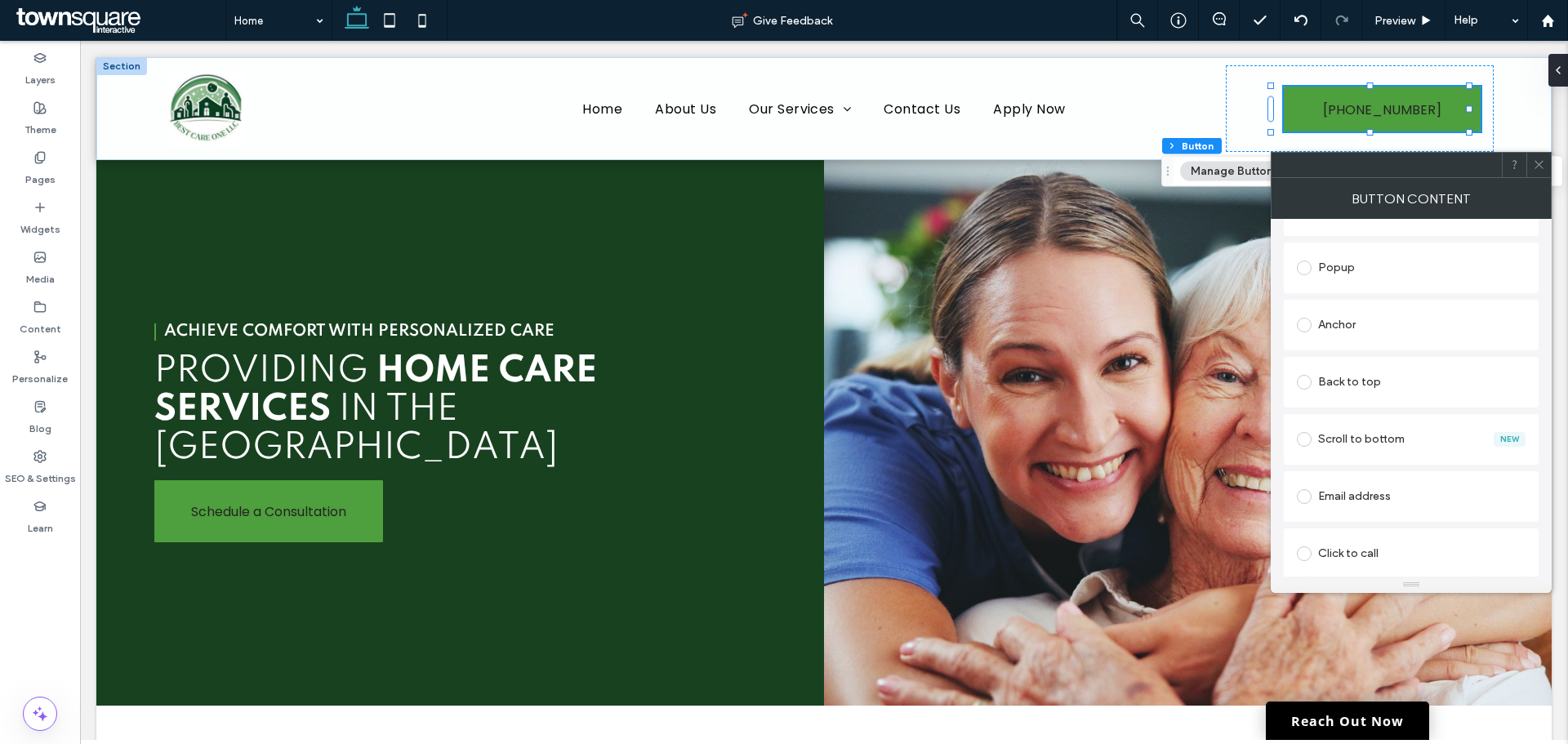
type input "**********"
click at [1304, 552] on span at bounding box center [1304, 554] width 15 height 15
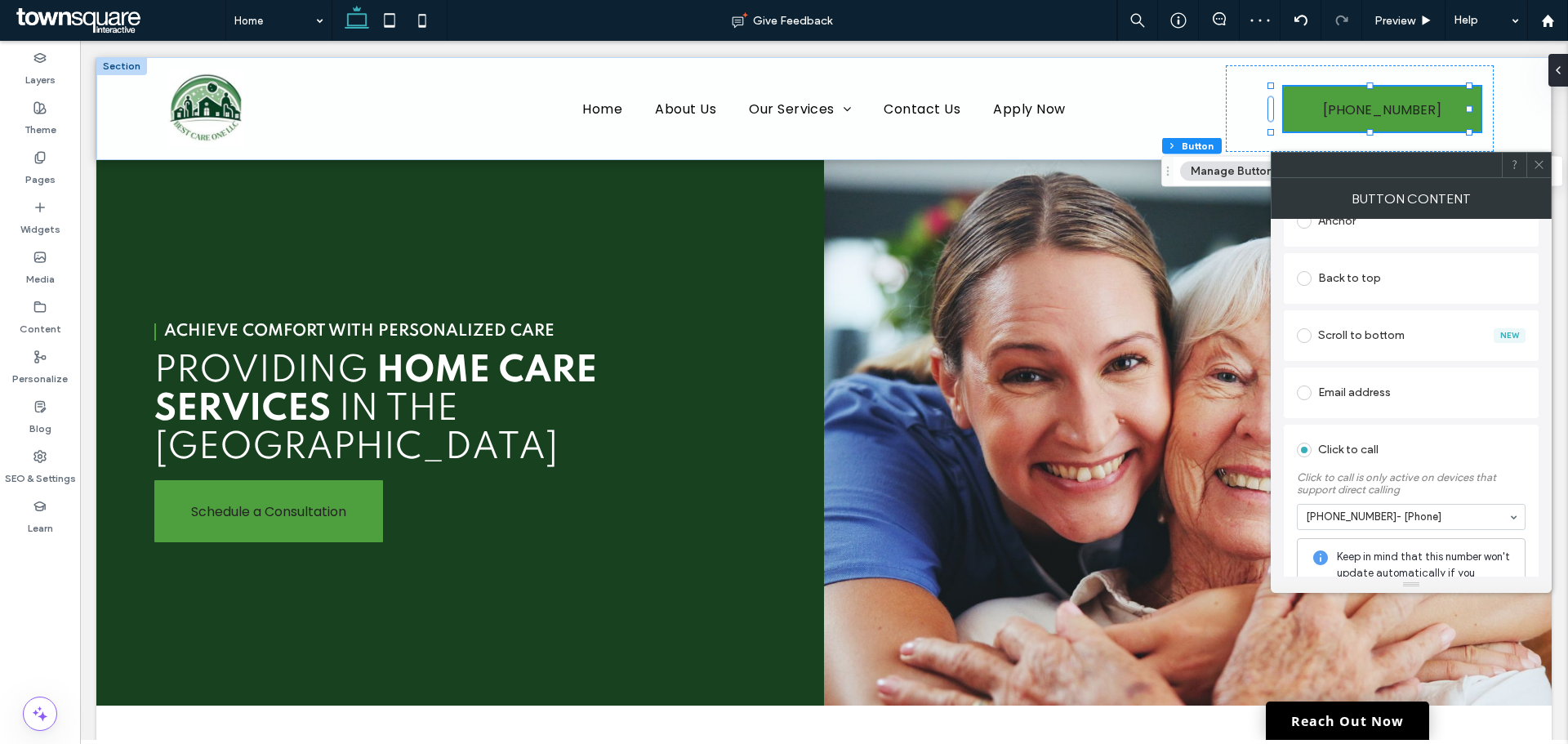
click at [1533, 171] on span at bounding box center [1538, 165] width 12 height 25
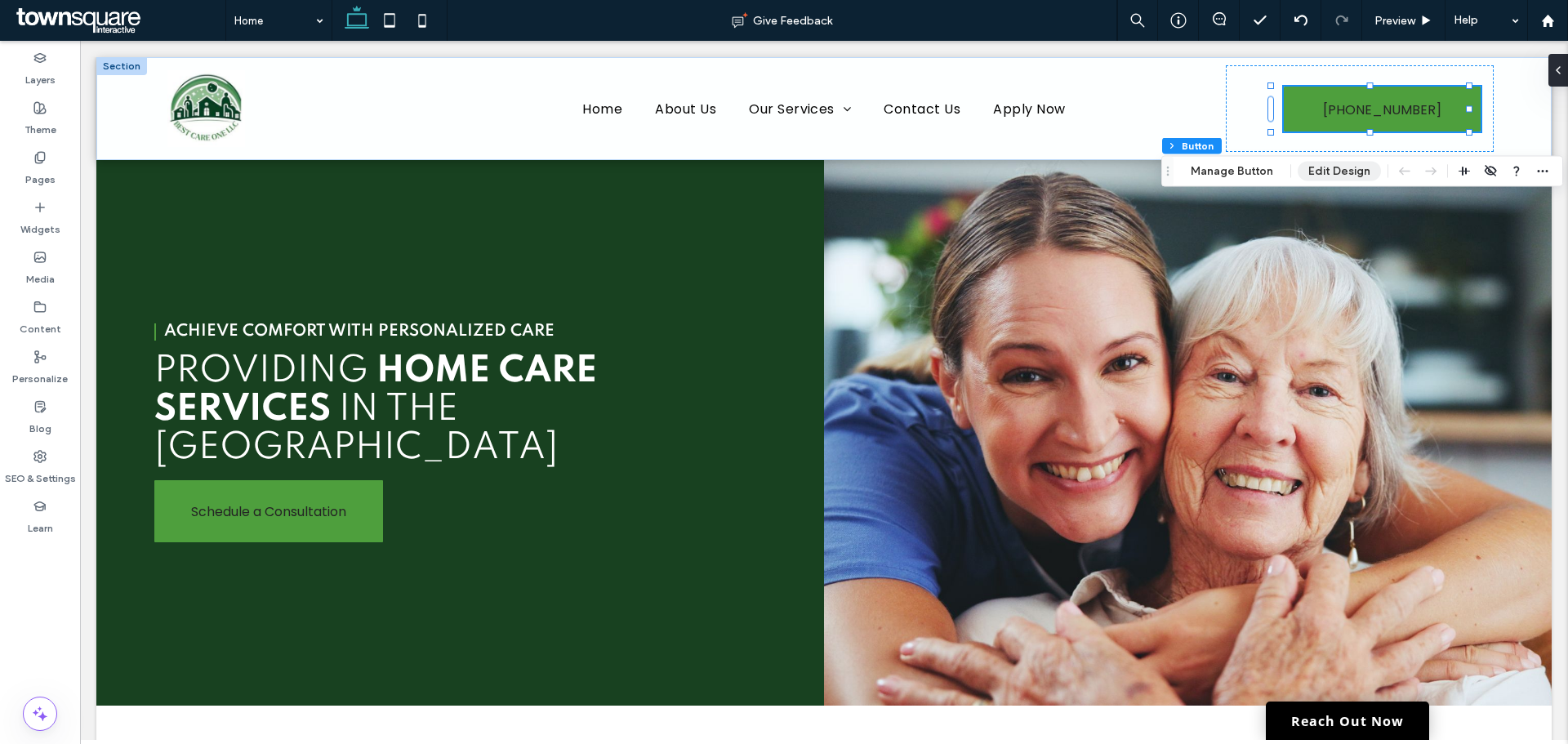
click at [1320, 169] on button "Edit Design" at bounding box center [1339, 171] width 84 height 19
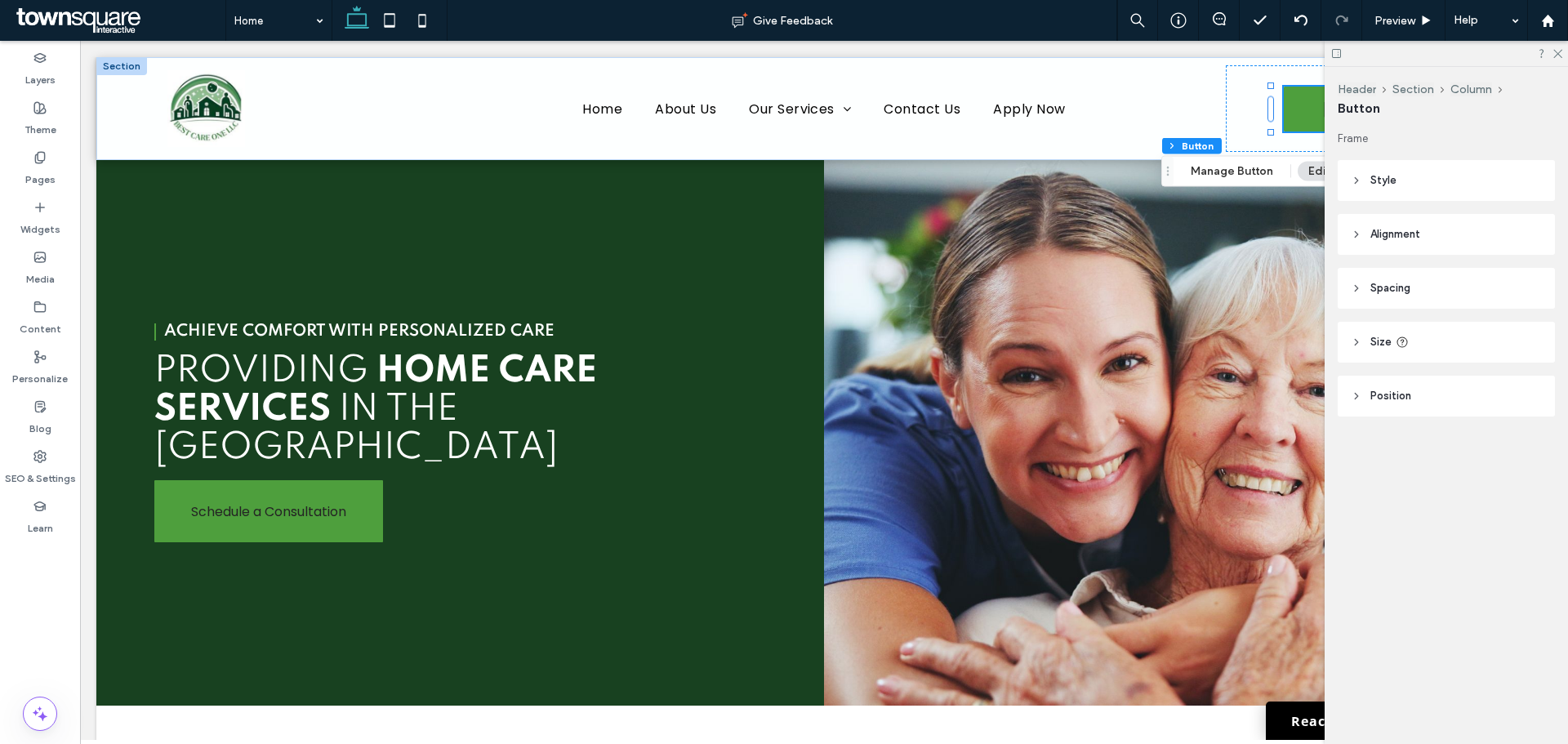
click at [1416, 187] on header "Style" at bounding box center [1446, 180] width 217 height 40
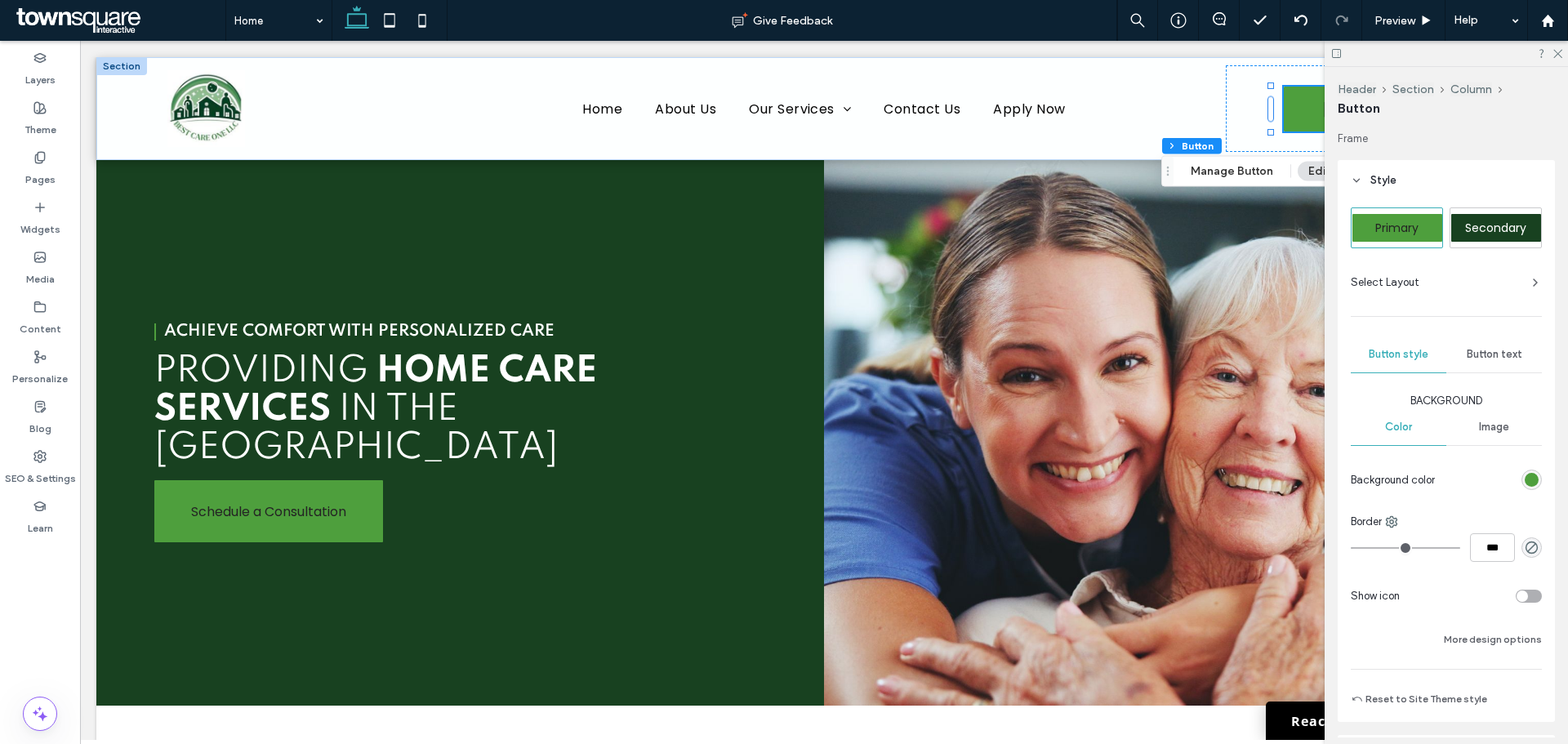
click at [1485, 348] on div "Button text" at bounding box center [1494, 354] width 96 height 36
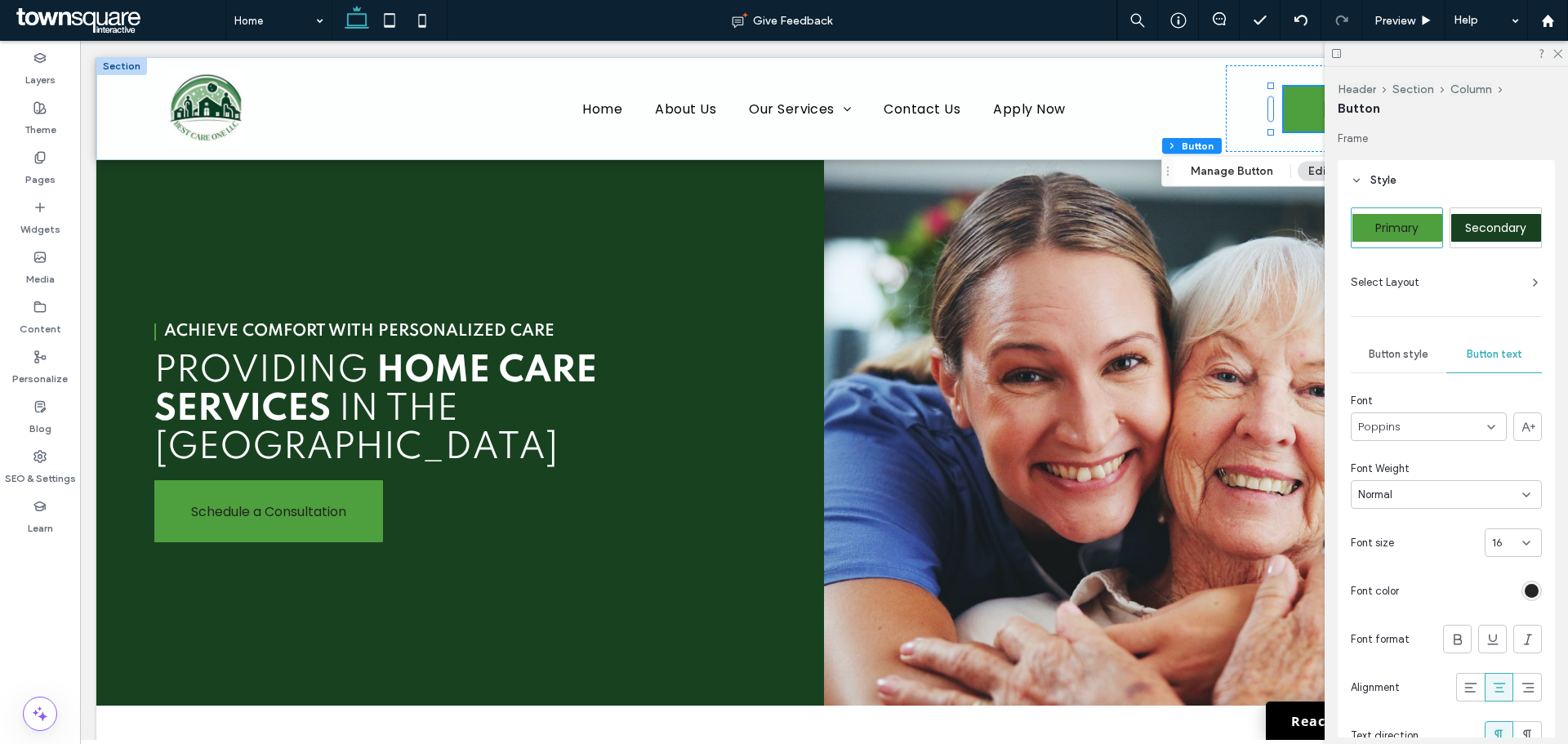
click at [1525, 589] on div "rgb(36, 36, 36)" at bounding box center [1531, 590] width 14 height 14
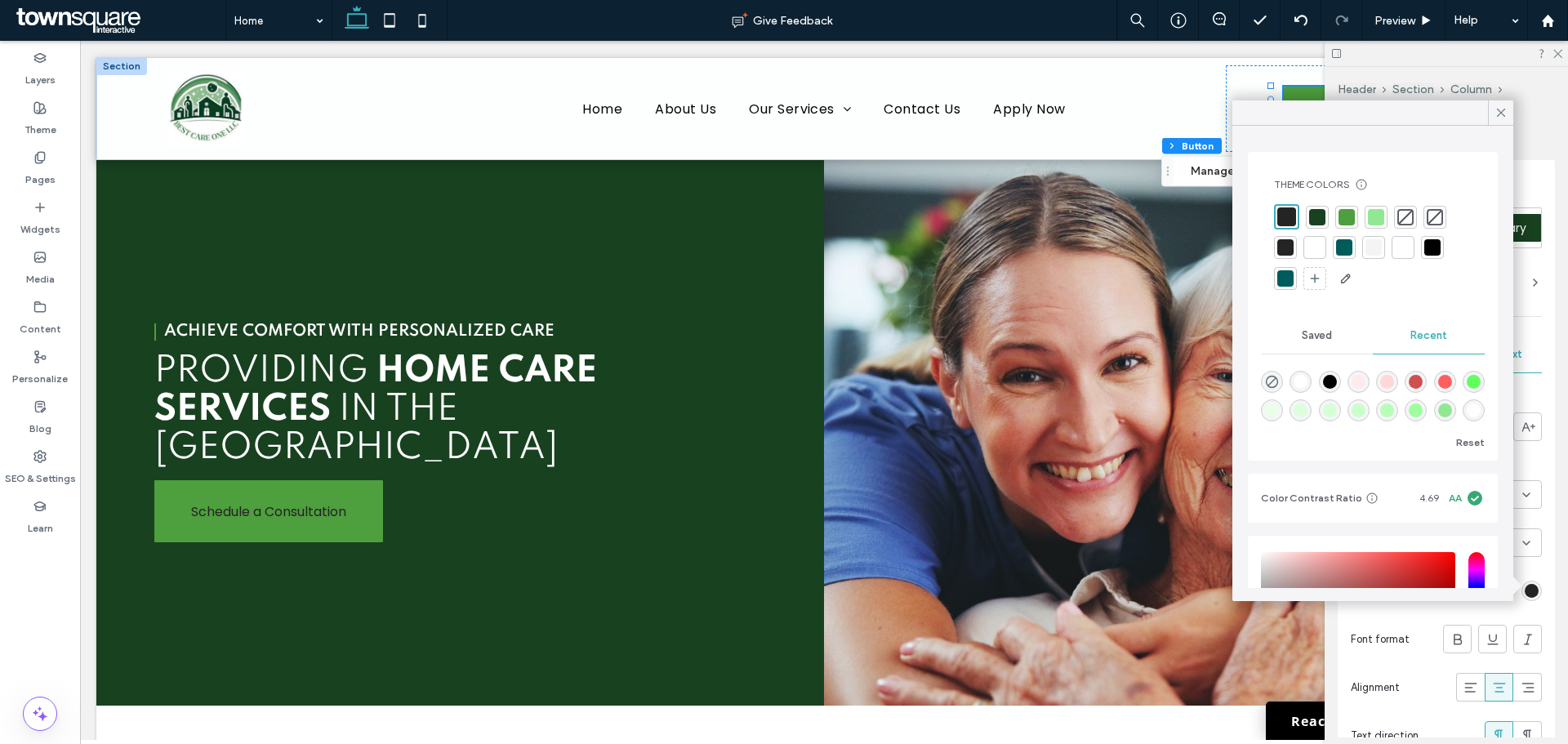
click at [1308, 248] on div at bounding box center [1314, 247] width 17 height 17
click at [1312, 246] on div at bounding box center [1314, 246] width 17 height 17
click at [1369, 244] on div at bounding box center [1373, 246] width 17 height 17
click at [1562, 45] on div at bounding box center [1446, 53] width 244 height 26
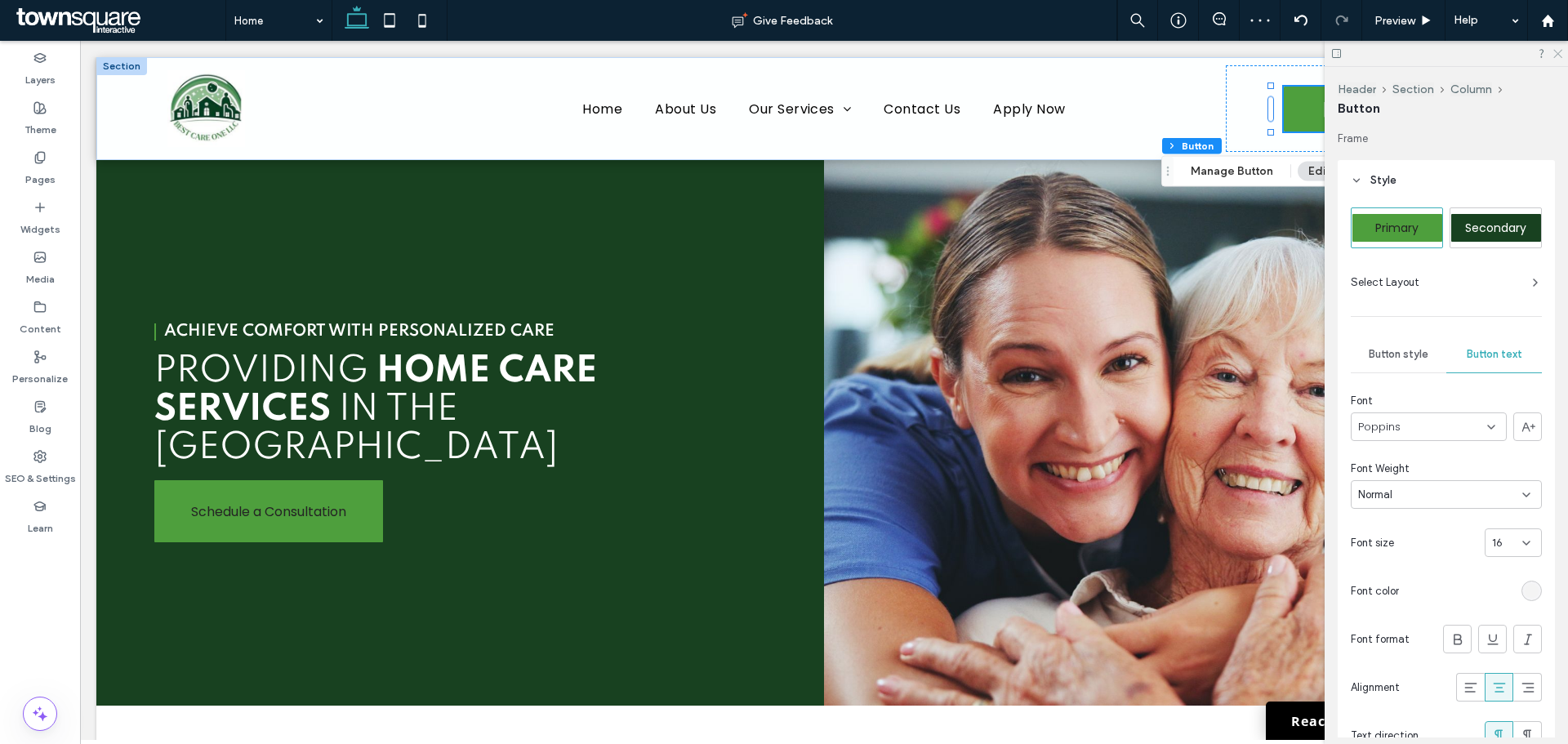
click at [1557, 55] on icon at bounding box center [1557, 53] width 11 height 11
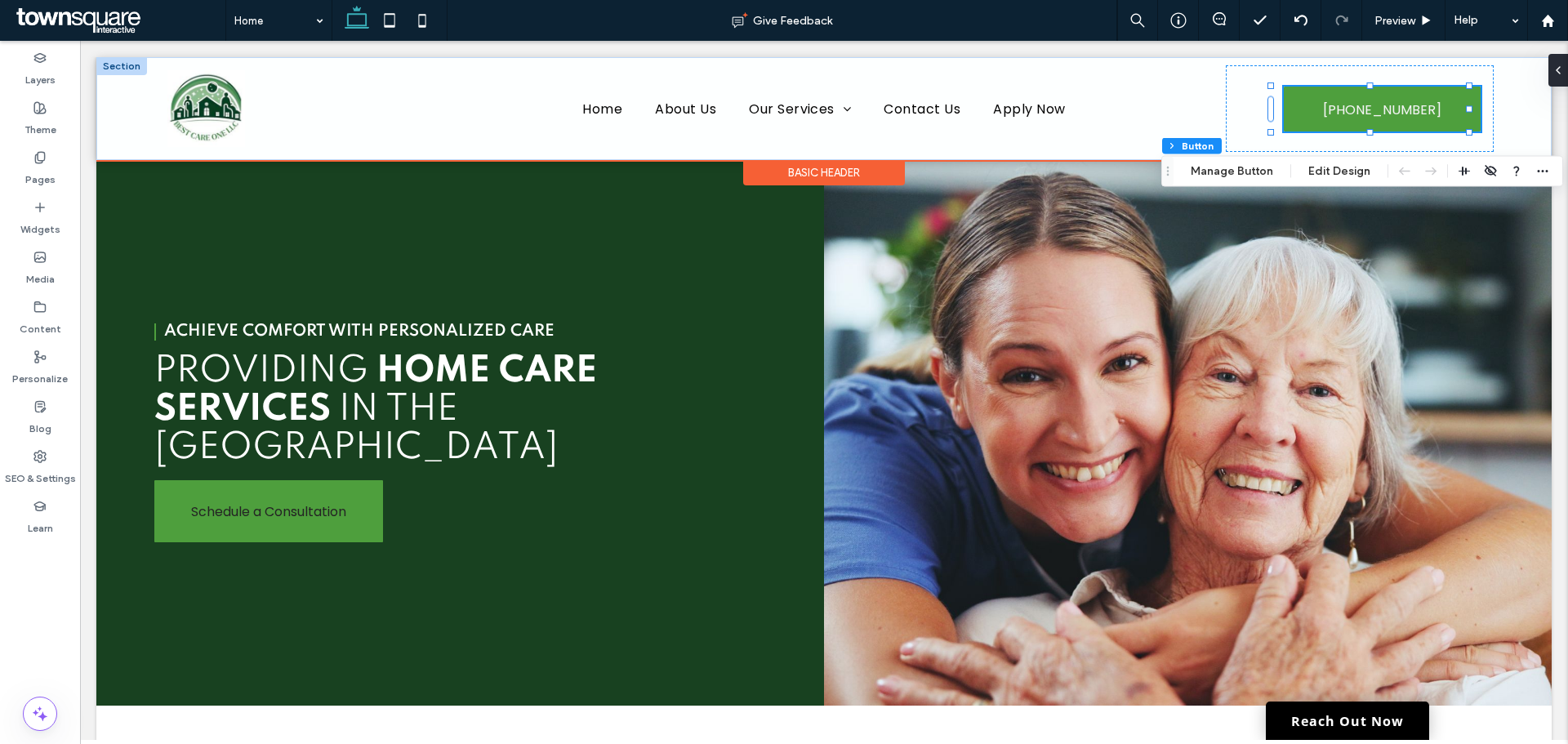
click at [794, 173] on div "Basic Header" at bounding box center [824, 173] width 162 height 26
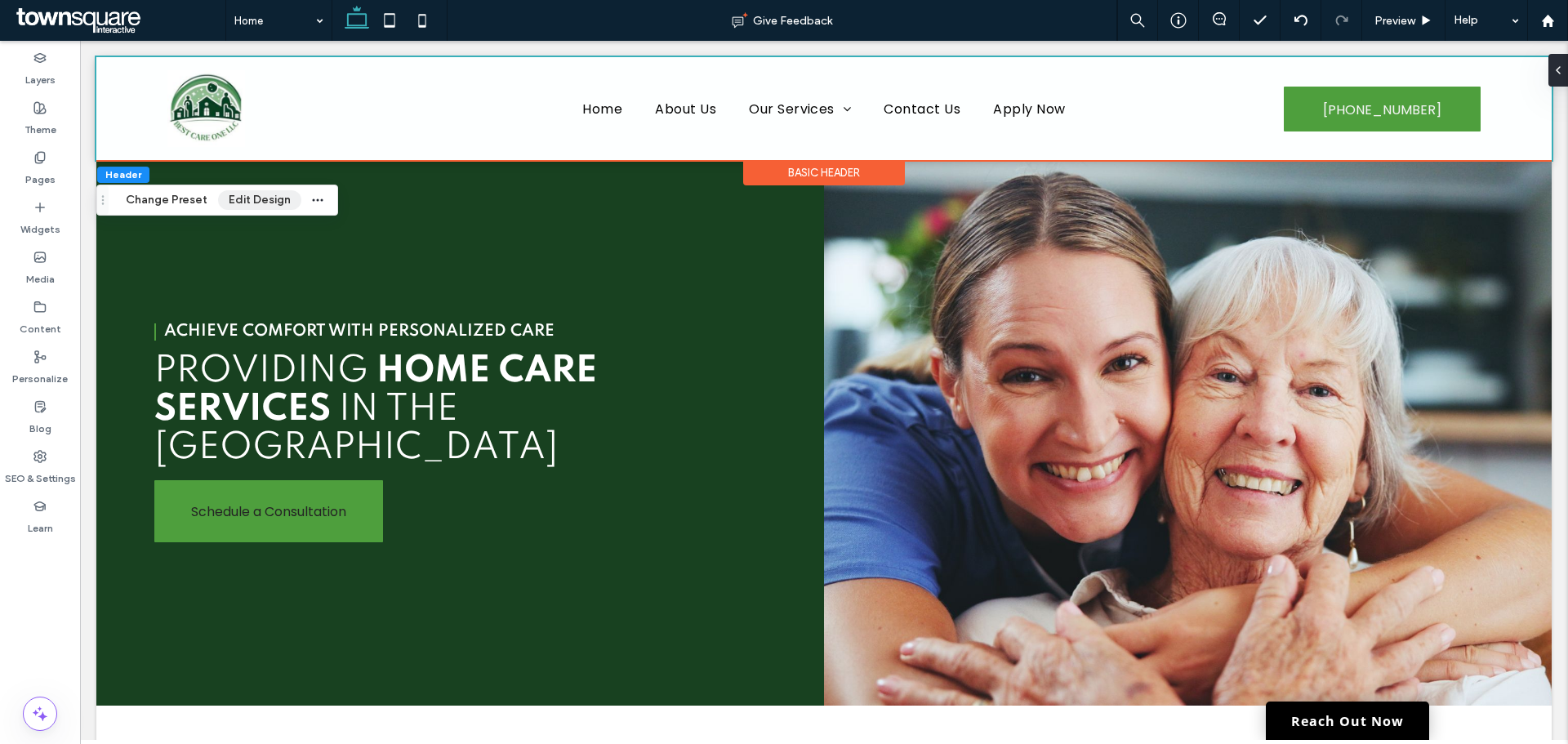
click at [240, 201] on button "Edit Design" at bounding box center [259, 200] width 84 height 19
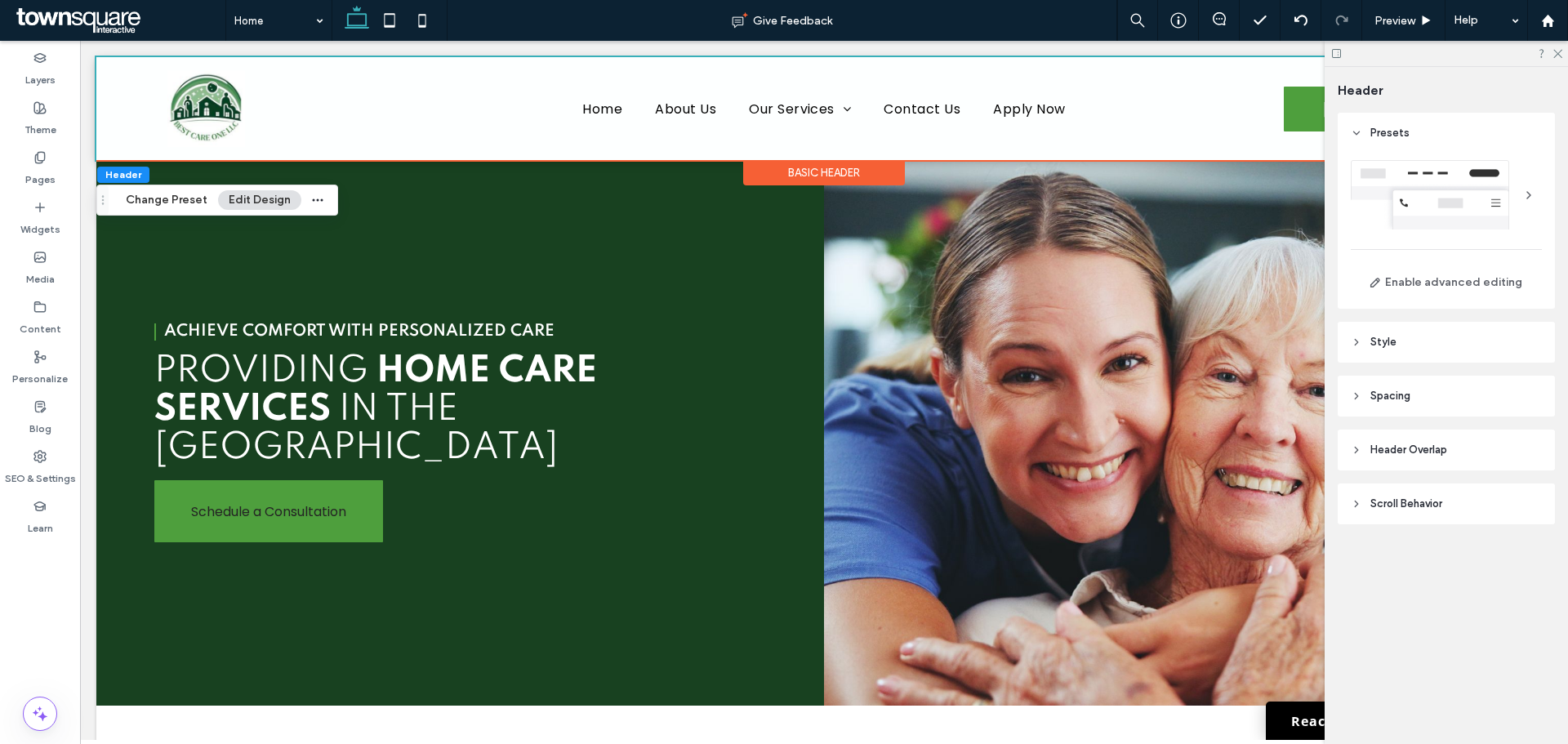
click at [1381, 347] on span "Style" at bounding box center [1383, 342] width 26 height 17
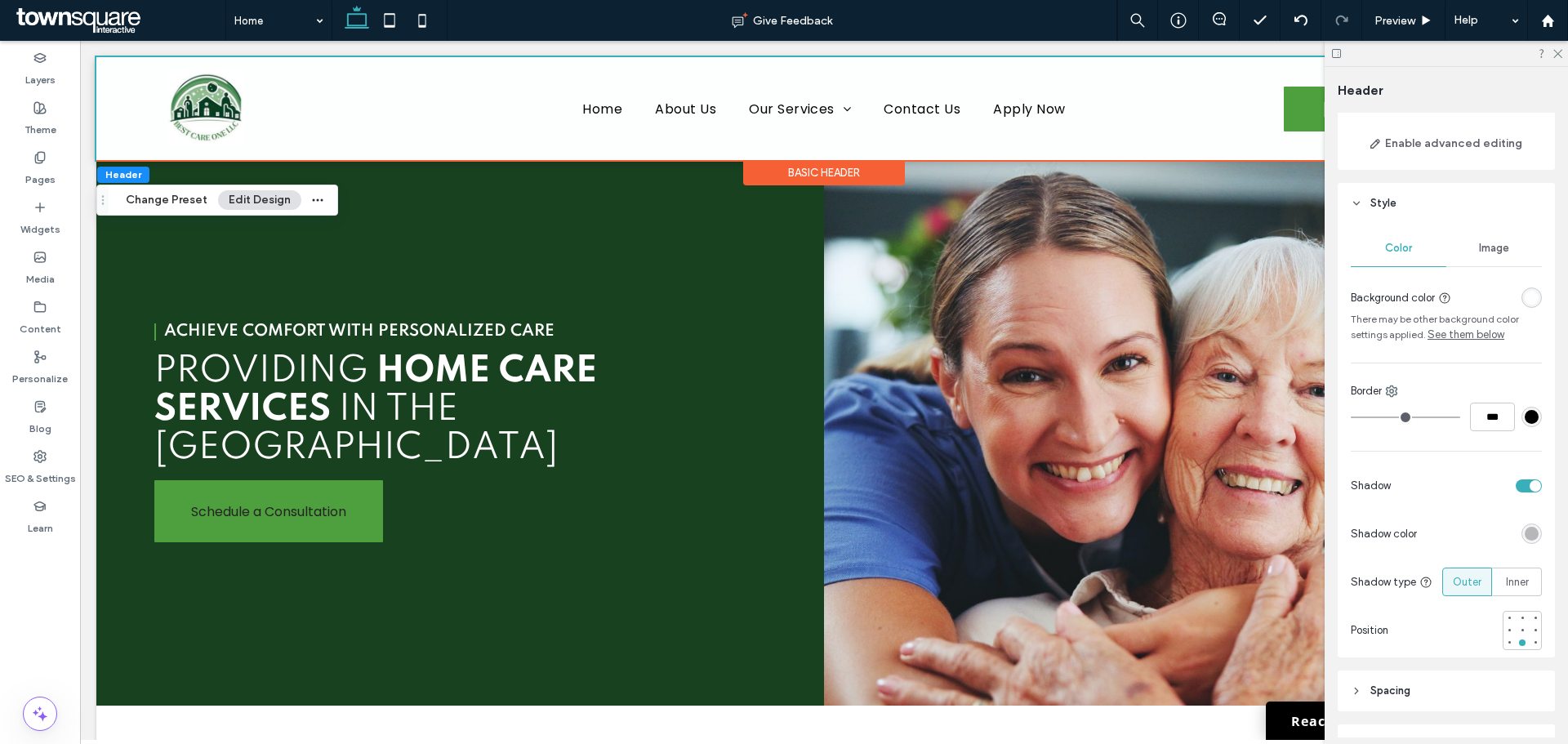
scroll to position [286, 0]
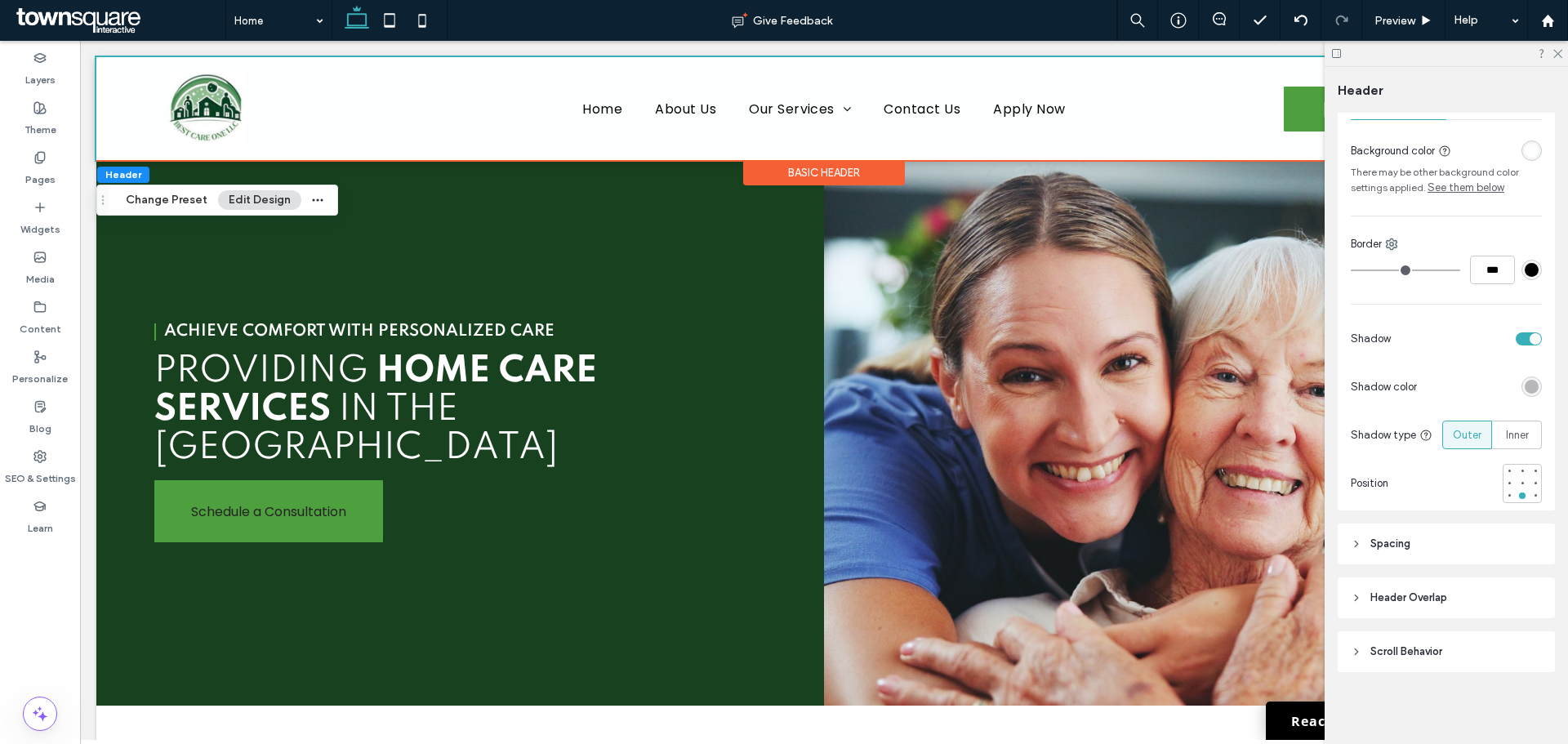
click at [1414, 654] on span "Scroll Behavior" at bounding box center [1406, 652] width 72 height 17
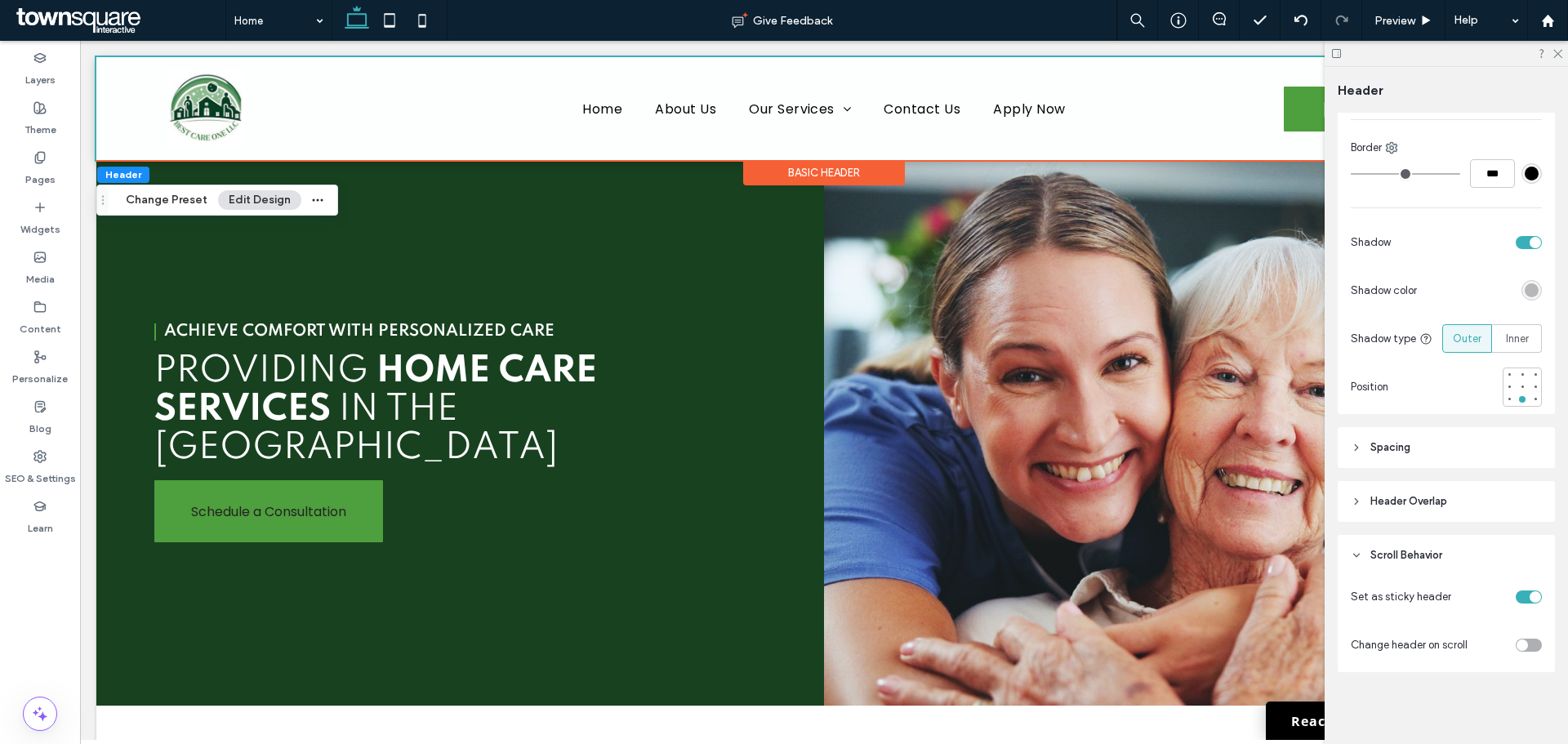
click at [1517, 640] on div "toggle" at bounding box center [1522, 646] width 11 height 11
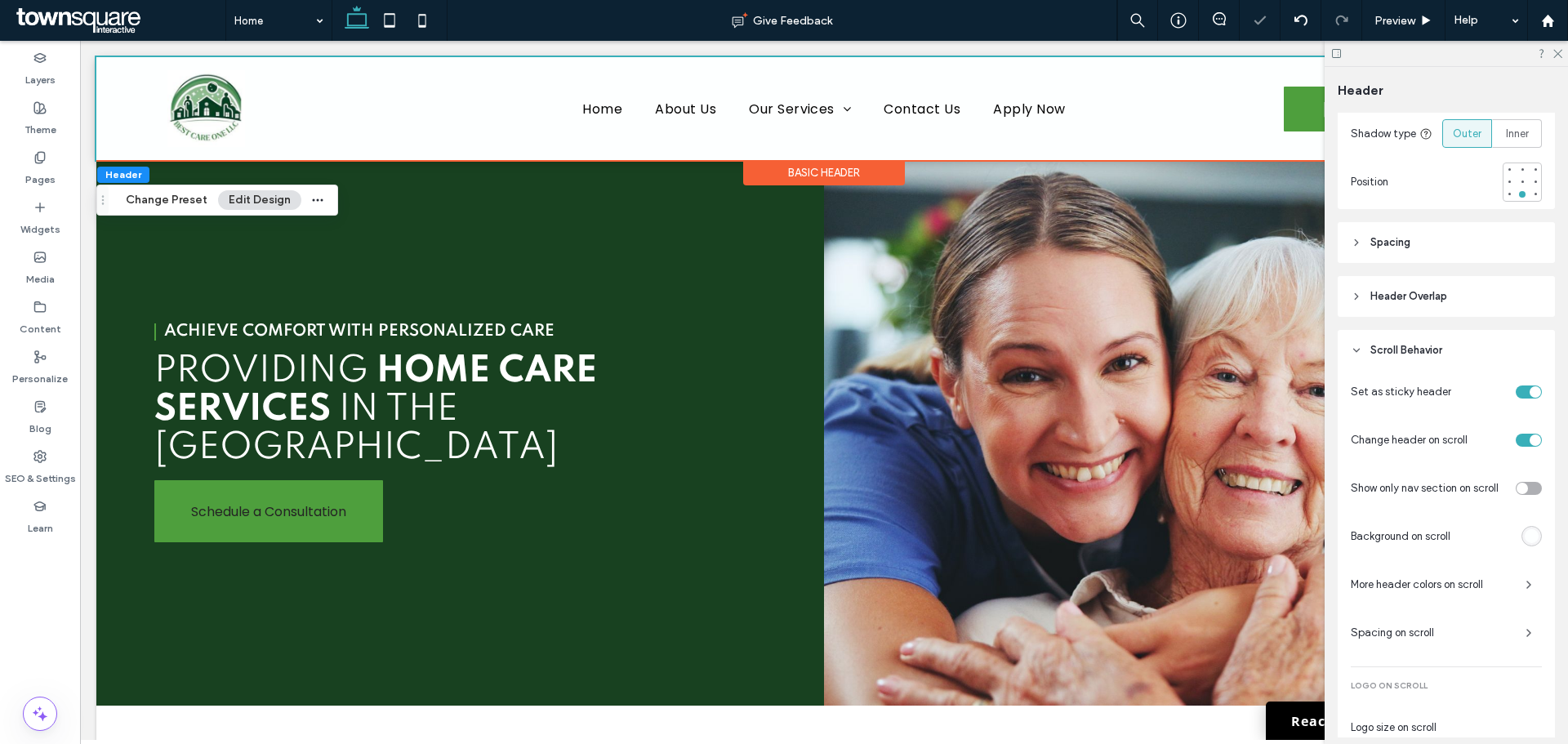
scroll to position [589, 0]
click at [1525, 527] on div "rgba(253, 255, 255, 1)" at bounding box center [1531, 533] width 14 height 14
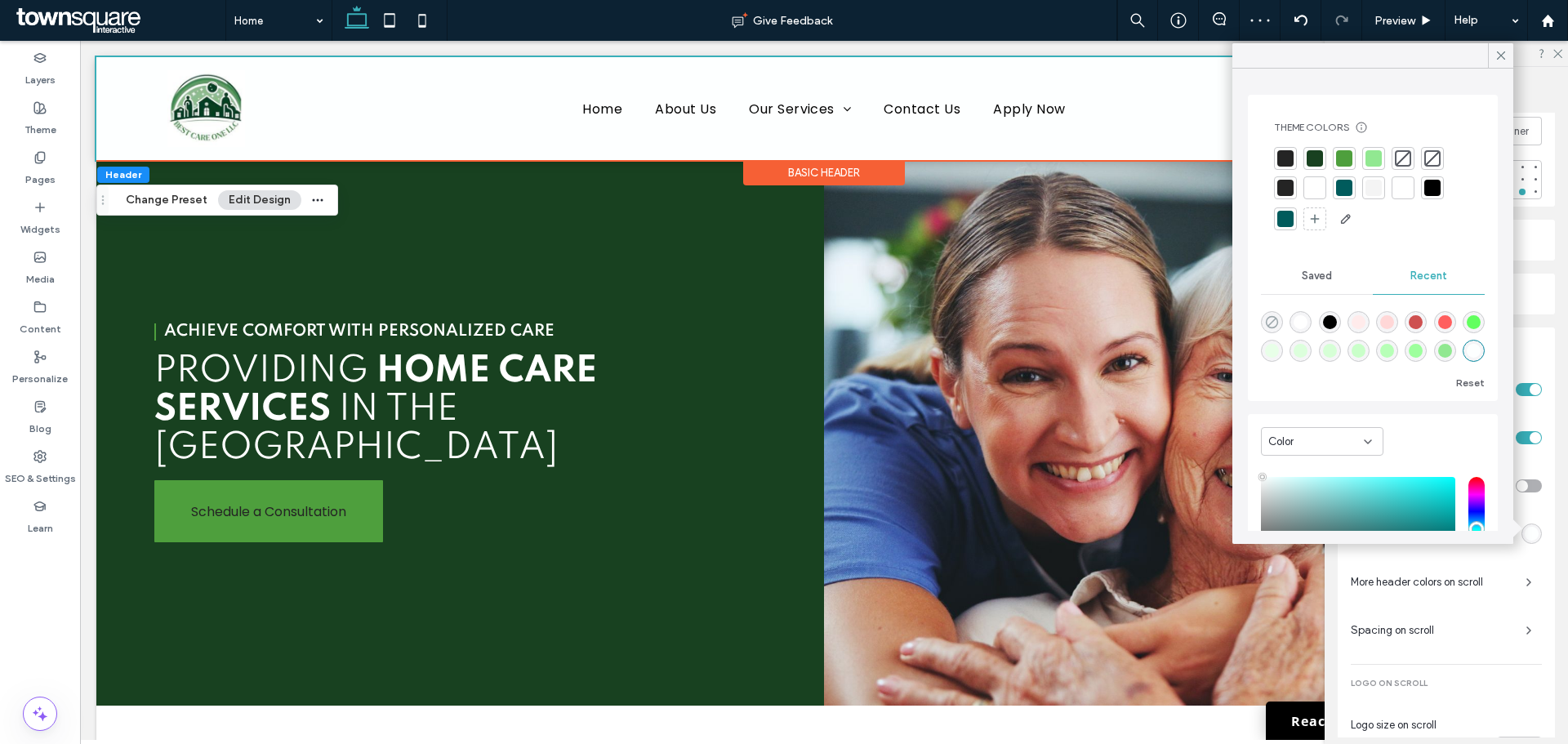
click at [1273, 322] on use "rgba(0, 0, 0, 0)" at bounding box center [1271, 322] width 12 height 12
type input "*******"
type input "*"
type input "**"
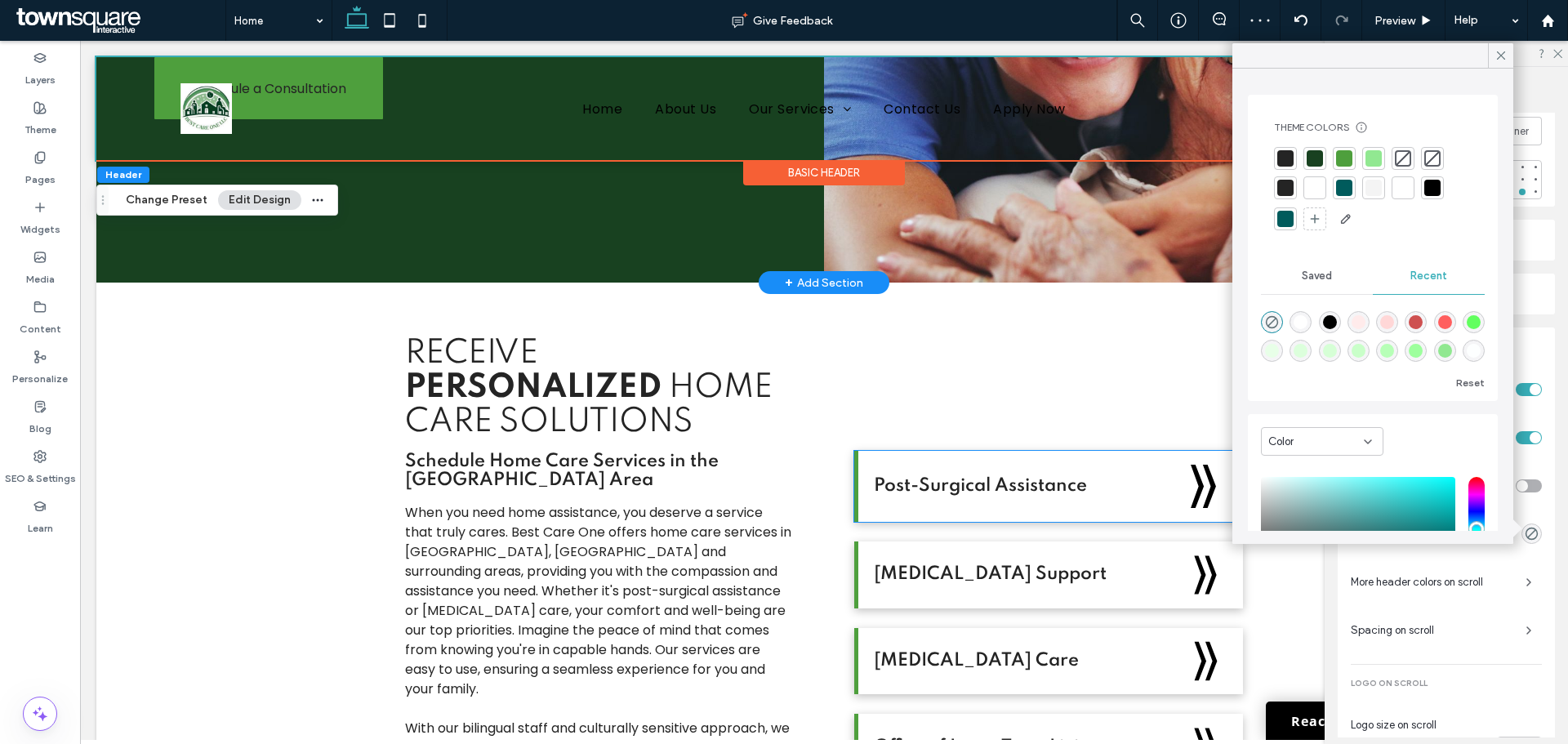
scroll to position [0, 0]
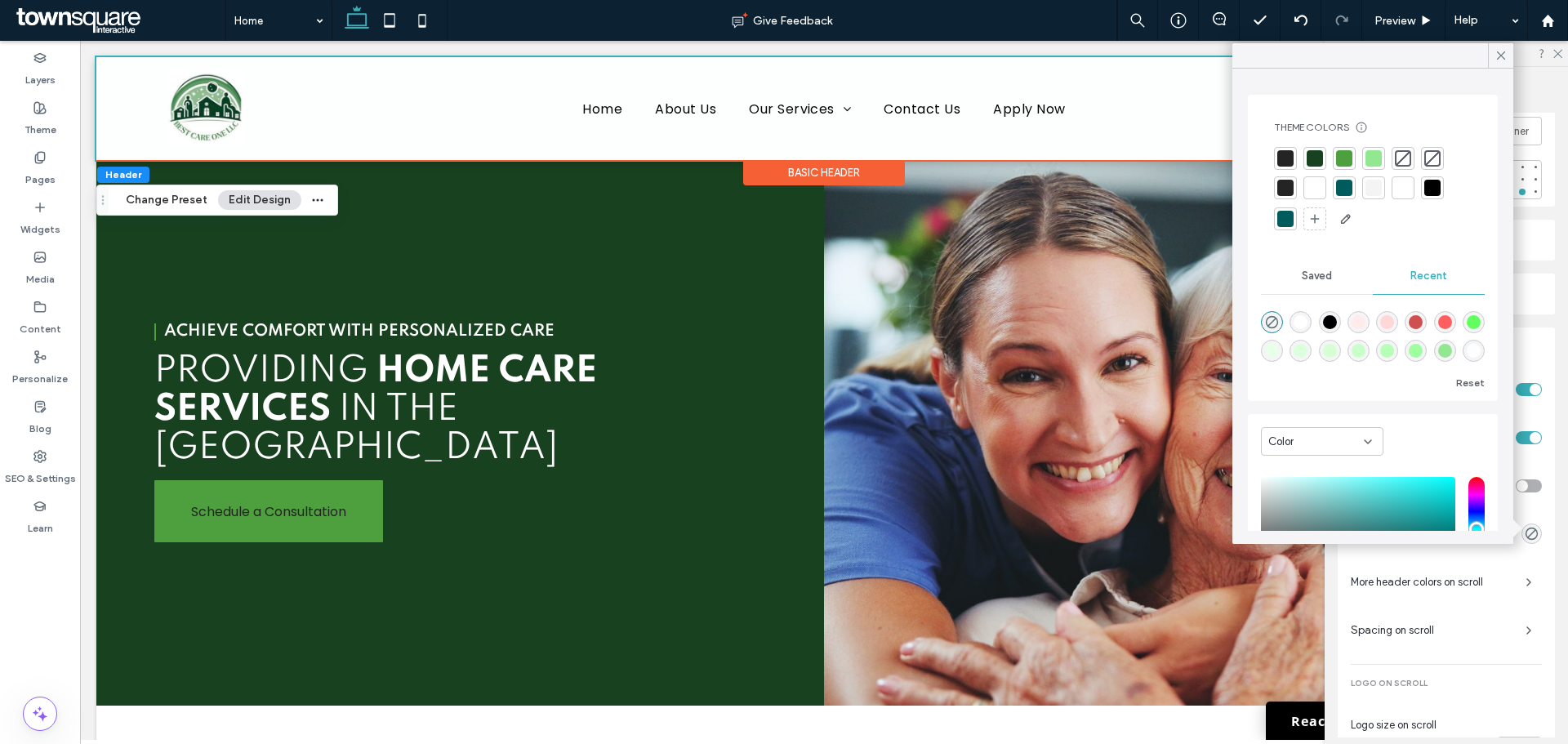
click at [1314, 159] on div at bounding box center [1314, 158] width 17 height 17
click at [1309, 191] on div at bounding box center [1314, 190] width 17 height 17
click at [1496, 53] on icon at bounding box center [1501, 55] width 15 height 15
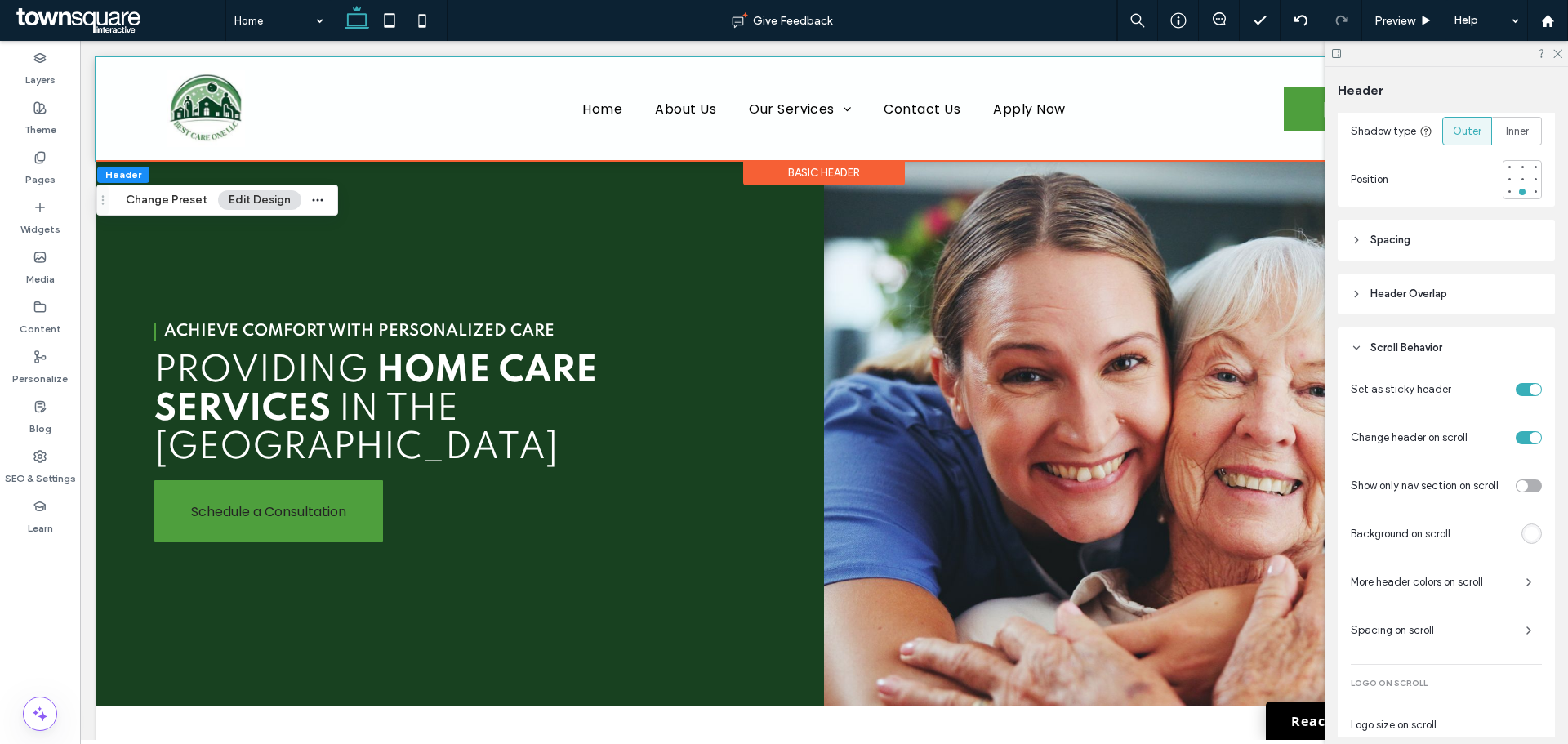
click at [1529, 442] on div "toggle" at bounding box center [1535, 438] width 11 height 11
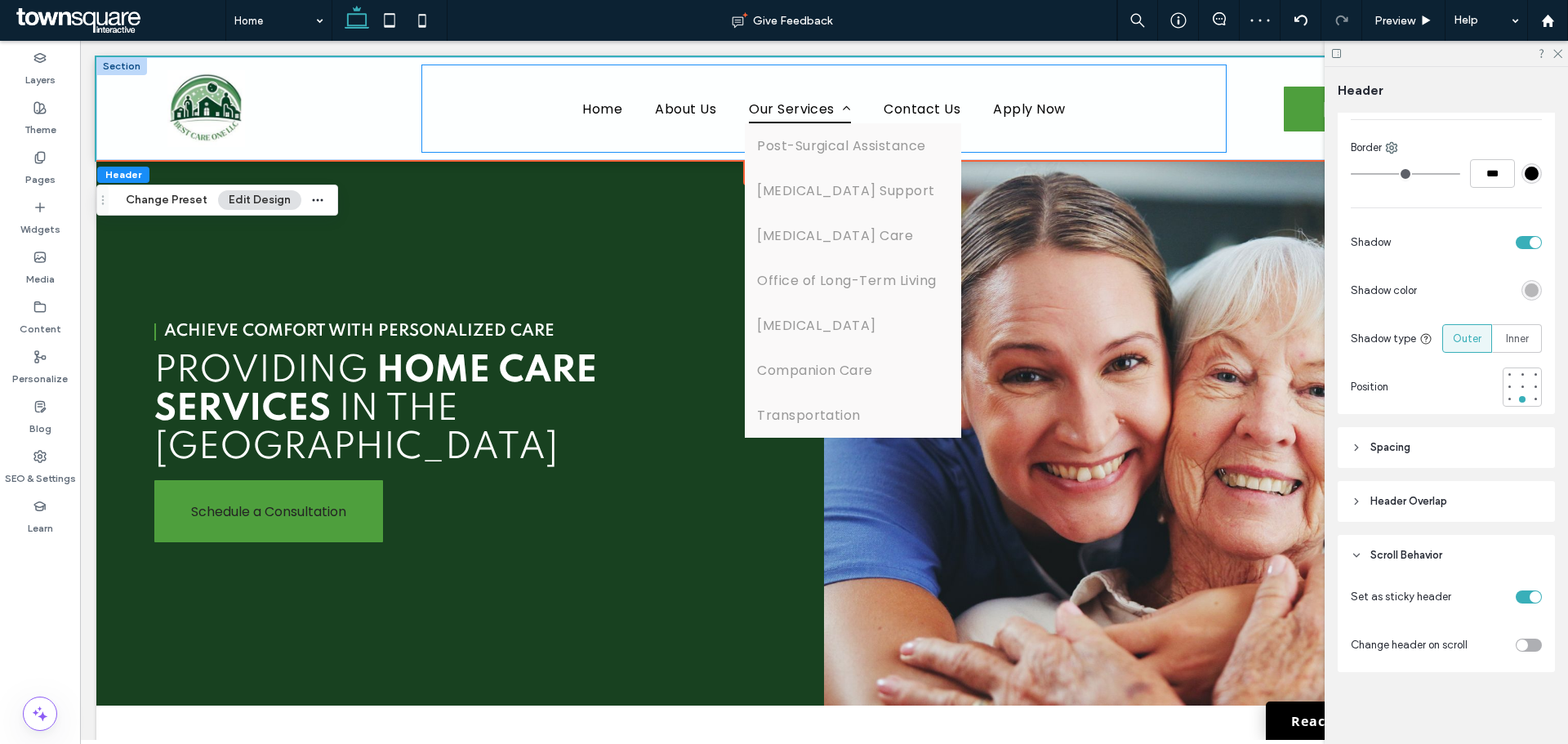
click at [756, 95] on span "Our Services" at bounding box center [800, 108] width 102 height 29
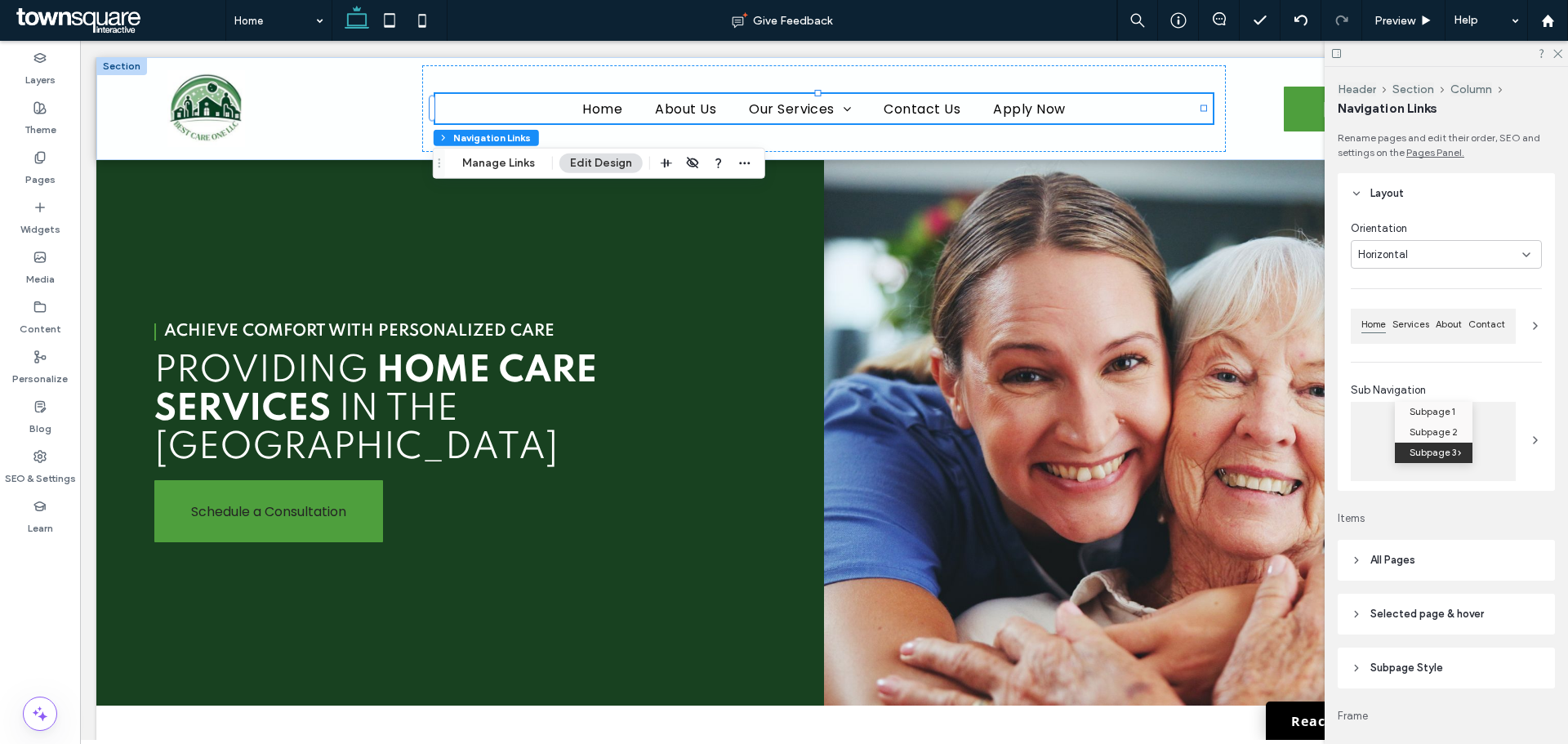
click at [1385, 677] on header "Subpage Style" at bounding box center [1446, 668] width 217 height 40
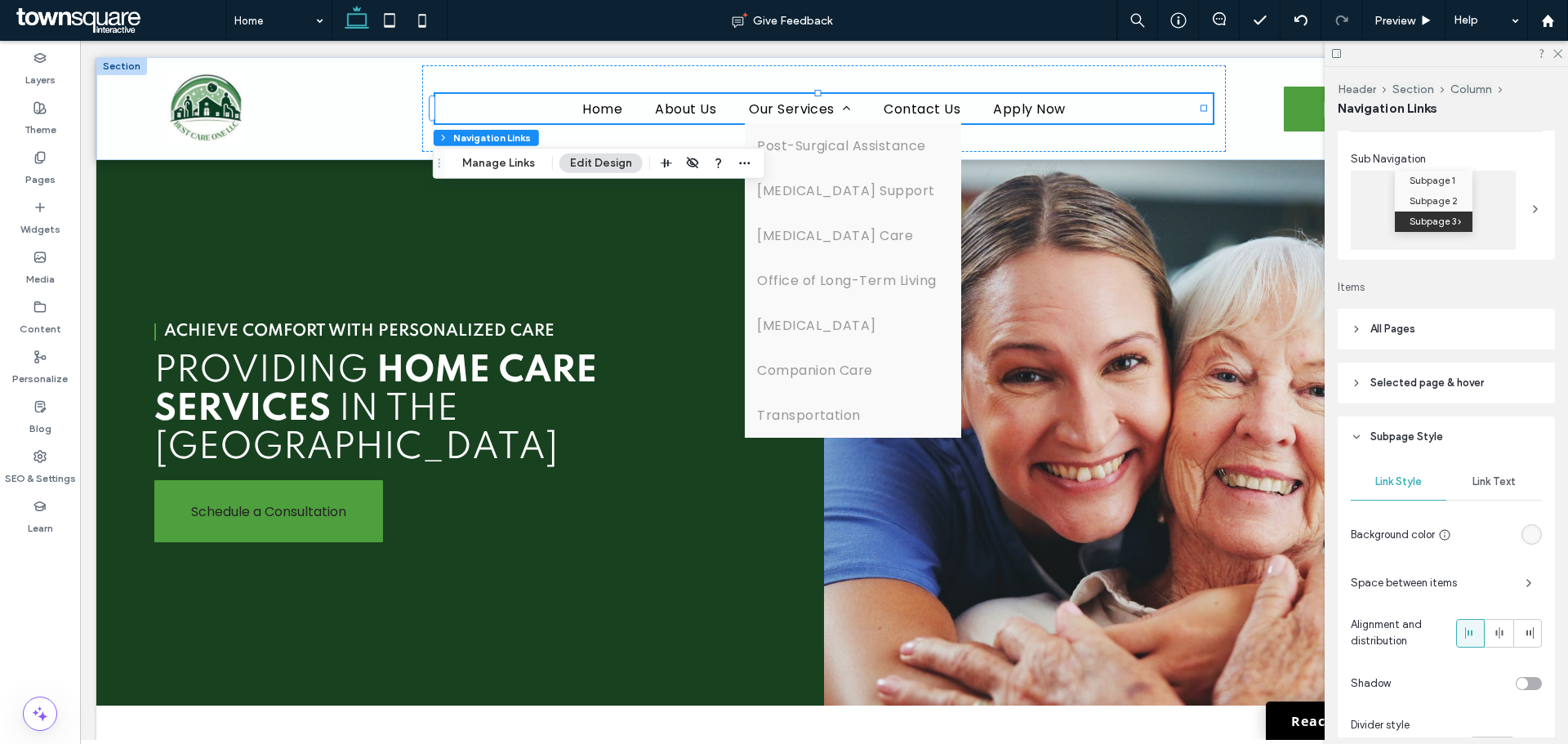
scroll to position [234, 0]
click at [1525, 527] on div "rgb(250, 249, 249)" at bounding box center [1531, 532] width 14 height 14
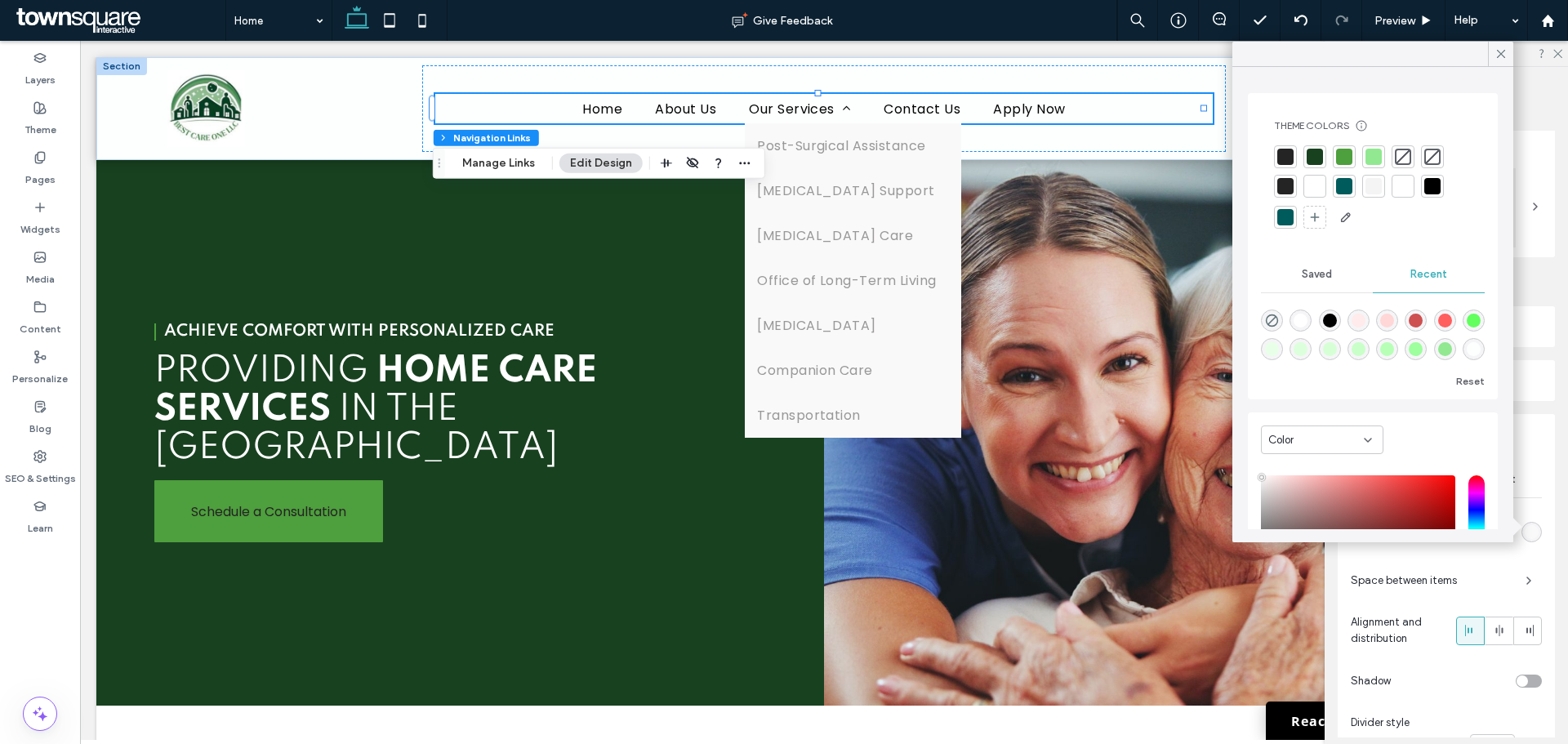
click at [1318, 157] on div at bounding box center [1314, 157] width 17 height 17
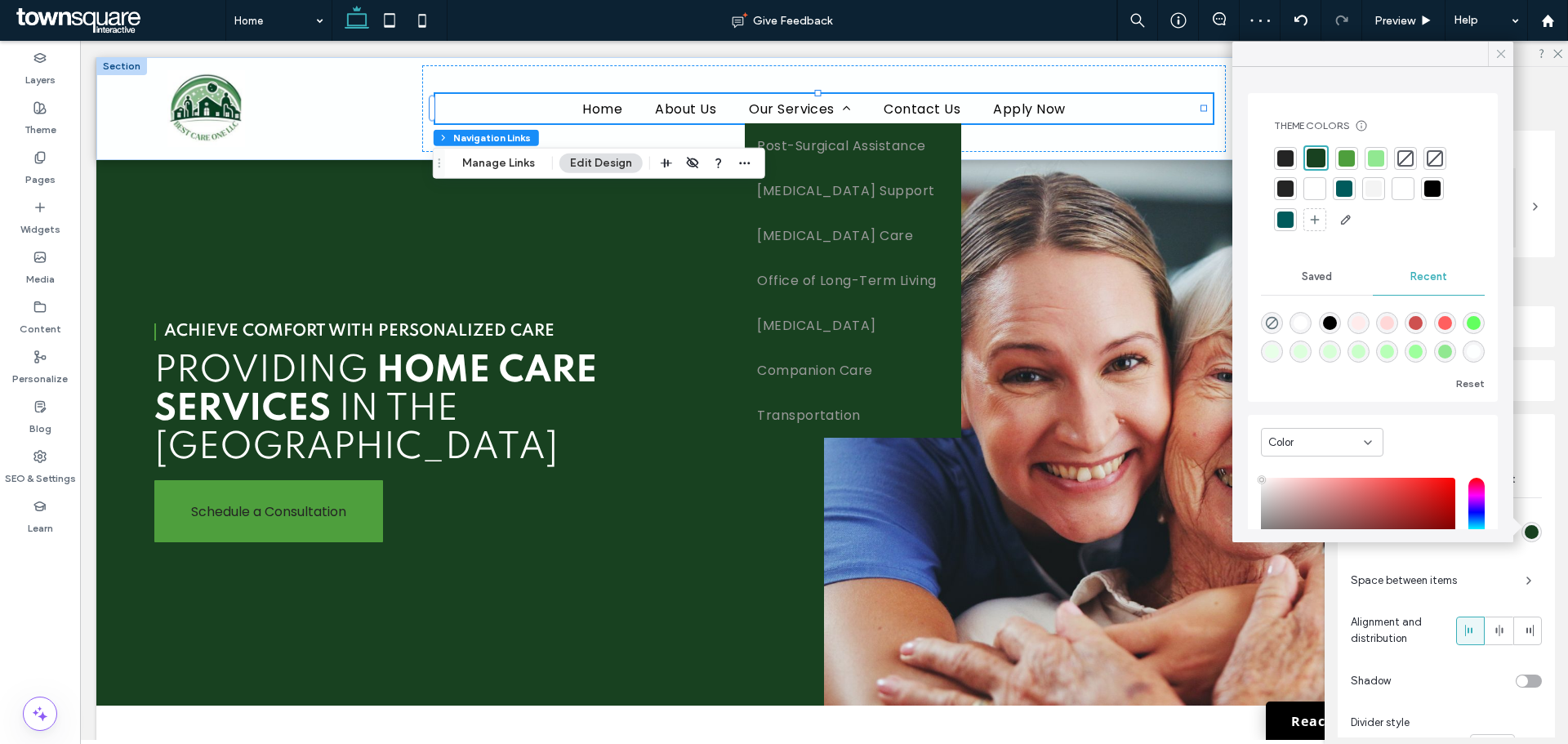
click at [1500, 52] on icon at bounding box center [1501, 54] width 15 height 15
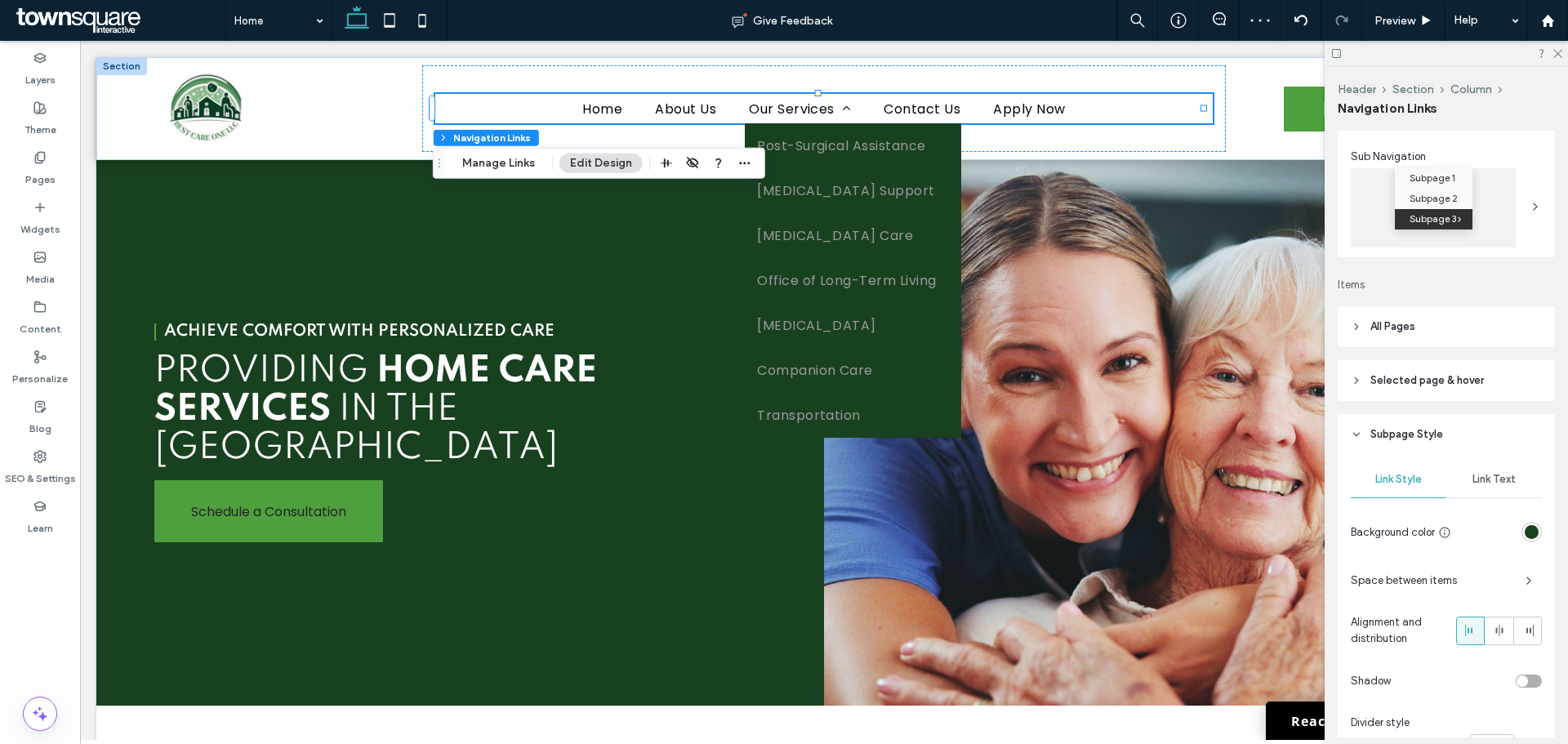
click at [1478, 479] on span "Link Text" at bounding box center [1494, 479] width 43 height 13
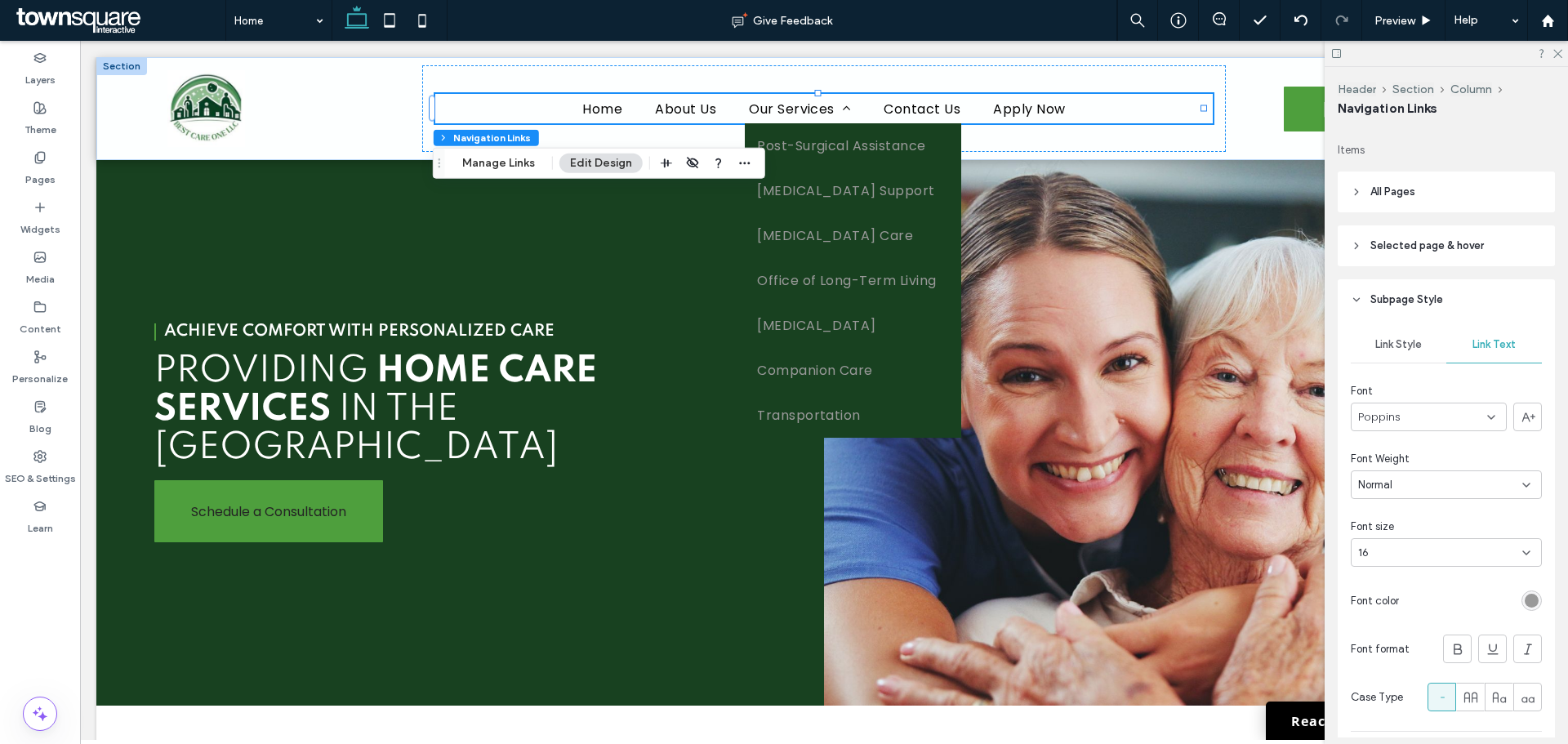
scroll to position [370, 0]
click at [1523, 607] on div "rgb(153, 153, 153)" at bounding box center [1531, 600] width 20 height 20
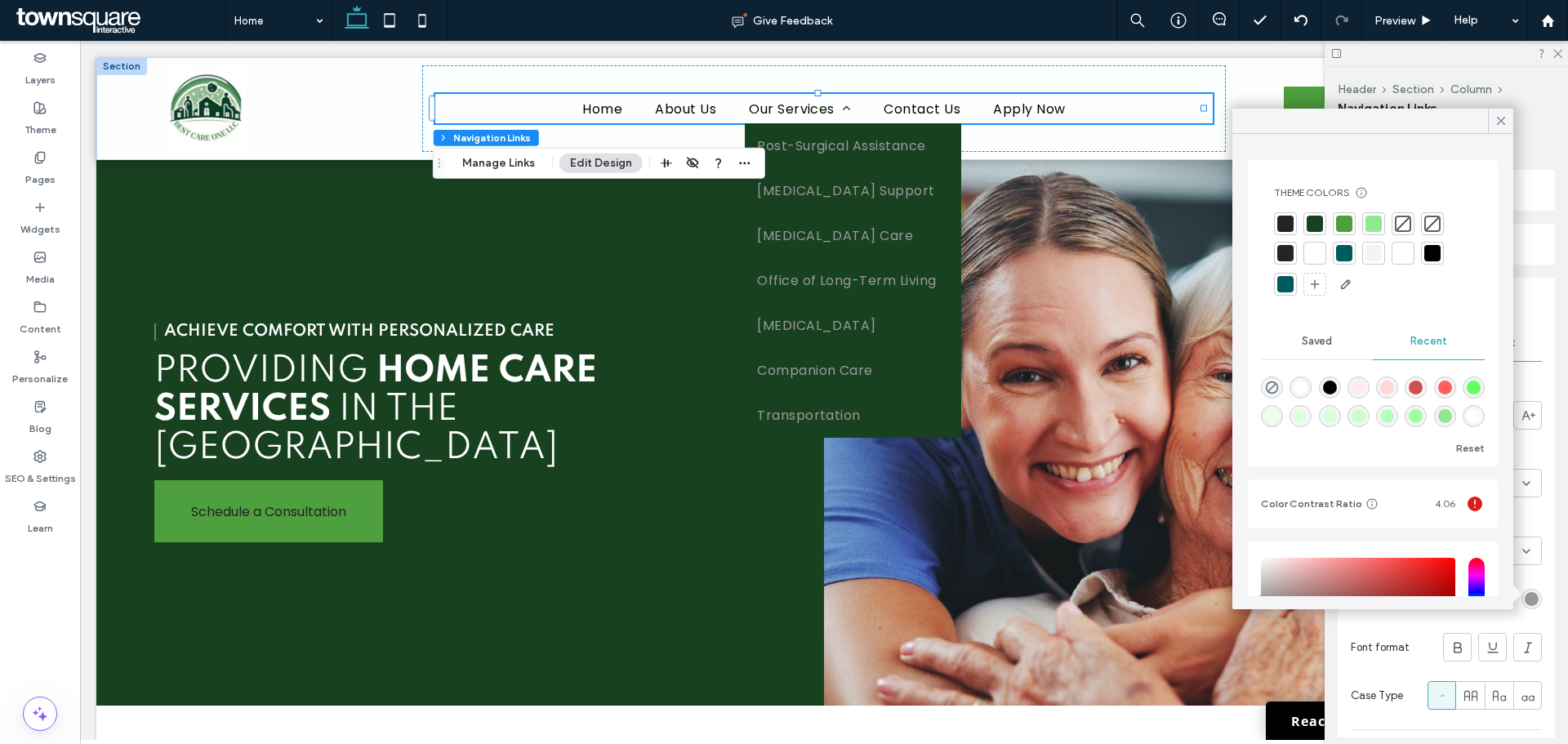
click at [1313, 259] on div at bounding box center [1314, 254] width 17 height 17
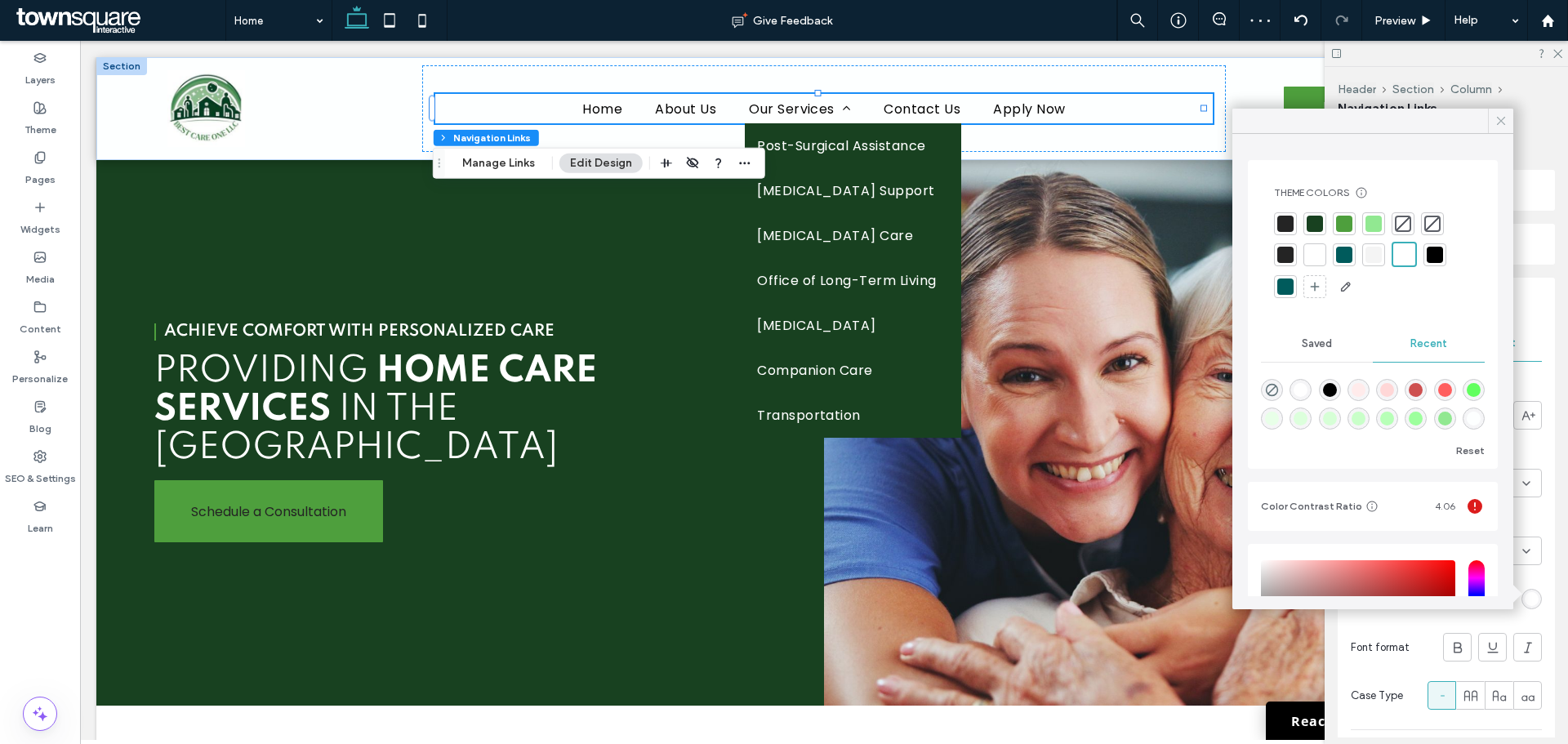
click at [1503, 118] on icon at bounding box center [1501, 120] width 15 height 15
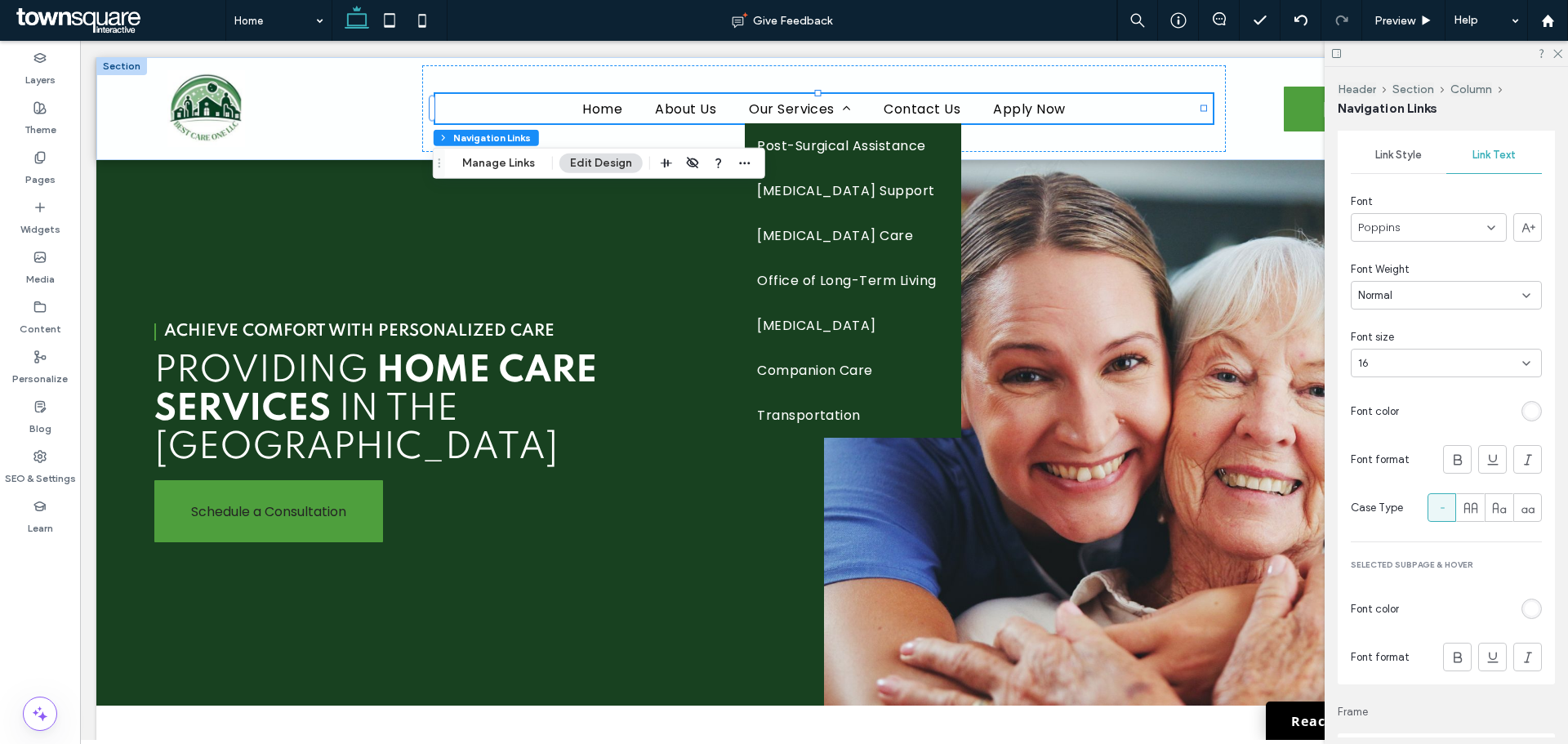
scroll to position [537, 0]
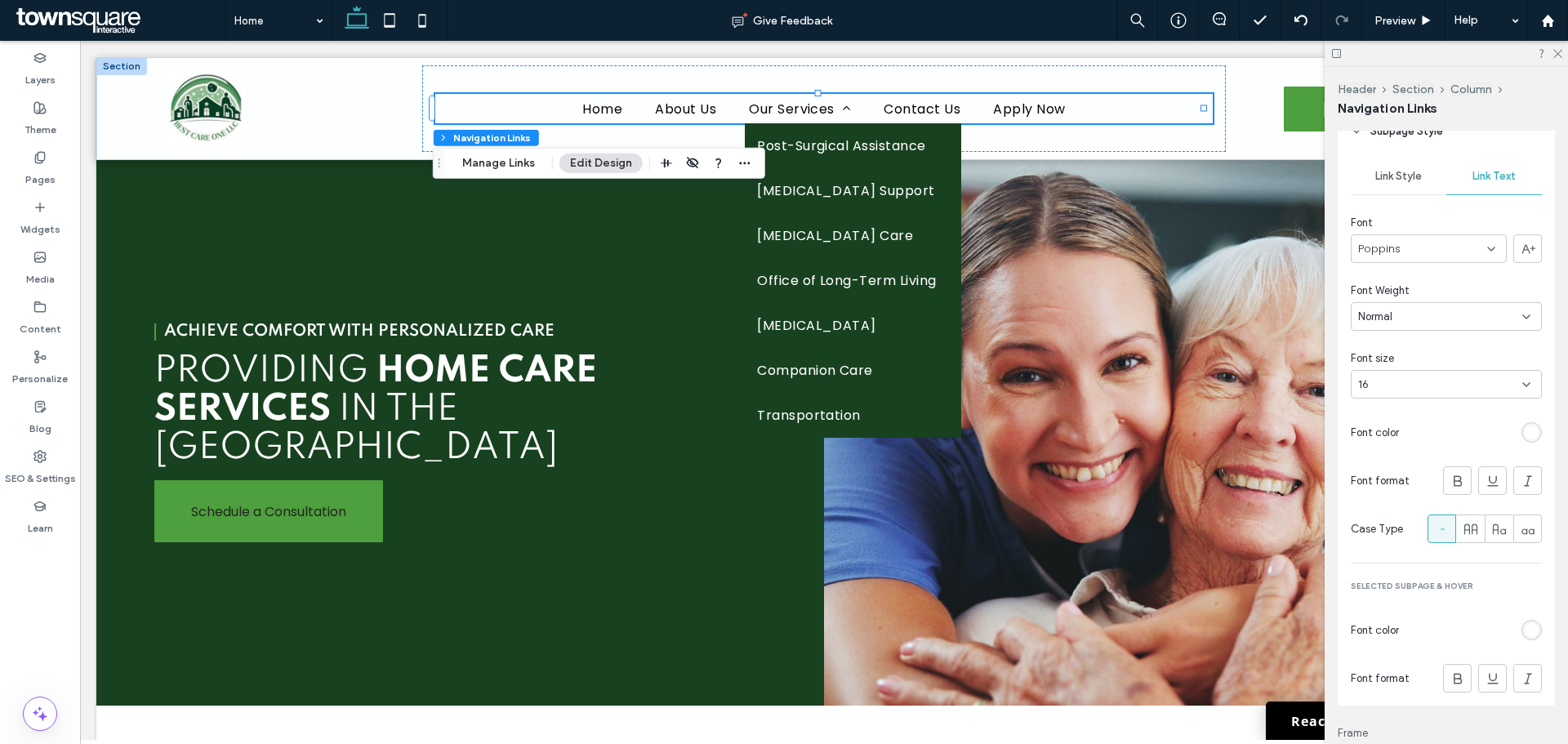
click at [1414, 166] on div "Link Style" at bounding box center [1398, 176] width 96 height 36
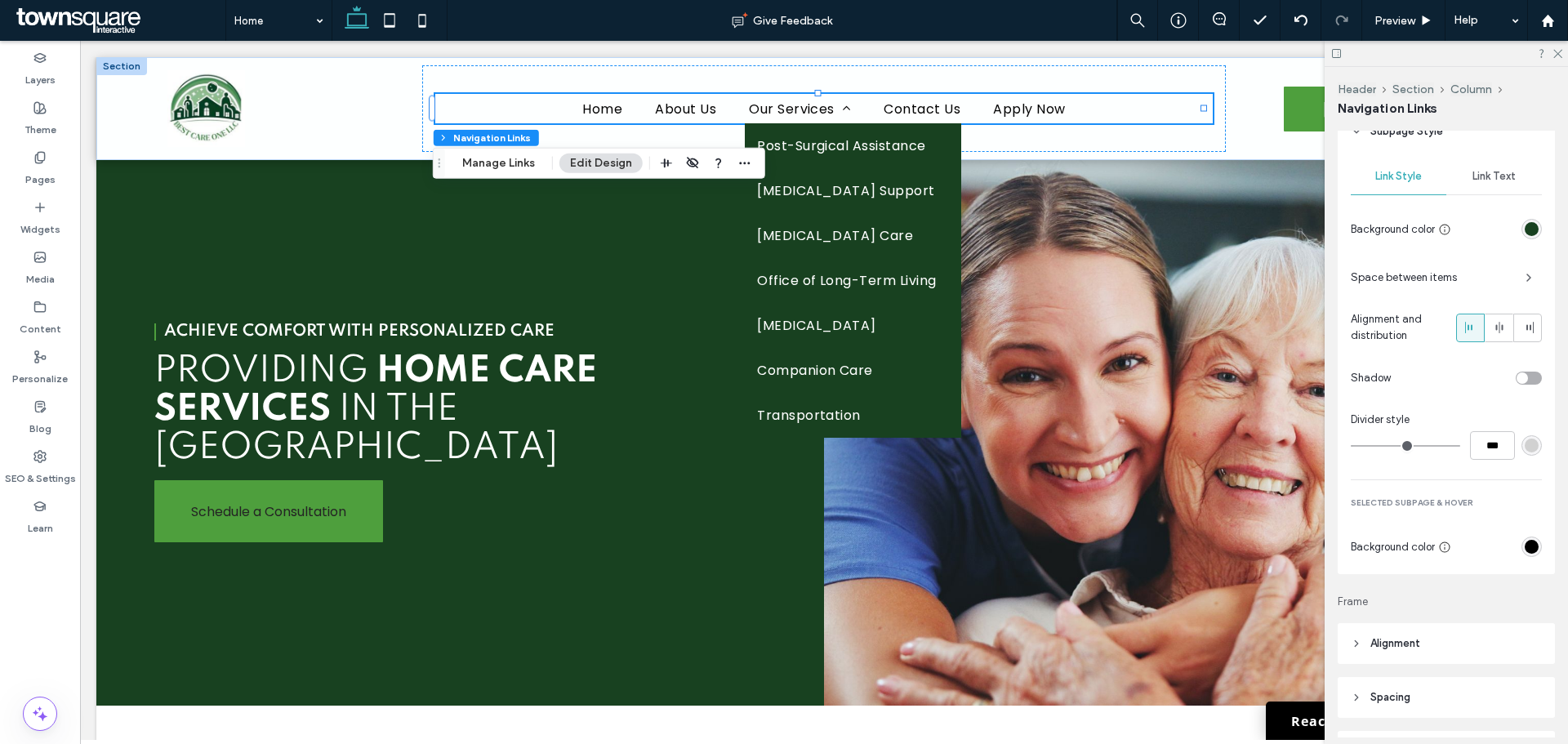
scroll to position [691, 0]
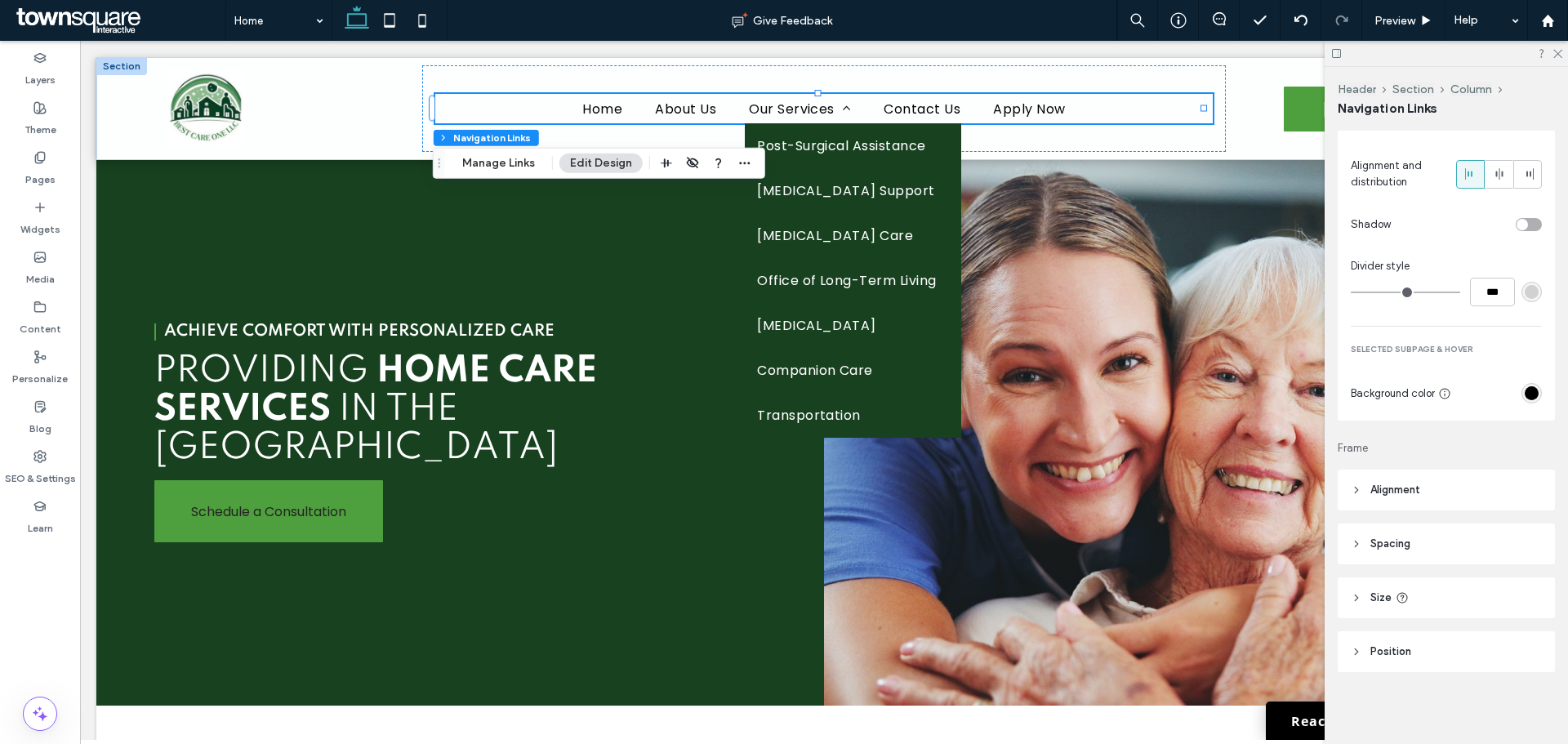
click at [1525, 389] on div "rgb(0, 0, 0)" at bounding box center [1531, 393] width 14 height 14
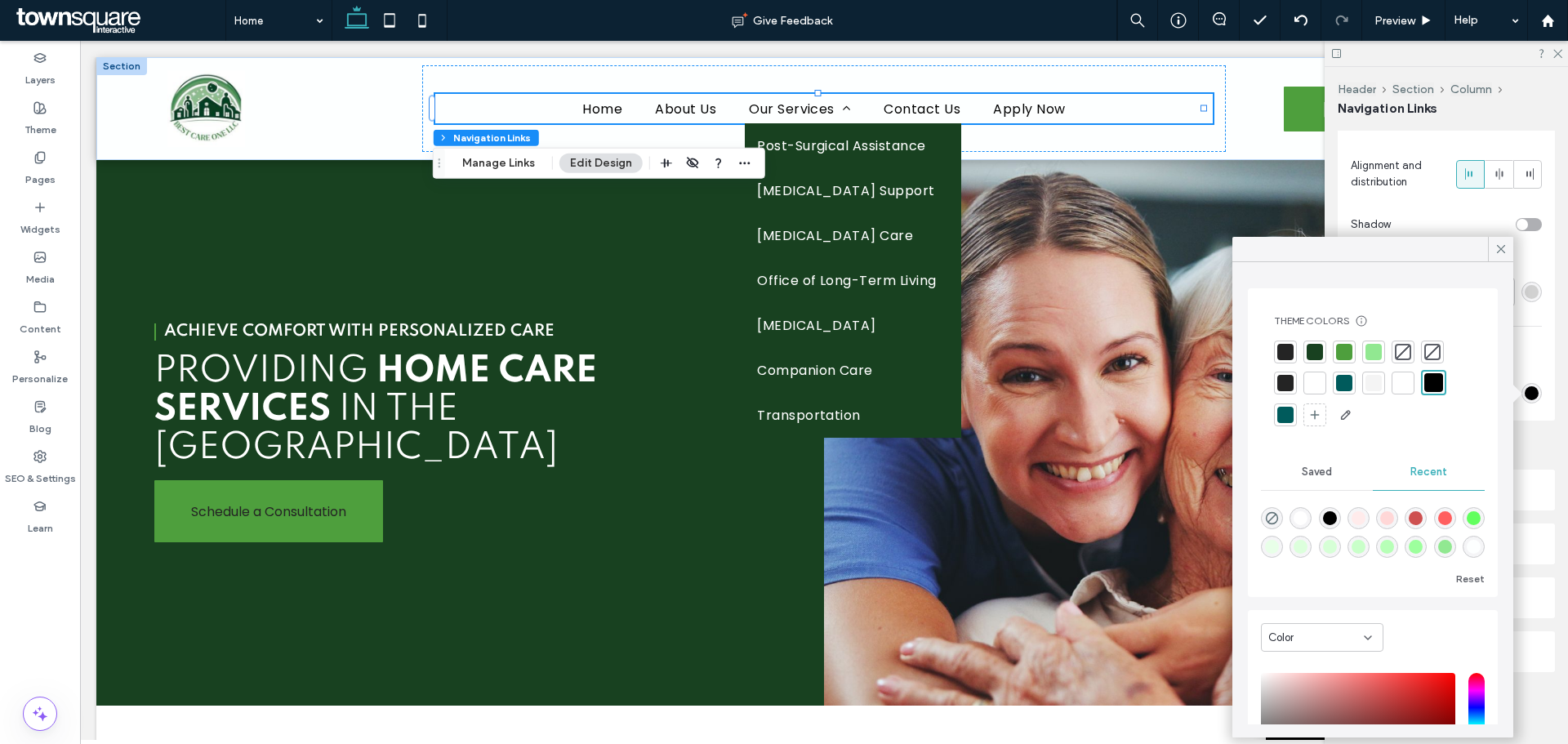
click at [1379, 377] on div at bounding box center [1373, 383] width 17 height 17
click at [1377, 349] on div at bounding box center [1373, 352] width 17 height 17
click at [1348, 356] on div at bounding box center [1344, 354] width 17 height 17
click at [1501, 249] on use at bounding box center [1500, 249] width 8 height 8
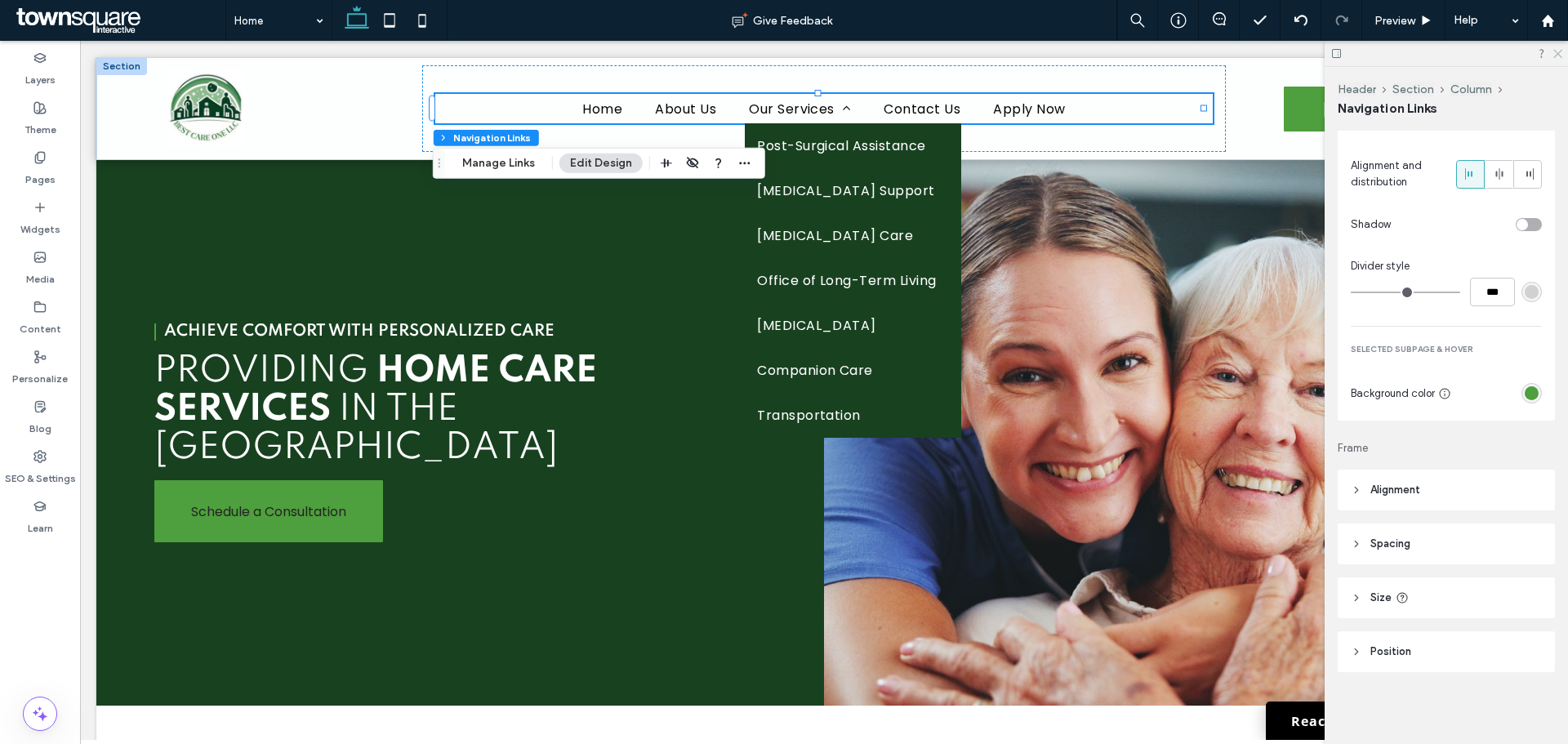
click at [1557, 54] on use at bounding box center [1558, 54] width 9 height 9
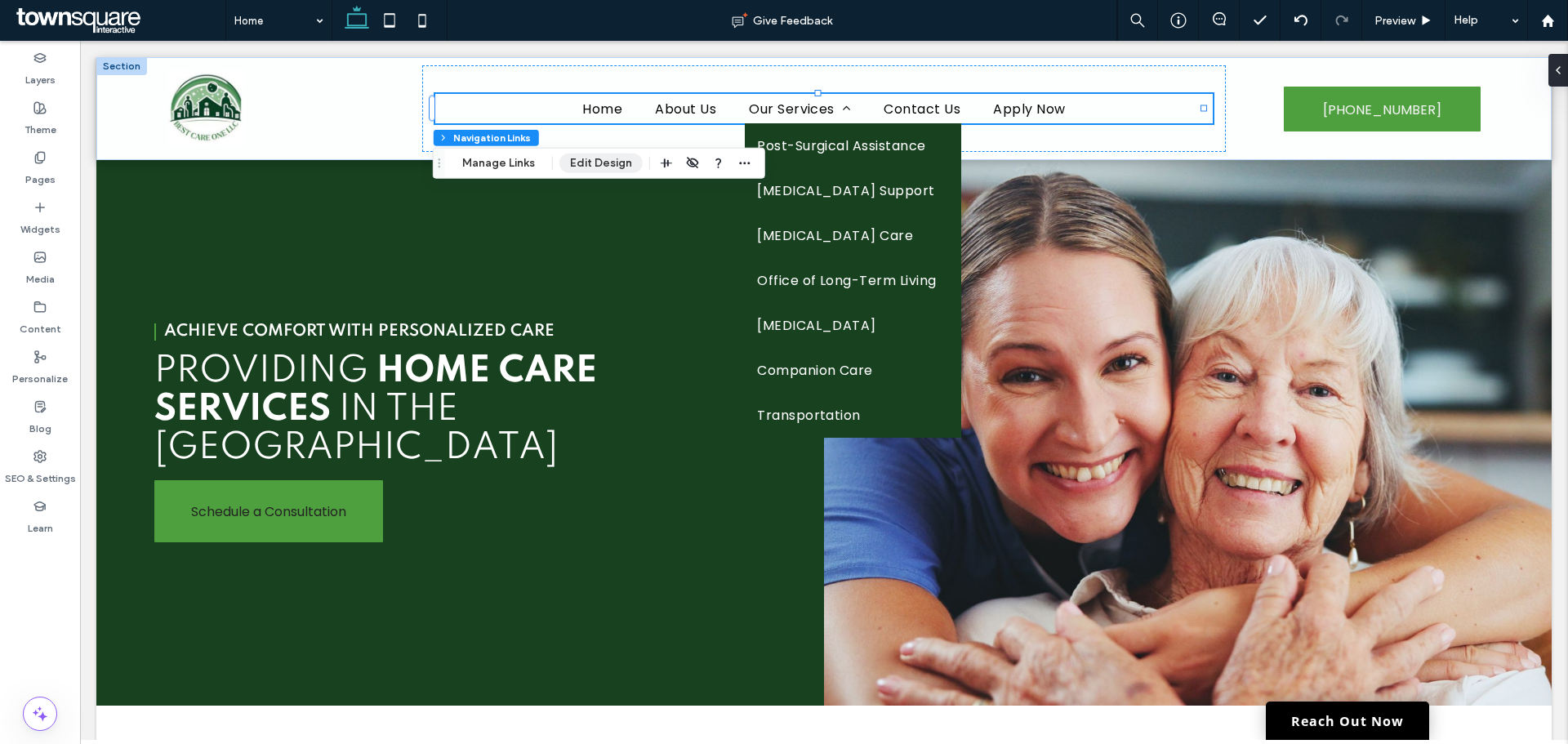
click at [597, 169] on button "Edit Design" at bounding box center [601, 163] width 84 height 19
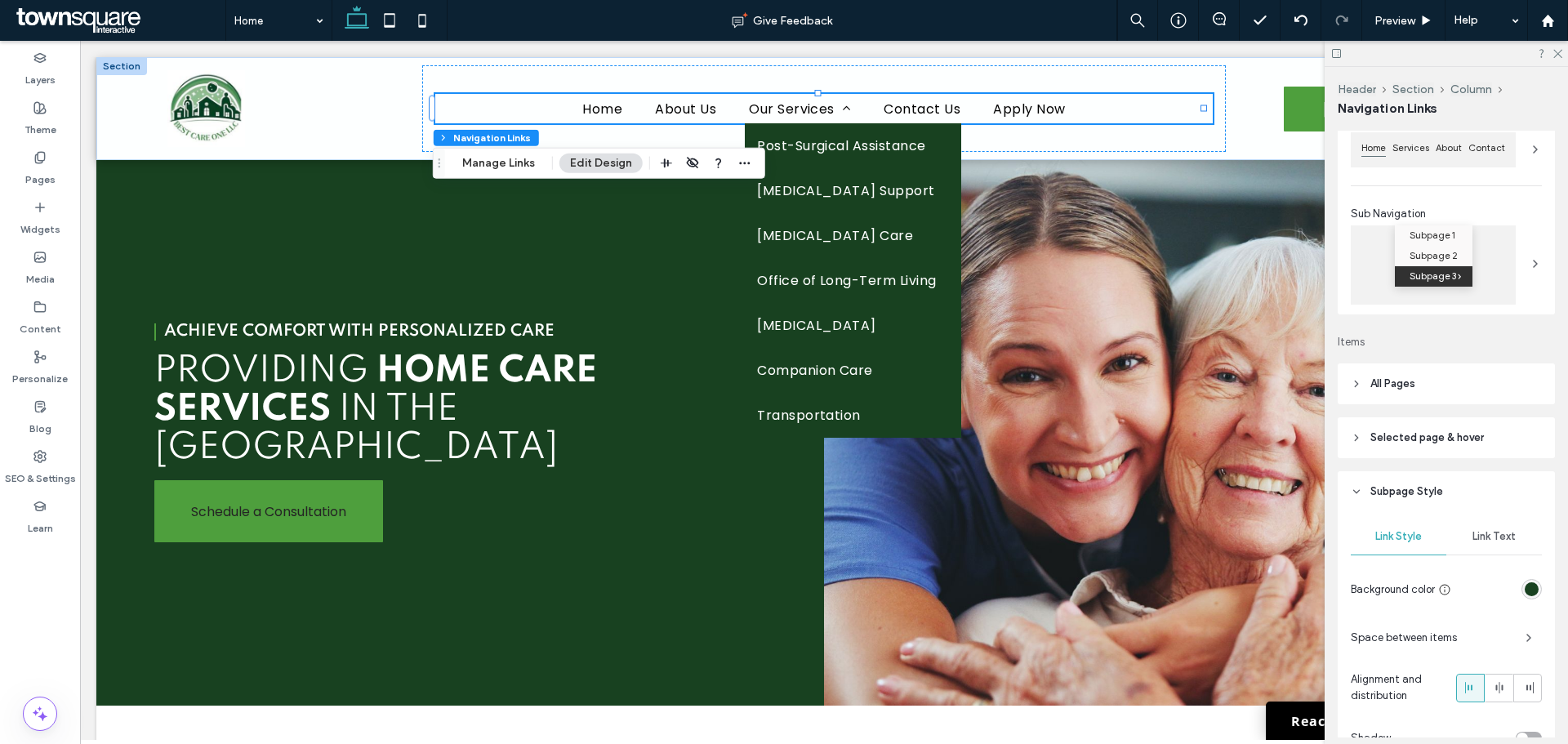
scroll to position [260, 0]
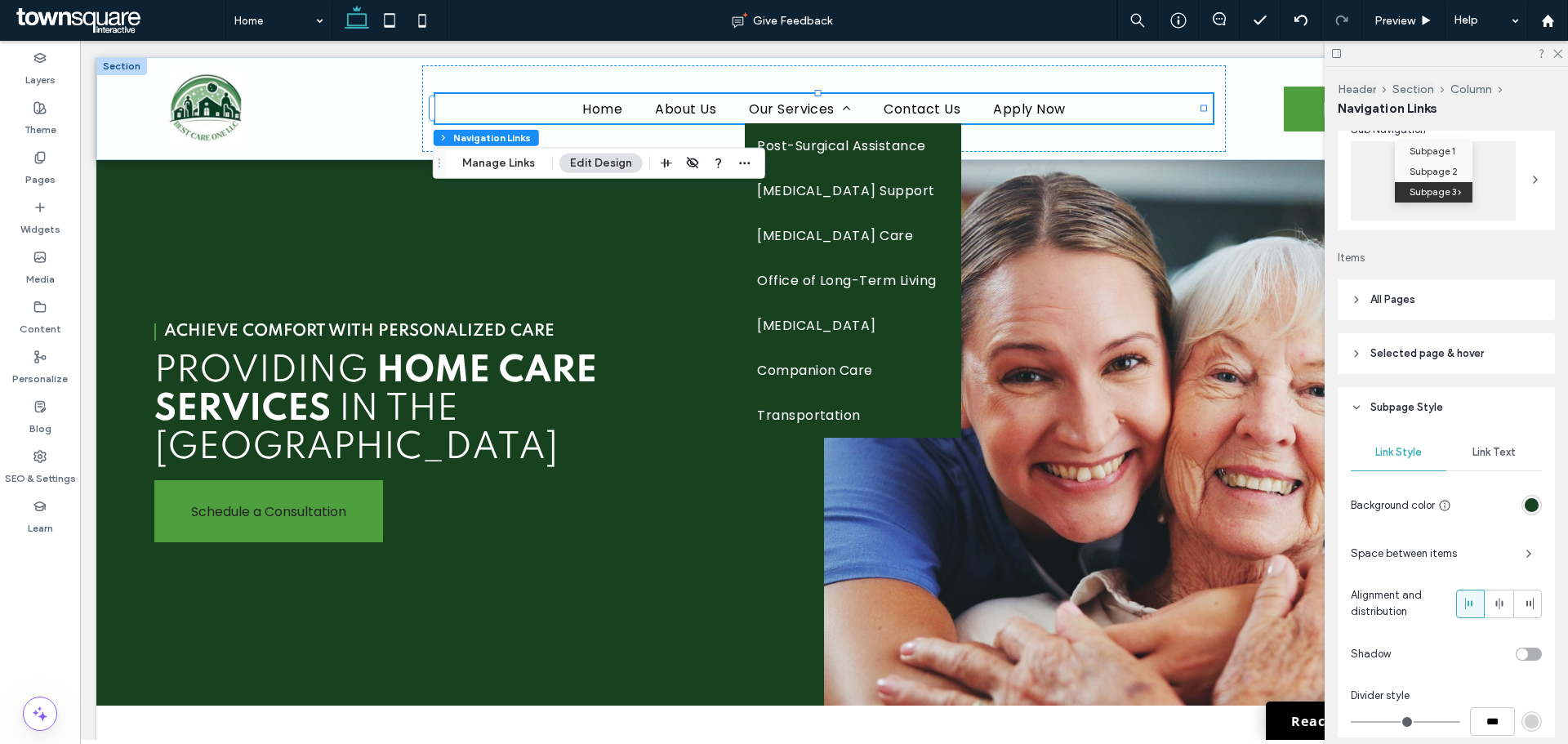
click at [1383, 404] on span "Subpage Style" at bounding box center [1406, 407] width 73 height 17
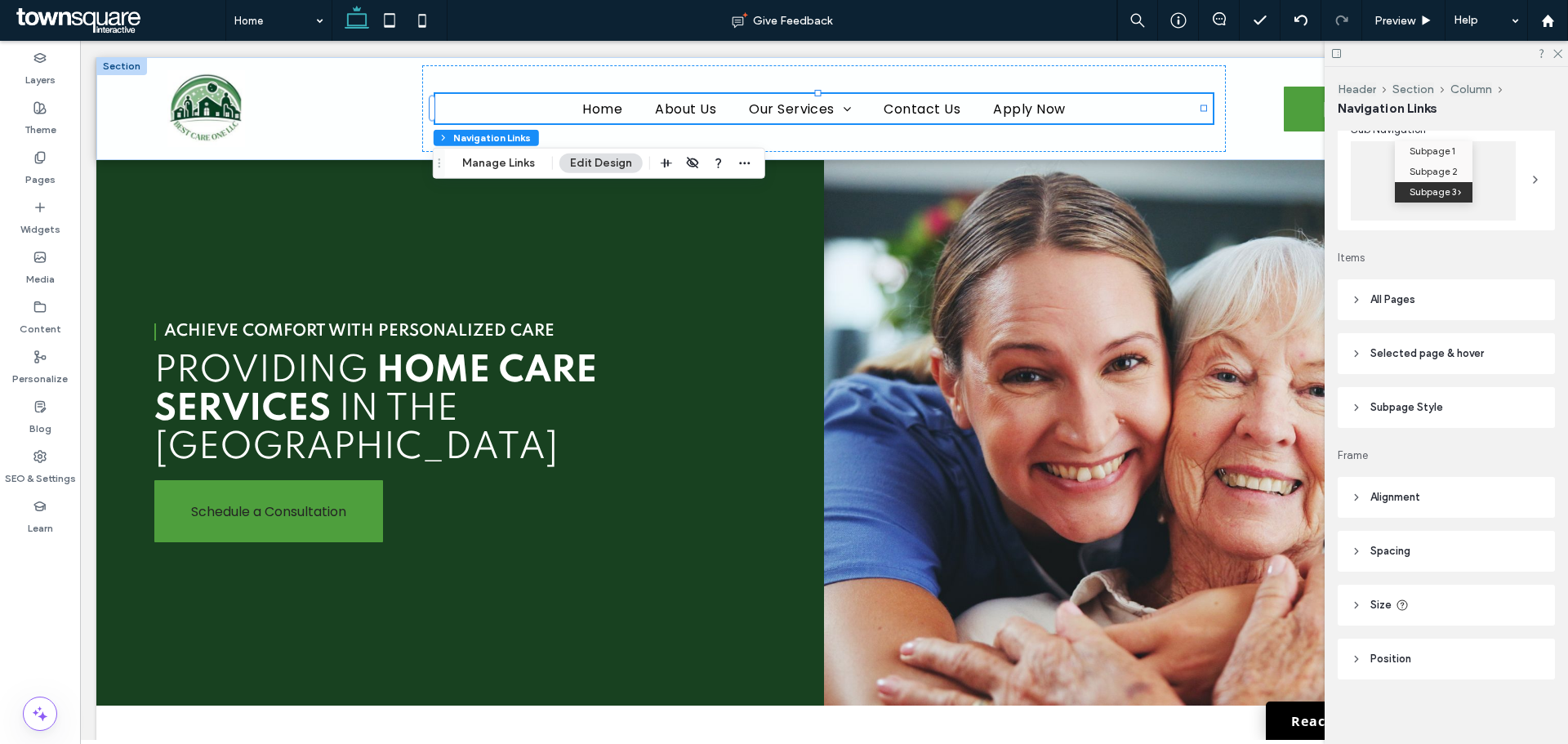
click at [1364, 297] on header "All Pages" at bounding box center [1446, 300] width 217 height 40
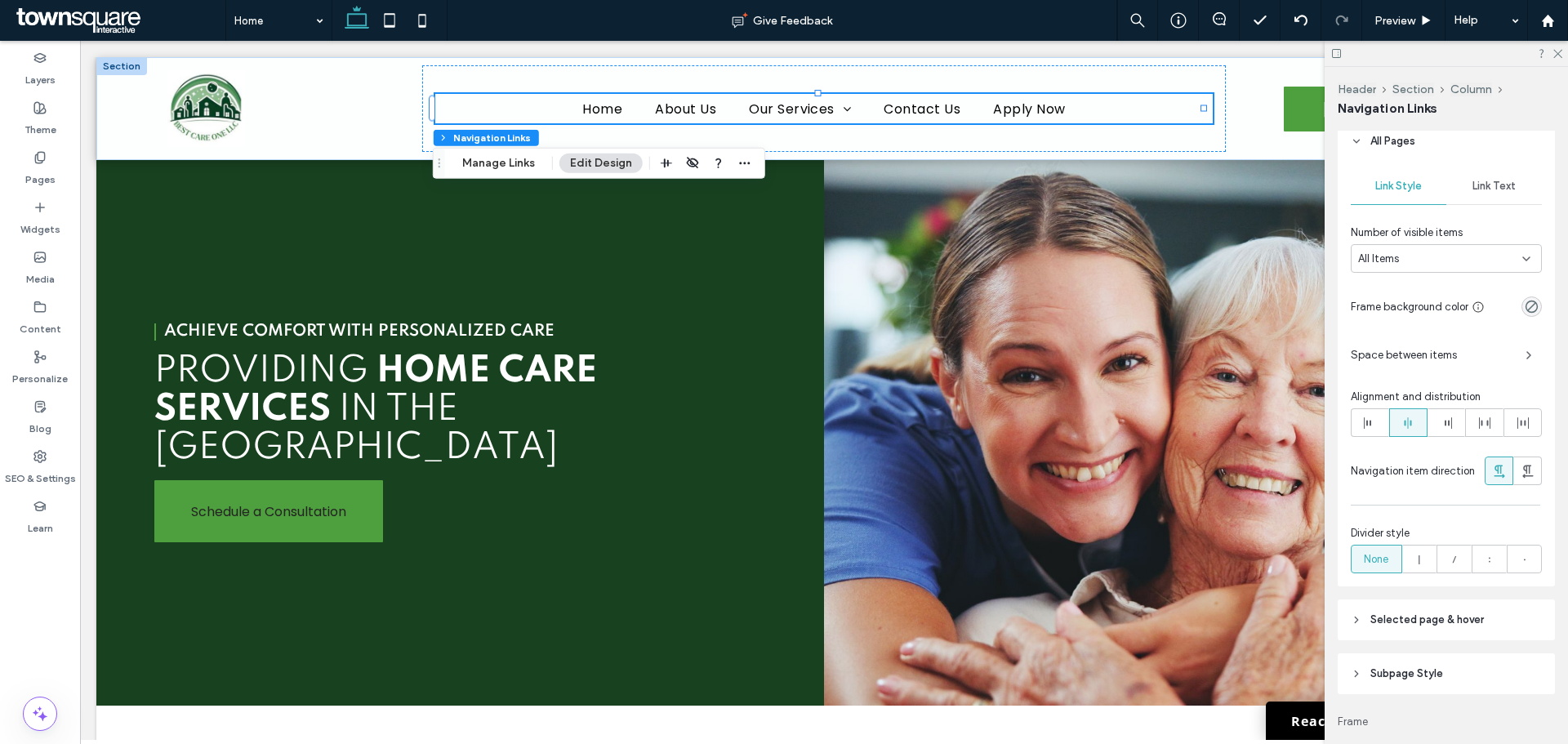
scroll to position [436, 0]
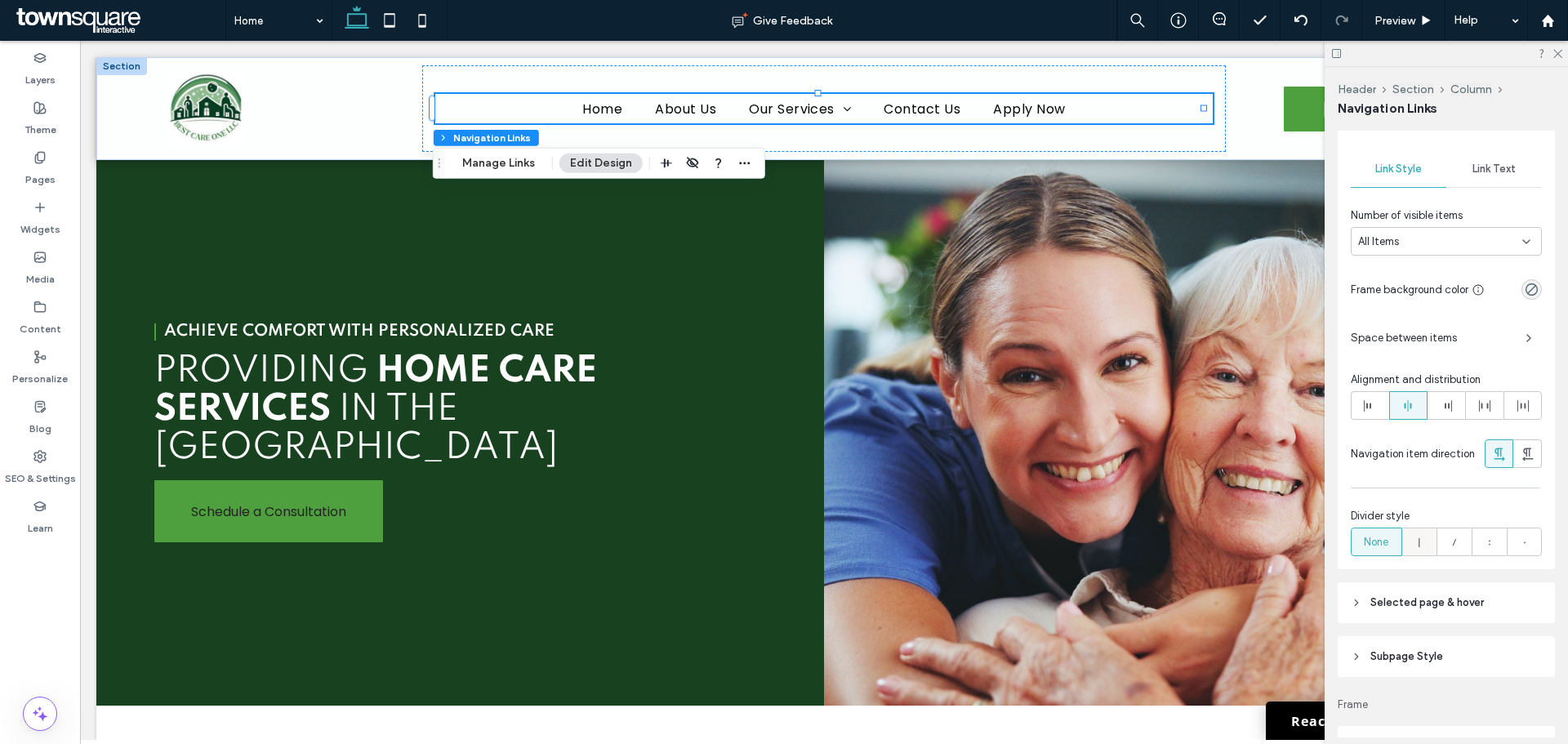
click at [1413, 543] on icon at bounding box center [1419, 543] width 17 height 17
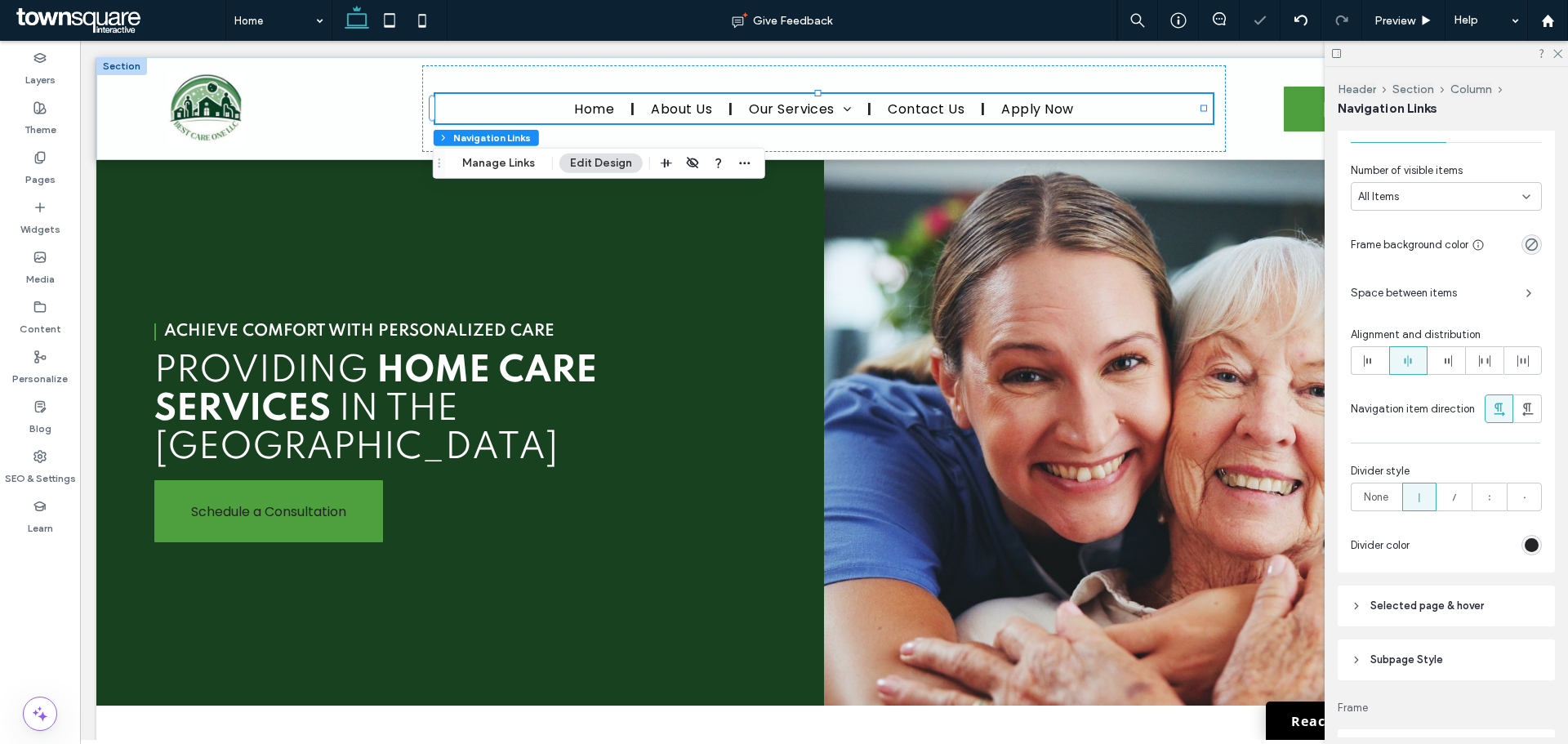
click at [1525, 545] on div "rgb(36, 36, 36)" at bounding box center [1531, 544] width 14 height 14
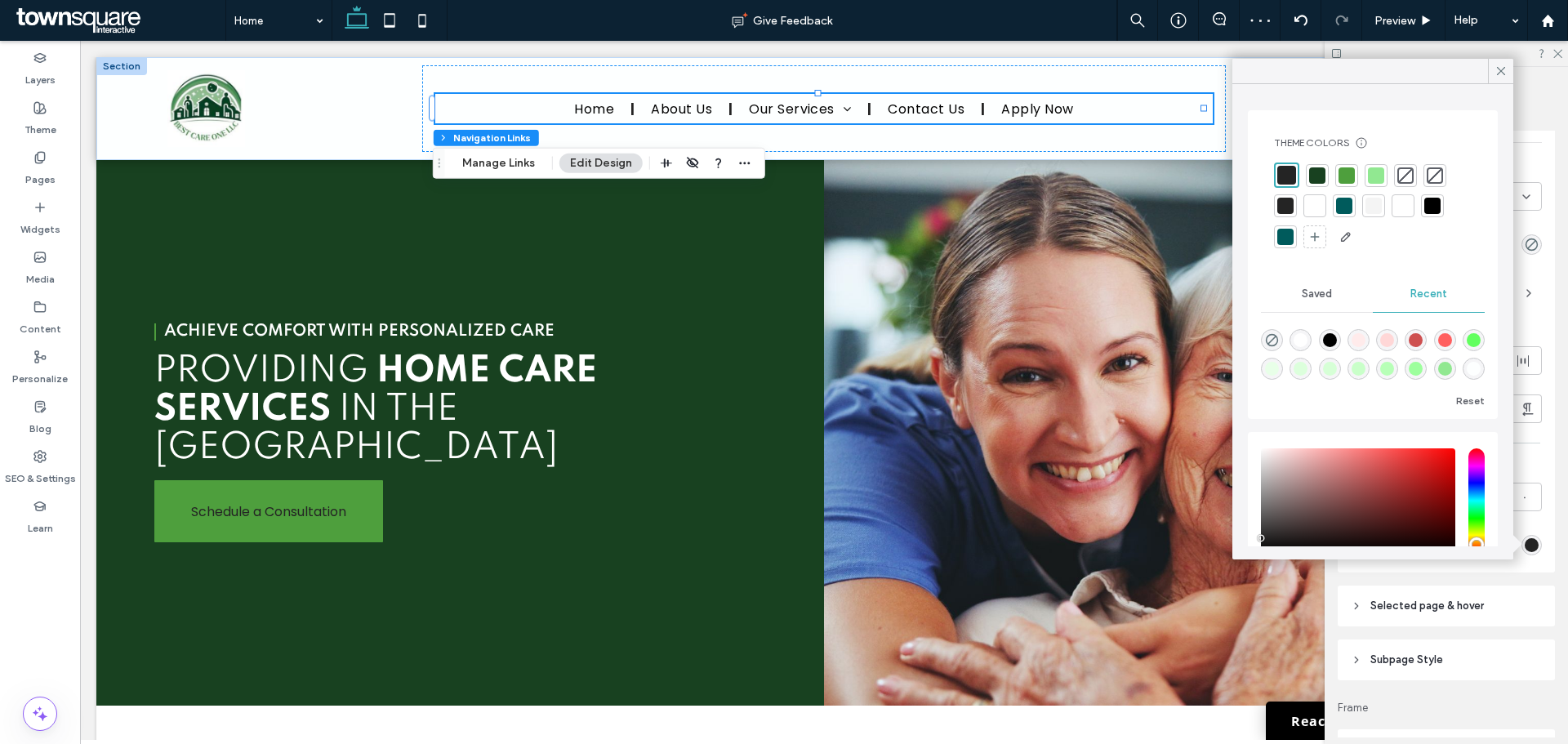
click at [1316, 172] on div at bounding box center [1317, 176] width 17 height 17
click at [1495, 68] on icon at bounding box center [1501, 71] width 15 height 15
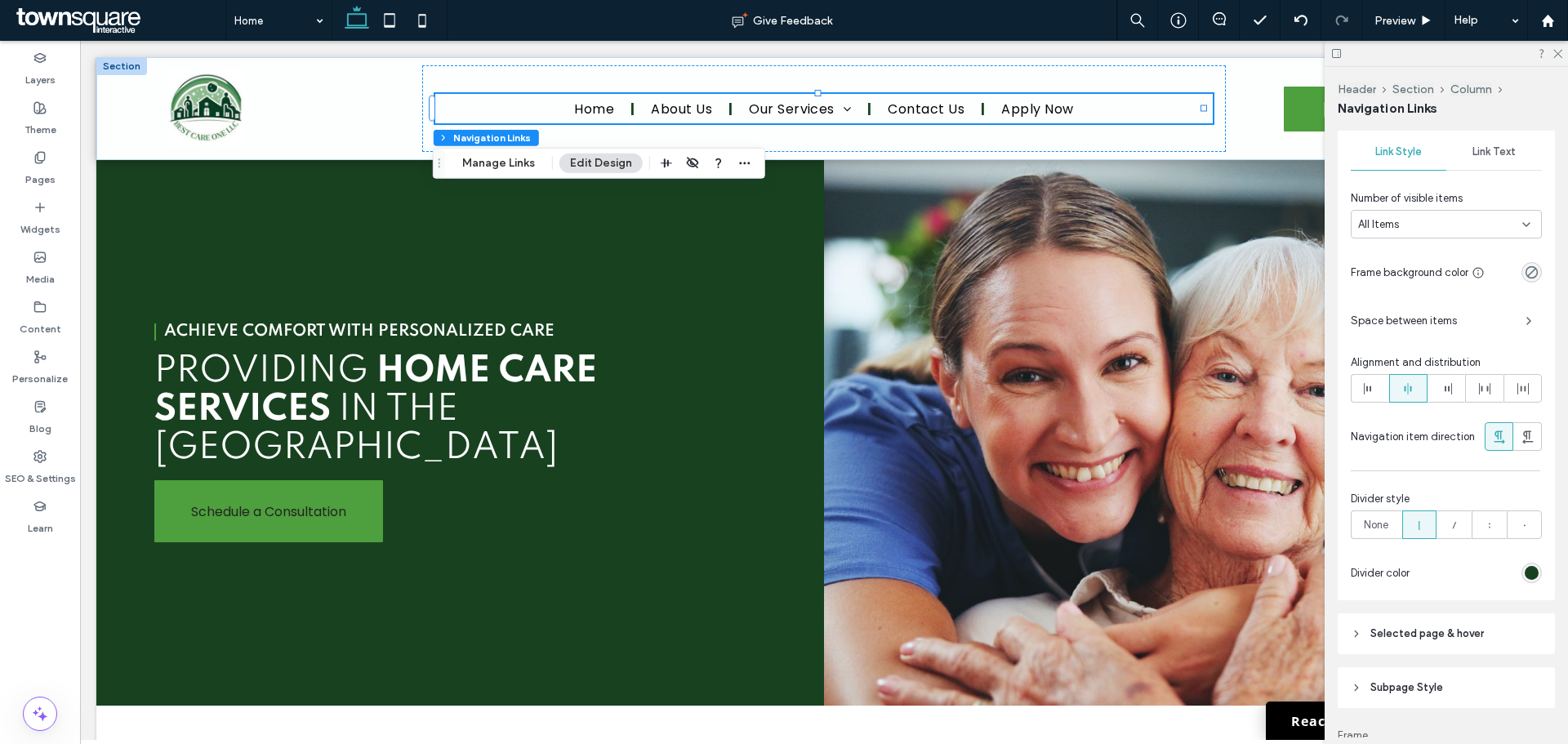
scroll to position [450, 0]
click at [1483, 134] on div "Link Style Link Text Number of visible items All Items Frame background color S…" at bounding box center [1446, 367] width 217 height 473
click at [1476, 164] on div "Link Text" at bounding box center [1494, 155] width 96 height 36
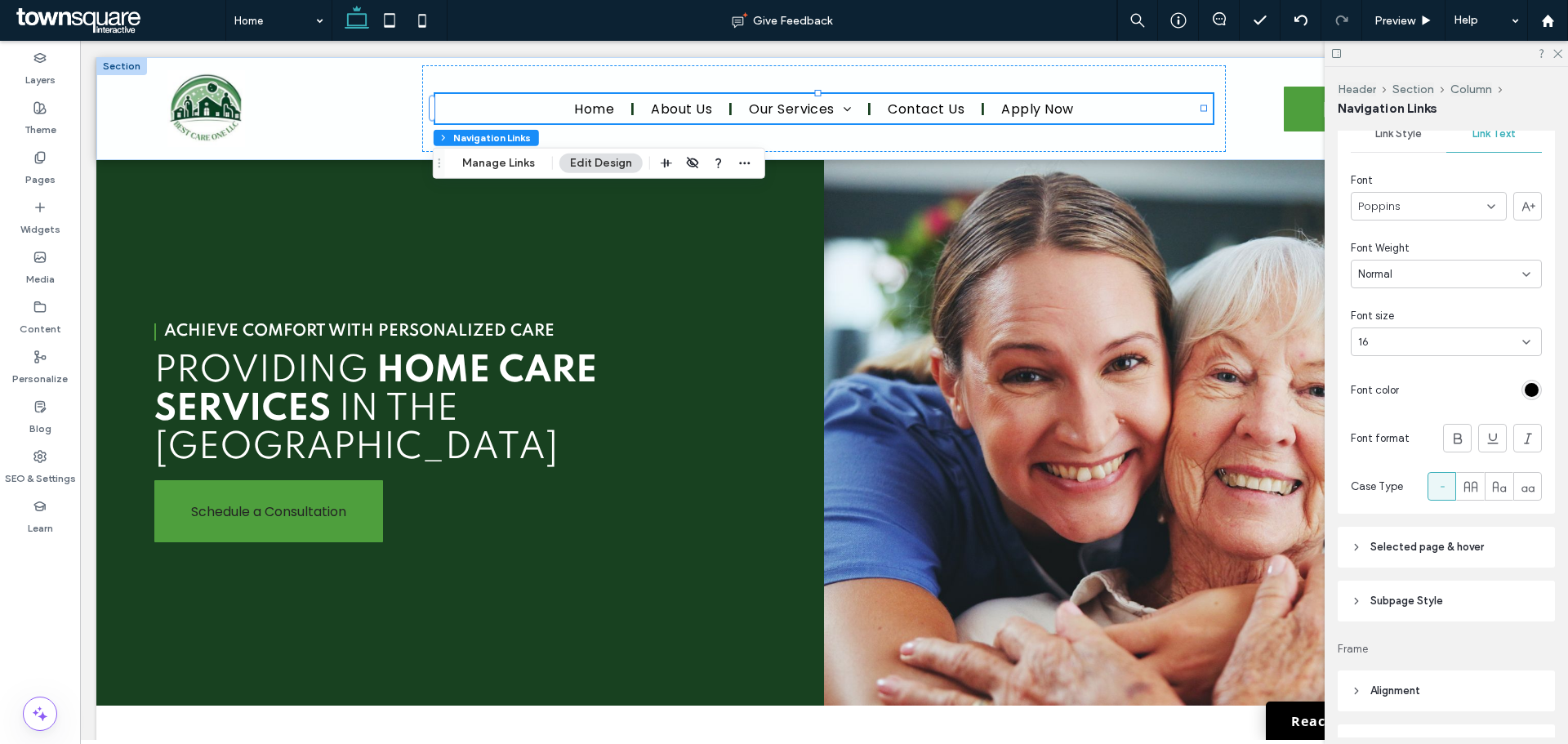
scroll to position [427, 0]
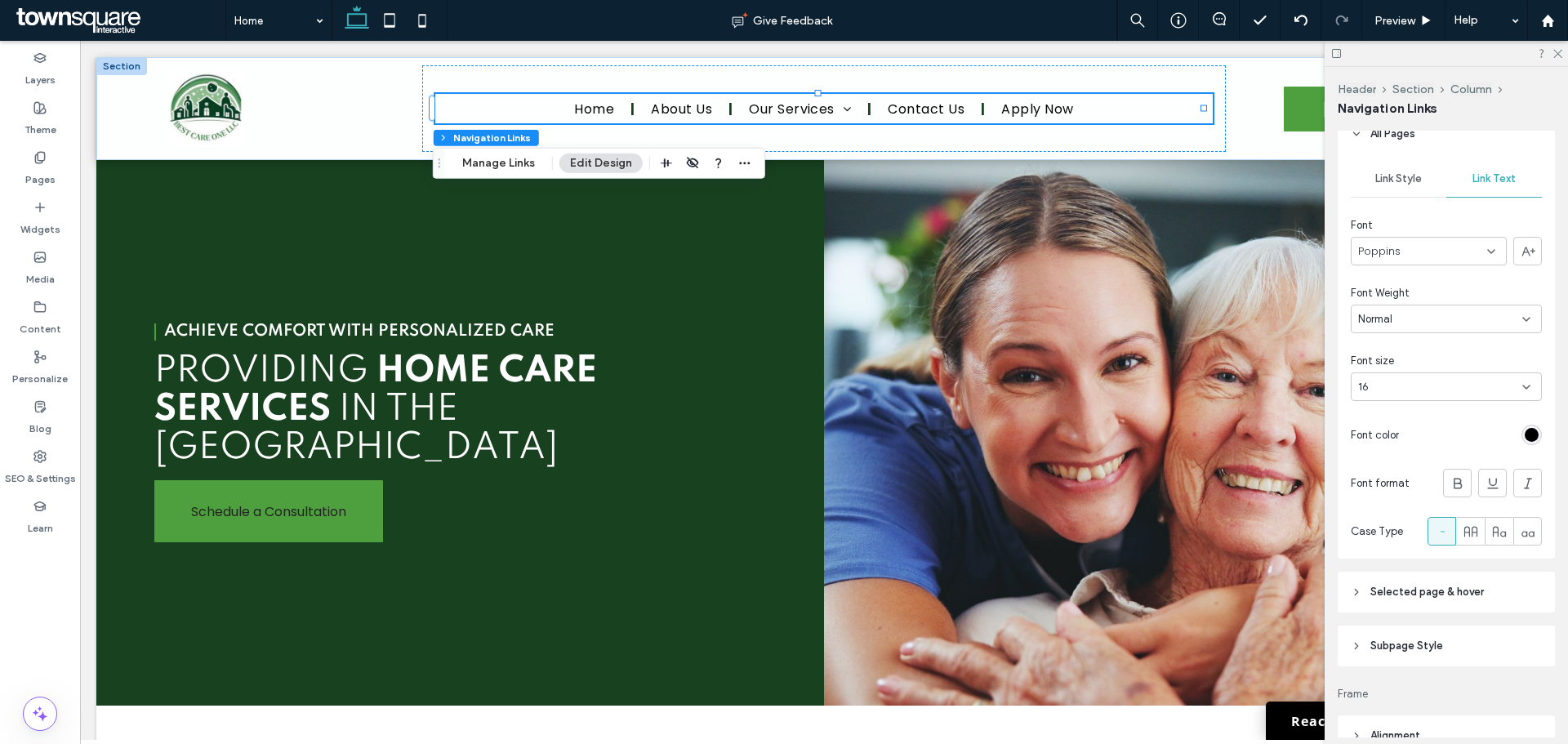
click at [1487, 376] on div "16" at bounding box center [1446, 386] width 191 height 29
click at [1396, 545] on div "18" at bounding box center [1441, 556] width 181 height 29
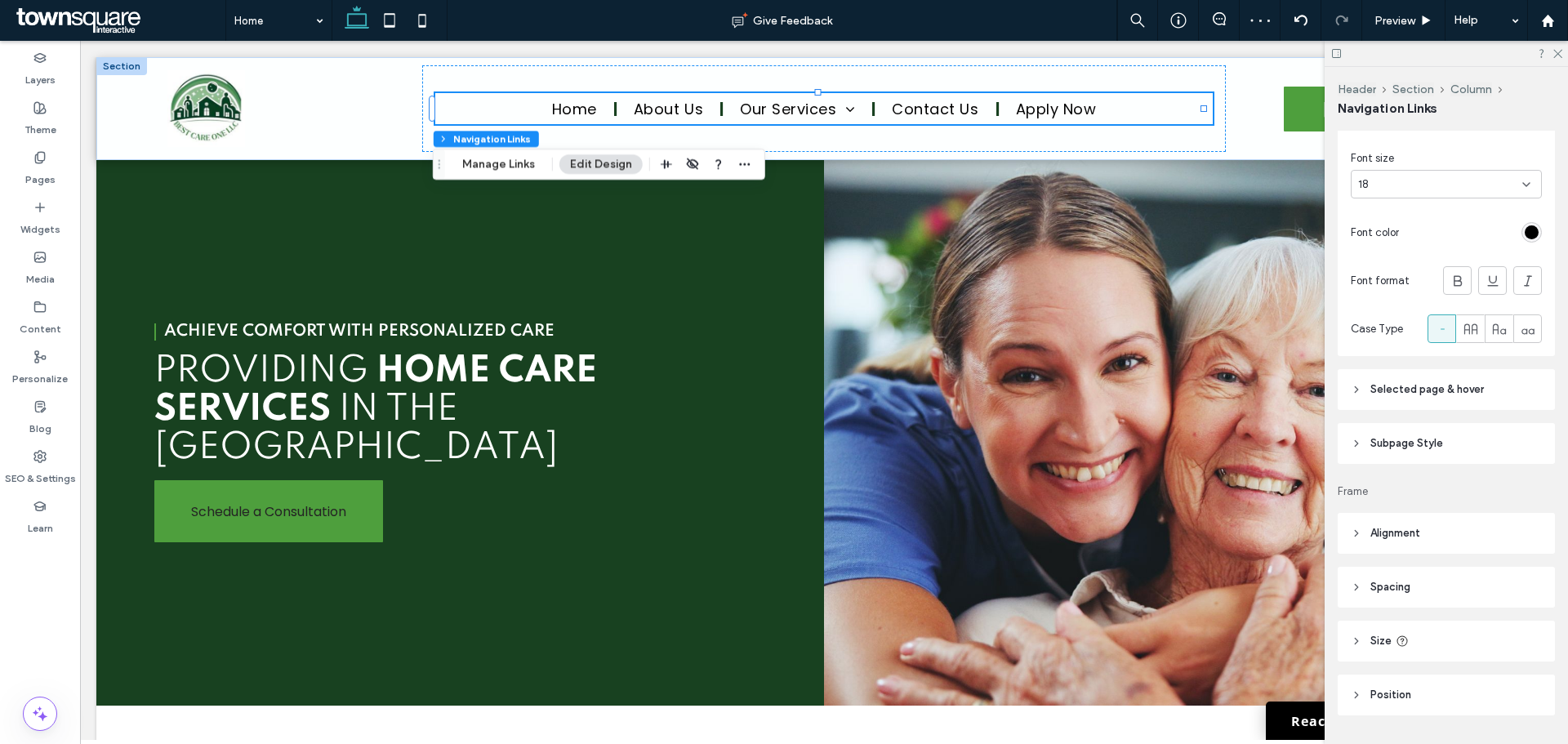
scroll to position [672, 0]
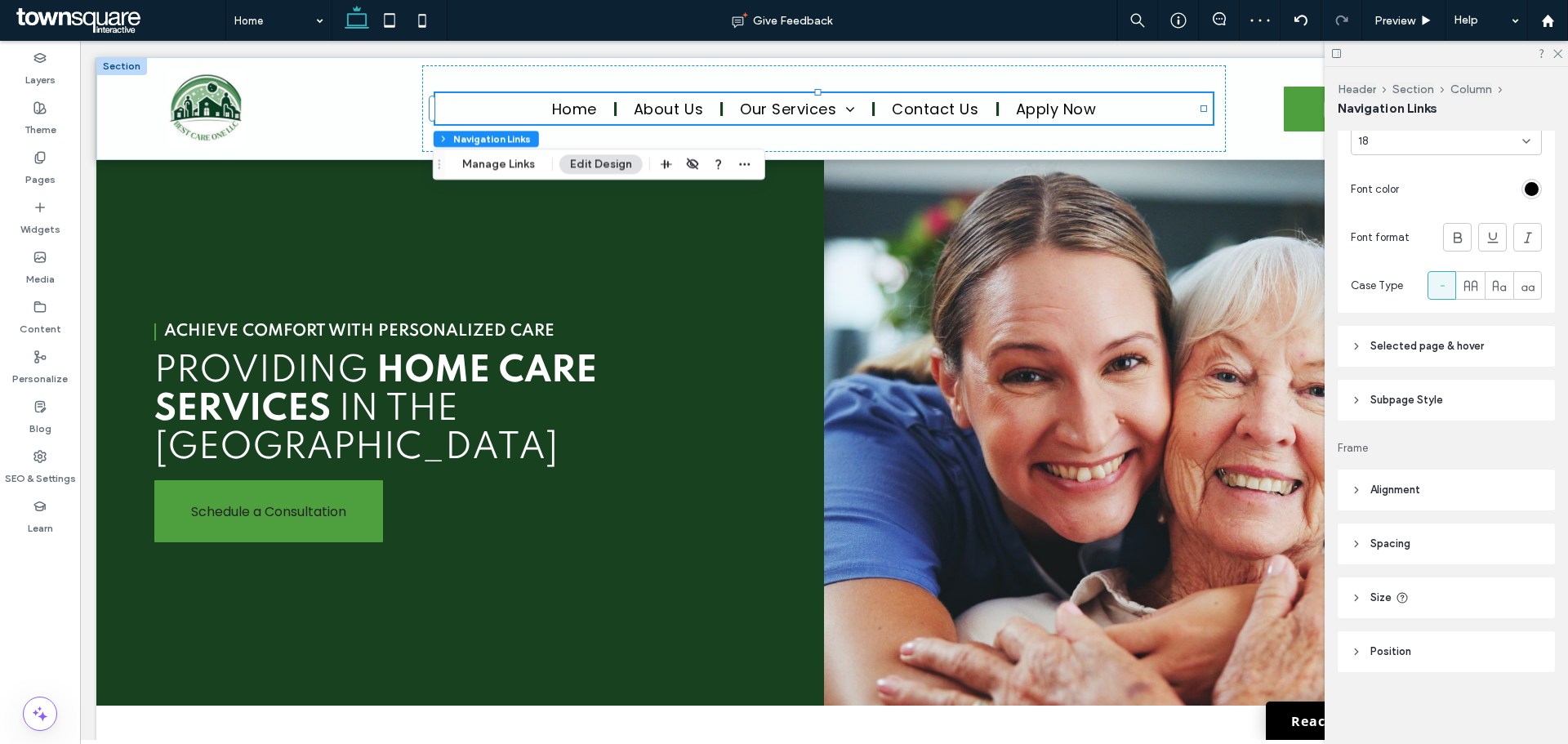
click at [1453, 395] on header "Subpage Style" at bounding box center [1446, 400] width 217 height 40
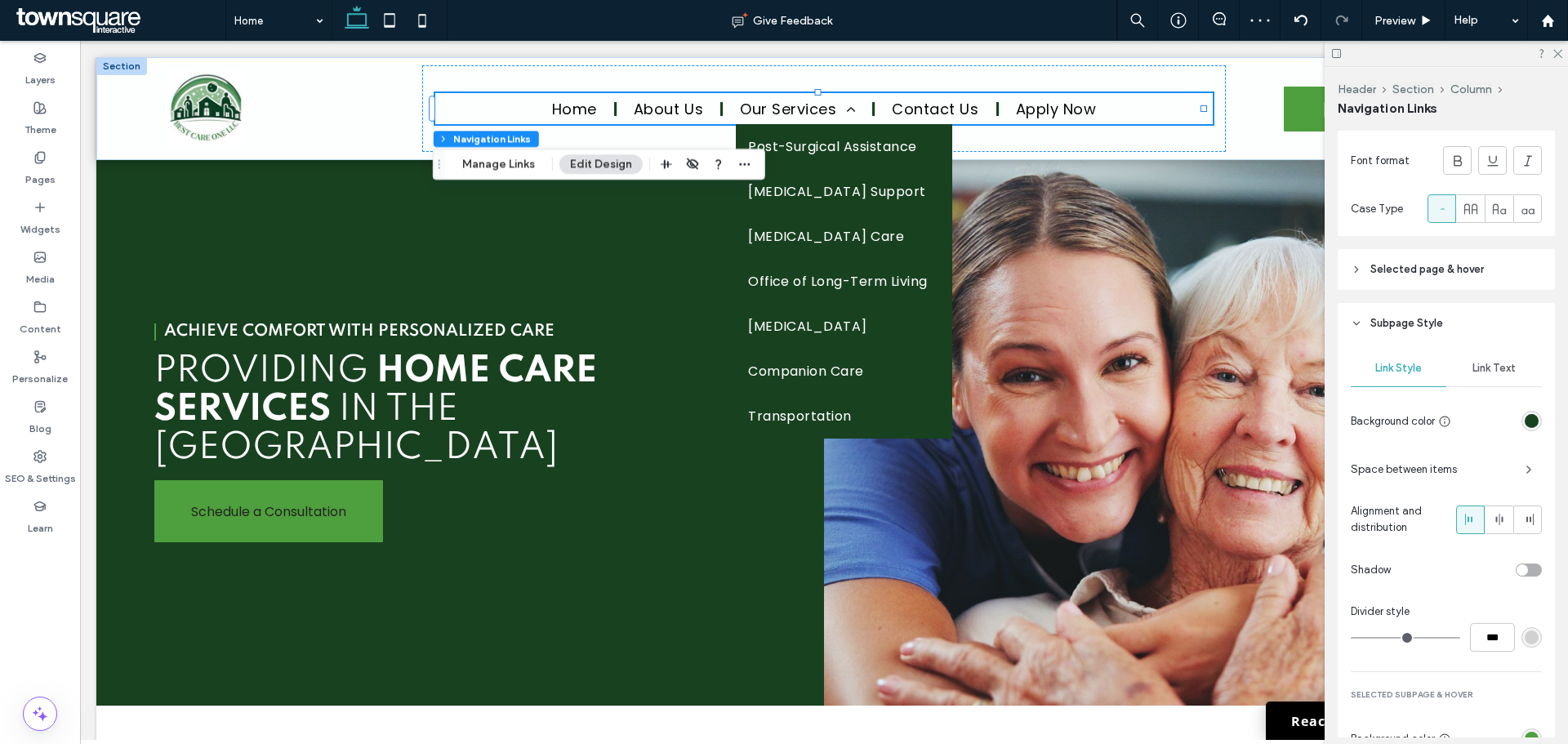
scroll to position [750, 0]
click at [1430, 269] on span "Selected page & hover" at bounding box center [1426, 269] width 113 height 17
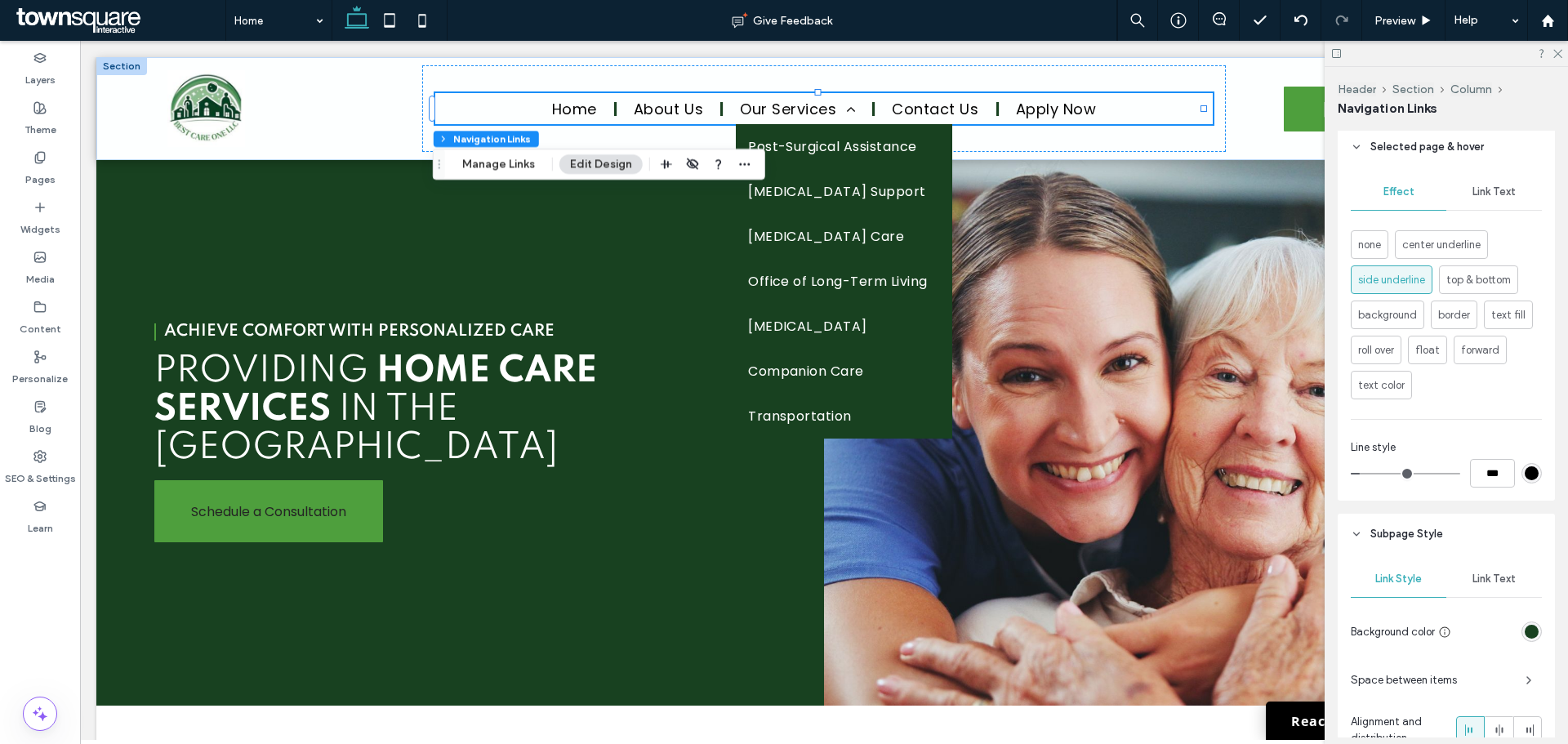
scroll to position [871, 0]
click at [1460, 279] on span "top & bottom" at bounding box center [1478, 281] width 64 height 18
click at [1526, 470] on div "rgb(0, 0, 0)" at bounding box center [1531, 474] width 14 height 14
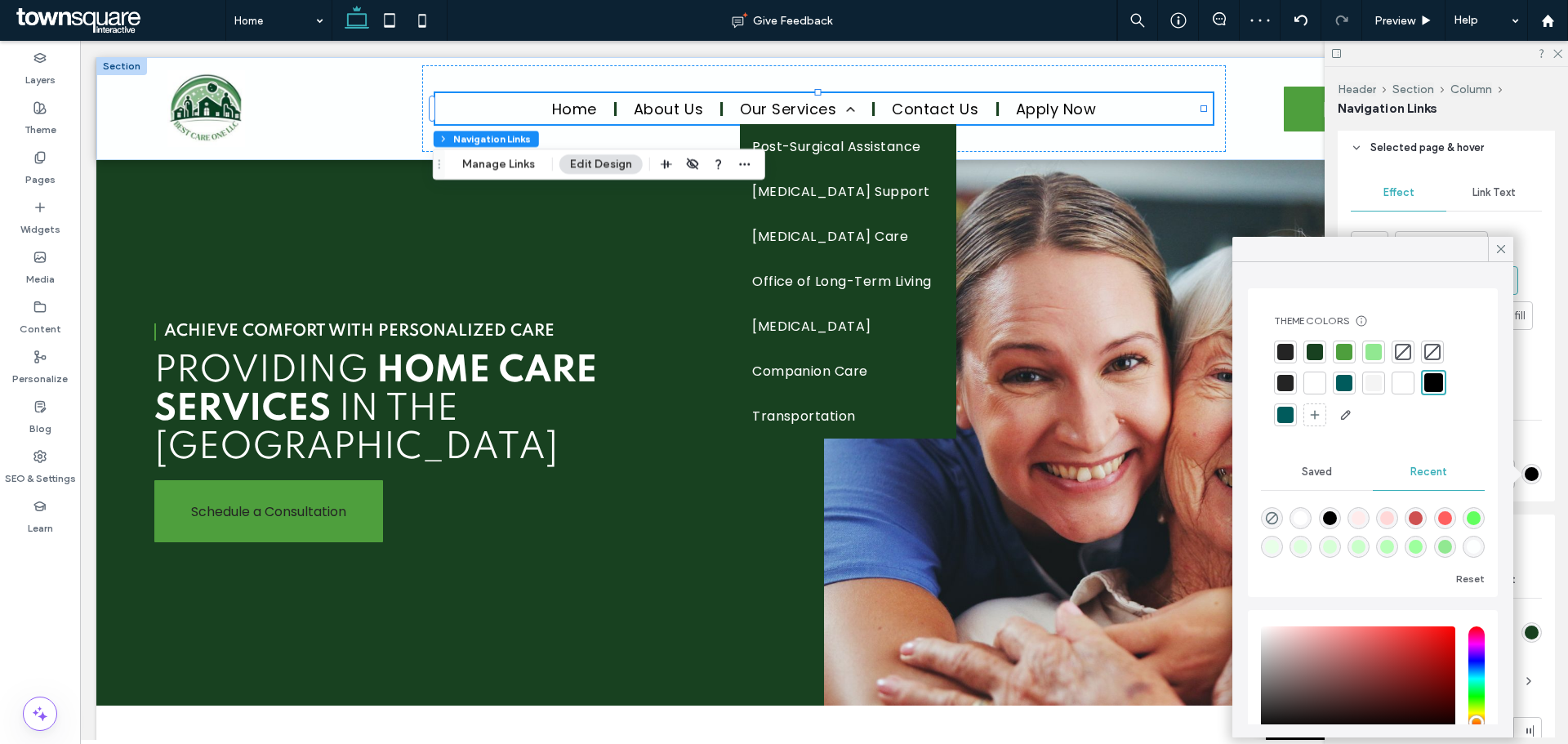
click at [1346, 354] on div at bounding box center [1344, 352] width 17 height 17
click at [1499, 252] on icon at bounding box center [1501, 249] width 15 height 15
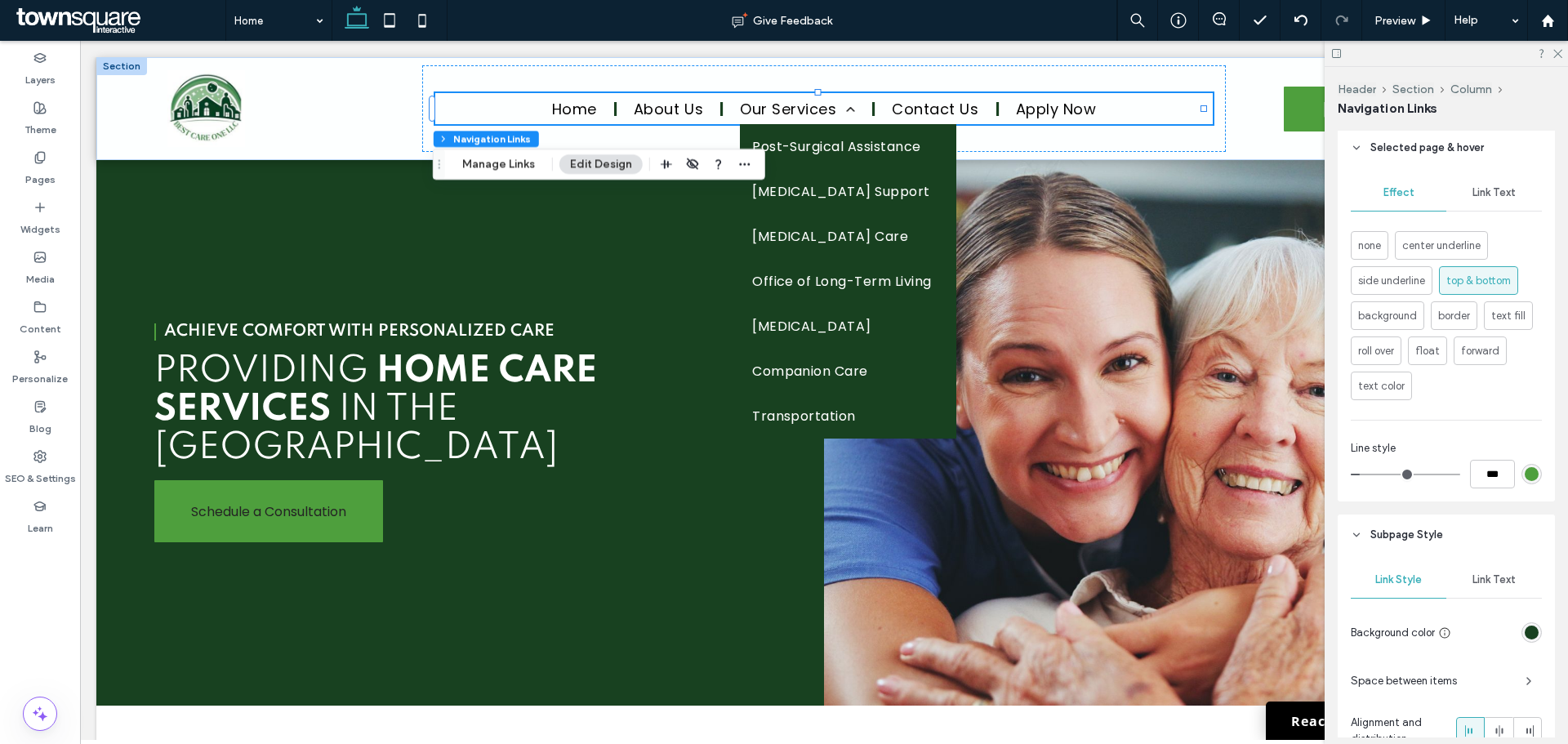
click at [1490, 189] on span "Link Text" at bounding box center [1494, 193] width 43 height 13
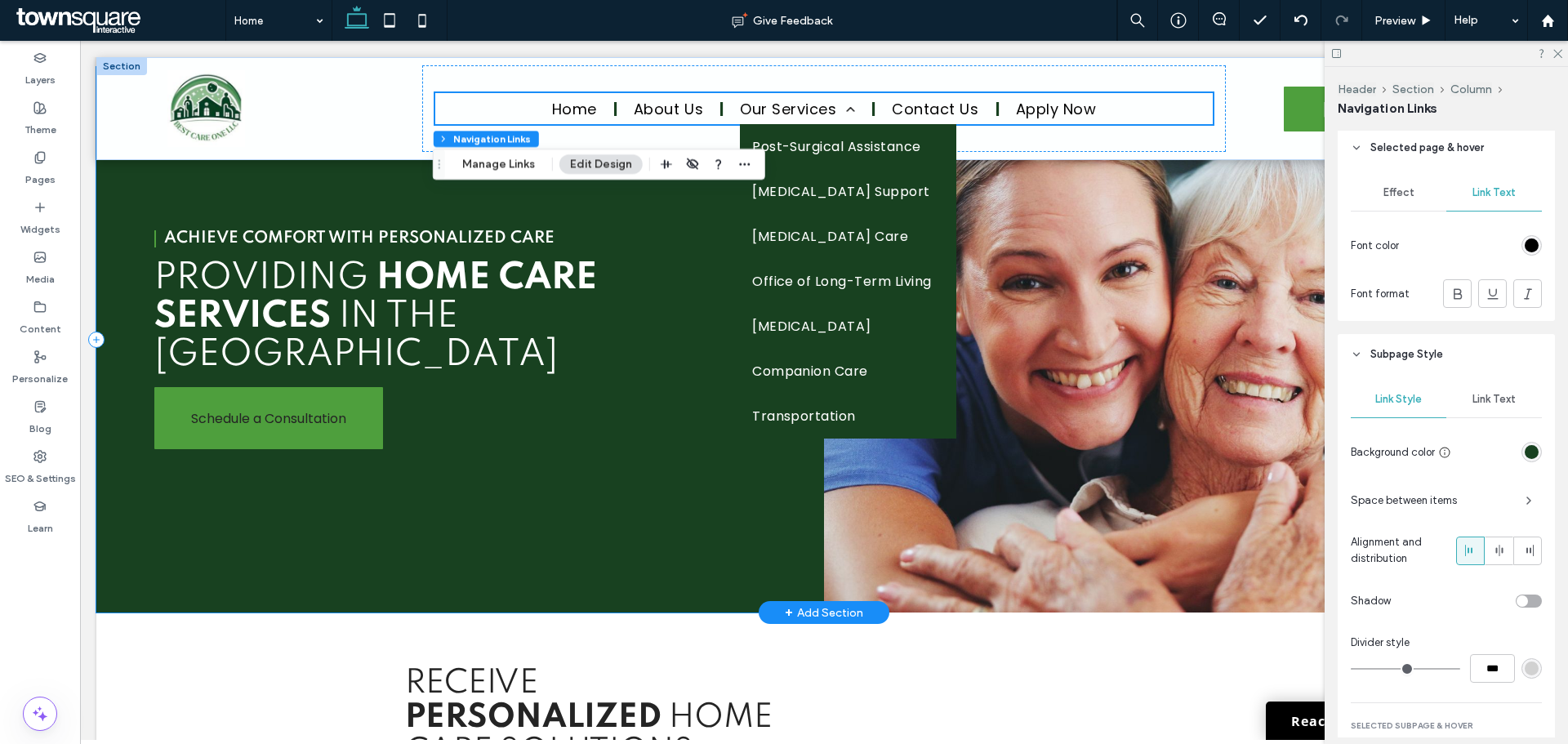
scroll to position [0, 0]
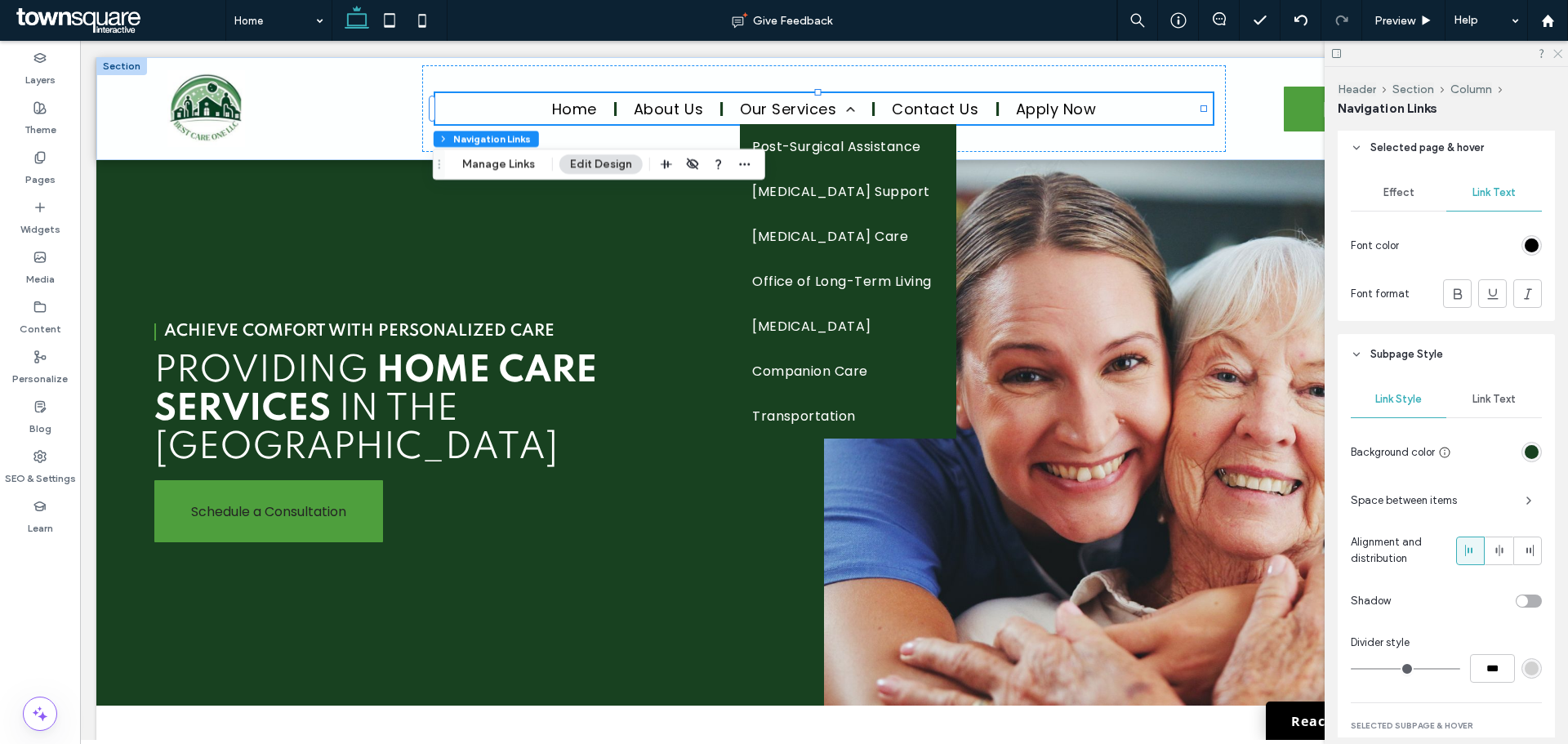
click at [1560, 52] on use at bounding box center [1558, 54] width 9 height 9
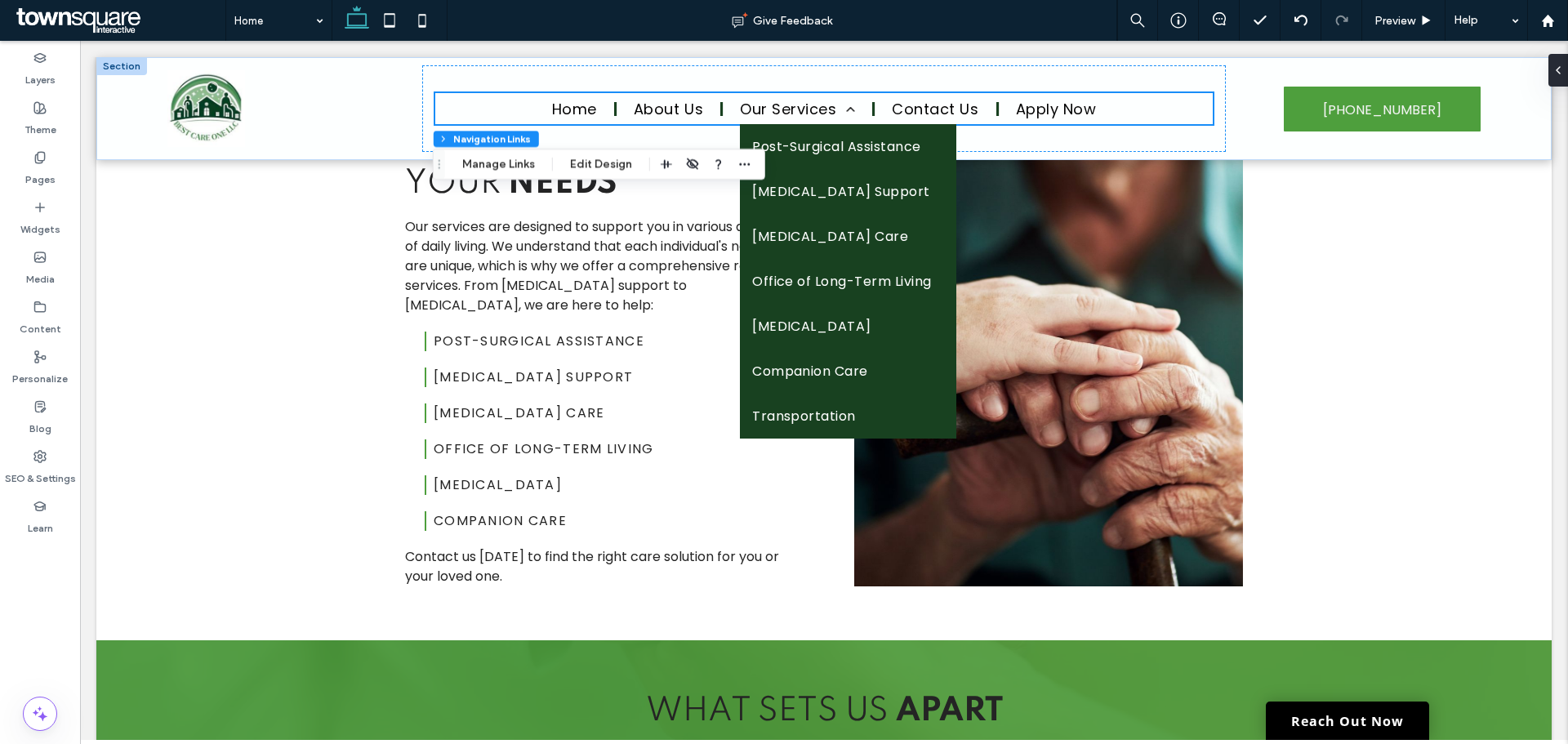
scroll to position [1555, 0]
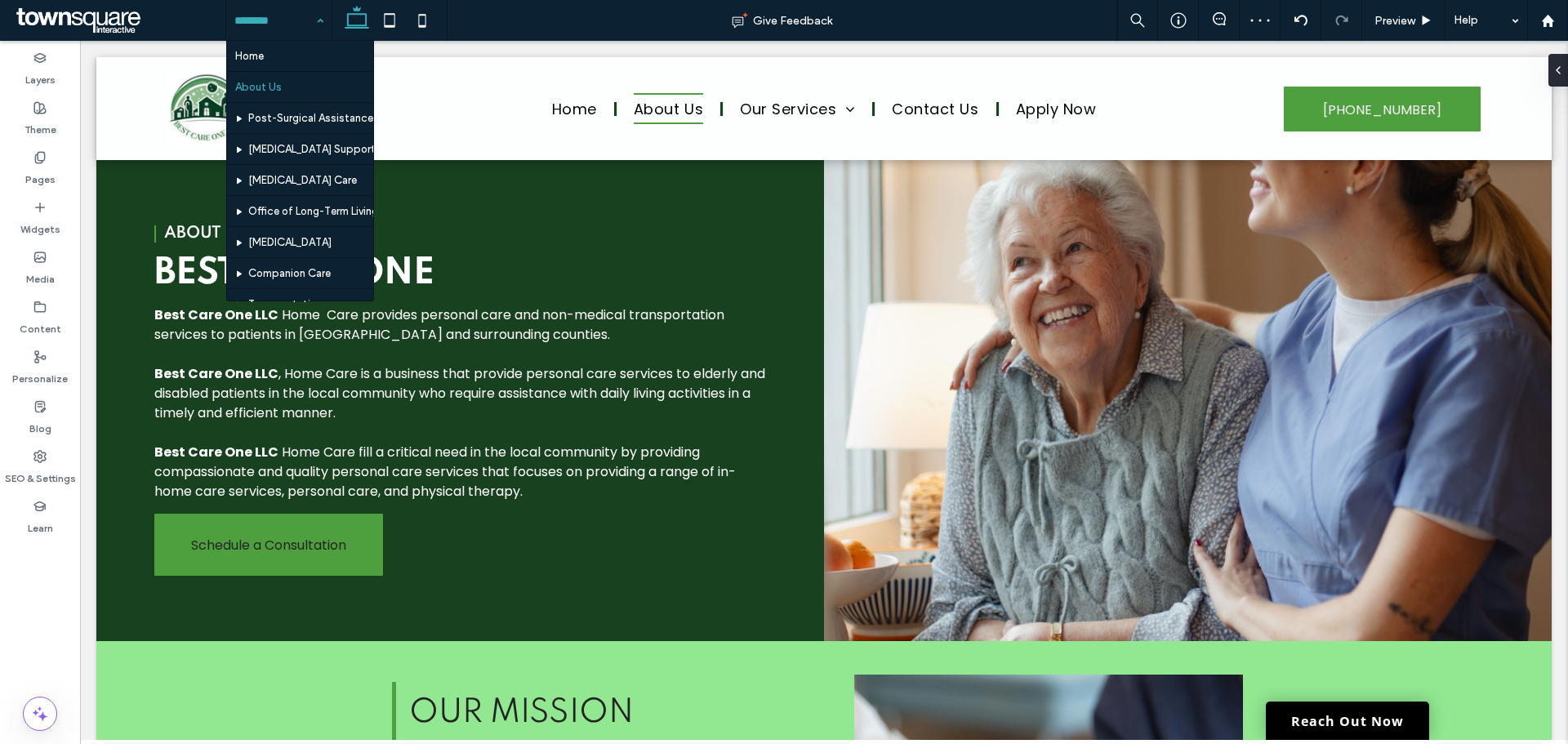
click at [253, 28] on input at bounding box center [275, 20] width 81 height 40
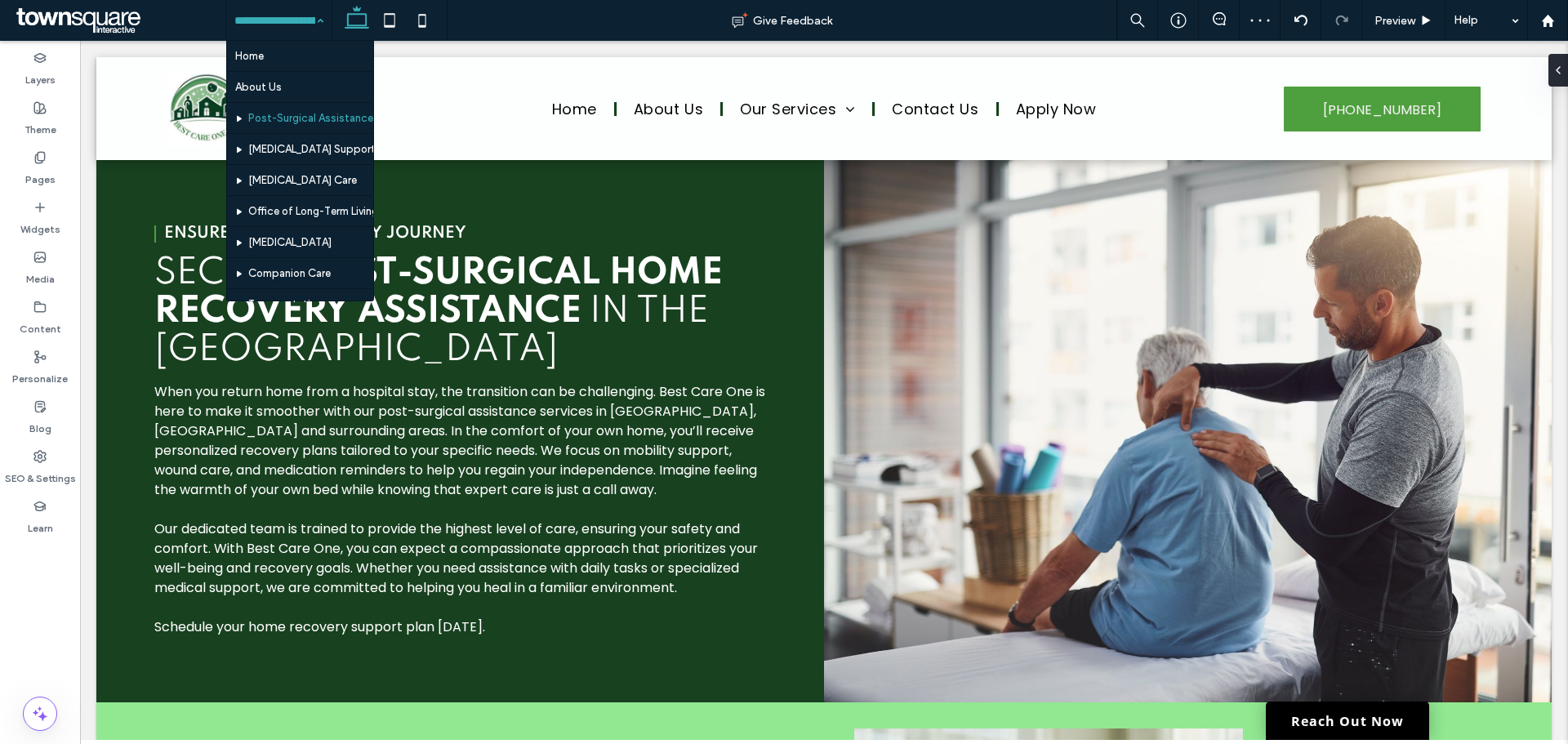
click at [281, 11] on input at bounding box center [275, 20] width 81 height 40
